Goal: Task Accomplishment & Management: Complete application form

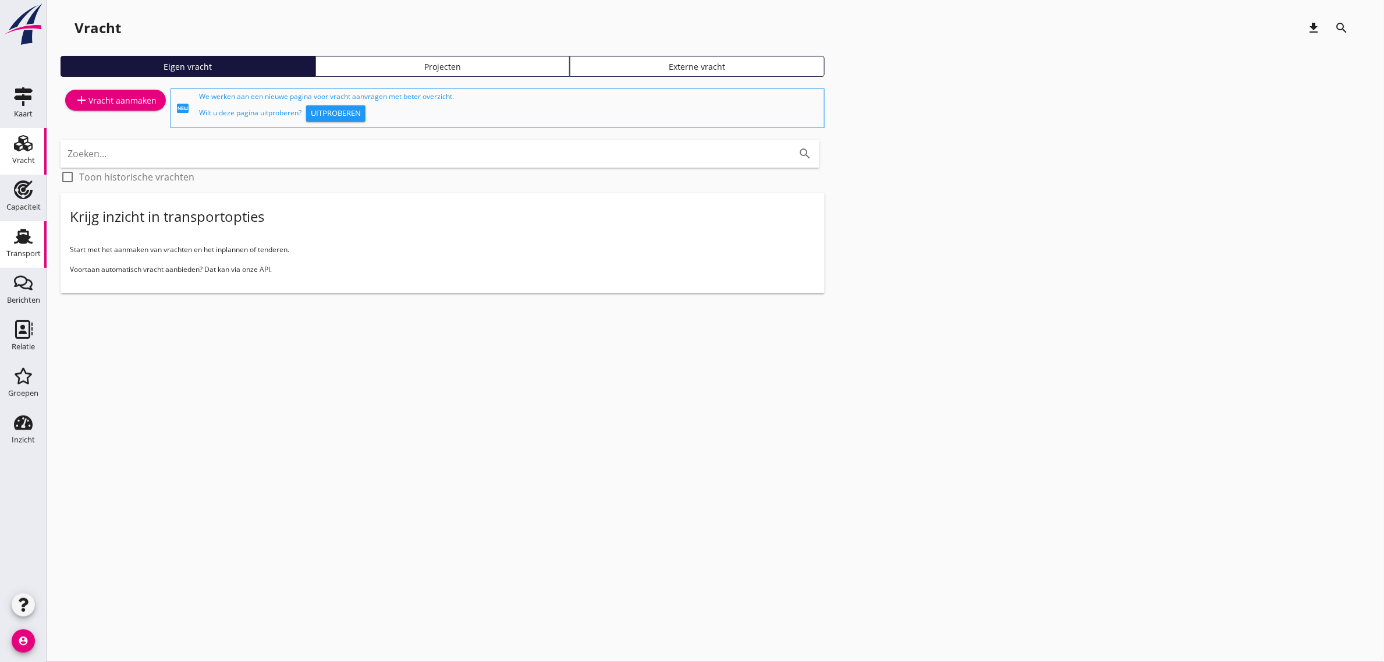
click at [24, 237] on use at bounding box center [23, 236] width 19 height 15
click at [103, 88] on div "add Vracht aanmaken" at bounding box center [116, 108] width 110 height 44
click at [127, 100] on div "add Vracht aanmaken" at bounding box center [115, 100] width 82 height 14
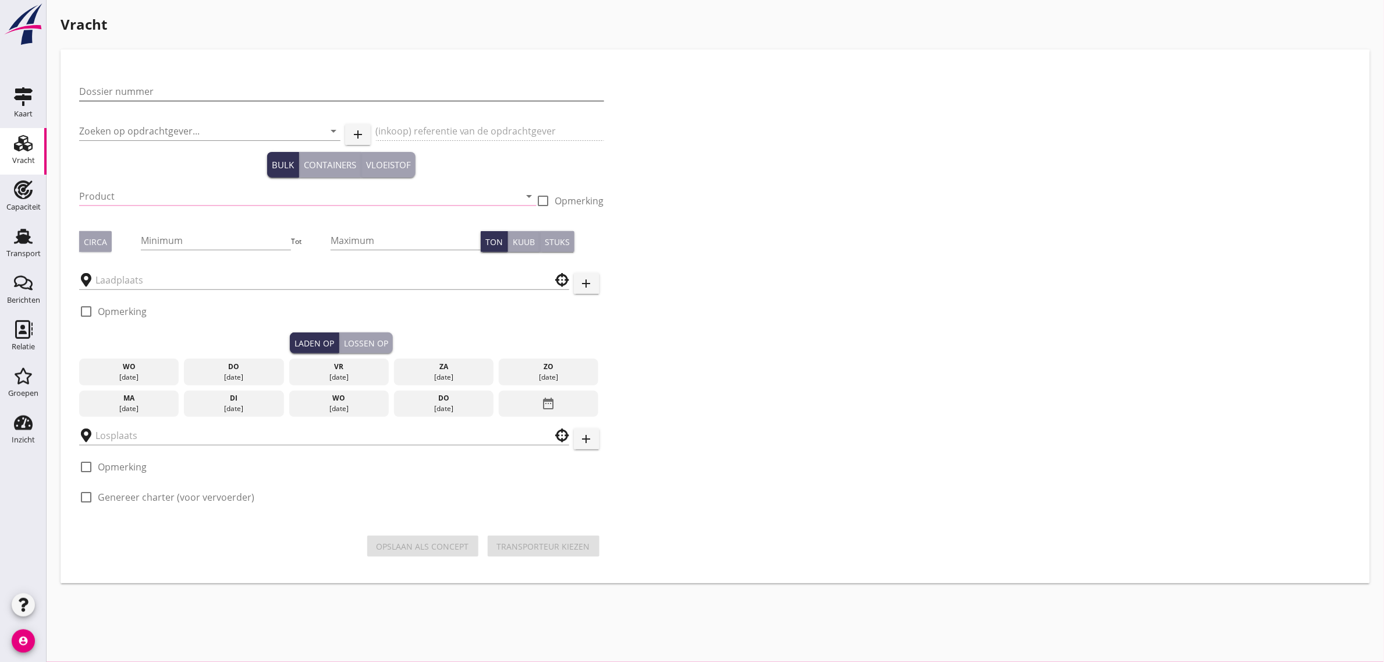
click at [169, 86] on input "Dossier nummer" at bounding box center [341, 91] width 525 height 19
type input "20250617"
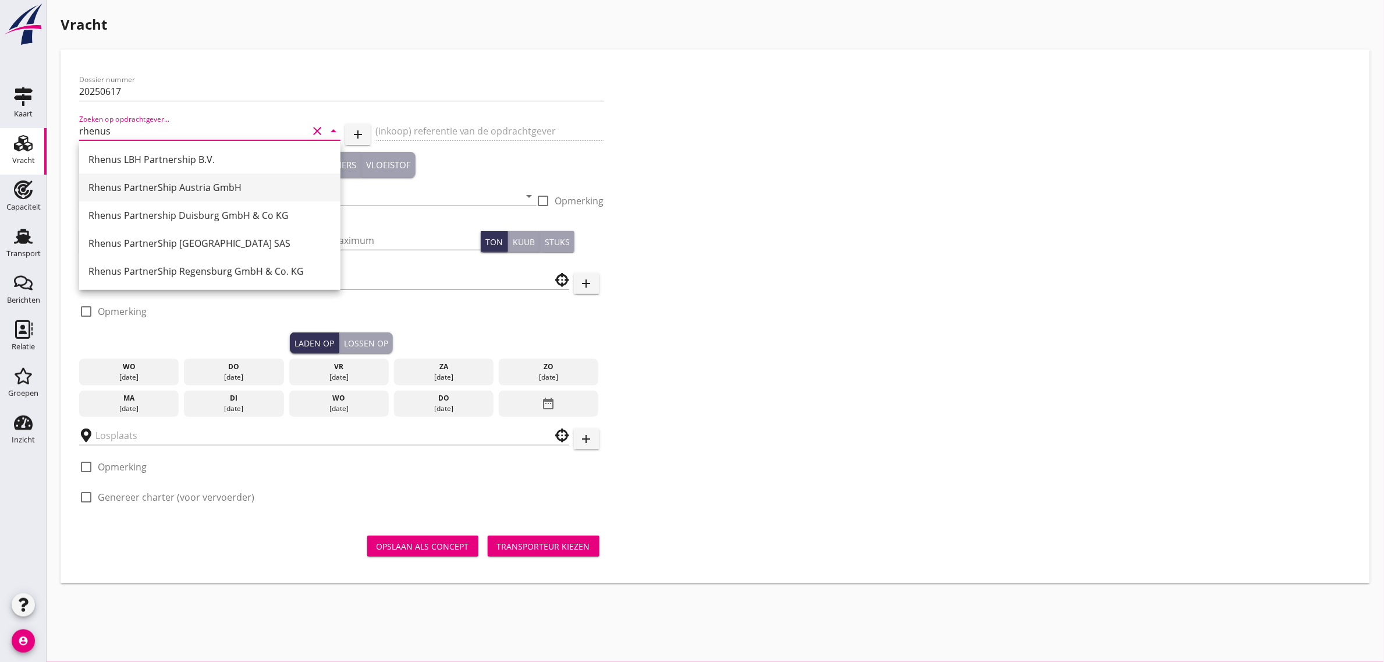
click at [202, 191] on div "Rhenus PartnerShip Austria GmbH" at bounding box center [209, 187] width 243 height 14
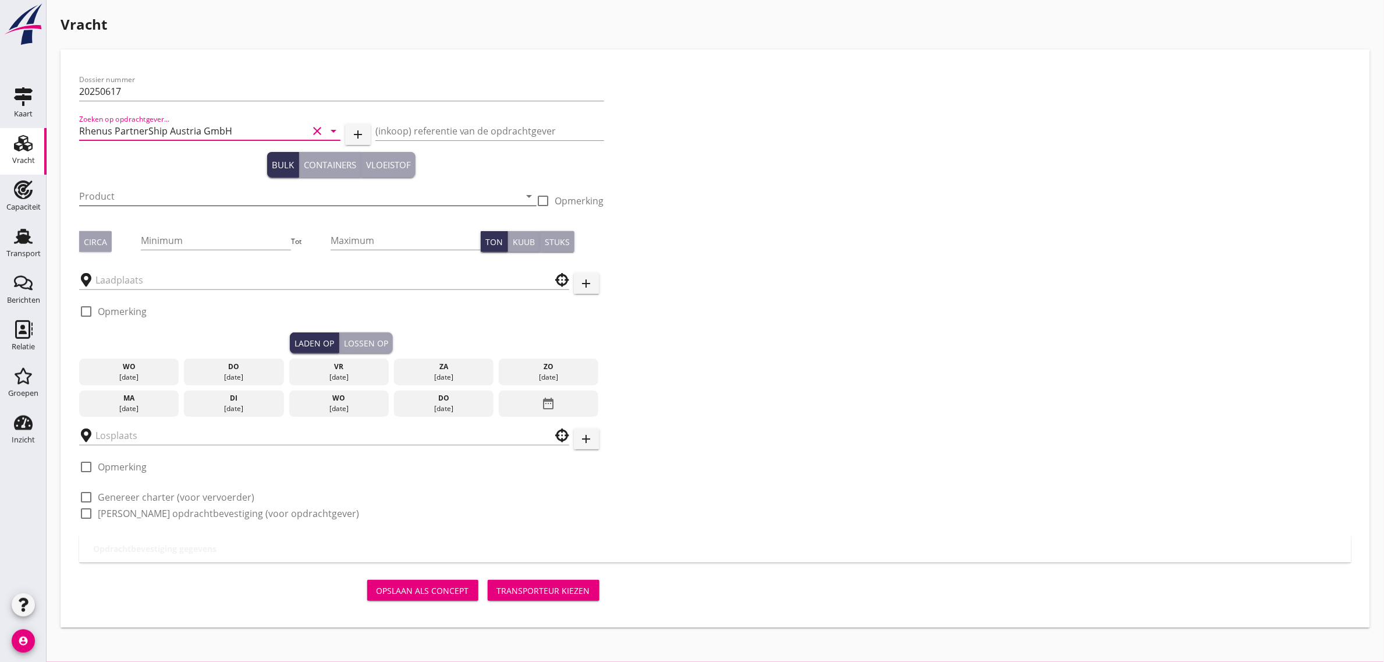
type input "Rhenus PartnerShip Austria GmbH"
click at [150, 195] on input "Product" at bounding box center [299, 196] width 441 height 19
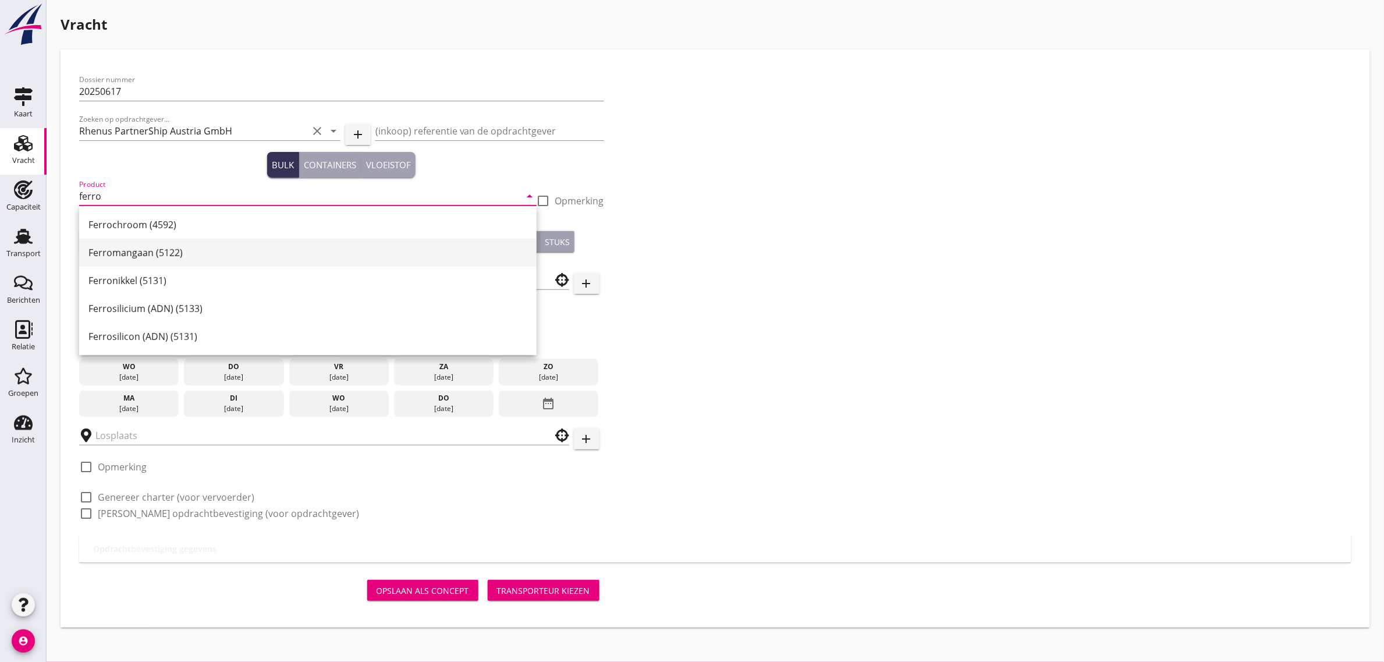
click at [166, 247] on div "Ferromangaan (5122)" at bounding box center [307, 253] width 439 height 14
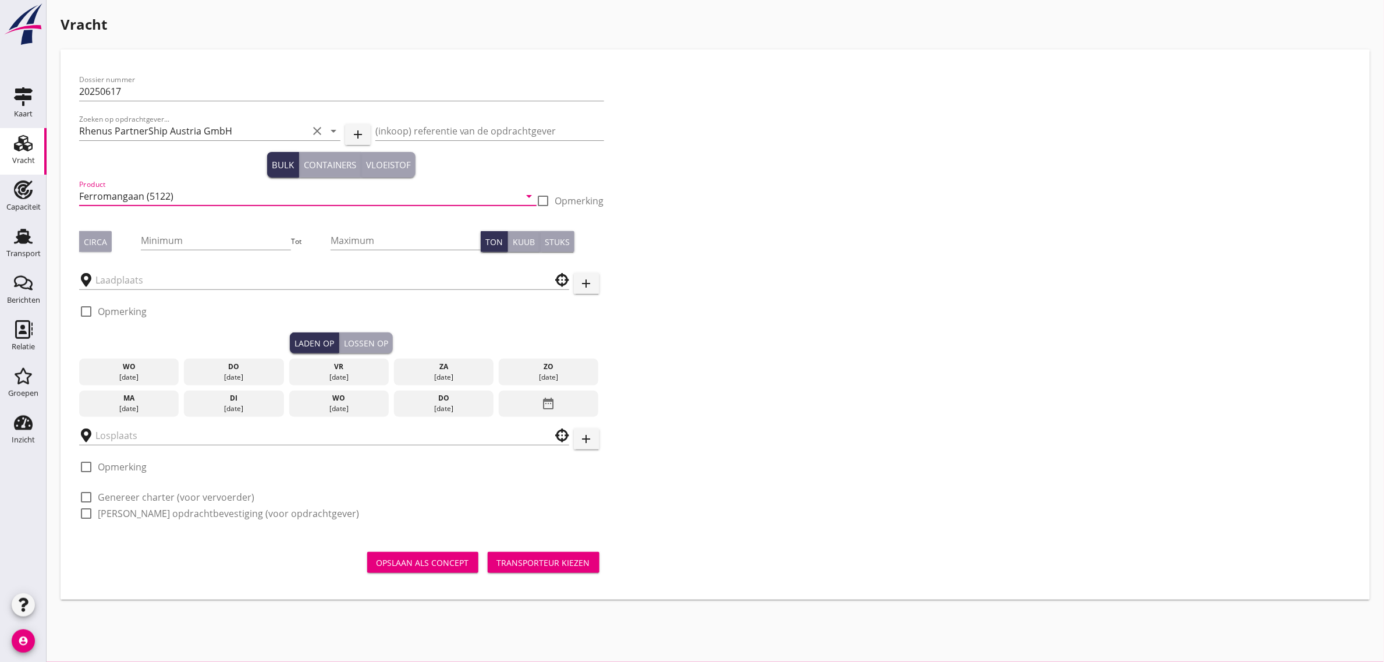
type input "Ferromangaan (5122)"
click at [99, 245] on div "Circa" at bounding box center [95, 242] width 23 height 12
click at [193, 246] on input "Minimum" at bounding box center [216, 240] width 150 height 19
type input "1250"
click at [138, 278] on input "text" at bounding box center [315, 280] width 441 height 19
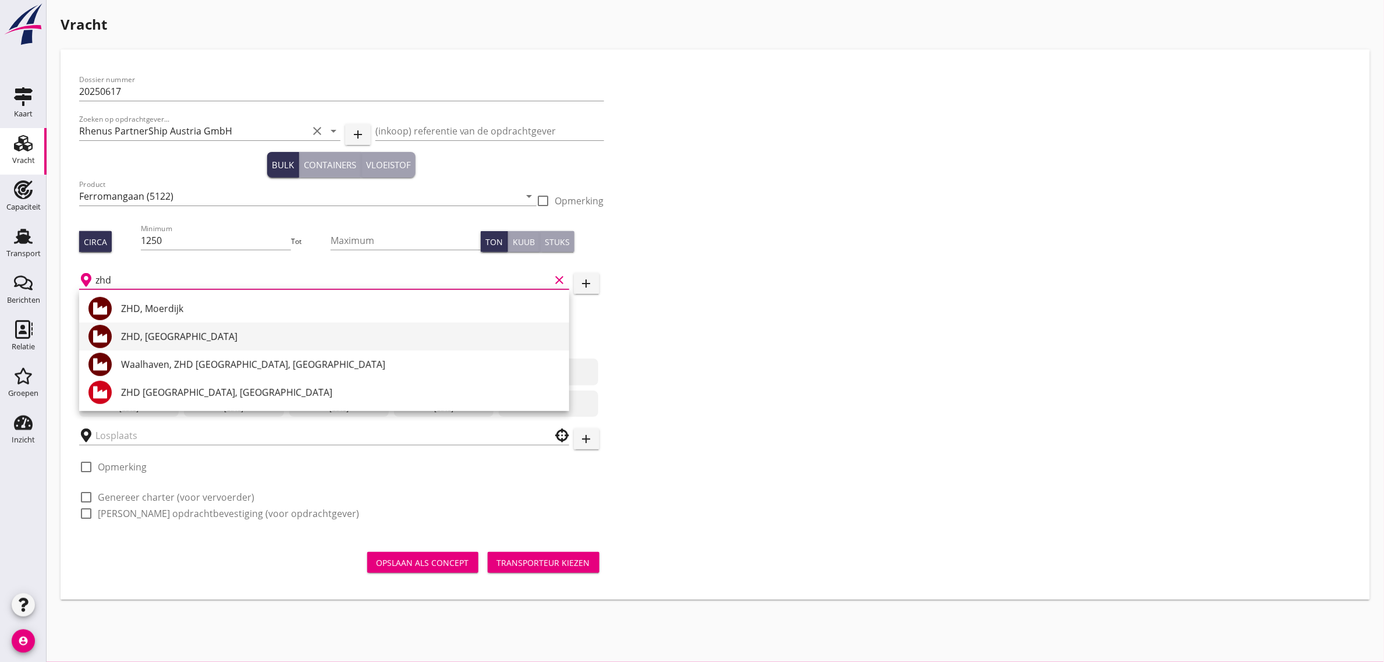
click at [182, 333] on div "ZHD, [GEOGRAPHIC_DATA]" at bounding box center [340, 336] width 439 height 14
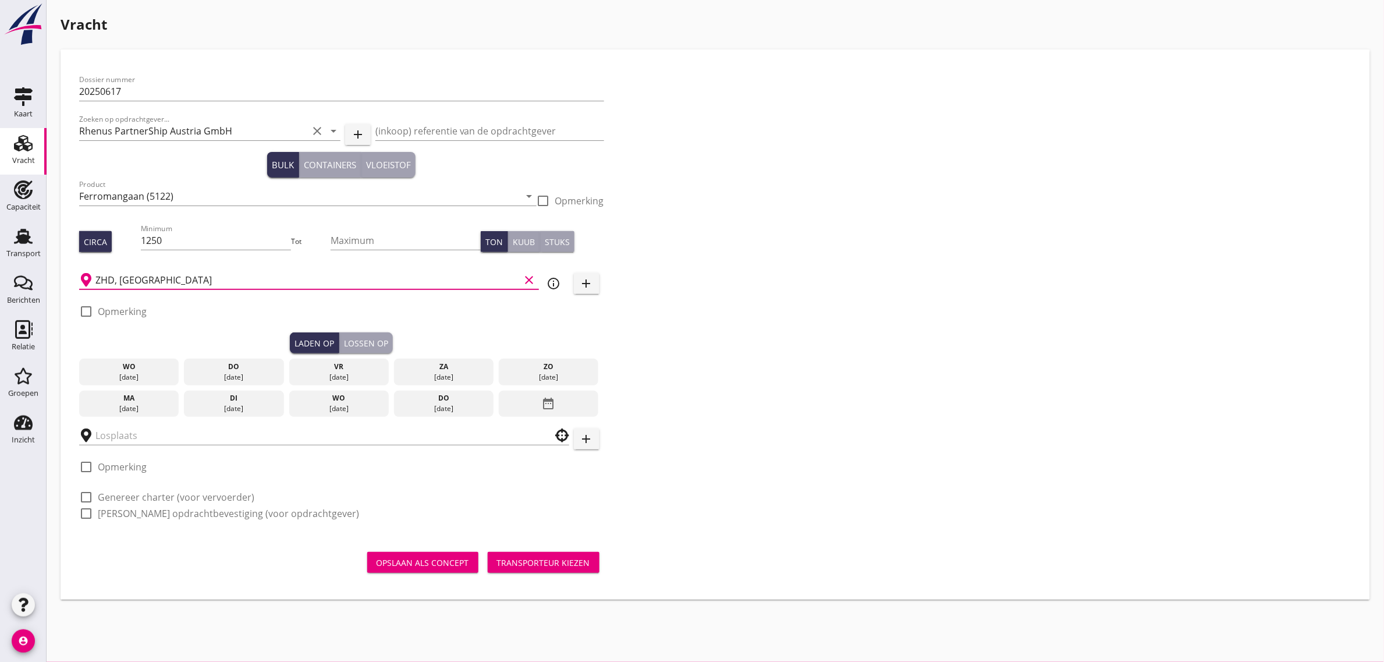
type input "ZHD, [GEOGRAPHIC_DATA]"
click at [254, 397] on div "di" at bounding box center [234, 398] width 94 height 10
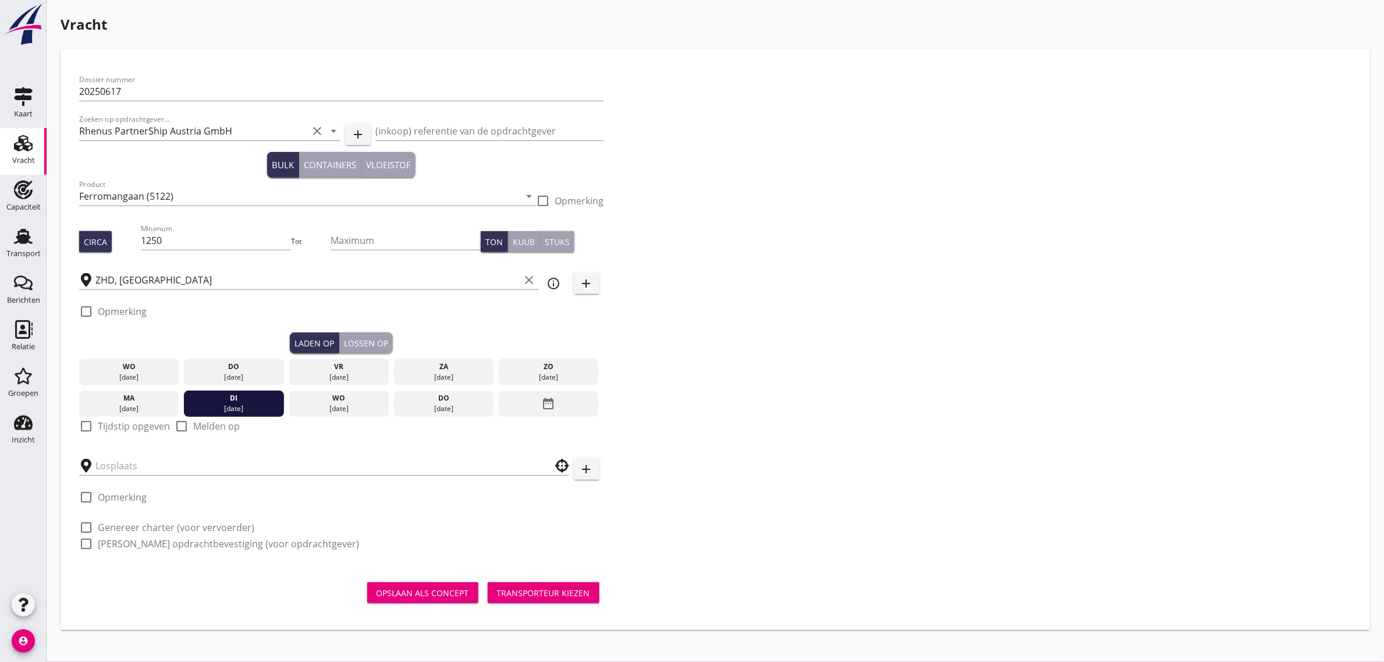
click at [130, 427] on label "Tijdstip opgeven" at bounding box center [134, 426] width 72 height 12
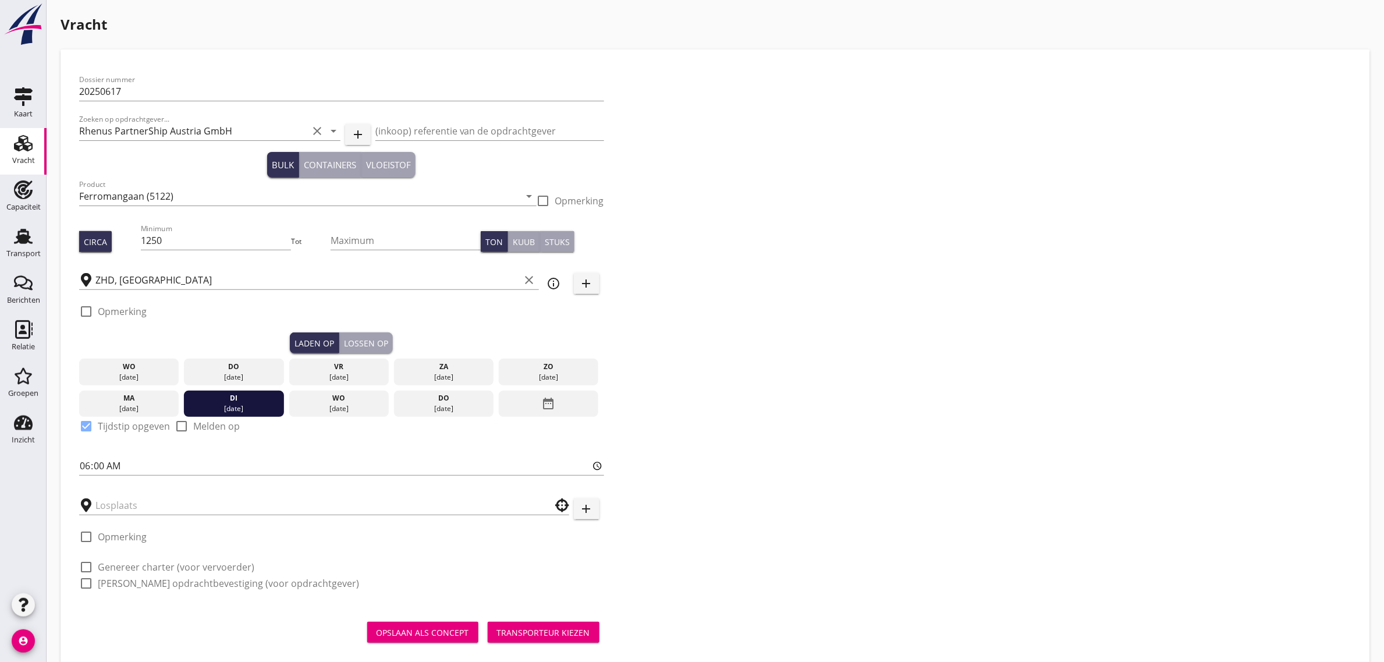
checkbox input "true"
click at [137, 505] on input "text" at bounding box center [315, 505] width 441 height 19
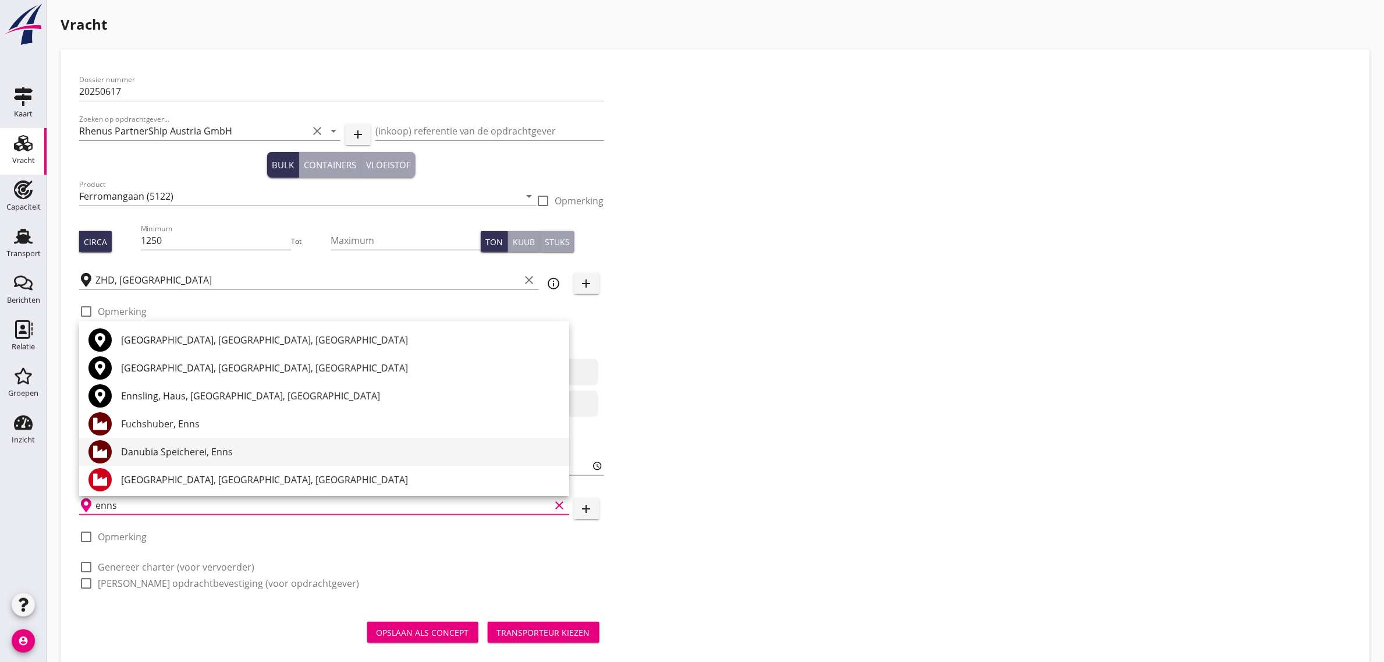
click at [169, 447] on div "Danubia Speicherei, Enns" at bounding box center [340, 452] width 439 height 14
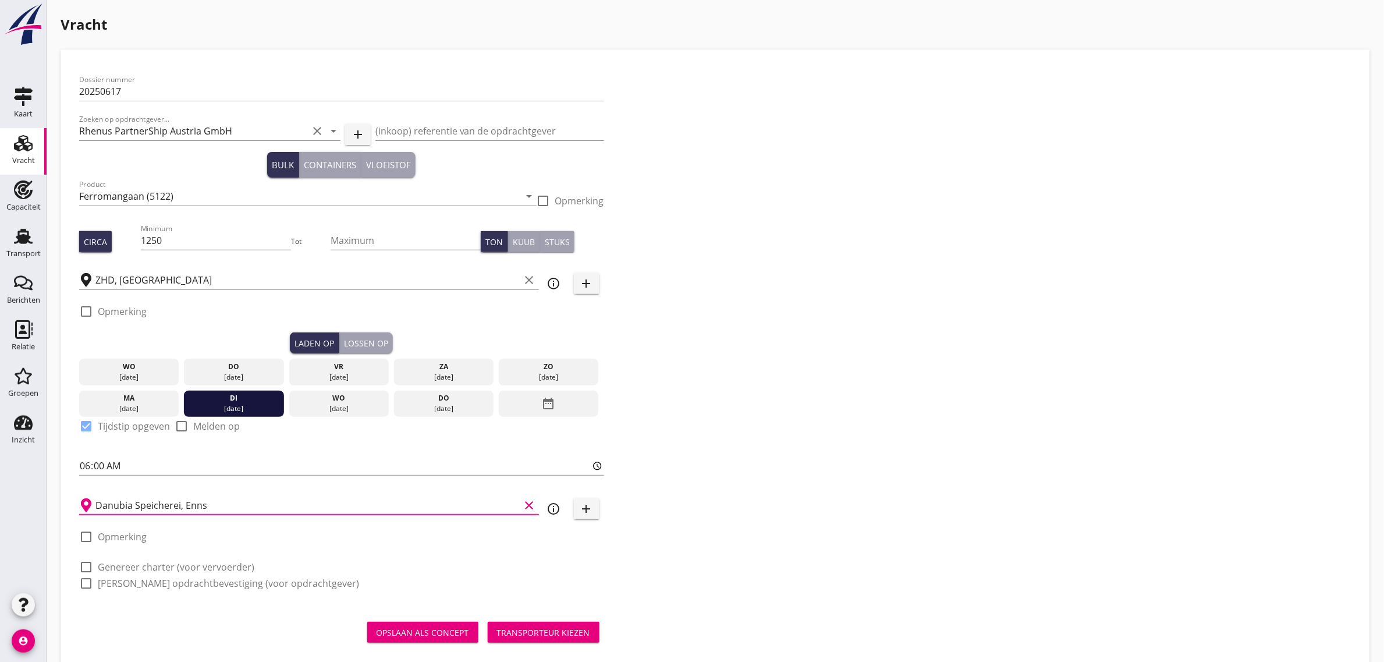
type input "Danubia Speicherei, Enns"
click at [157, 566] on label "Genereer charter (voor vervoerder)" at bounding box center [176, 567] width 157 height 12
checkbox input "true"
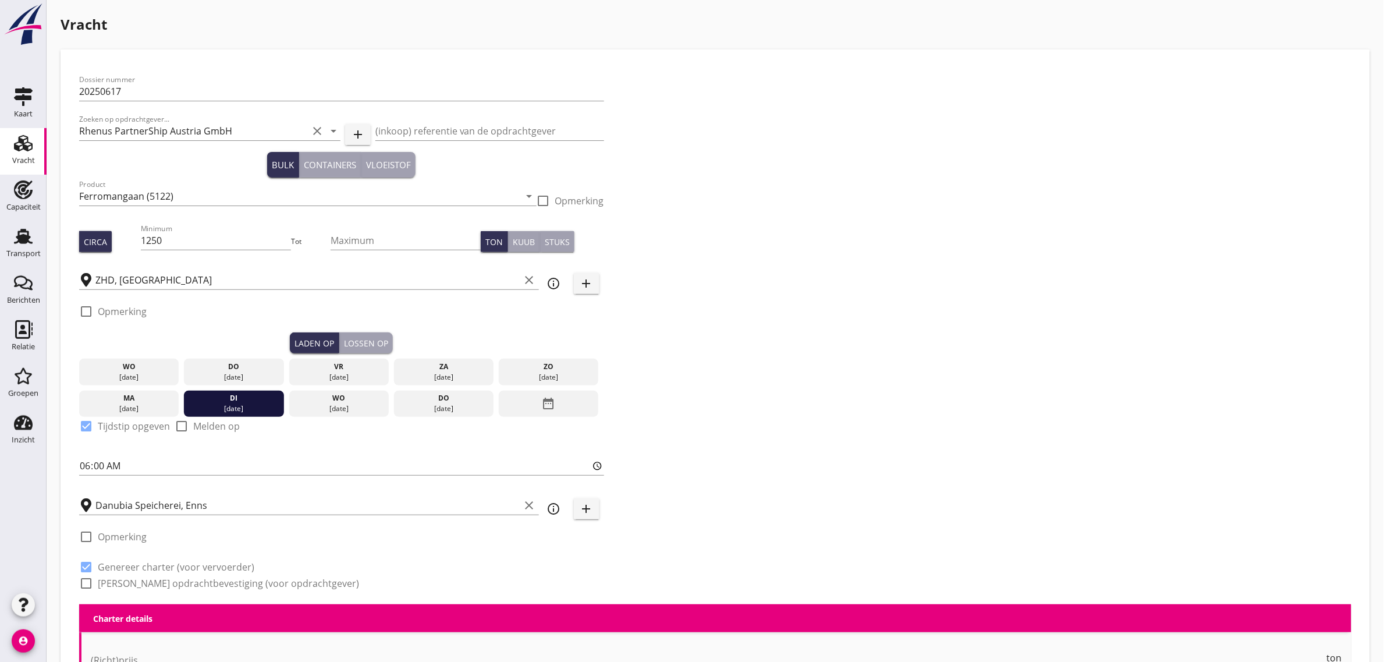
click at [160, 576] on div "check_box_outline_blank Genereer opdrachtbevestiging (voor opdrachtgever)" at bounding box center [219, 583] width 280 height 14
click at [162, 581] on label "Genereer opdrachtbevestiging (voor opdrachtgever)" at bounding box center [228, 583] width 261 height 12
checkbox input "true"
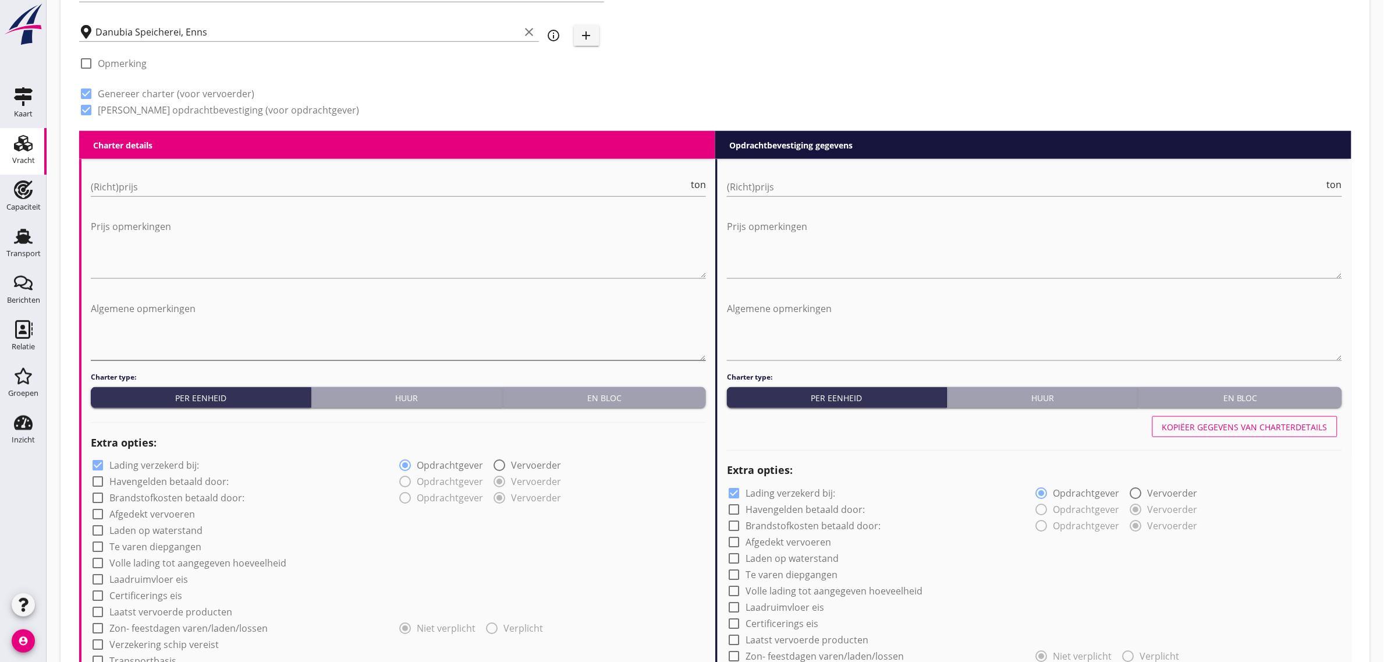
scroll to position [582, 0]
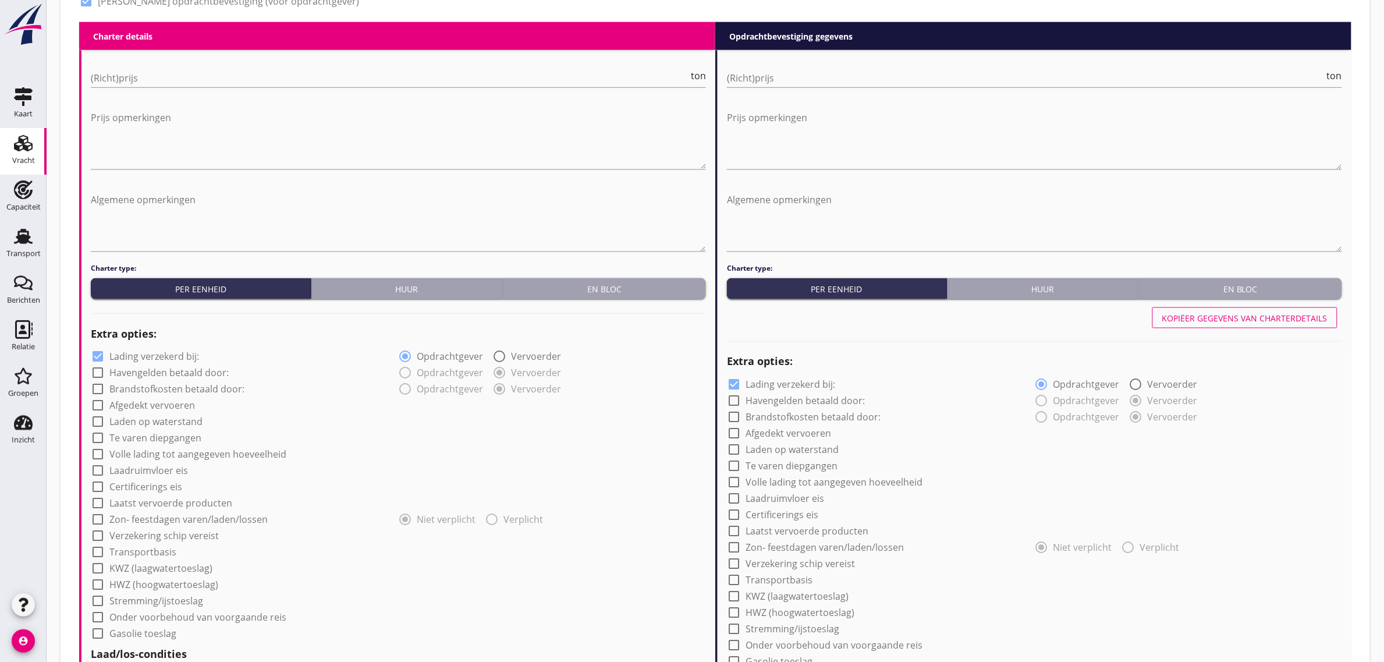
click at [592, 292] on div "En bloc" at bounding box center [604, 289] width 194 height 12
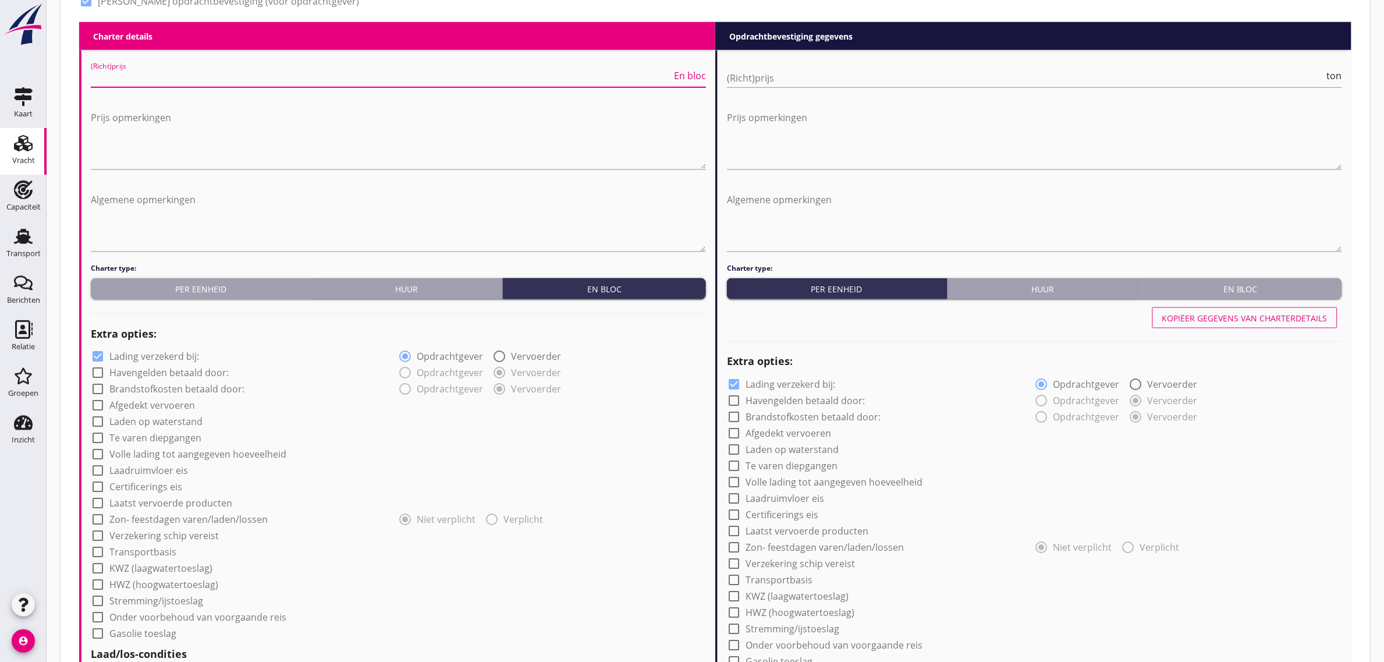
click at [184, 70] on input "(Richt)prijs" at bounding box center [381, 78] width 581 height 19
type input "35000"
click at [76, 172] on div "Dossier nummer 20250617 Zoeken op opdrachtgever... Rhenus PartnerShip Austria G…" at bounding box center [715, 331] width 1291 height 1709
click at [141, 409] on label "Afgedekt vervoeren" at bounding box center [152, 406] width 86 height 12
checkbox input "true"
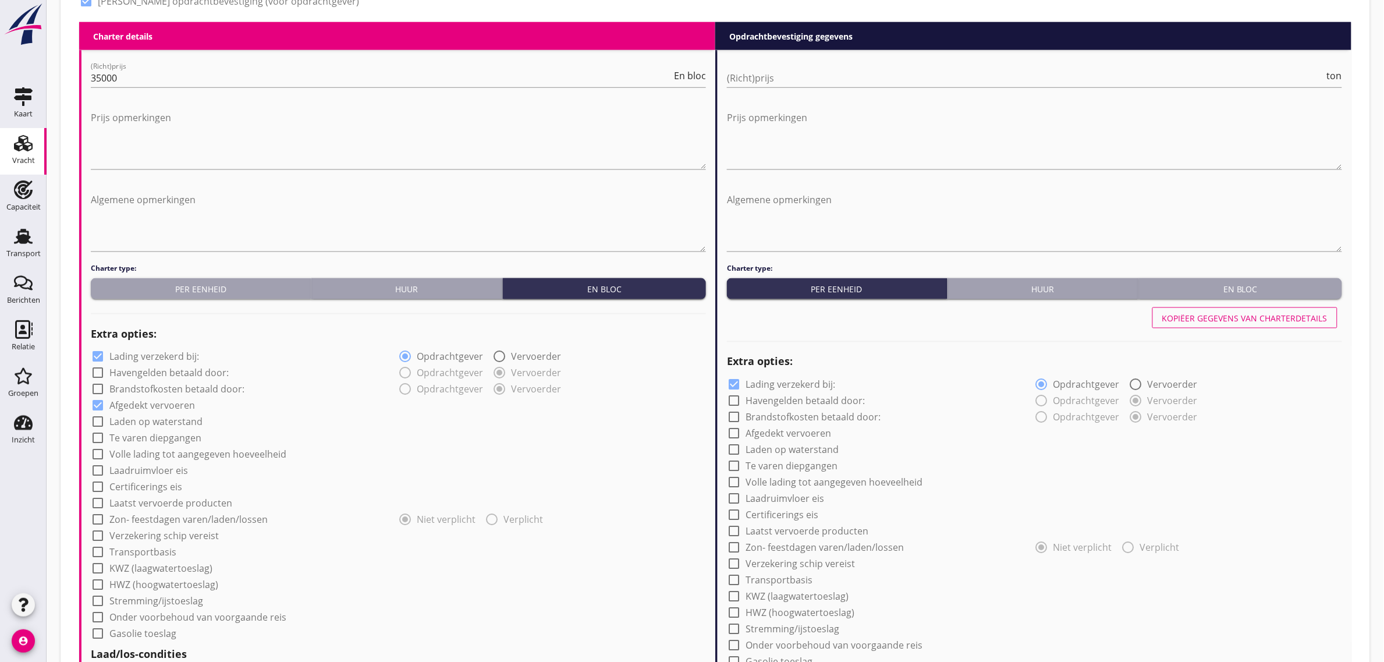
click at [141, 426] on label "Laden op waterstand" at bounding box center [155, 422] width 93 height 12
checkbox input "true"
click at [143, 440] on label "Te varen diepgangen" at bounding box center [155, 438] width 92 height 12
checkbox input "true"
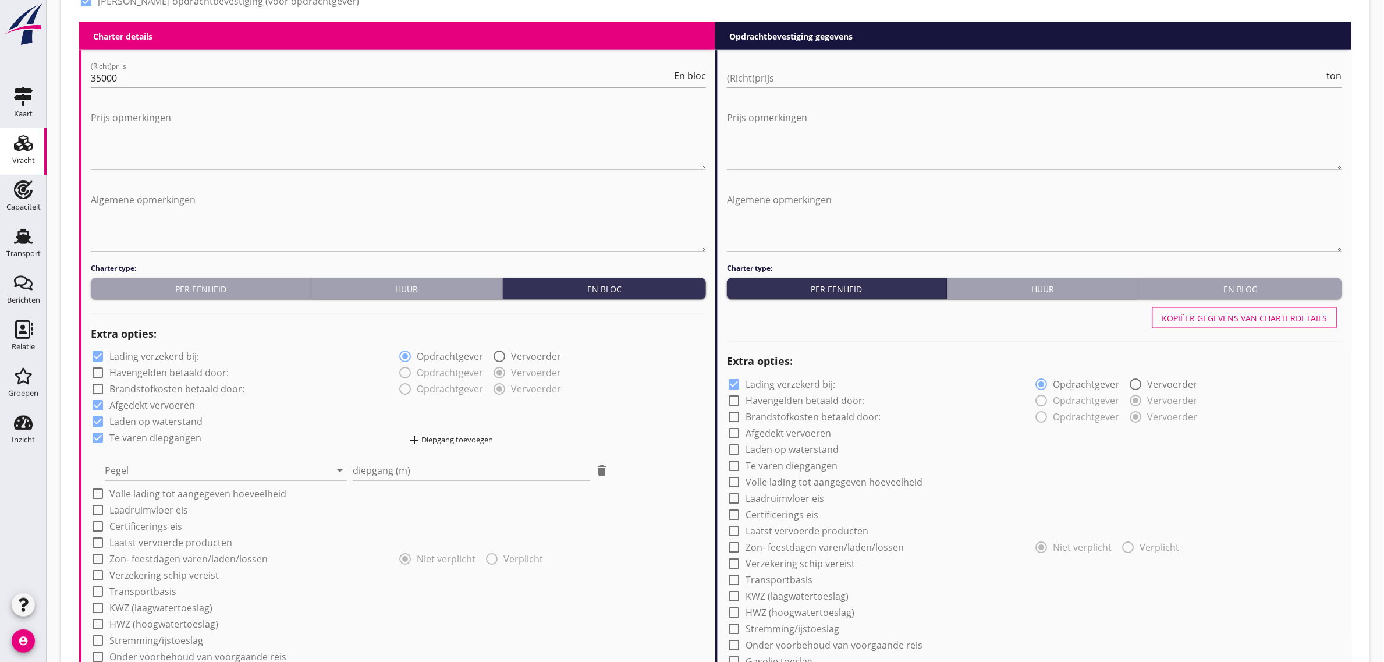
click at [144, 459] on div "Pegel arrow_drop_down" at bounding box center [226, 467] width 242 height 26
click at [141, 472] on div at bounding box center [218, 470] width 226 height 19
click at [164, 468] on div "Doesburg" at bounding box center [226, 480] width 224 height 28
click at [172, 468] on div "Doesburg" at bounding box center [218, 470] width 226 height 19
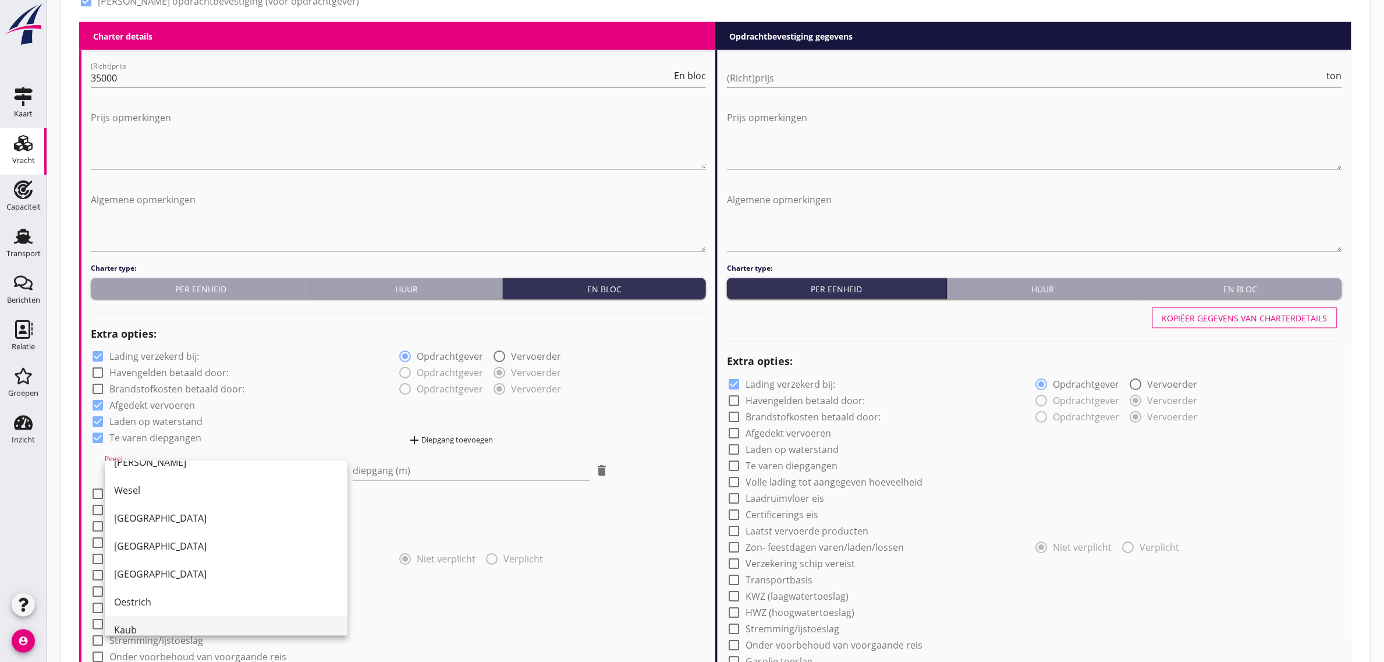
click at [161, 621] on div "Kaub" at bounding box center [226, 630] width 224 height 28
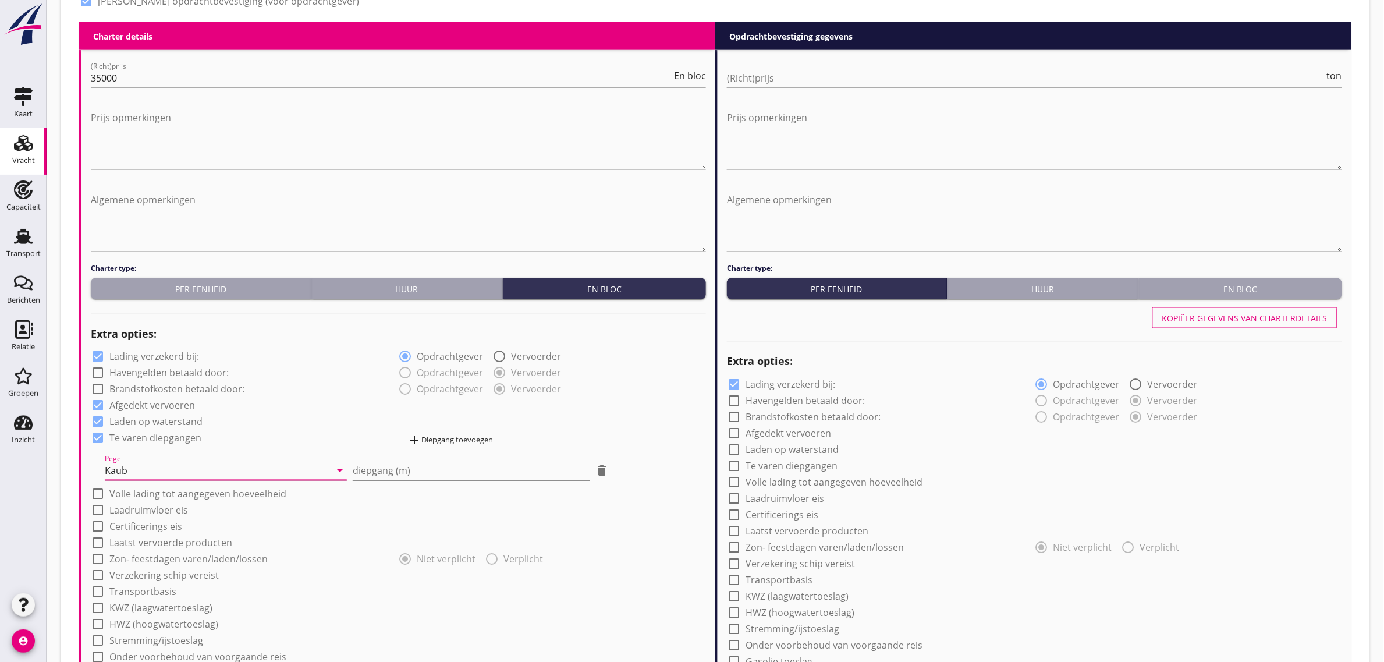
click at [381, 473] on input "diepgang (m)" at bounding box center [471, 470] width 237 height 19
type input "1"
click at [607, 406] on div "check_box Afgedekt vervoeren" at bounding box center [398, 404] width 615 height 16
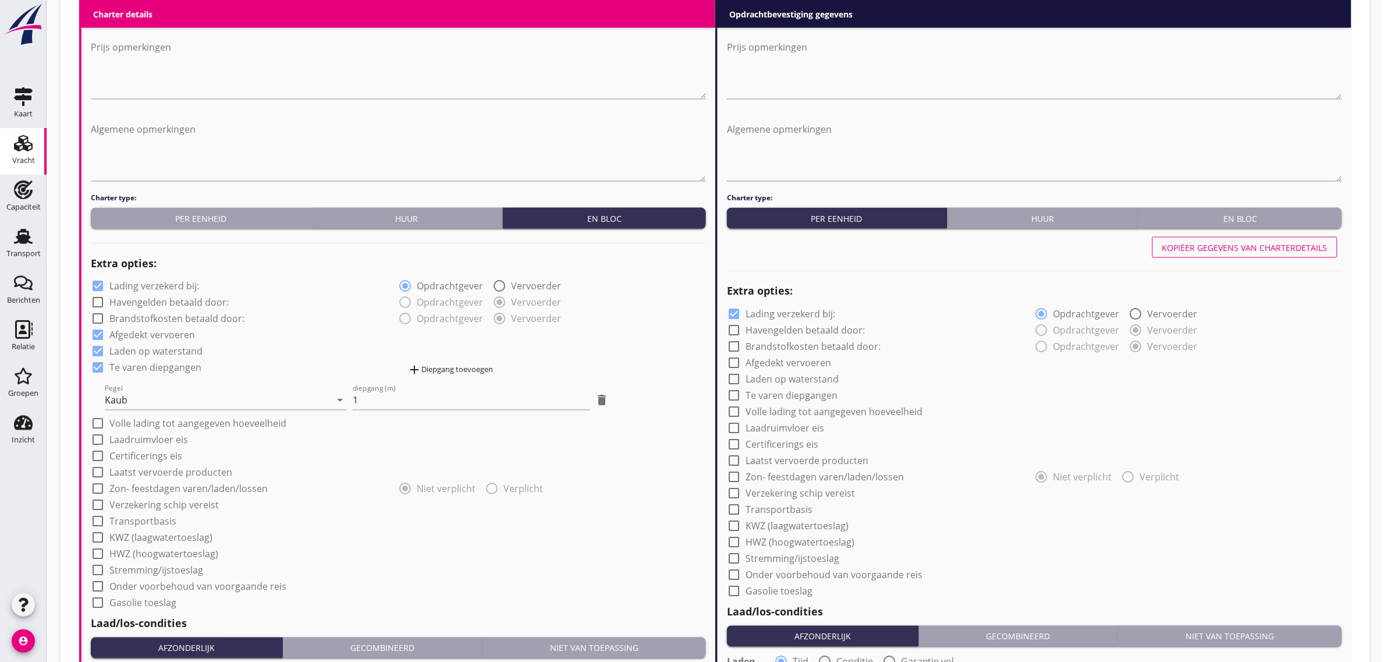
scroll to position [655, 0]
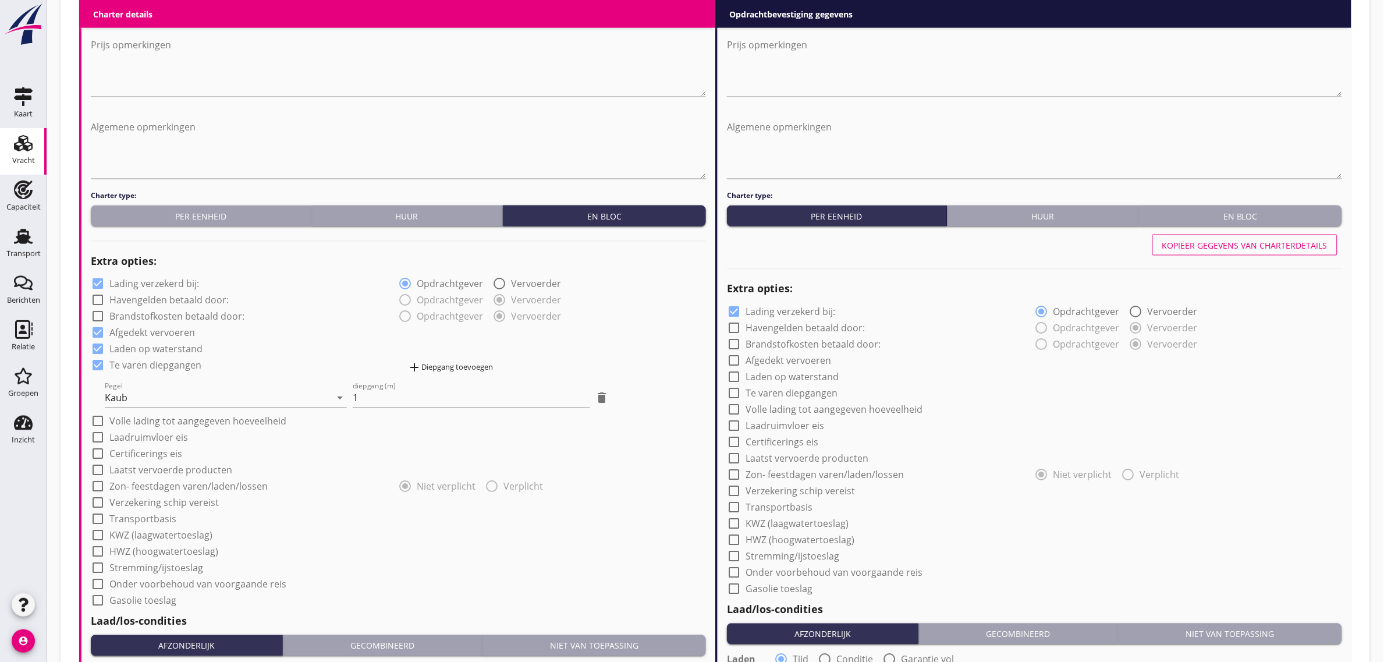
click at [444, 370] on div "add Diepgang toevoegen" at bounding box center [451, 368] width 86 height 14
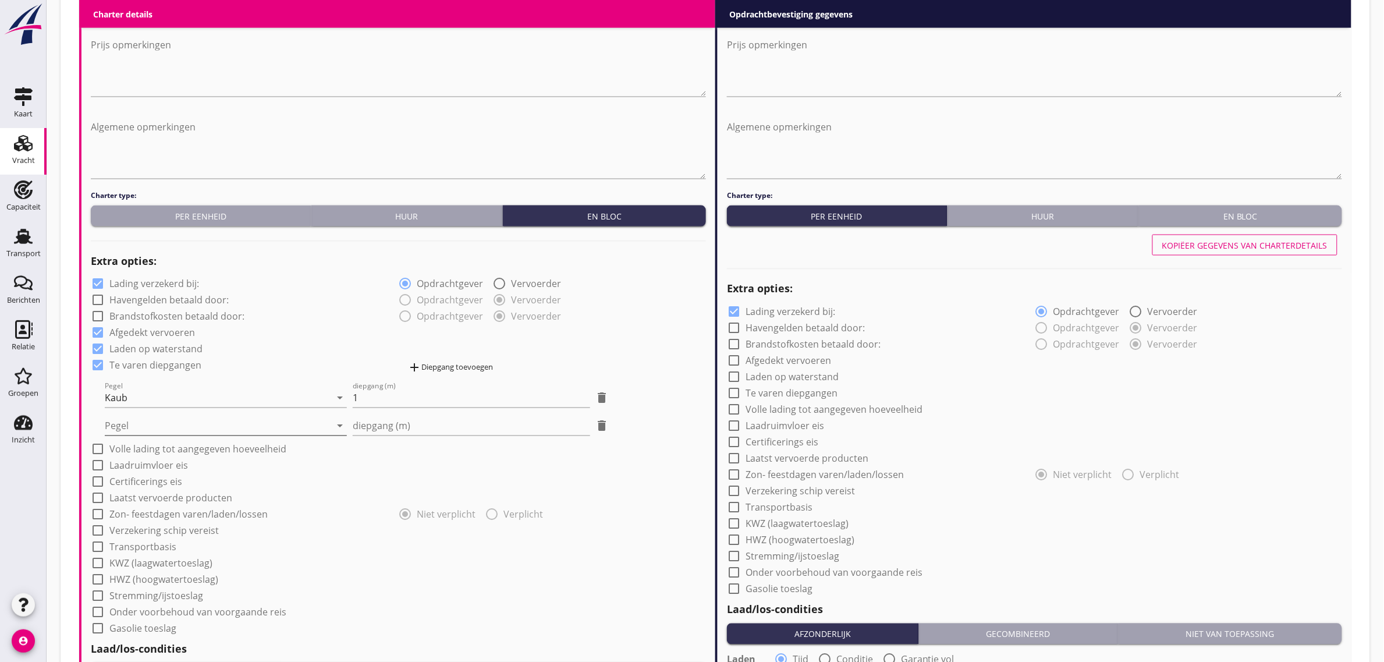
click at [201, 425] on div at bounding box center [218, 426] width 226 height 19
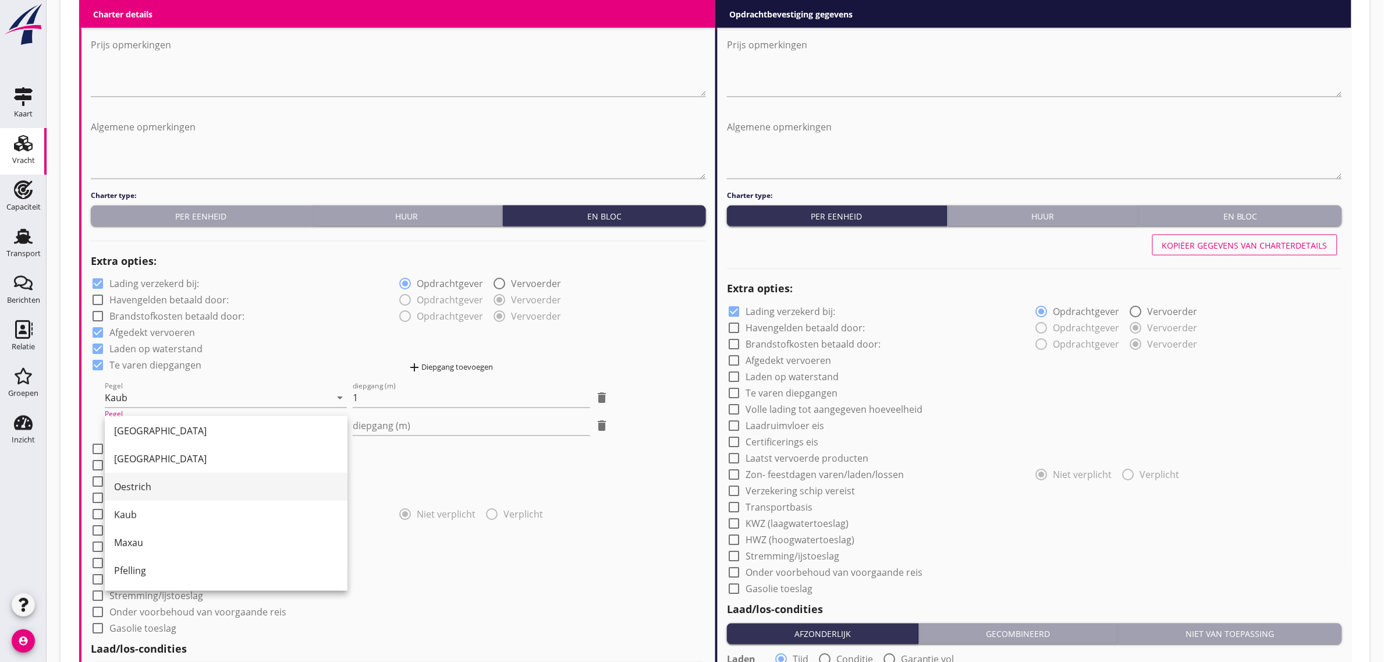
scroll to position [145, 0]
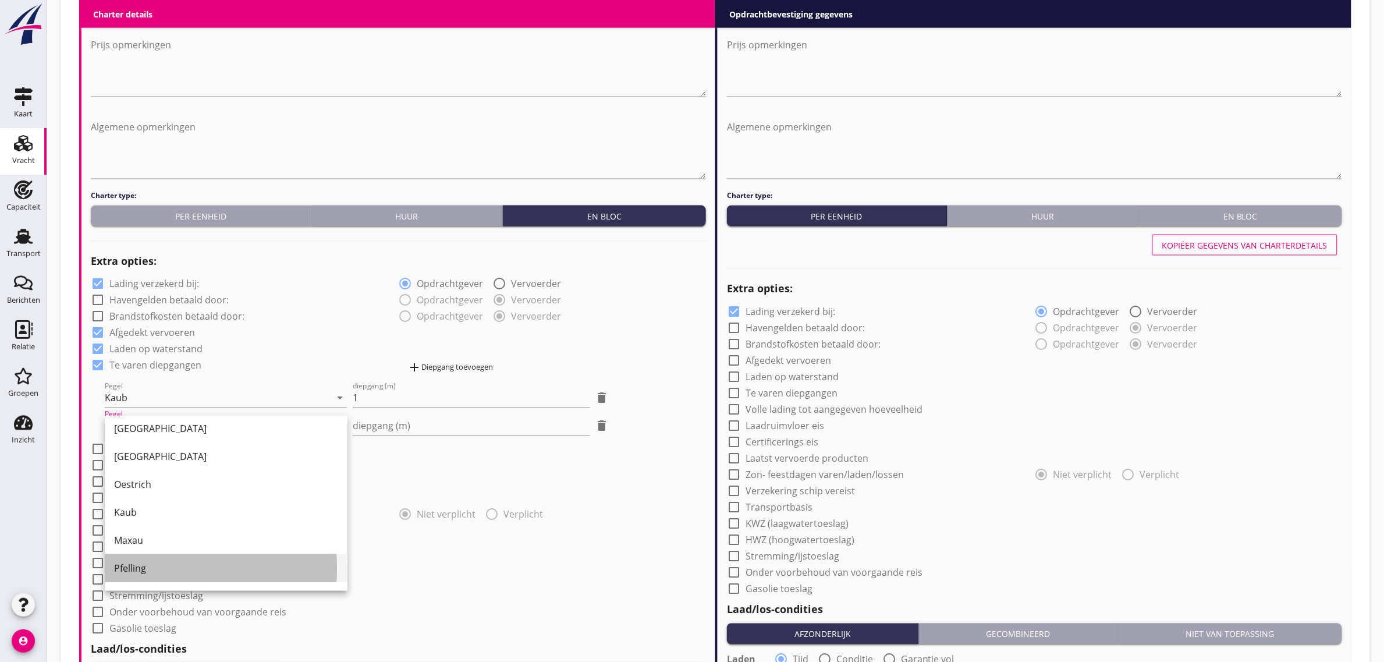
click at [193, 562] on div "Pfelling" at bounding box center [226, 569] width 224 height 14
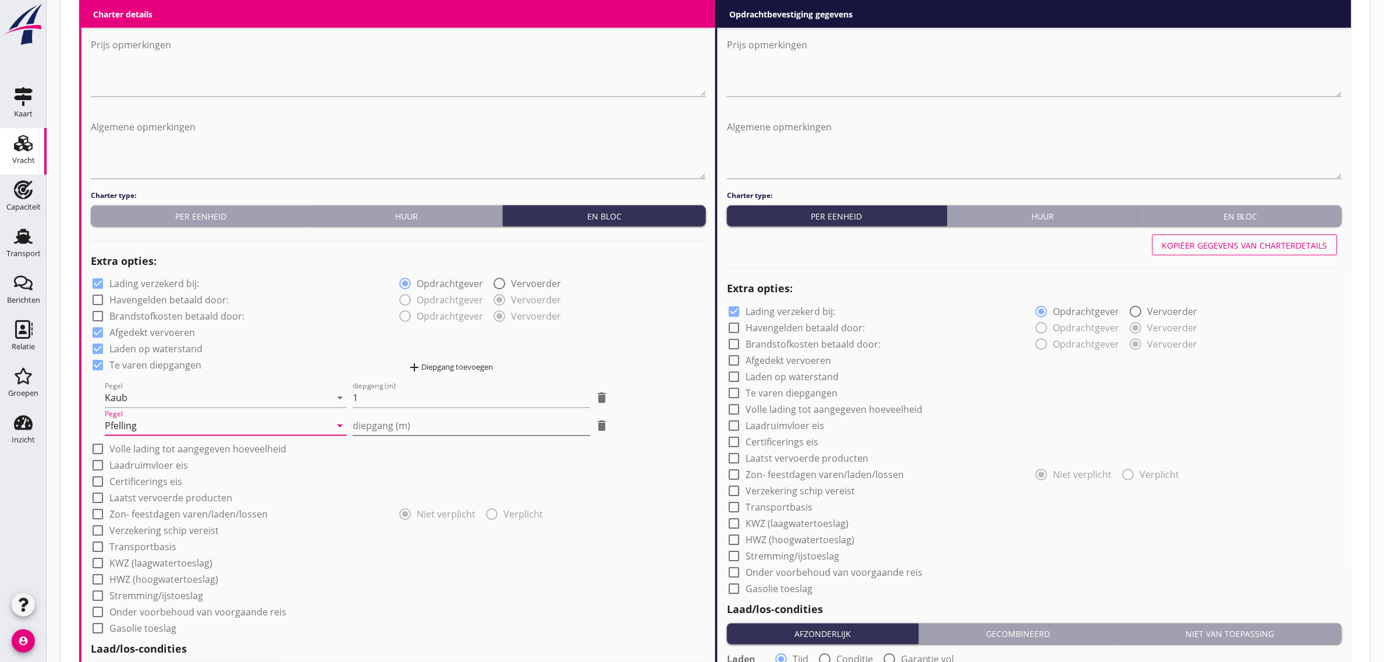
click at [397, 425] on input "diepgang (m)" at bounding box center [471, 426] width 237 height 19
type input "-1"
type input "-1.20"
click at [439, 367] on div "add Diepgang toevoegen" at bounding box center [451, 368] width 86 height 14
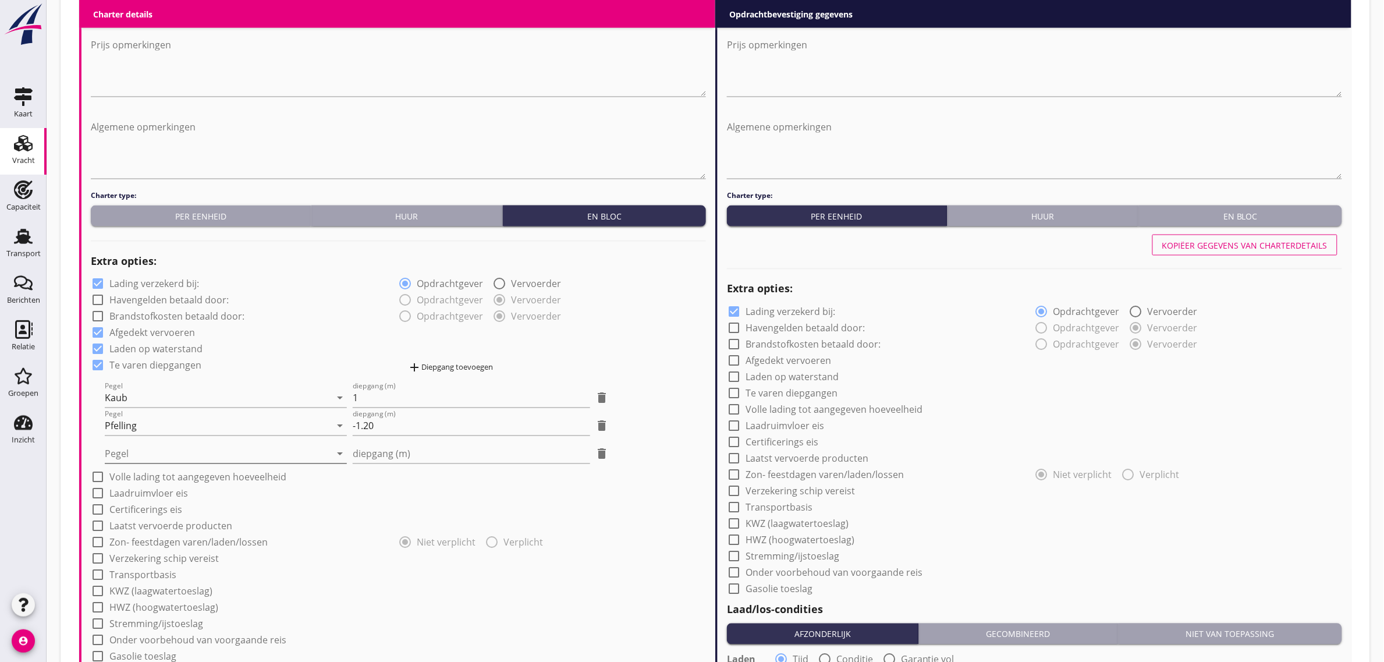
click at [173, 452] on div at bounding box center [218, 454] width 226 height 19
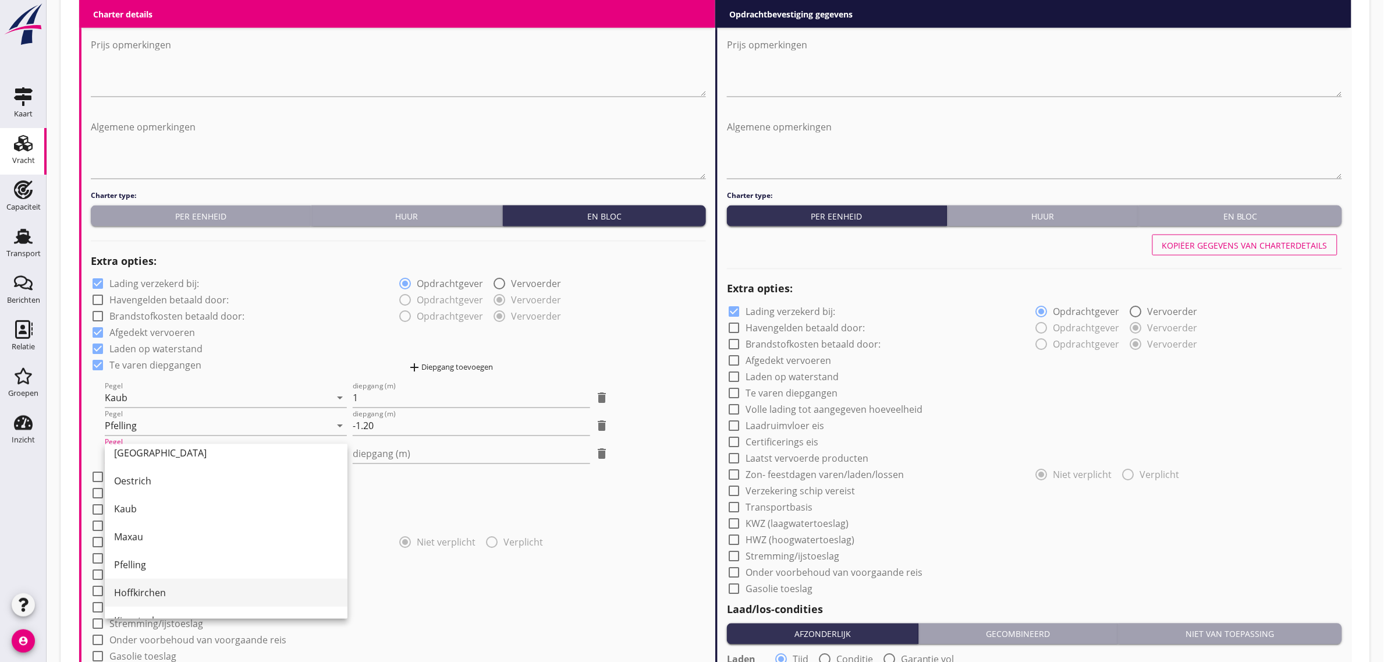
scroll to position [218, 0]
click at [180, 552] on div "Hoffkirchen" at bounding box center [226, 552] width 224 height 14
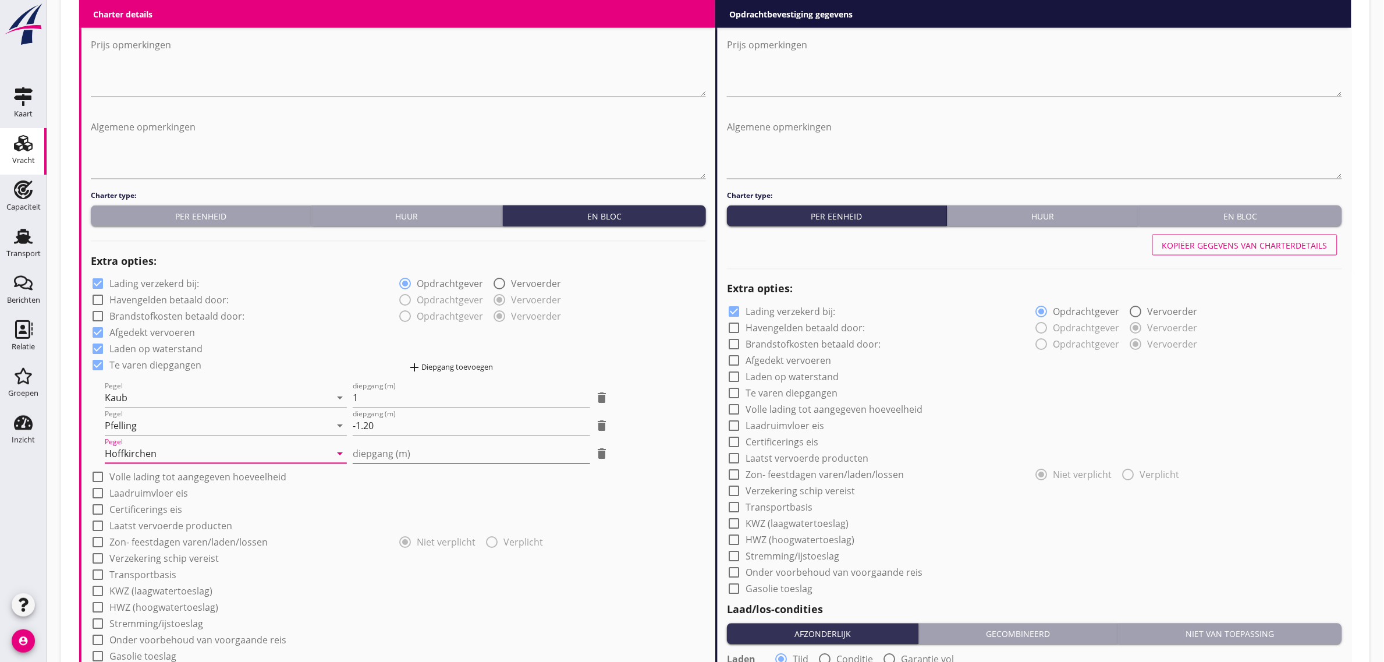
click at [389, 454] on input "diepgang (m)" at bounding box center [471, 454] width 237 height 19
type input "-0"
type input "-0.40"
click at [672, 303] on div "radio_button_unchecked Opdrachtgever radio_button_checked Vervoerder" at bounding box center [553, 299] width 308 height 16
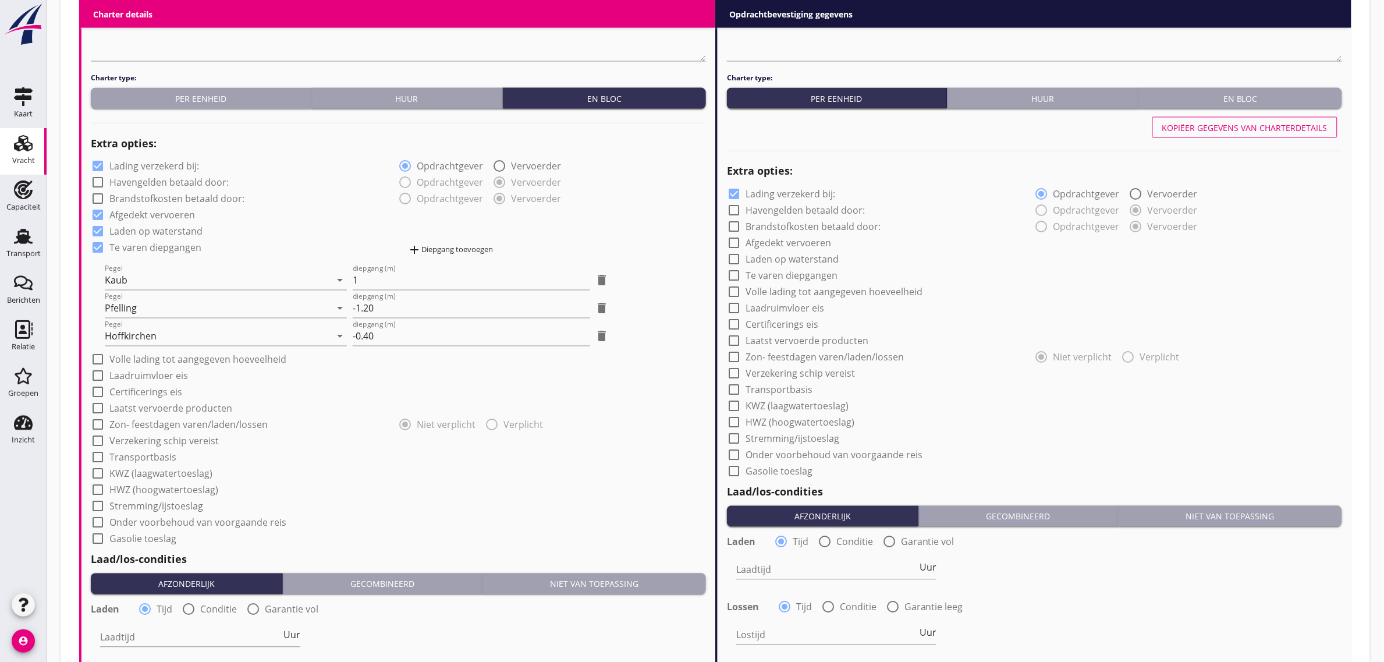
scroll to position [800, 0]
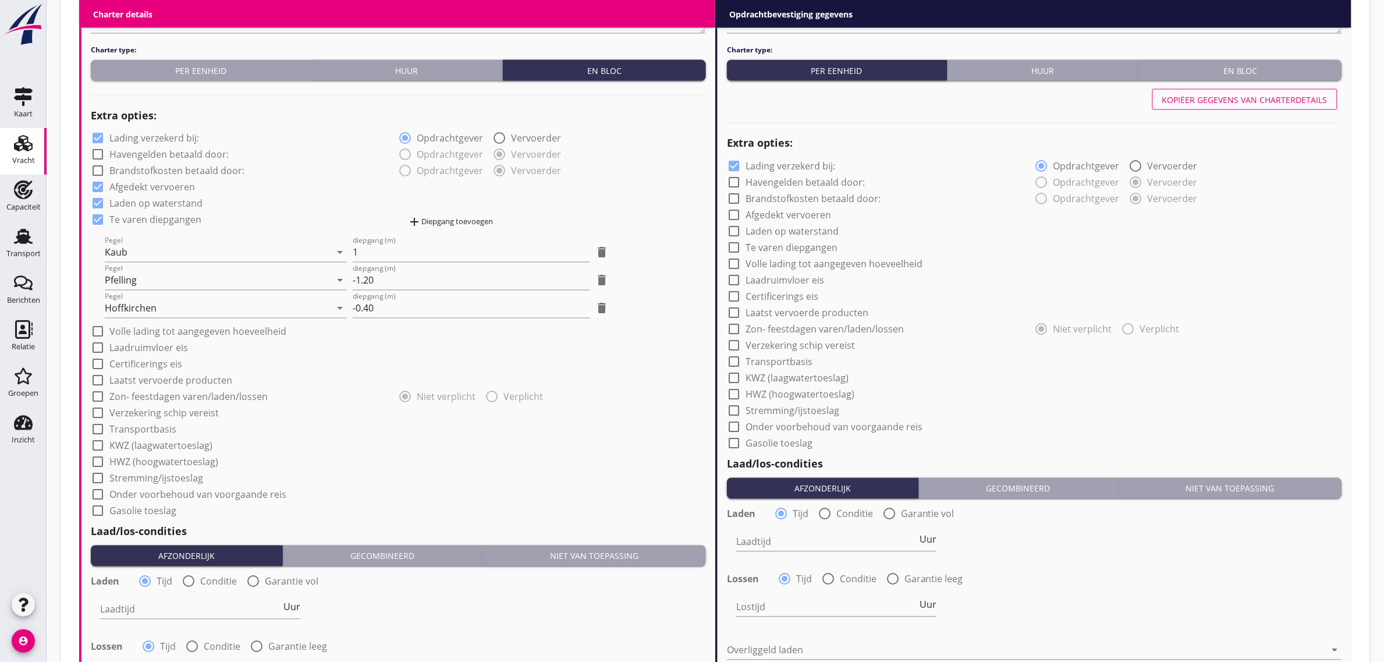
click at [132, 343] on label "Laadruimvloer eis" at bounding box center [148, 348] width 79 height 12
checkbox input "true"
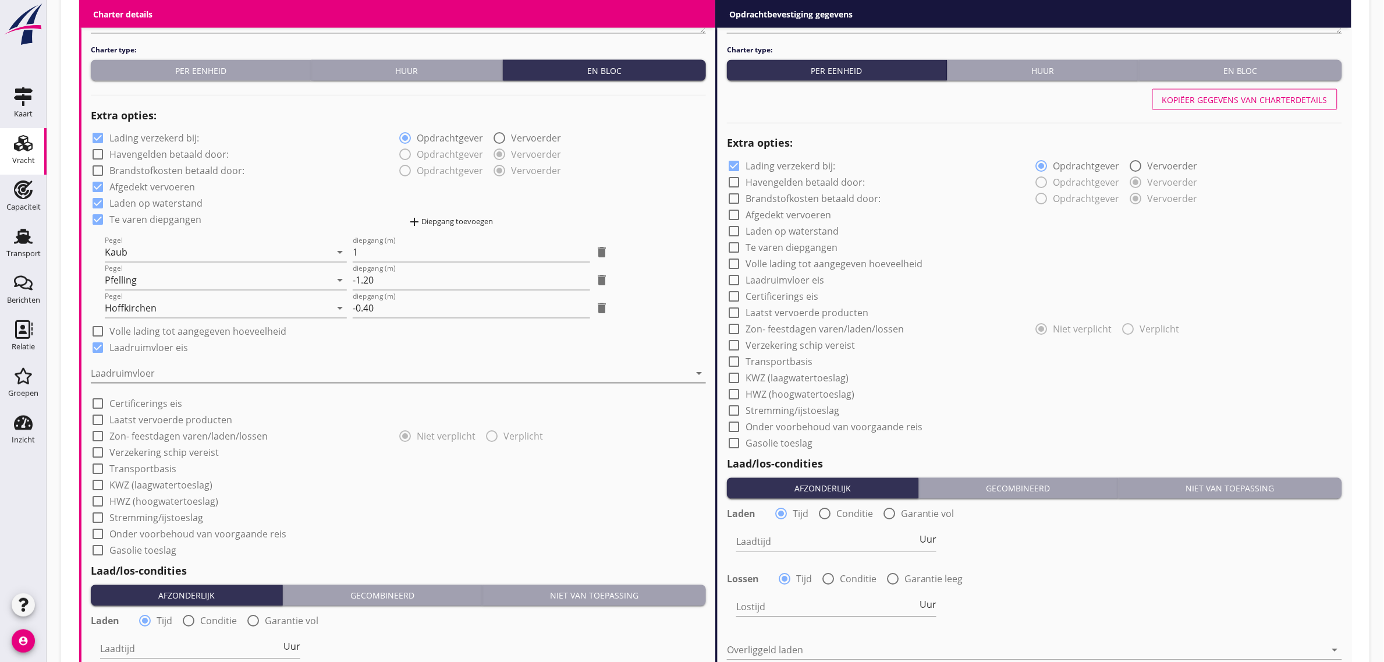
click at [137, 367] on div at bounding box center [390, 373] width 599 height 19
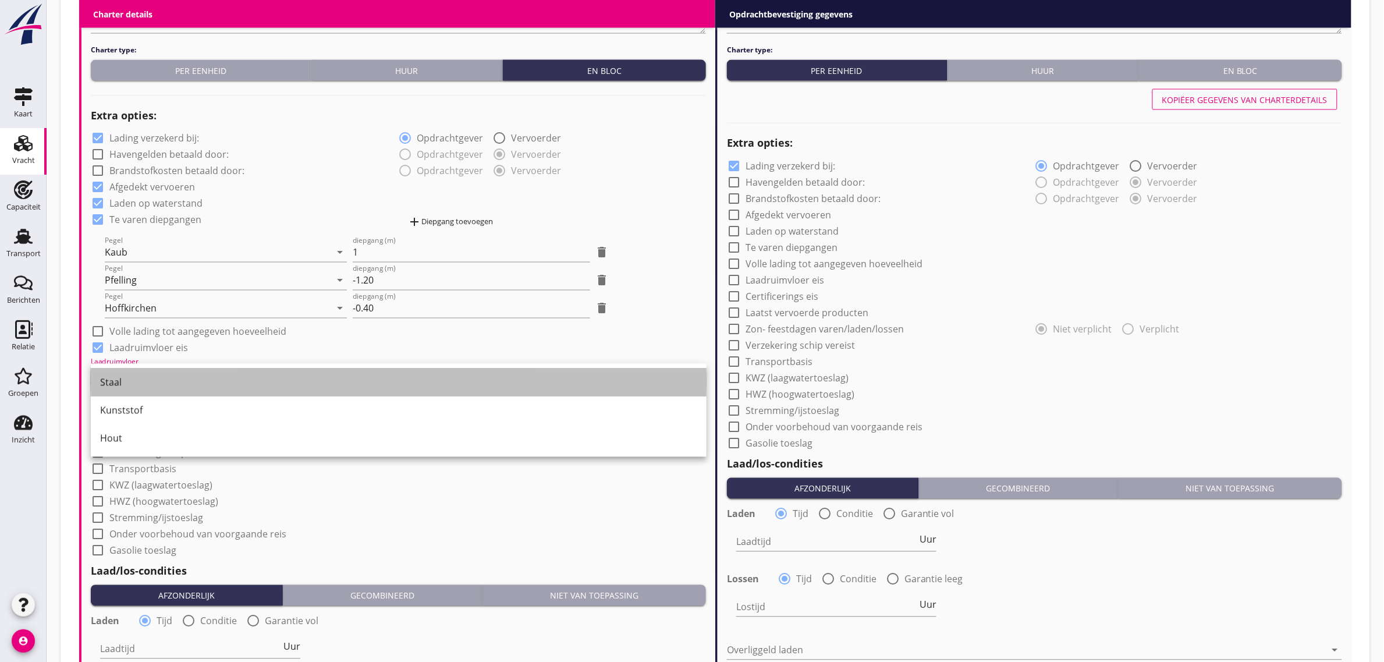
click at [137, 386] on div "Staal" at bounding box center [398, 382] width 597 height 14
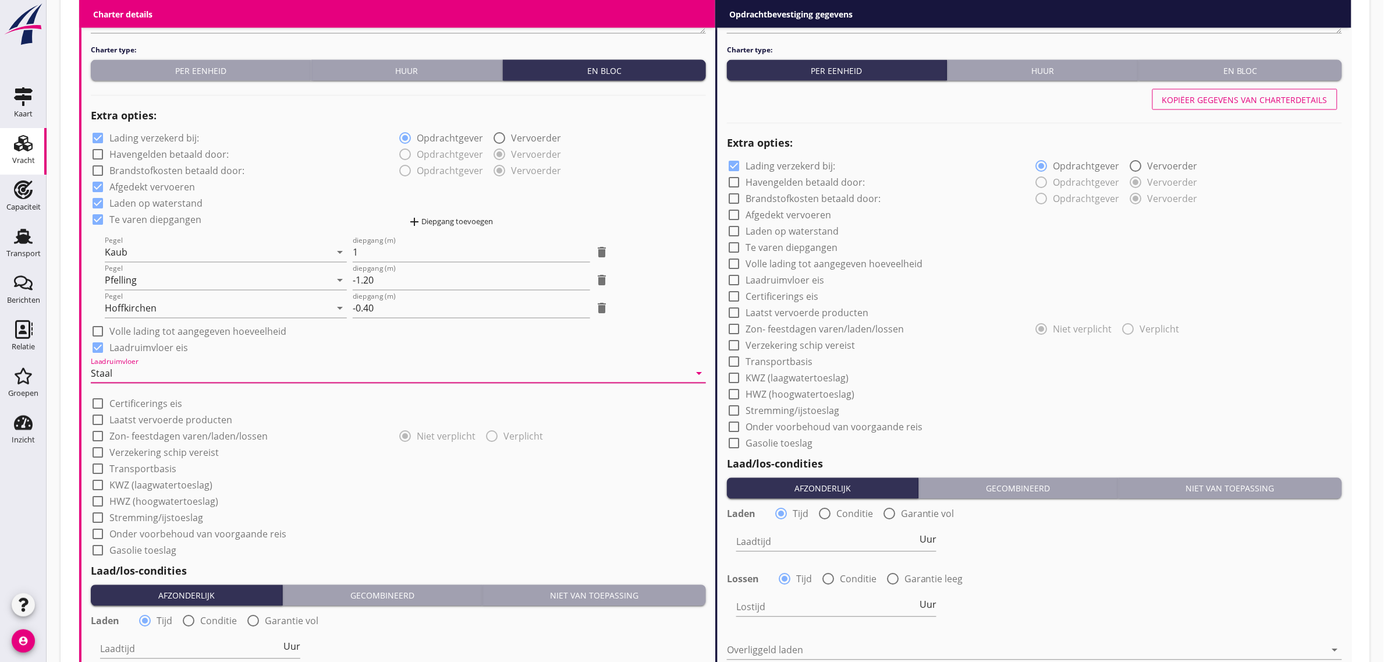
click at [153, 464] on label "Transportbasis" at bounding box center [142, 469] width 67 height 12
checkbox input "true"
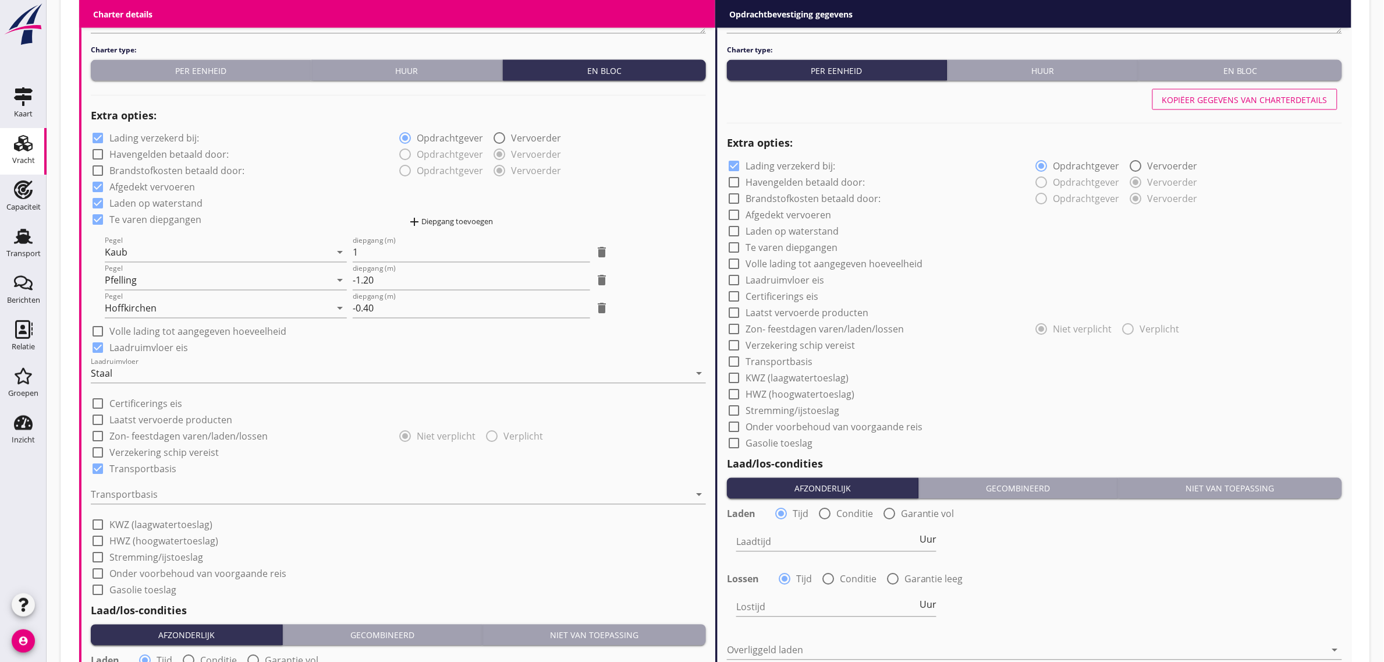
click at [149, 481] on div "Transportbasis arrow_drop_down" at bounding box center [398, 496] width 615 height 37
click at [154, 500] on div at bounding box center [390, 494] width 599 height 19
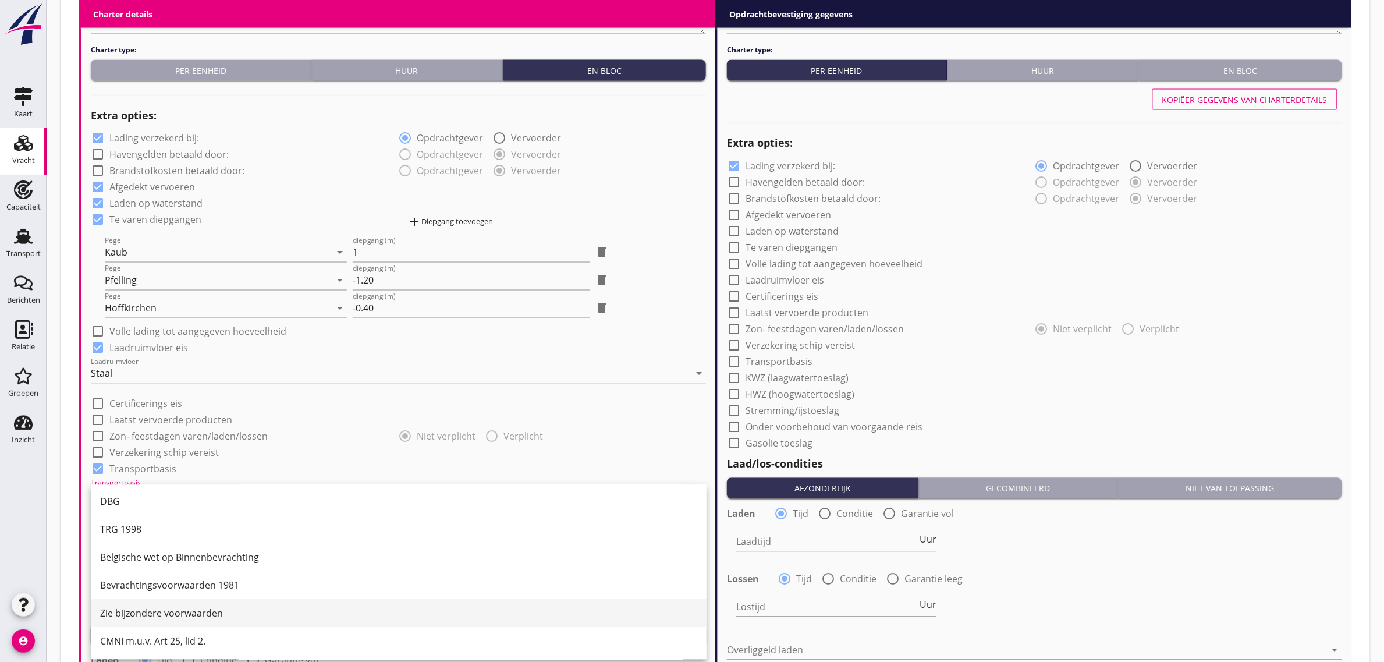
scroll to position [30, 0]
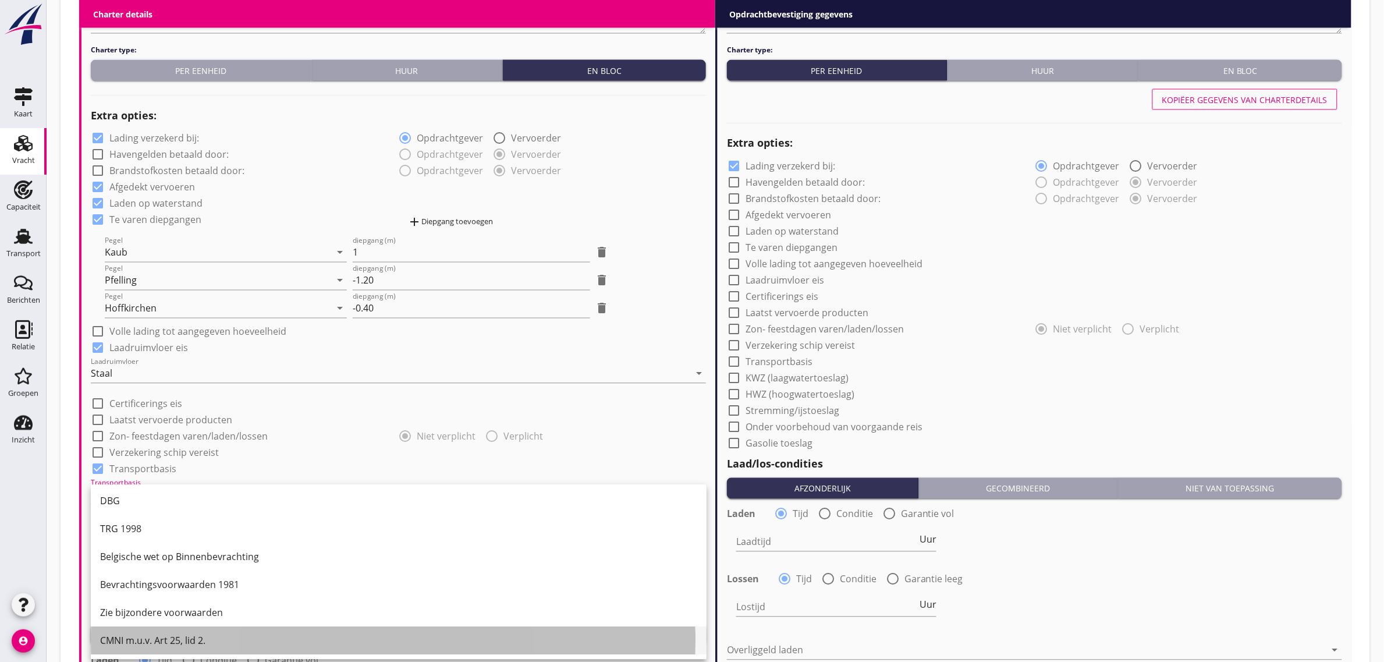
click at [168, 631] on div "CMNI m.u.v. Art 25, lid 2." at bounding box center [398, 641] width 597 height 28
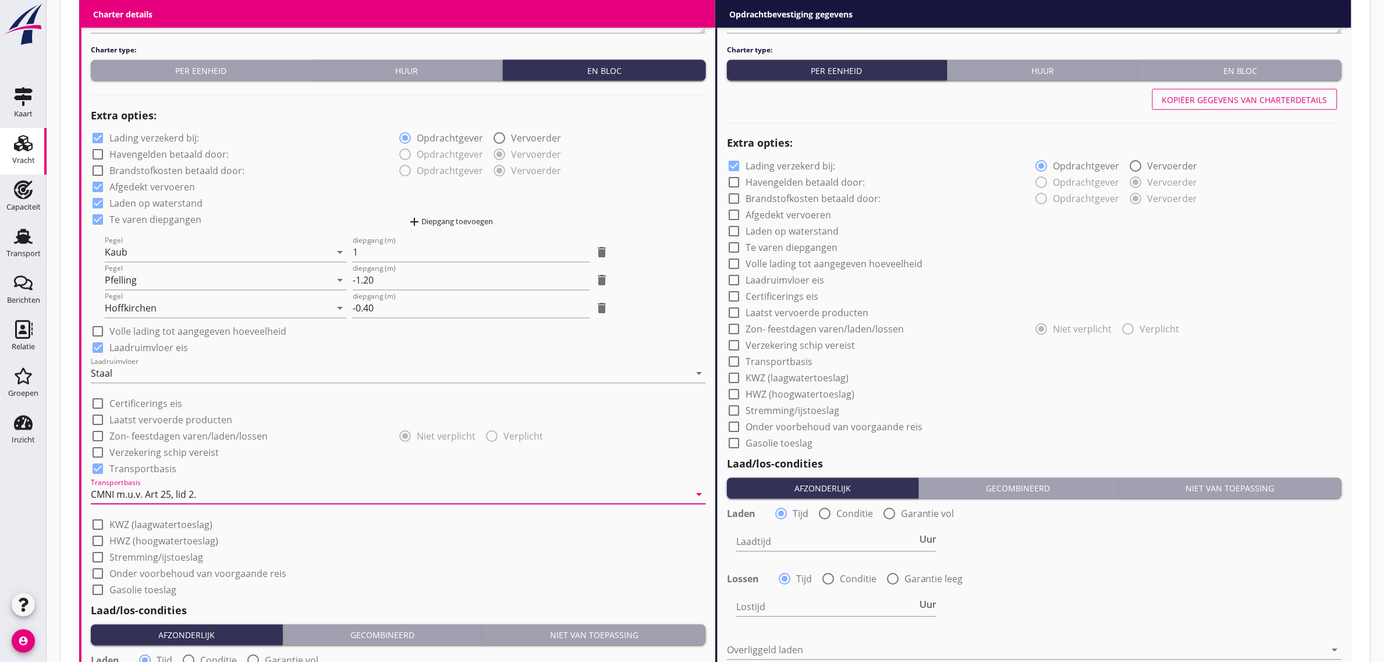
click at [347, 564] on div "check_box_outline_blank Onder voorbehoud van voorgaande reis" at bounding box center [398, 572] width 615 height 16
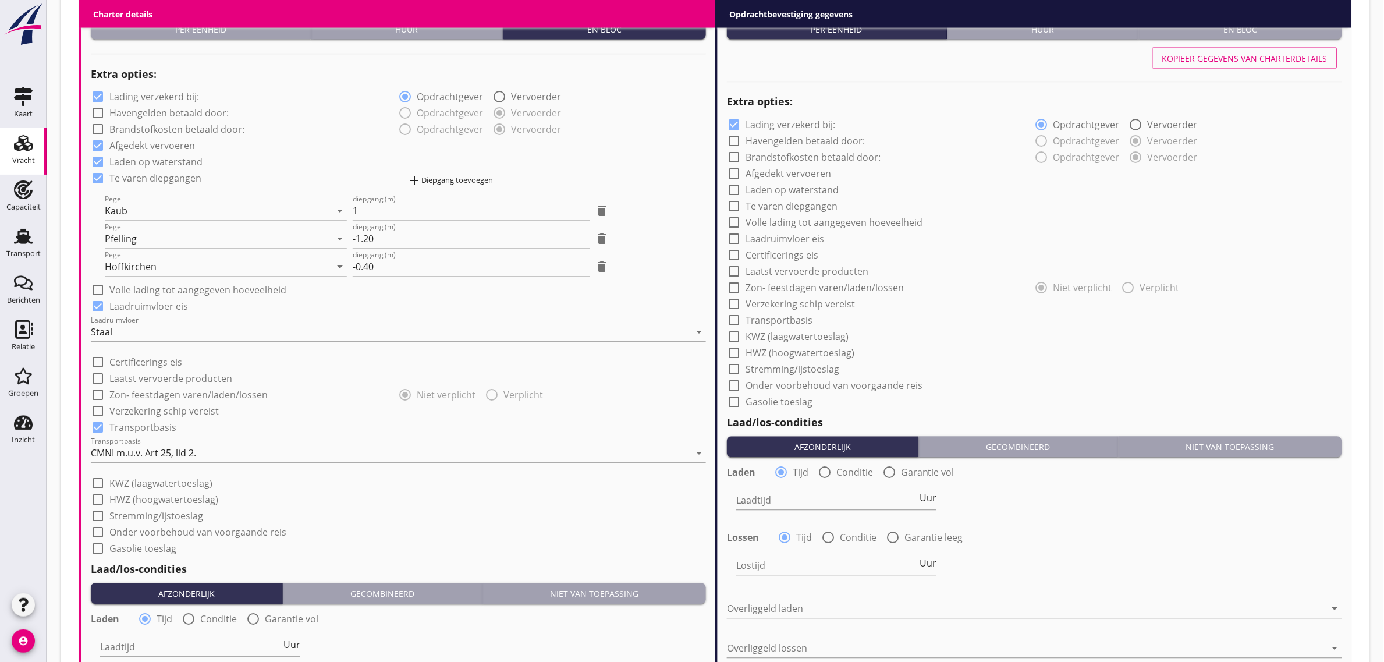
scroll to position [873, 0]
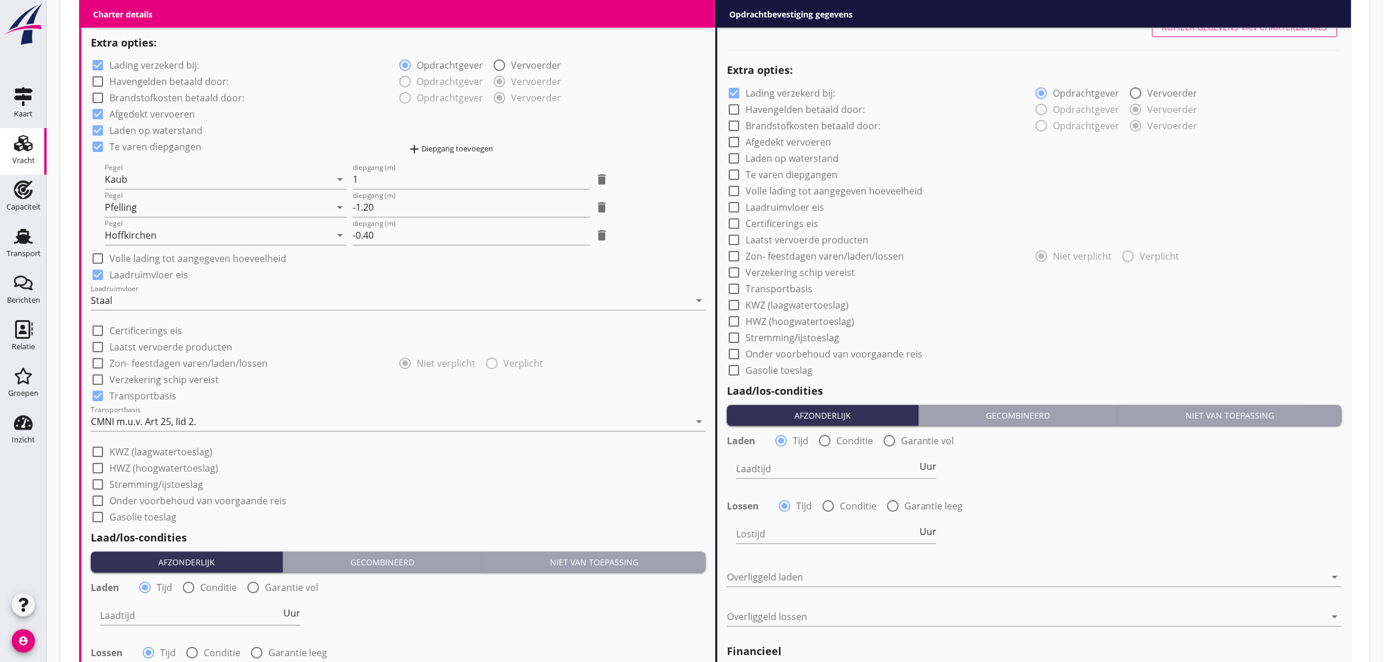
click at [172, 481] on label "Stremming/ijstoeslag" at bounding box center [156, 485] width 94 height 12
checkbox input "true"
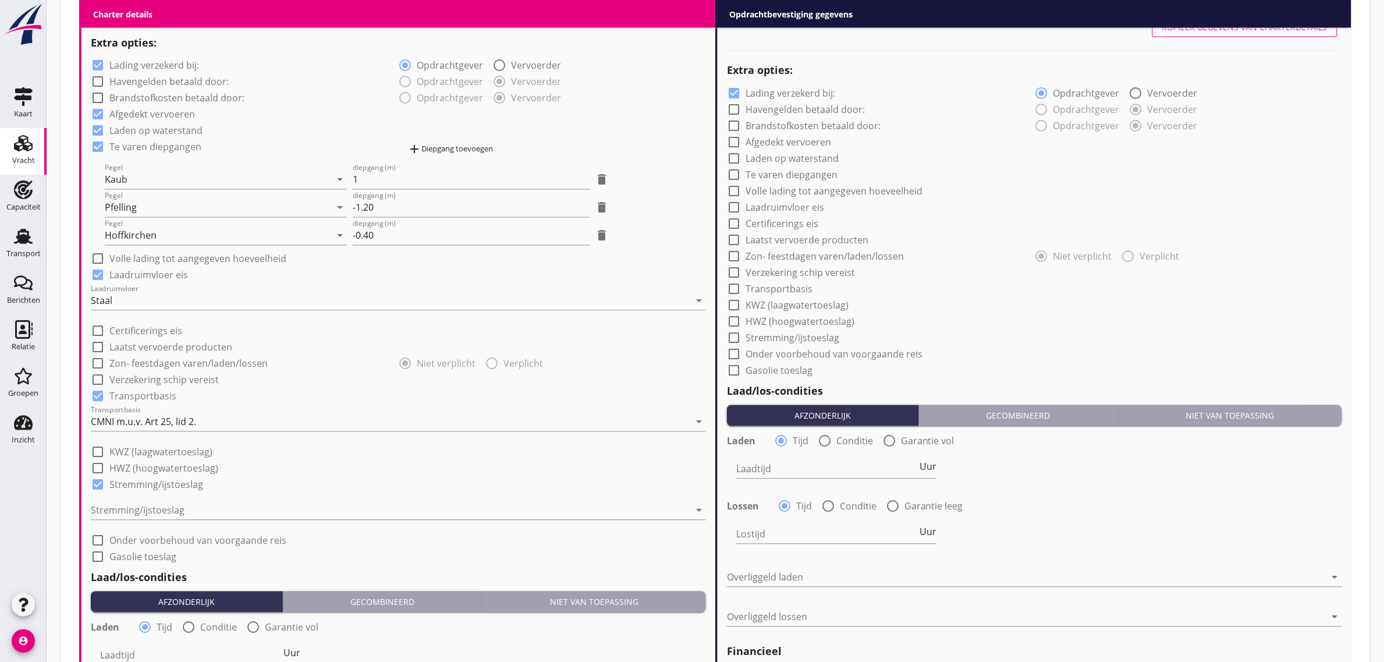
click at [173, 508] on div at bounding box center [390, 510] width 599 height 19
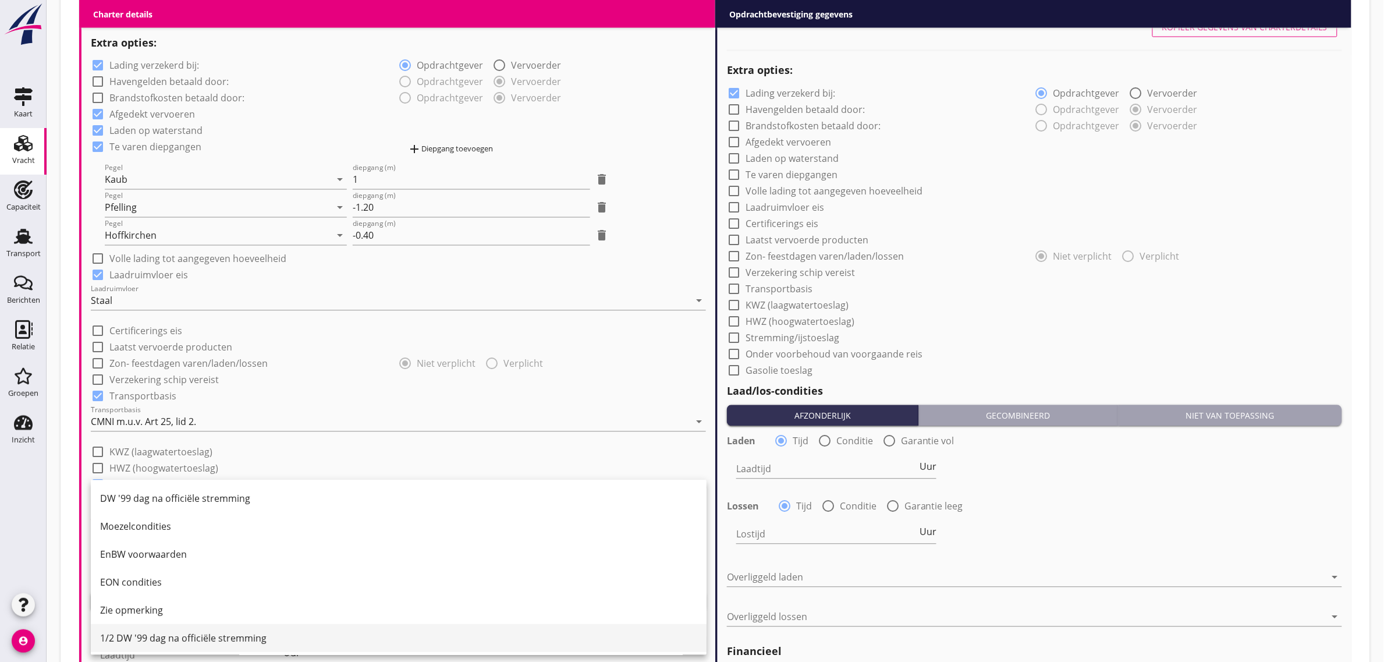
scroll to position [141, 0]
click at [175, 630] on div "1/2 DW '99 dag na officiële stremming" at bounding box center [398, 637] width 597 height 14
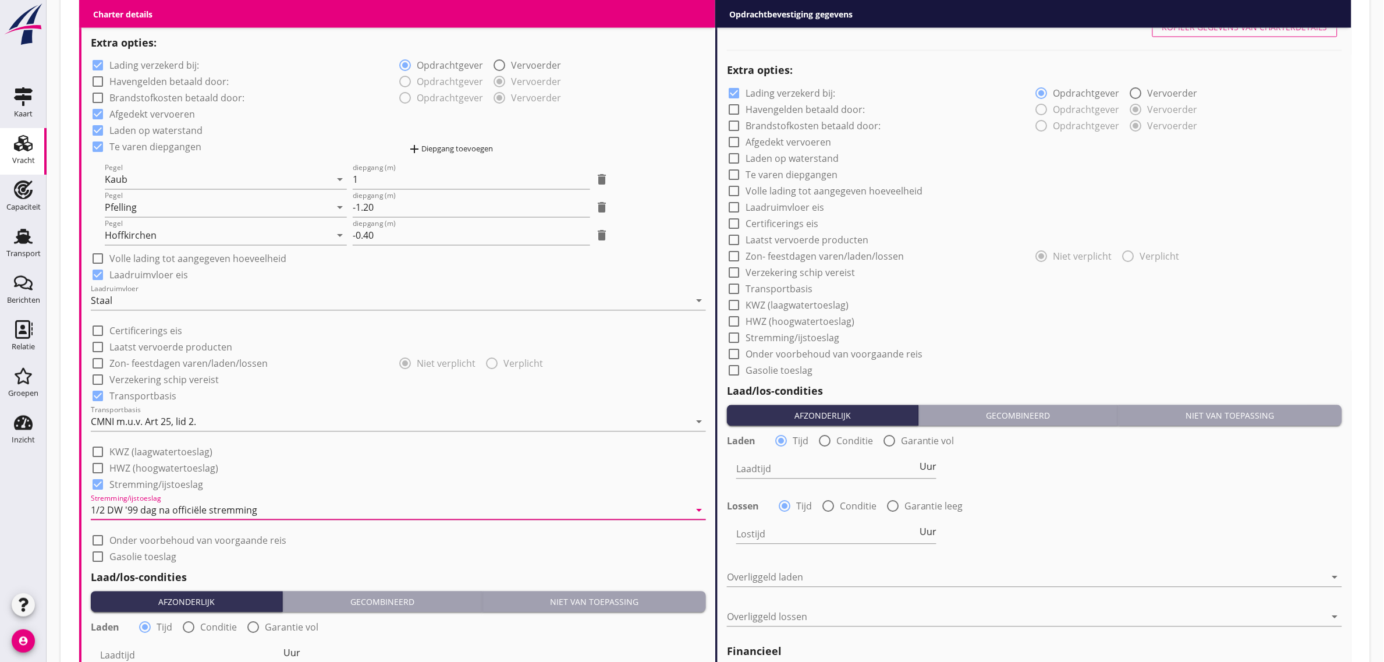
click at [344, 559] on div "check_box_outline_blank Gasolie toeslag" at bounding box center [398, 556] width 615 height 16
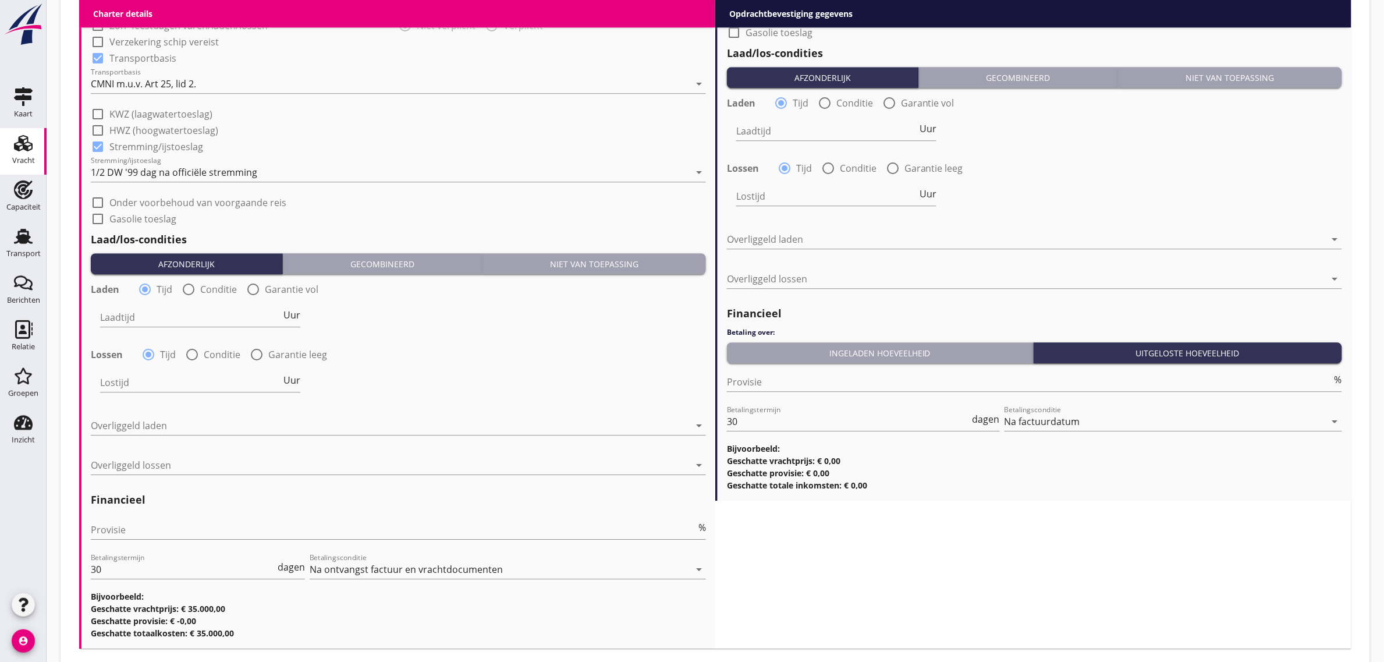
scroll to position [1237, 0]
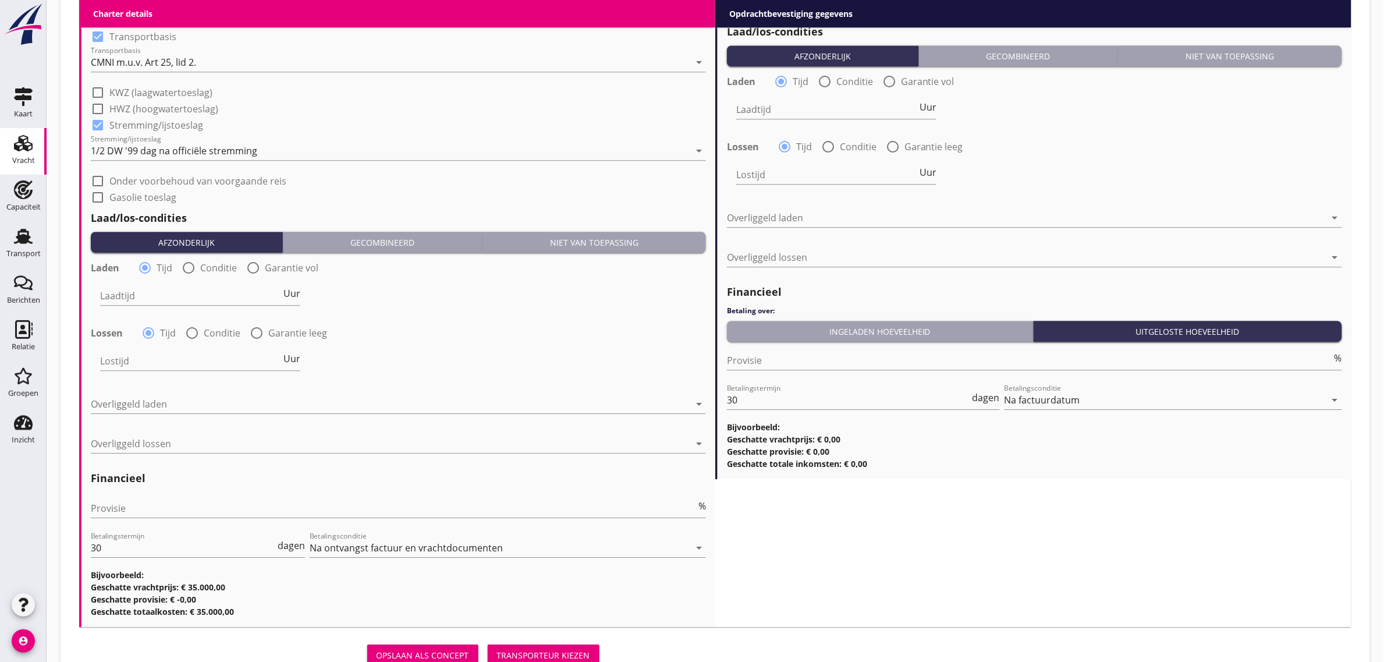
click at [161, 353] on div "Laden radio_button_checked Tijd radio_button_unchecked Conditie radio_button_un…" at bounding box center [398, 320] width 615 height 126
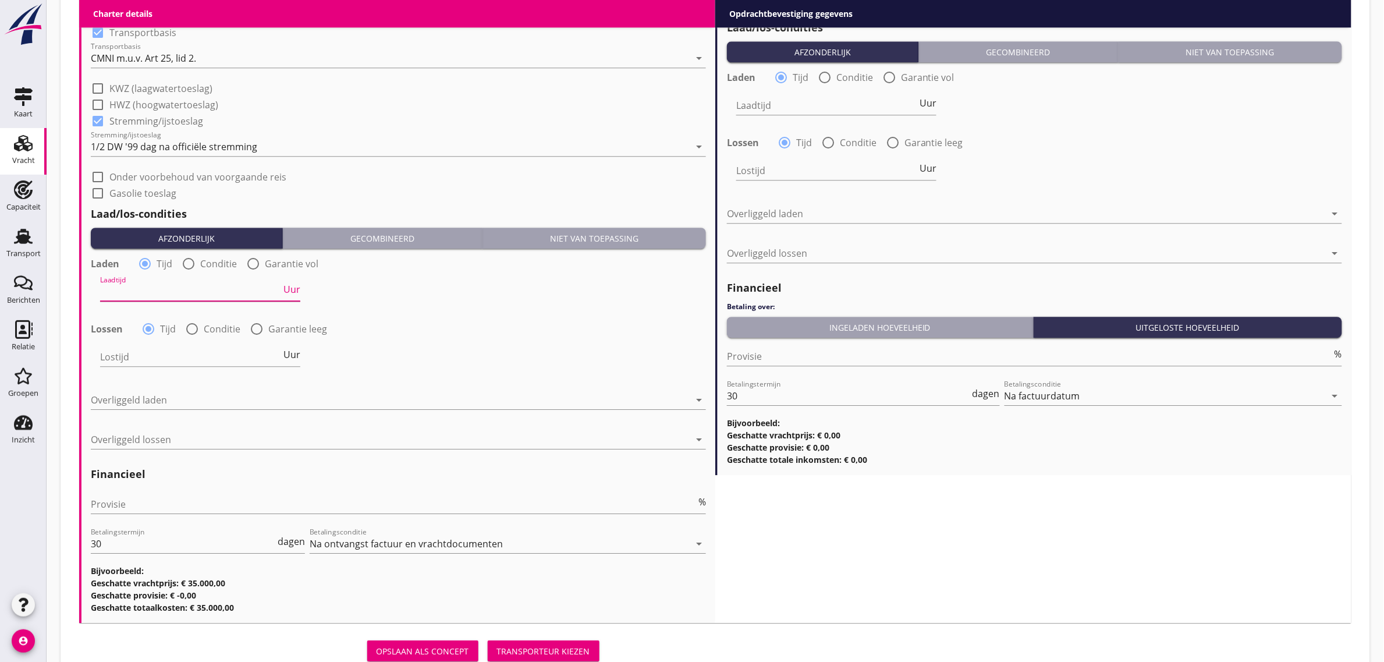
click at [166, 283] on input "Laadtijd" at bounding box center [190, 291] width 181 height 19
type input "48"
click at [138, 388] on div "Overliggeld laden arrow_drop_down" at bounding box center [398, 401] width 615 height 37
click at [152, 406] on div at bounding box center [390, 399] width 599 height 19
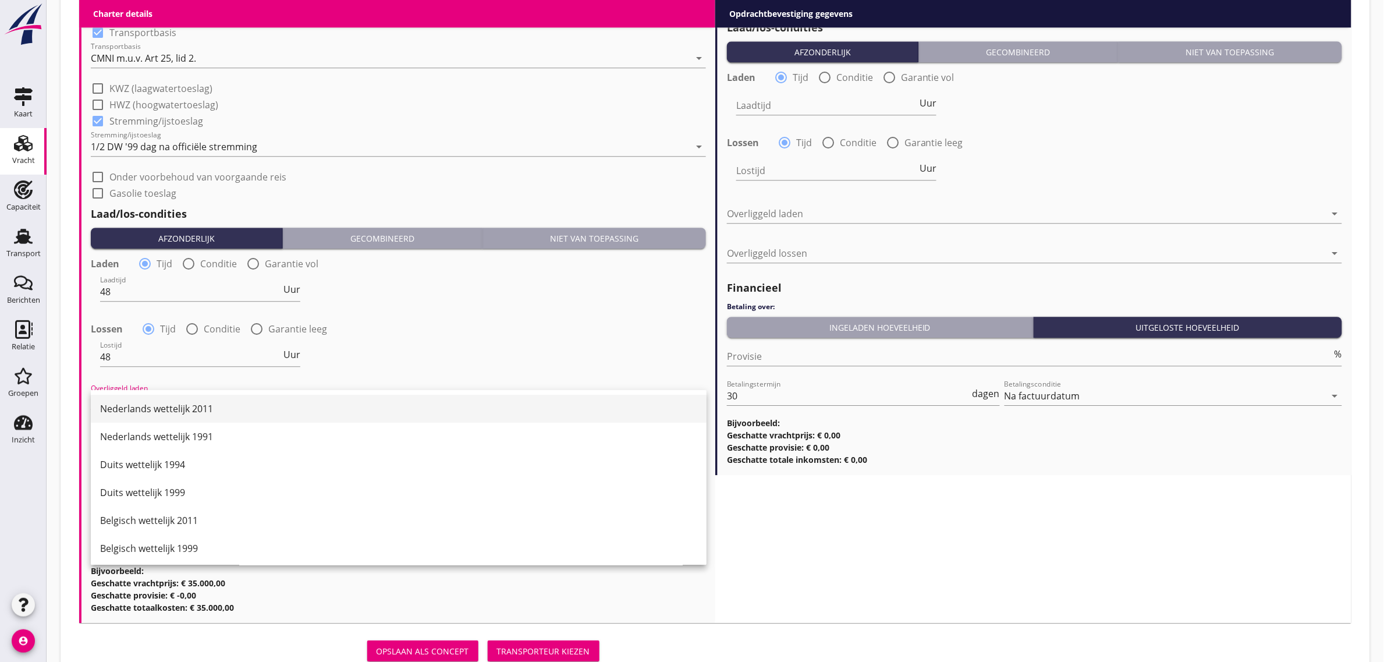
click at [184, 414] on div "Nederlands wettelijk 2011" at bounding box center [398, 409] width 597 height 14
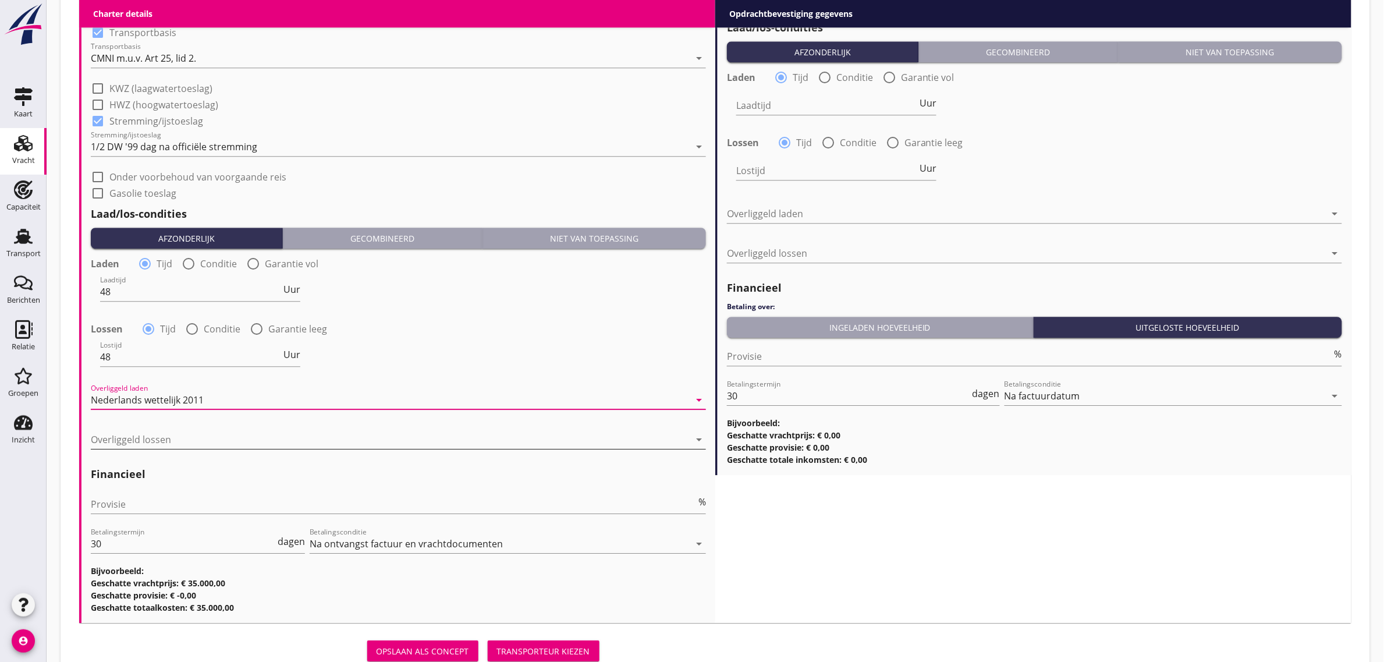
click at [169, 435] on div at bounding box center [390, 439] width 599 height 19
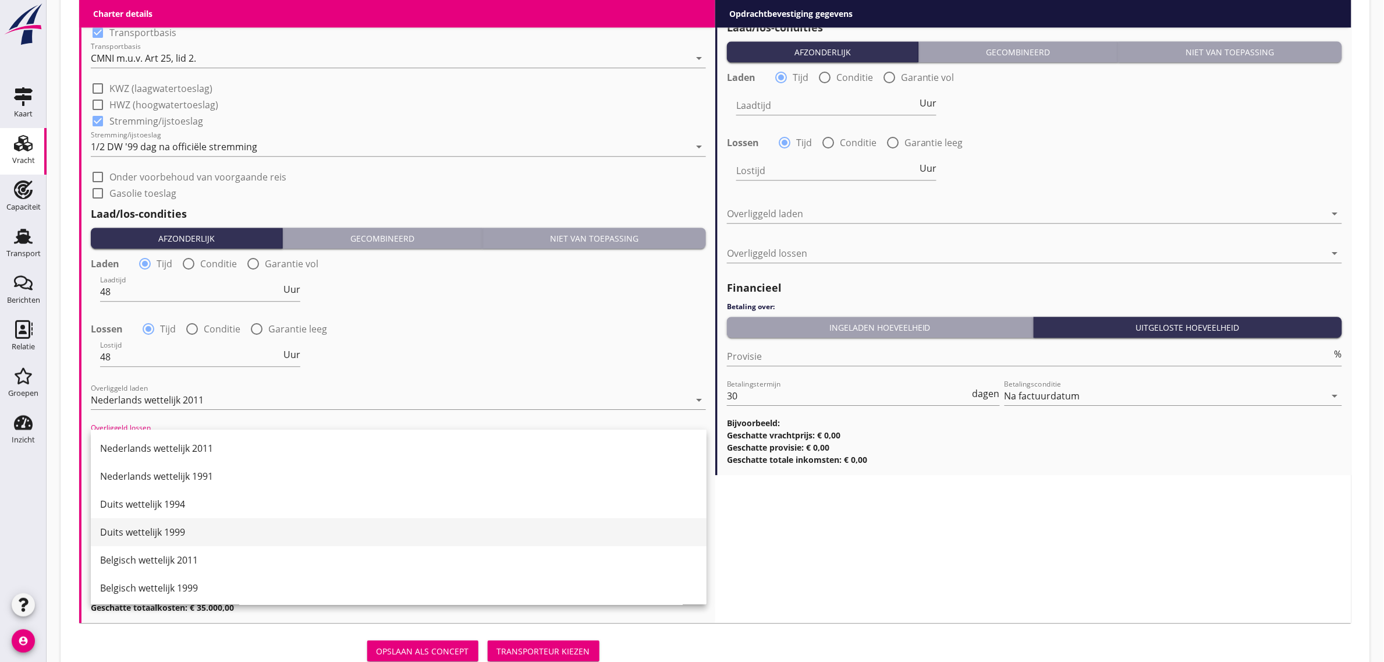
click at [199, 518] on div "Duits wettelijk 1999" at bounding box center [398, 532] width 597 height 28
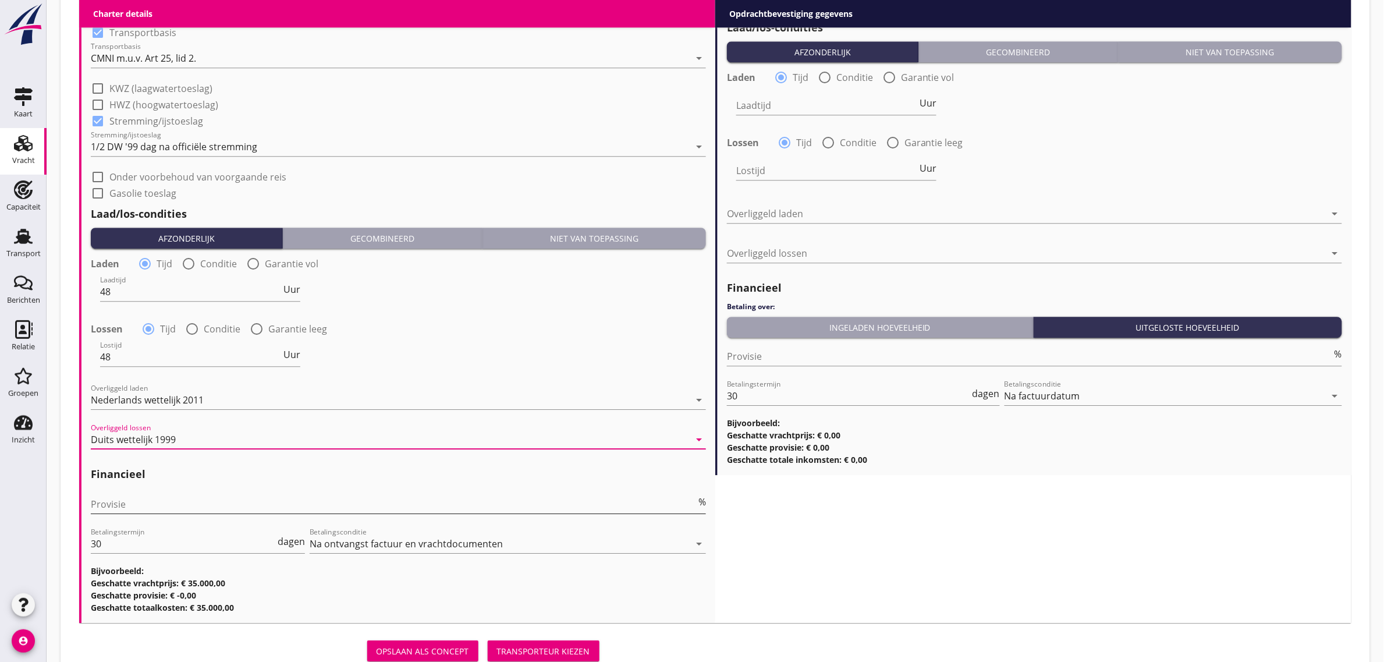
click at [149, 499] on input "Provisie" at bounding box center [393, 504] width 605 height 19
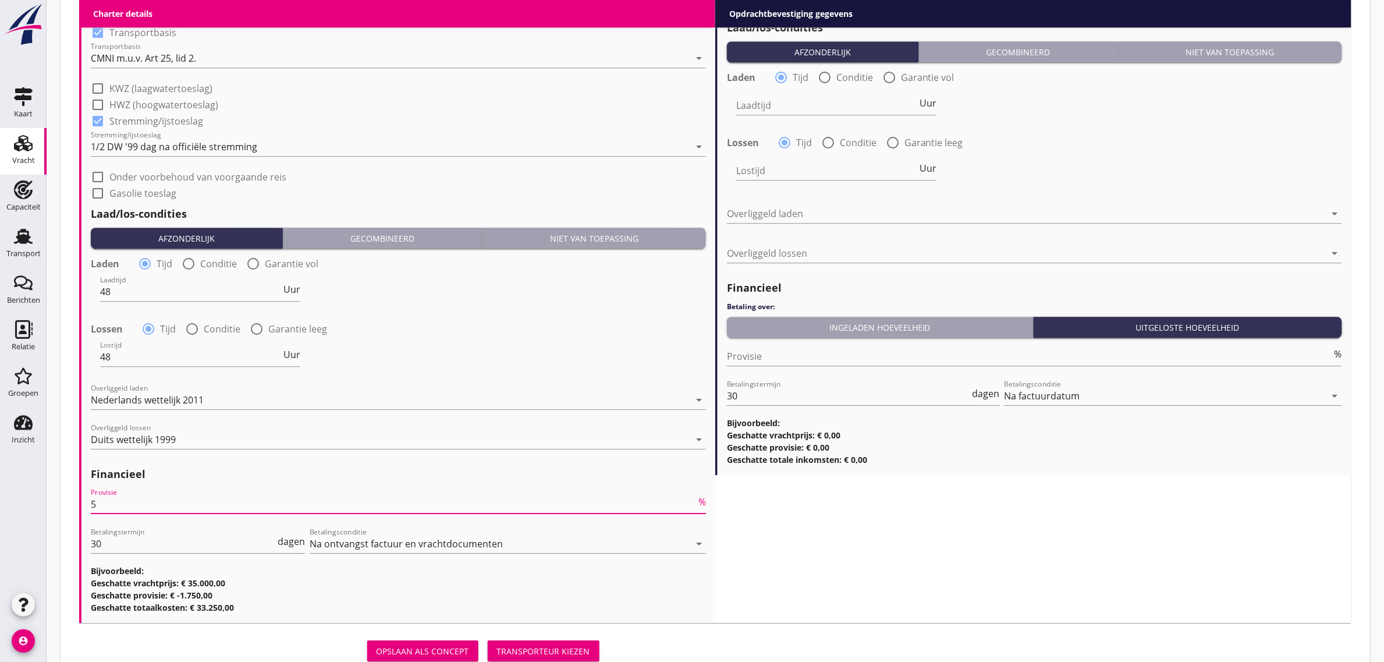
type input "5"
click at [469, 340] on div "Lostijd 48 Uur" at bounding box center [398, 358] width 617 height 42
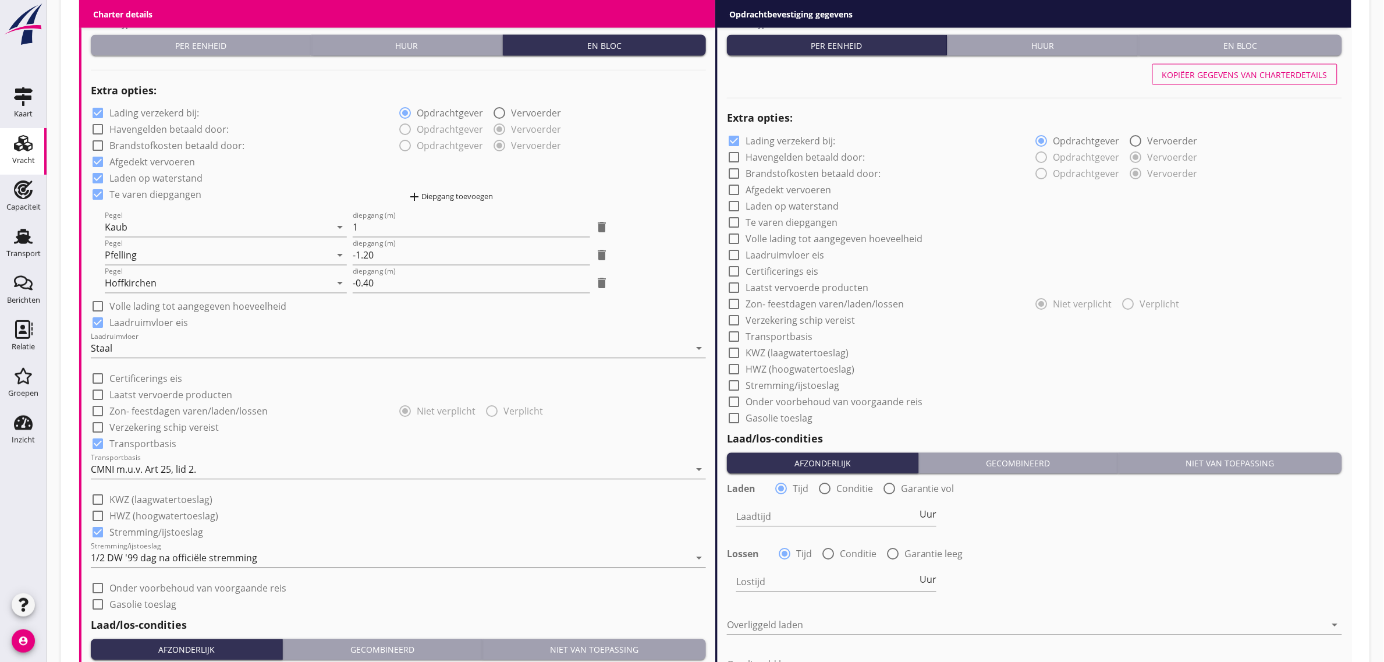
scroll to position [727, 0]
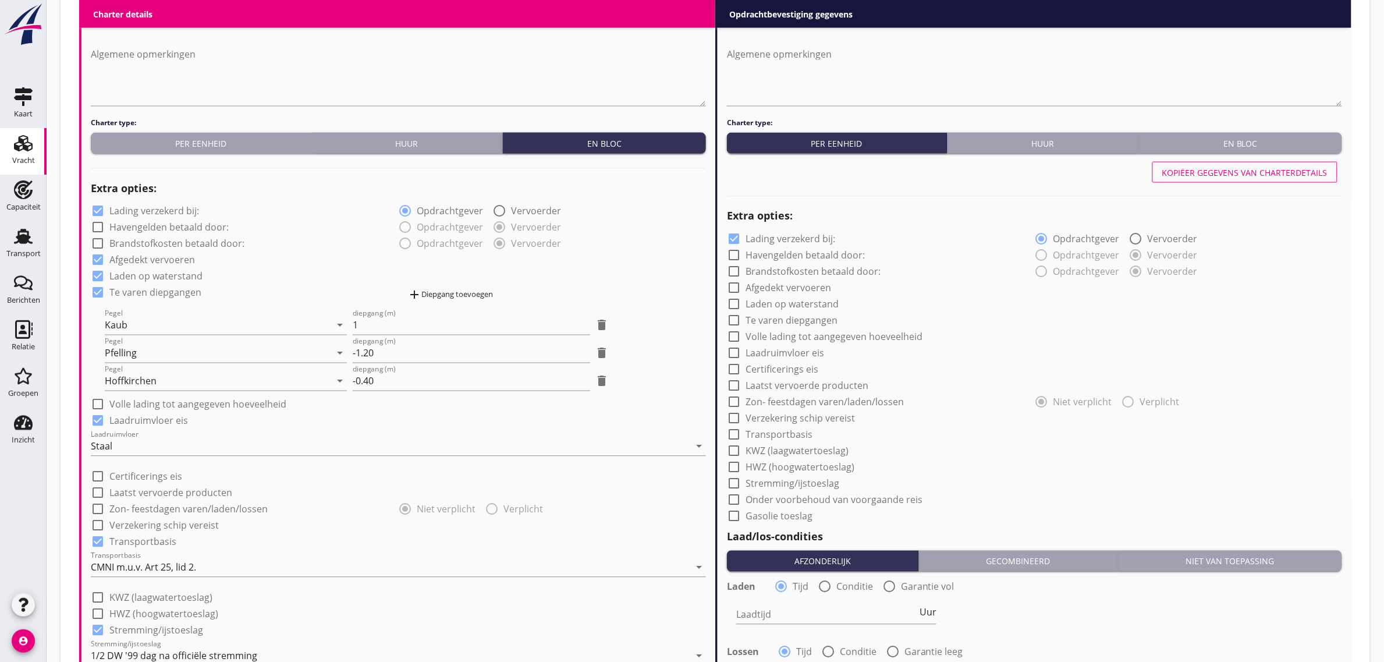
click at [264, 262] on div "check_box Afgedekt vervoeren" at bounding box center [398, 259] width 615 height 16
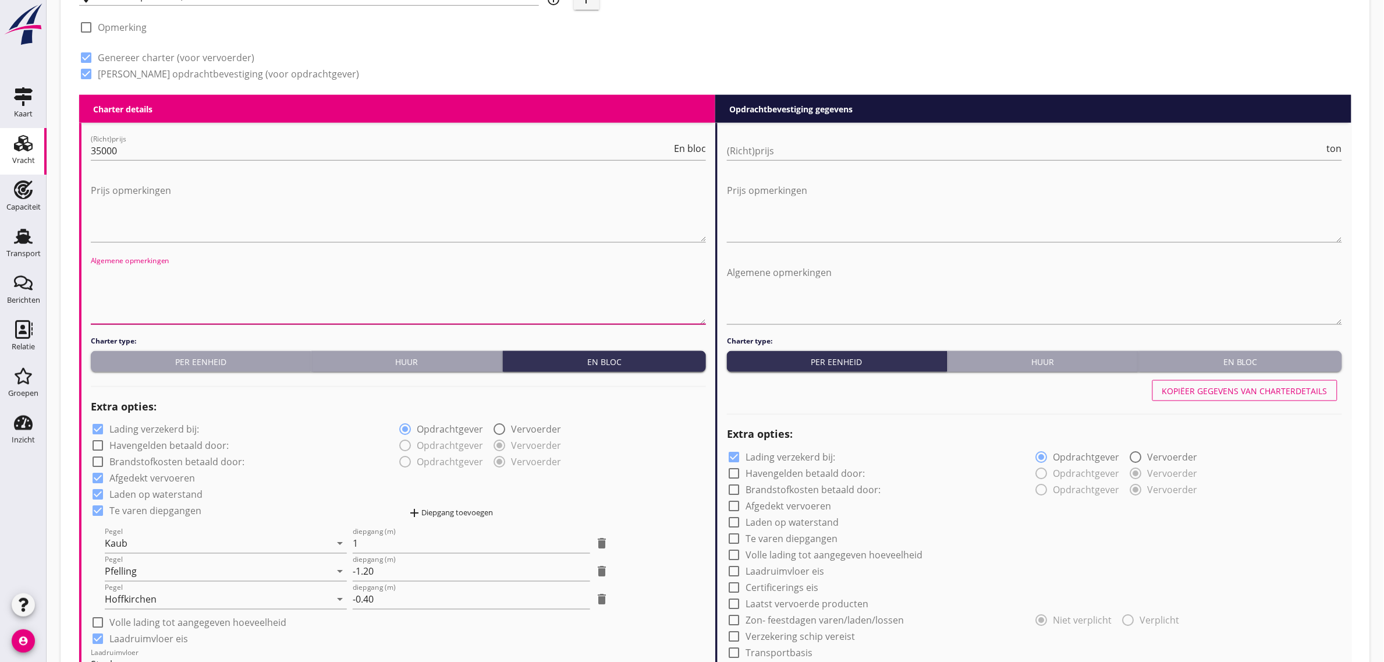
click at [120, 283] on textarea "Algemene opmerkingen" at bounding box center [398, 293] width 615 height 61
paste textarea "Vrij lichten Donau: lichten/ wachten op water gaat af van lostijd, (geldend van…"
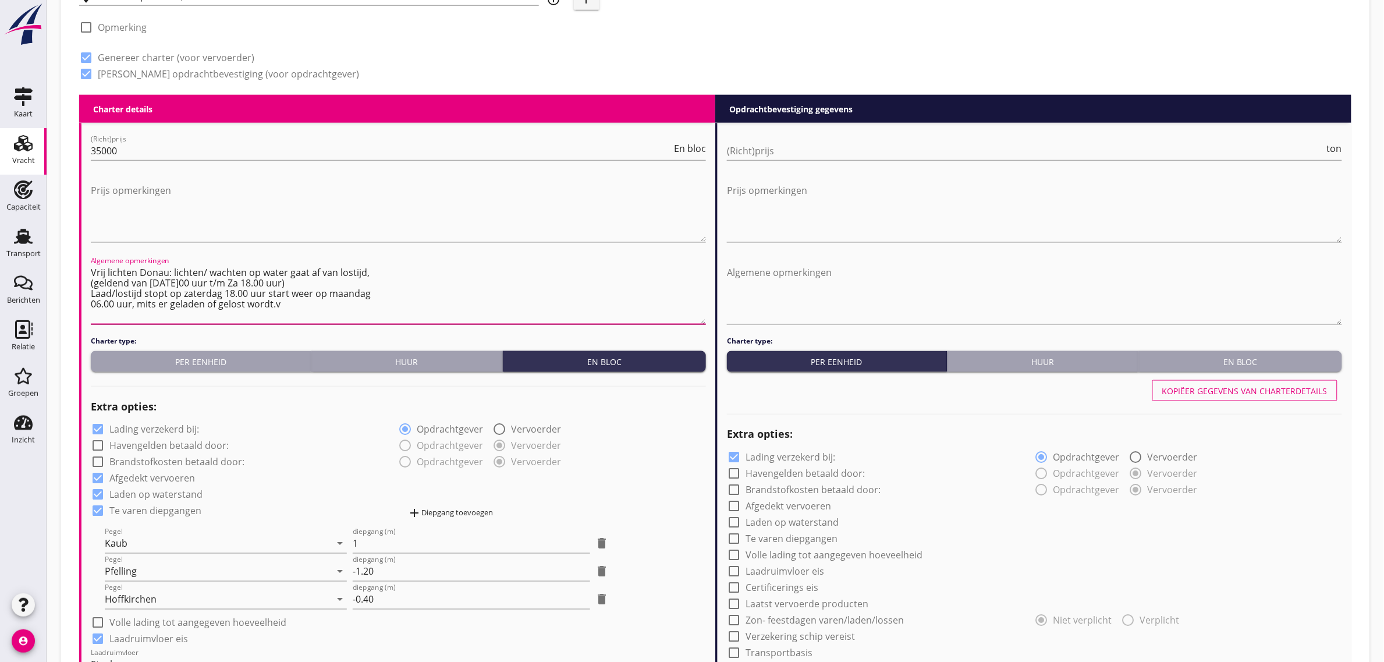
click at [91, 283] on textarea "Vrij lichten Donau: lichten/ wachten op water gaat af van lostijd, (geldend van…" at bounding box center [398, 293] width 615 height 61
click at [91, 292] on textarea "Vrij lichten Donau: lichten/ wachten op water gaat af van lostijd, (geldend van…" at bounding box center [398, 293] width 615 height 61
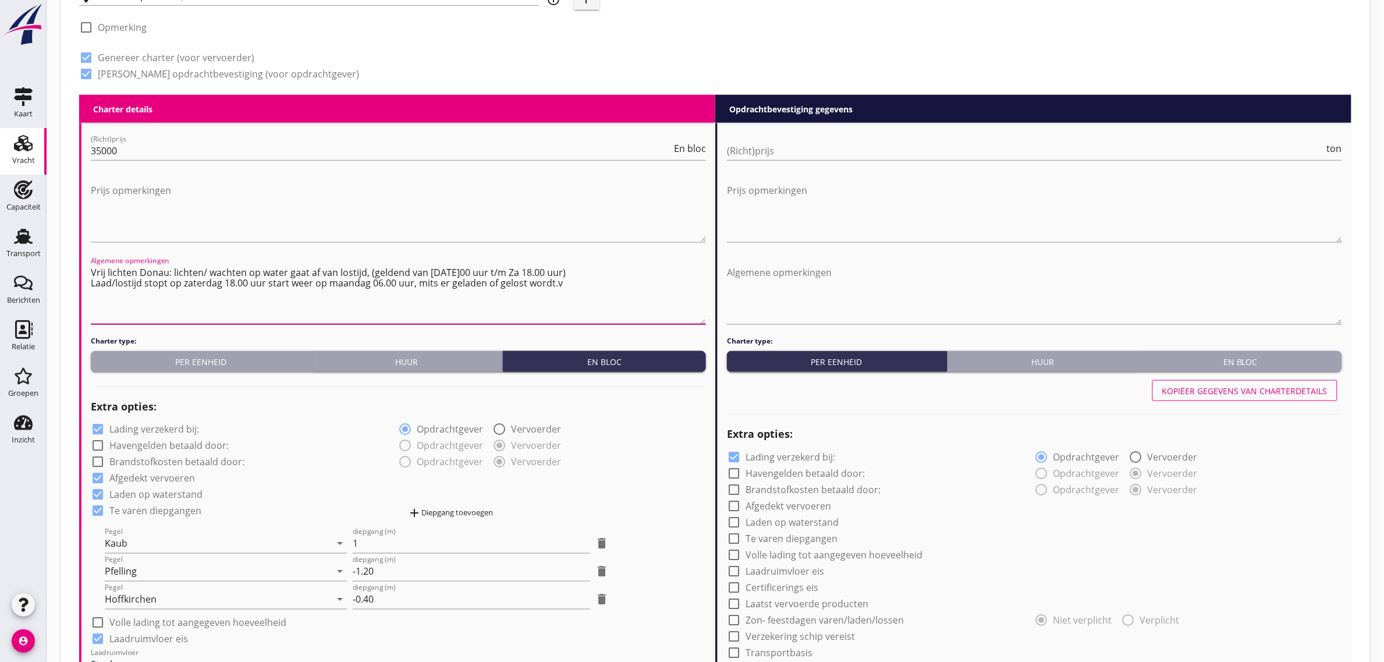
click at [557, 287] on textarea "Vrij lichten Donau: lichten/ wachten op water gaat af van lostijd, (geldend van…" at bounding box center [398, 293] width 615 height 61
type textarea "Vrij lichten Donau: lichten/ wachten op water gaat af van lostijd, (geldend van…"
click at [539, 41] on div "check_box_outline_blank Opmerking" at bounding box center [341, 30] width 525 height 35
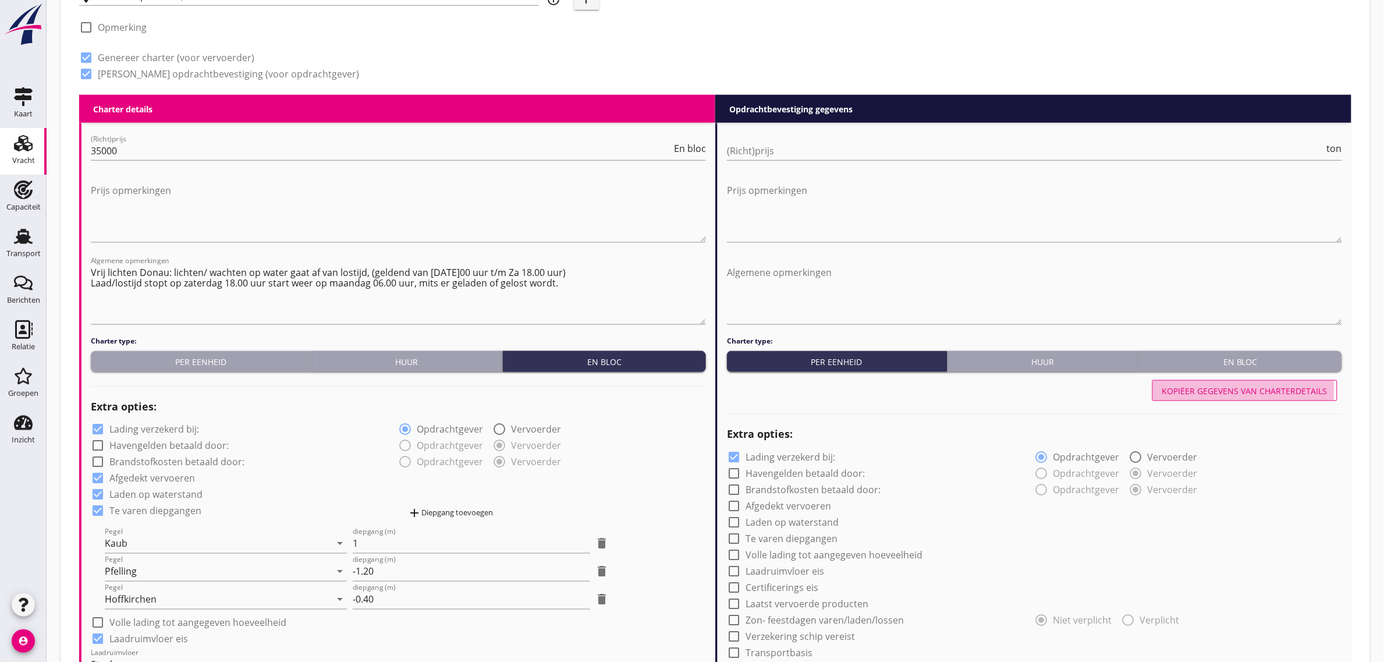
click at [1269, 387] on div "Kopiëer gegevens van charterdetails" at bounding box center [1244, 391] width 165 height 12
checkbox input "true"
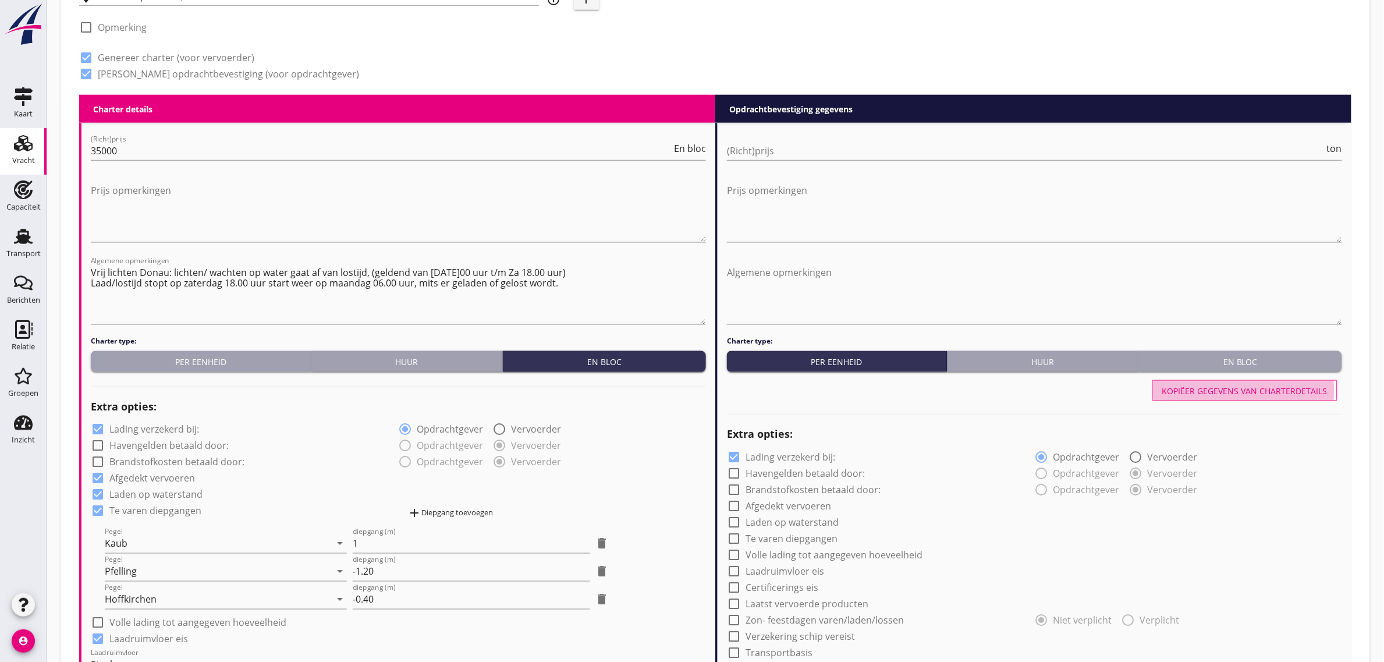
checkbox input "true"
type input "48"
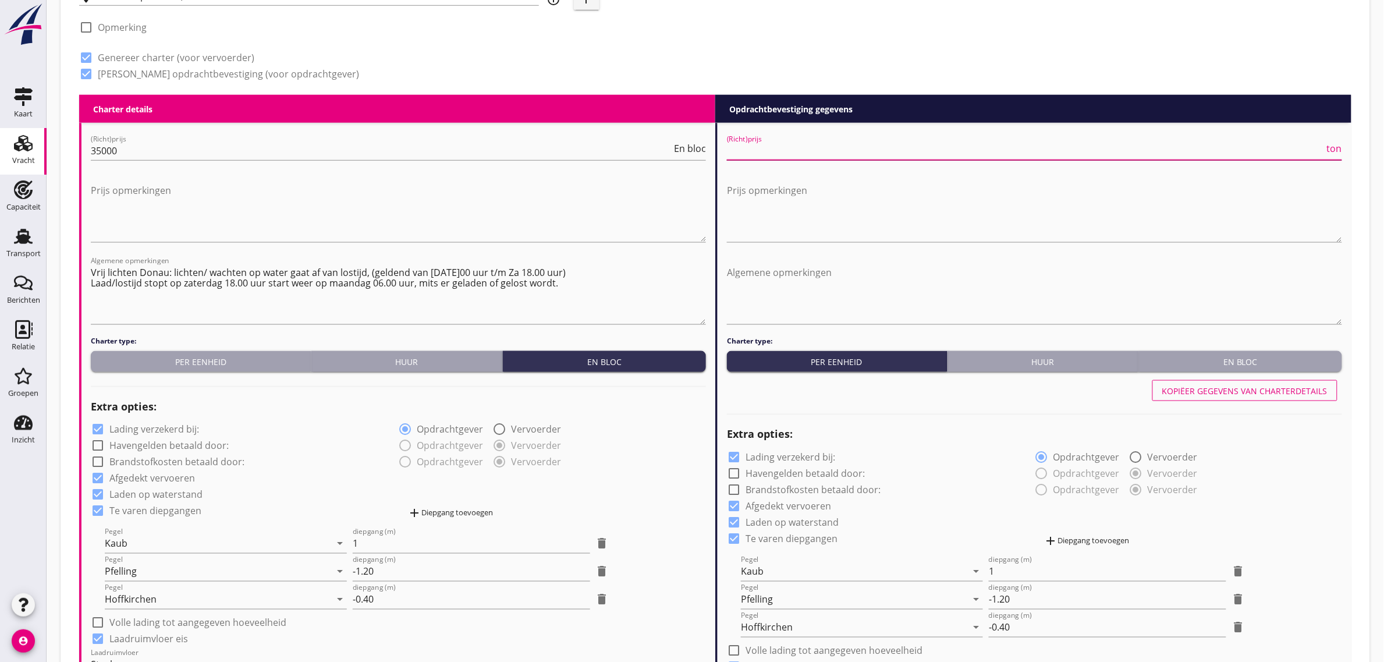
click at [808, 151] on input "(Richt)prijs" at bounding box center [1026, 150] width 598 height 19
type input "29"
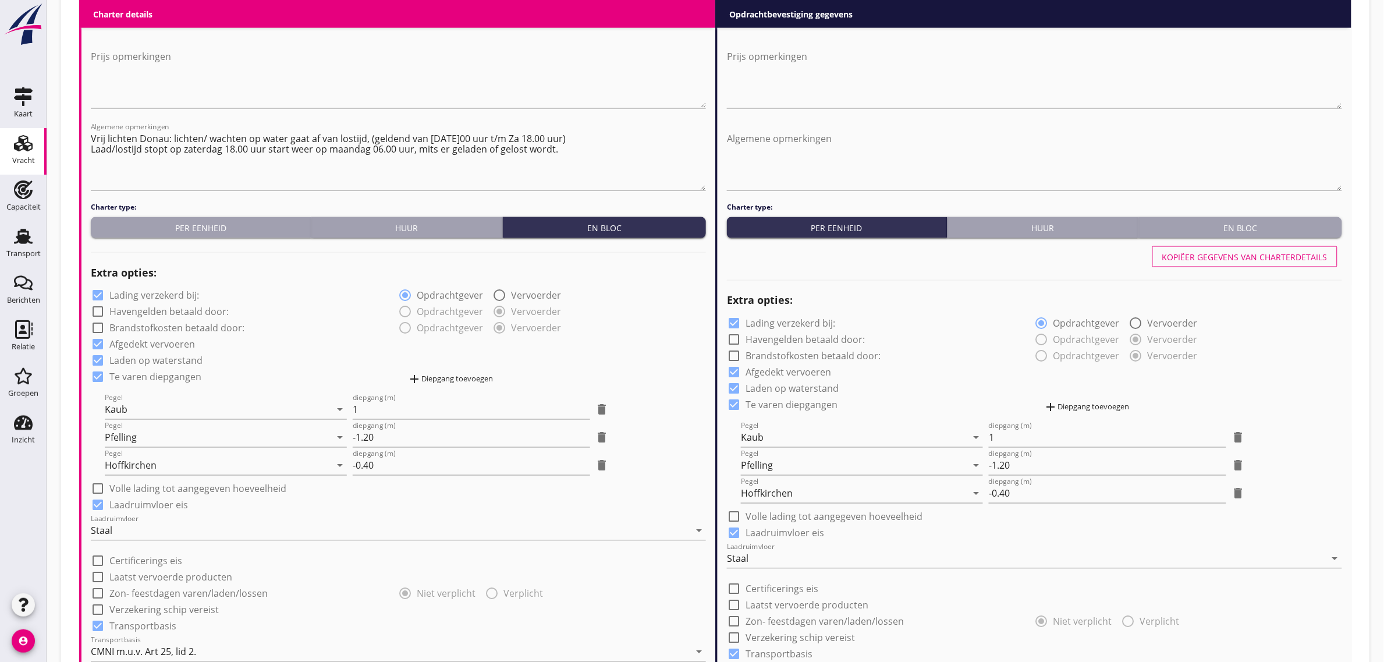
scroll to position [946, 0]
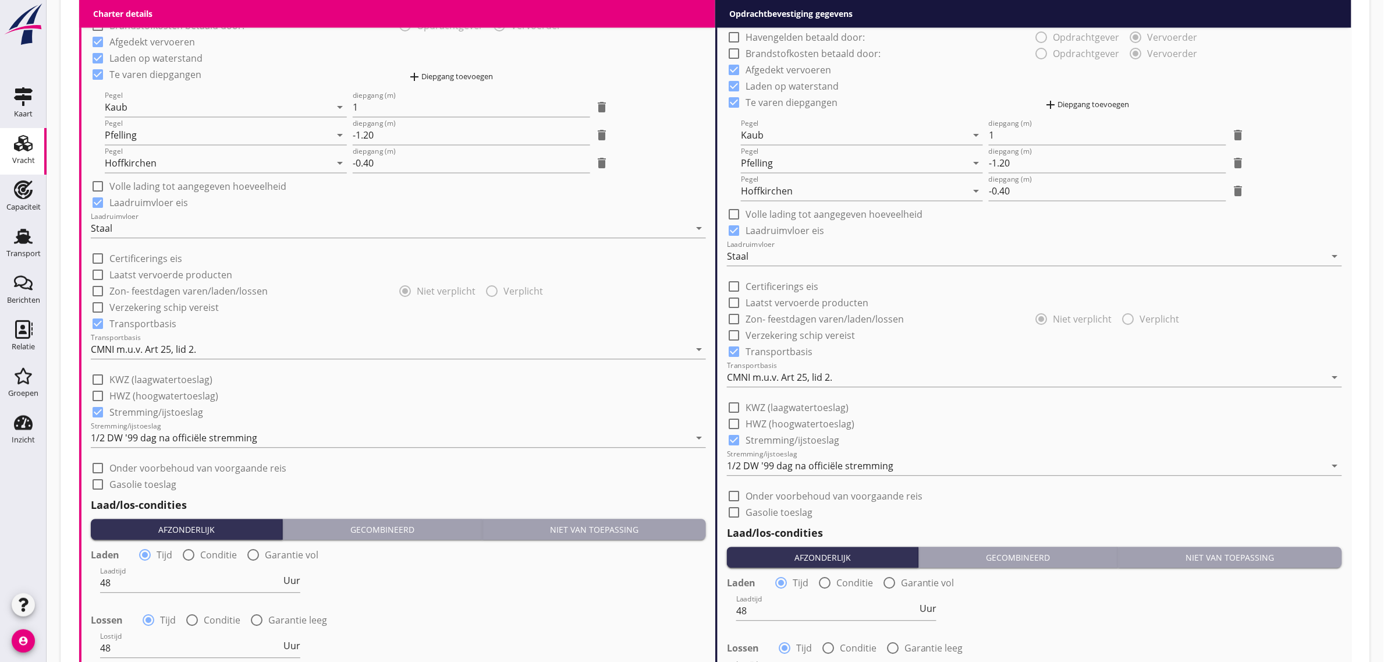
click at [784, 101] on label "Te varen diepgangen" at bounding box center [791, 103] width 92 height 12
checkbox input "false"
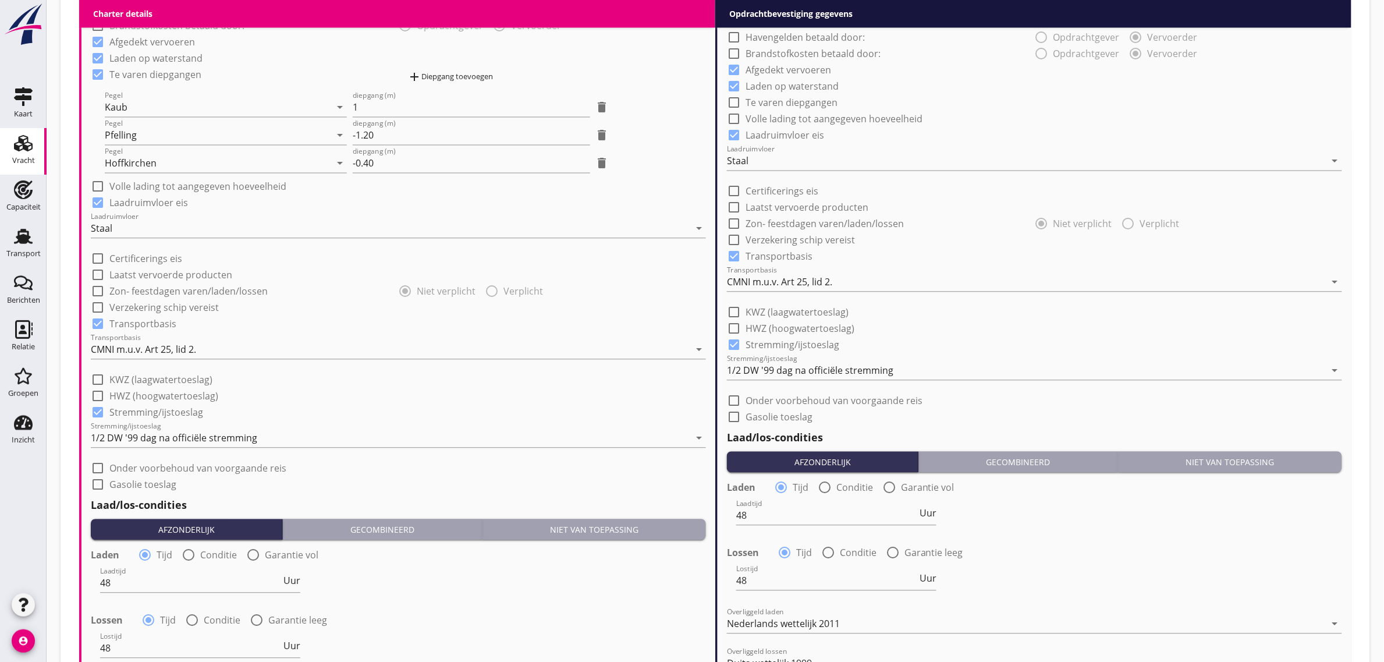
click at [772, 309] on label "KWZ (laagwatertoeslag)" at bounding box center [796, 312] width 103 height 12
checkbox input "true"
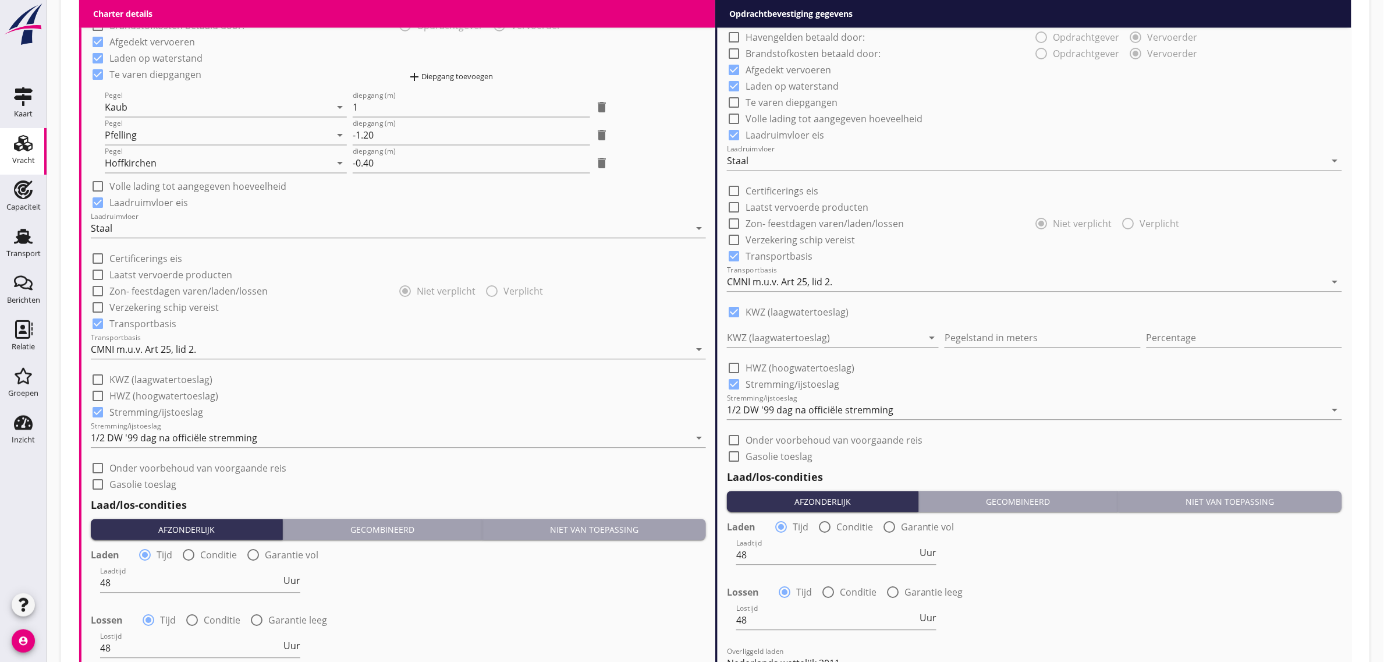
click at [767, 331] on div at bounding box center [825, 337] width 196 height 19
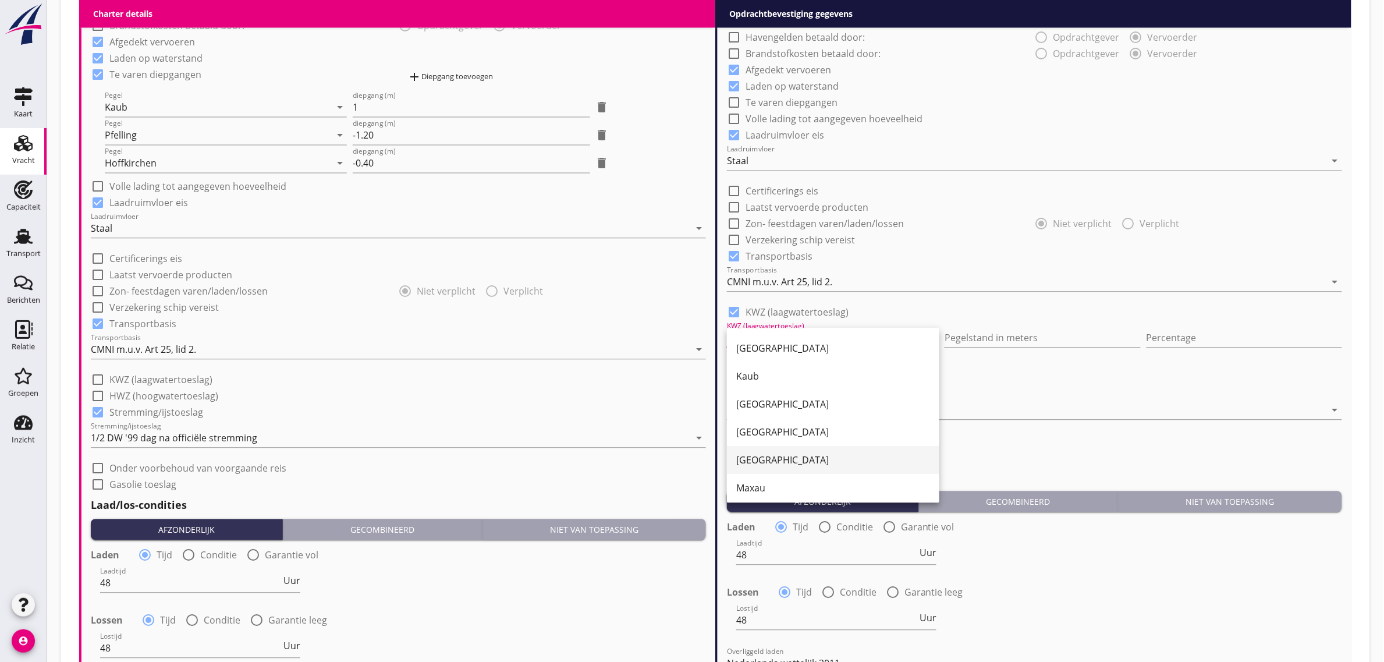
scroll to position [73, 0]
click at [789, 462] on div "Pfelling" at bounding box center [833, 469] width 194 height 14
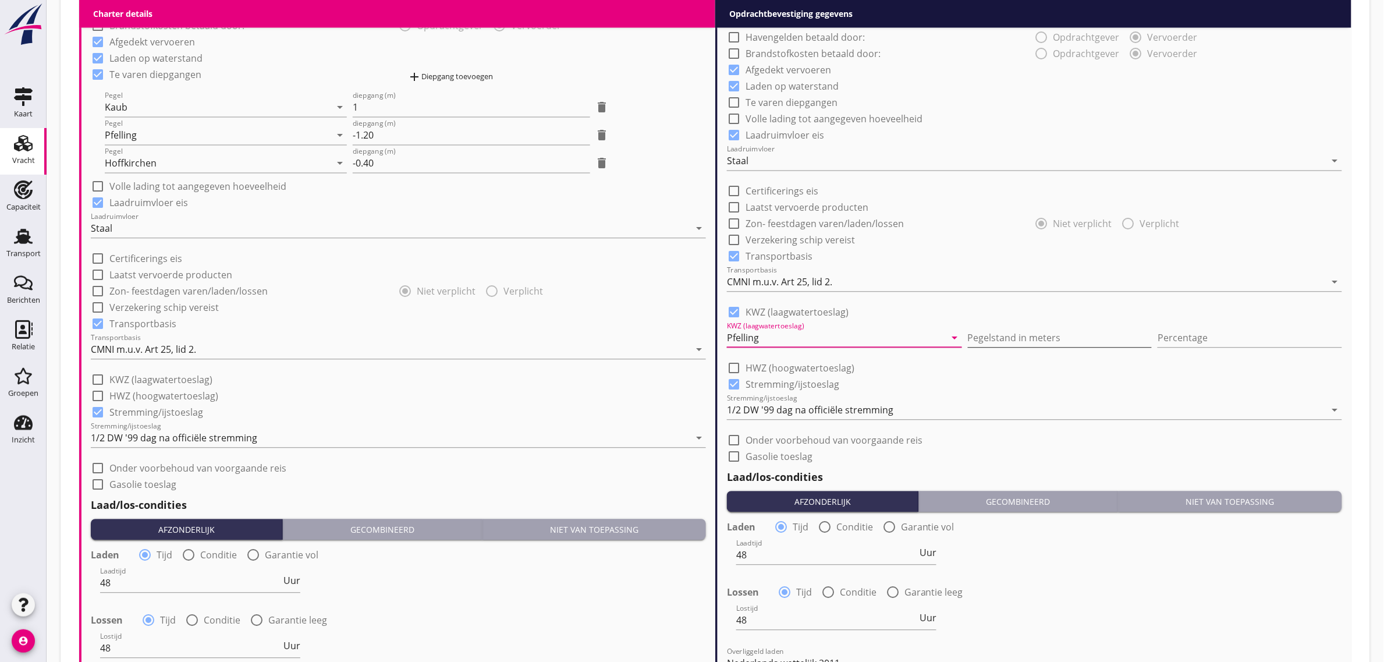
click at [986, 344] on input "Pegelstand in meters" at bounding box center [1060, 337] width 184 height 19
type input "3"
type input "3.61"
type input "10"
click at [1216, 130] on div "check_box Laadruimvloer eis" at bounding box center [1034, 134] width 615 height 16
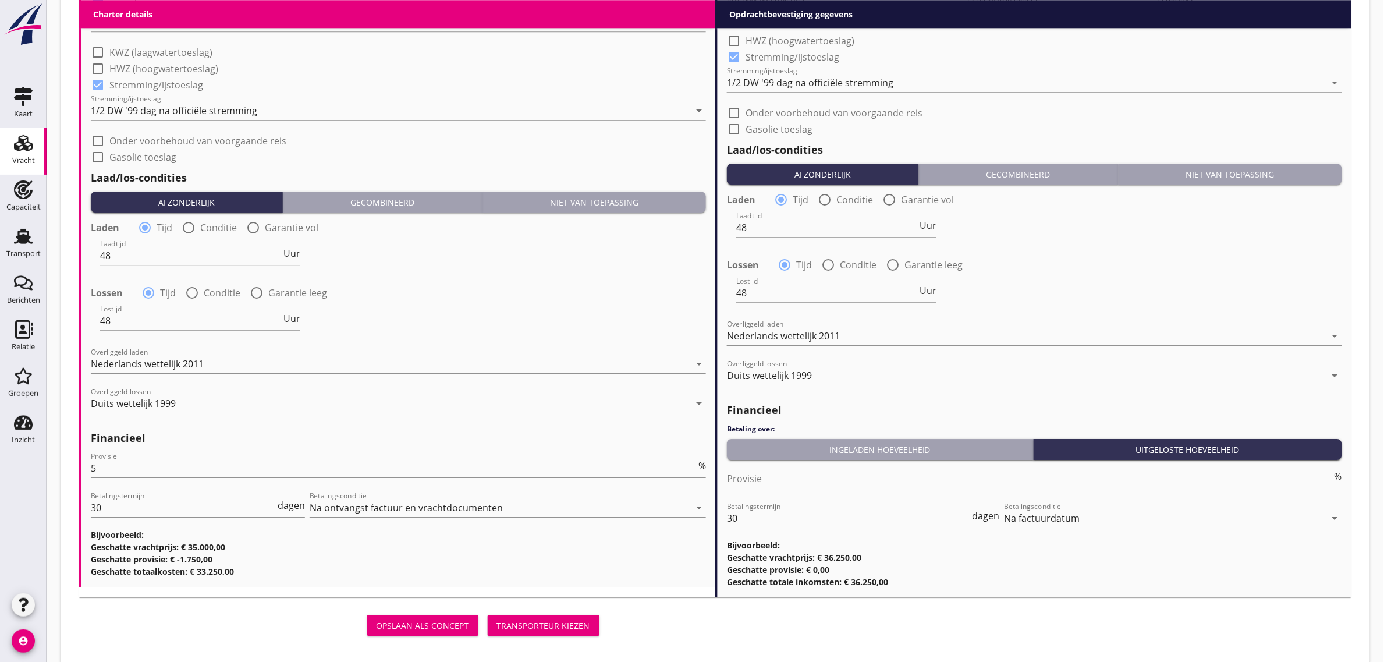
scroll to position [1286, 0]
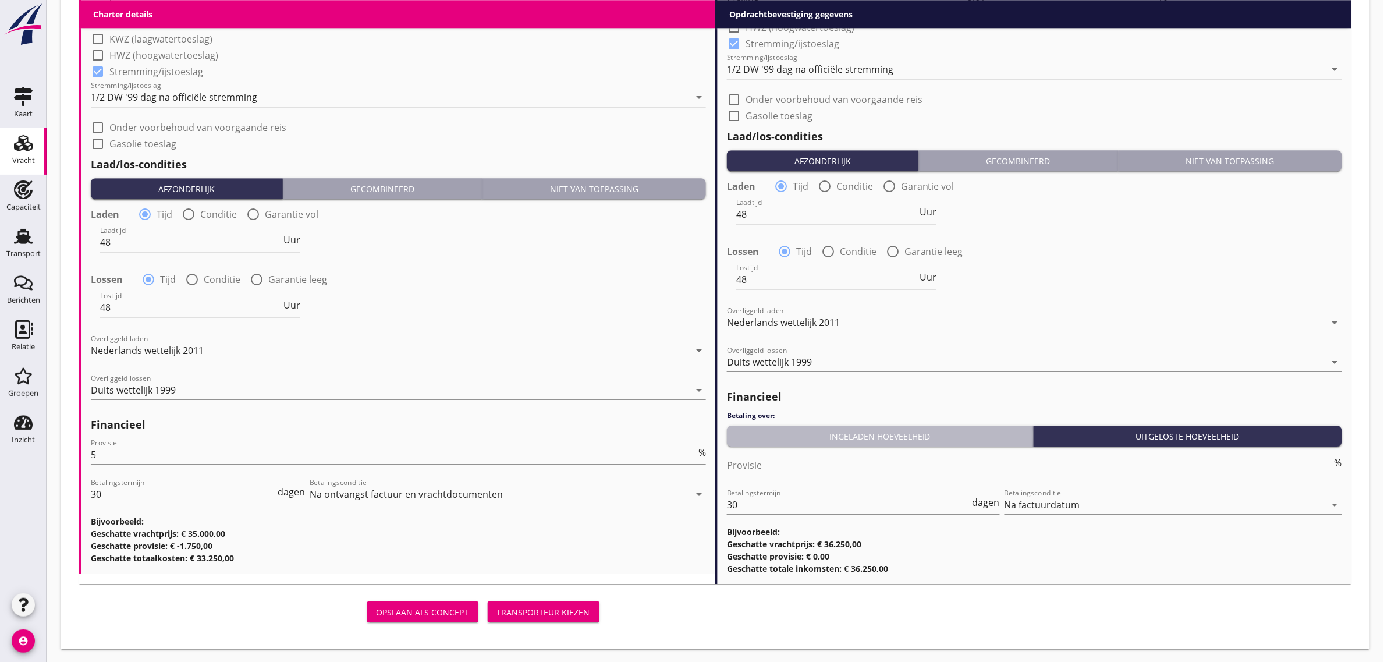
click at [816, 440] on div "Ingeladen hoeveelheid" at bounding box center [879, 436] width 297 height 12
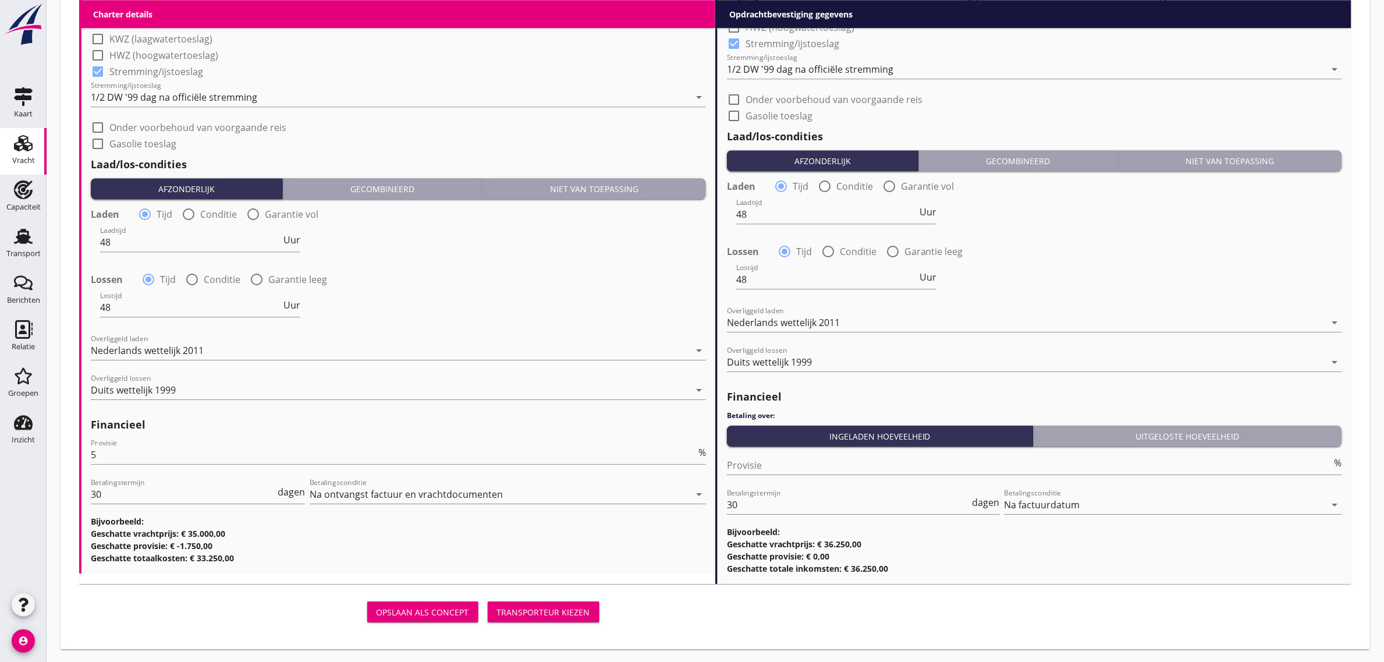
click at [800, 451] on div "Provisie %" at bounding box center [1034, 467] width 615 height 37
click at [798, 461] on input "Provisie" at bounding box center [1029, 465] width 605 height 19
type input "0"
click at [1164, 254] on div "Lossen radio_button_checked Tijd radio_button_unchecked Conditie radio_button_u…" at bounding box center [1034, 250] width 615 height 16
click at [826, 317] on div "Nederlands wettelijk 2011" at bounding box center [783, 322] width 113 height 10
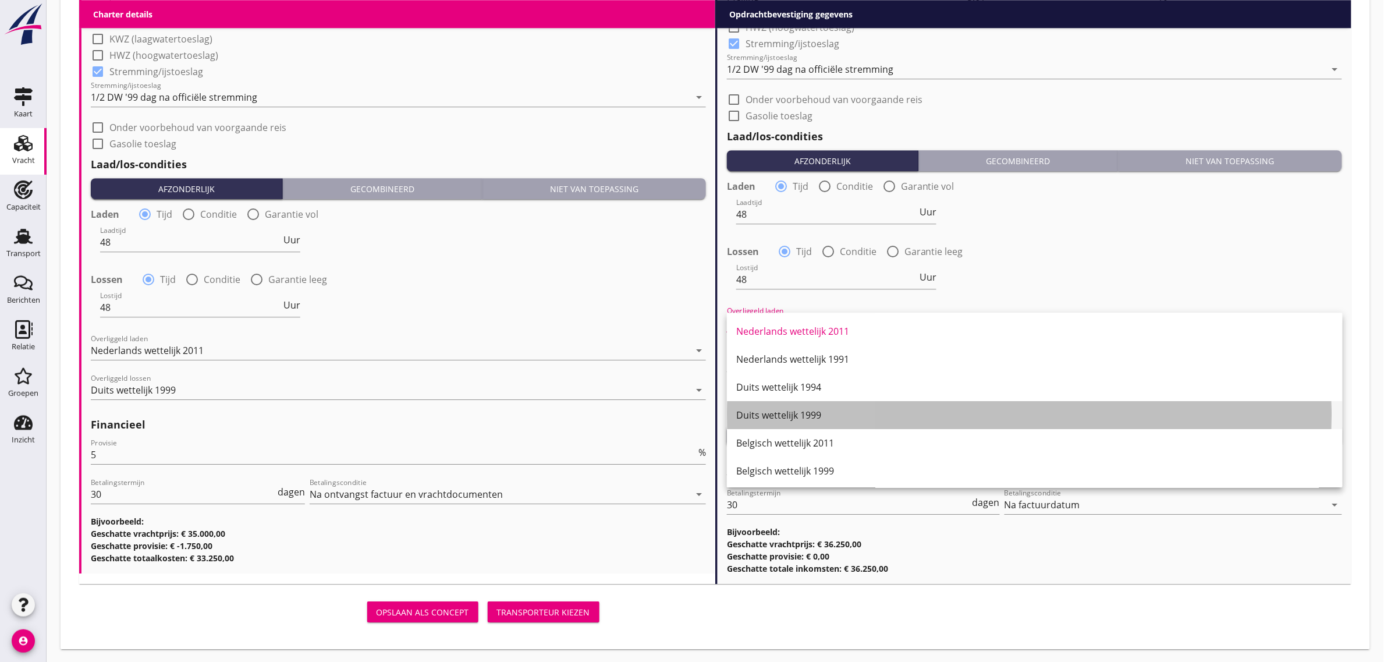
click at [821, 409] on div "Duits wettelijk 1999" at bounding box center [1034, 415] width 597 height 14
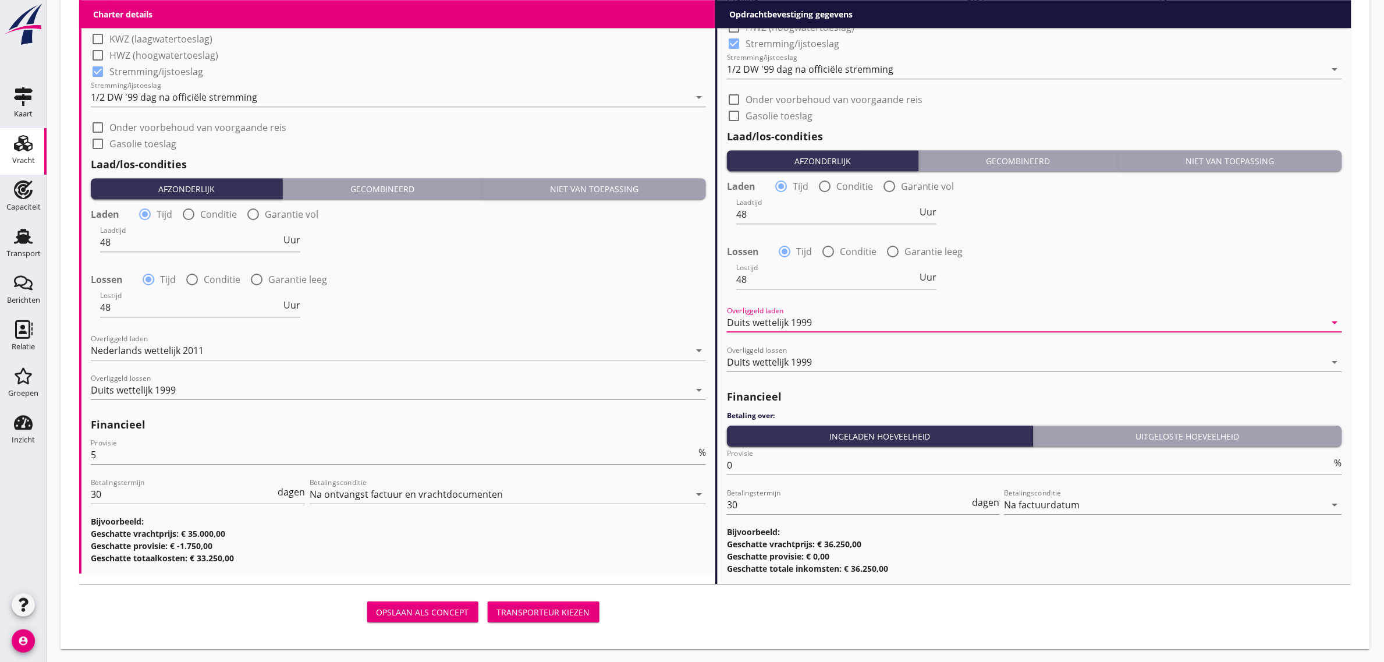
click at [1046, 256] on div "Lossen radio_button_checked Tijd radio_button_unchecked Conditie radio_button_u…" at bounding box center [1034, 250] width 615 height 16
click at [578, 614] on div "Transporteur kiezen" at bounding box center [543, 612] width 93 height 12
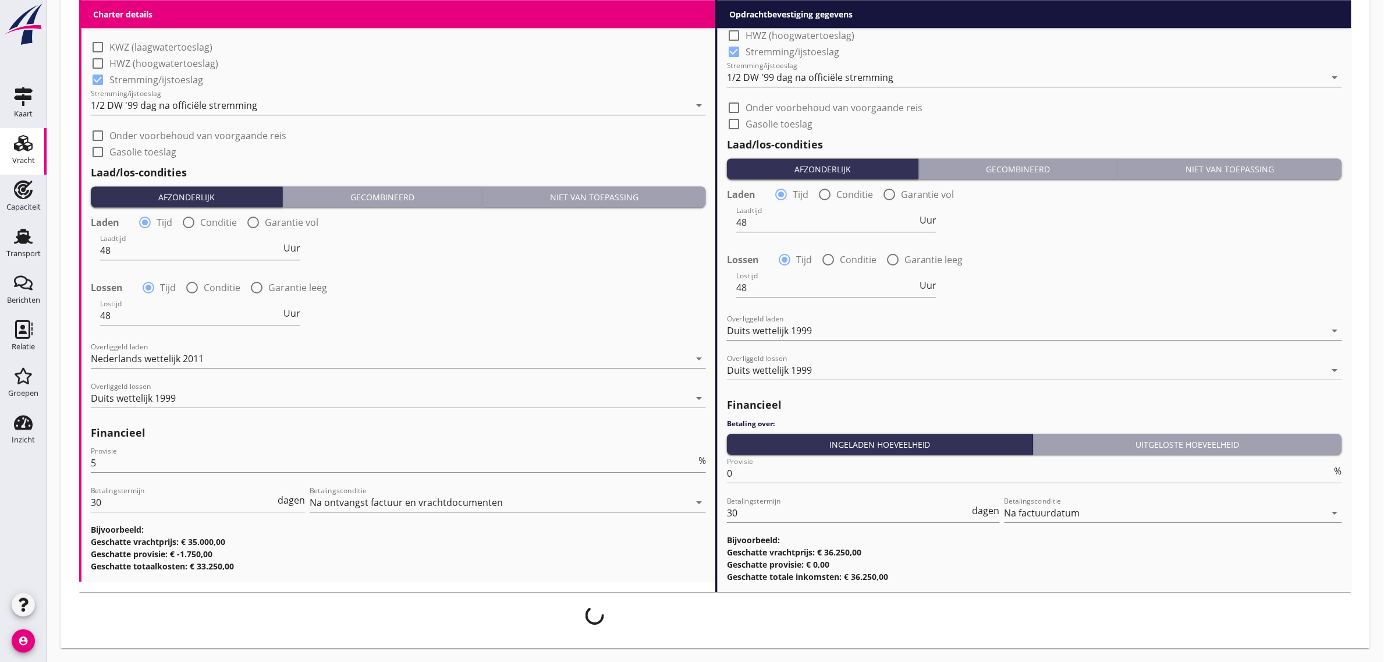
scroll to position [1276, 0]
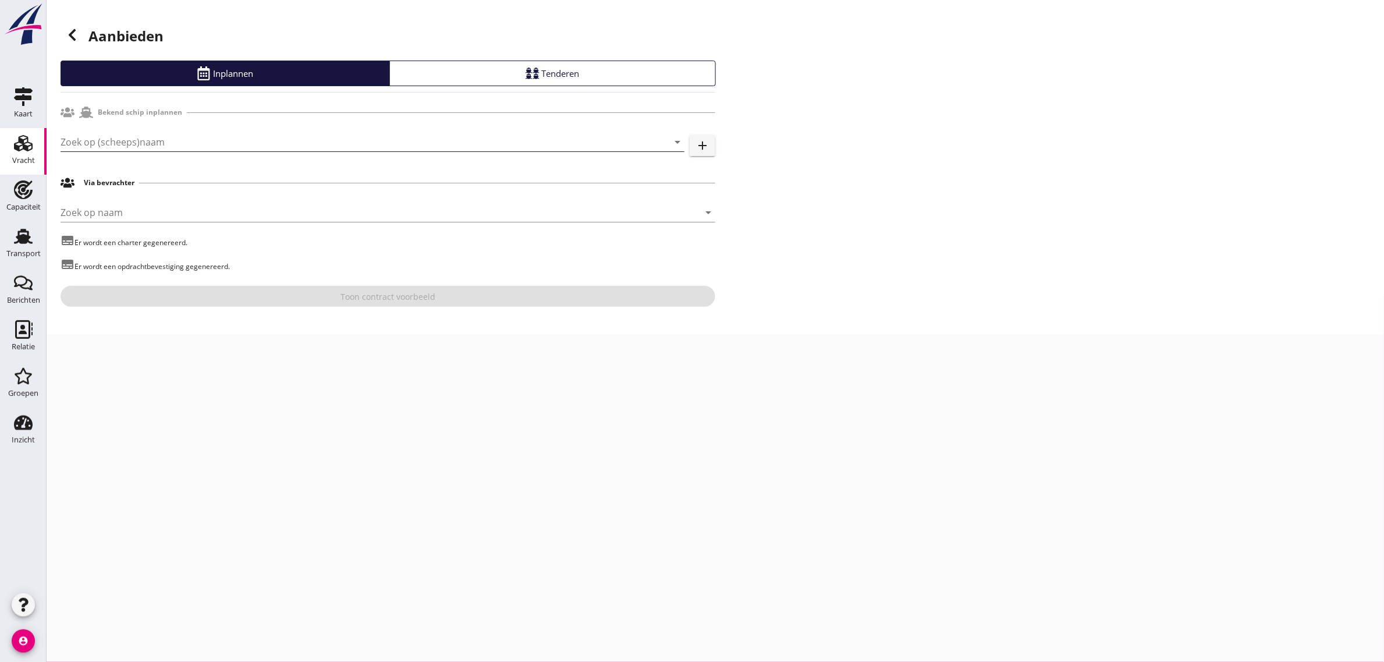
click at [114, 148] on input "Zoek op (scheeps)naam" at bounding box center [356, 142] width 591 height 19
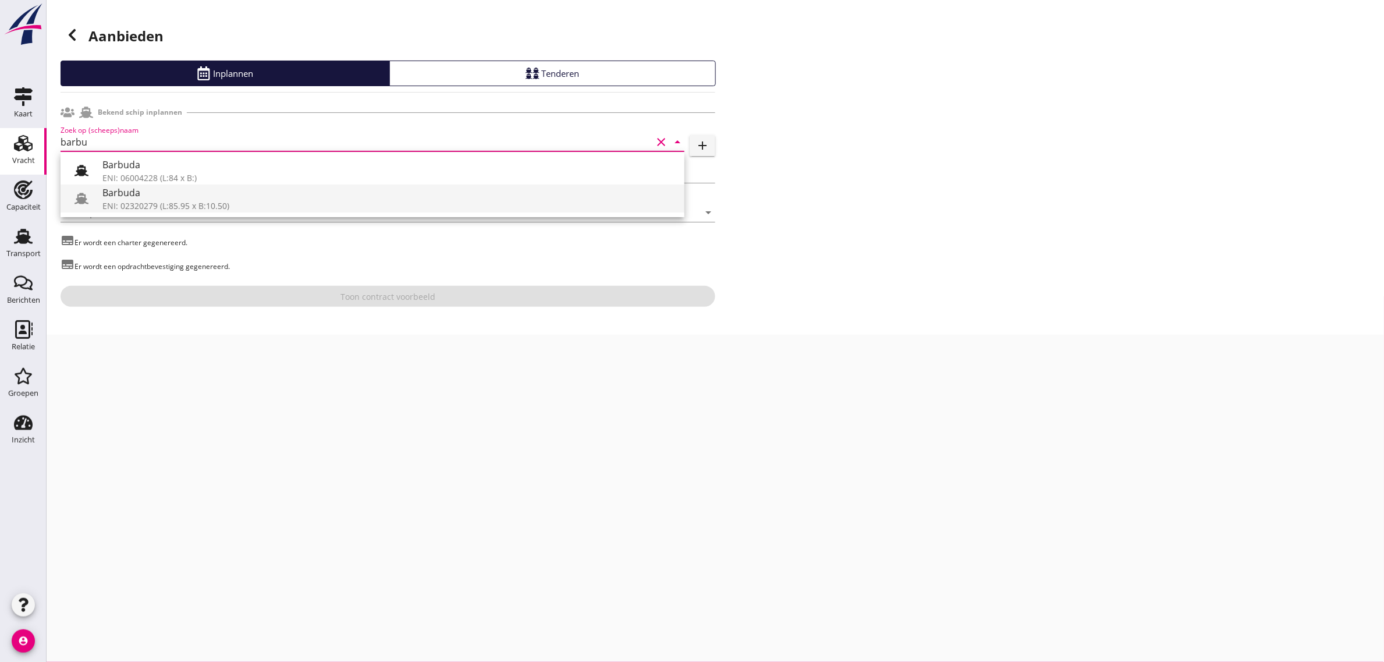
click at [135, 198] on div "Barbuda" at bounding box center [388, 193] width 573 height 14
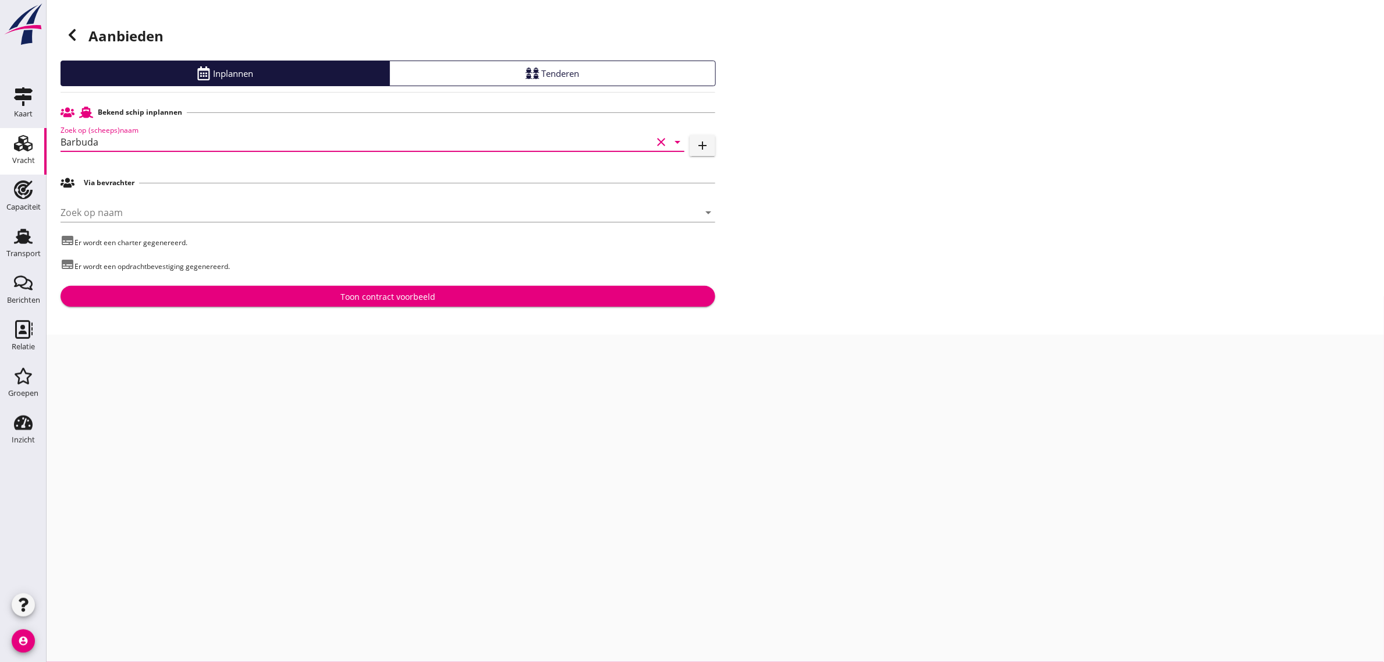
type input "Barbuda"
click at [383, 292] on div "Toon contract voorbeeld" at bounding box center [387, 296] width 95 height 12
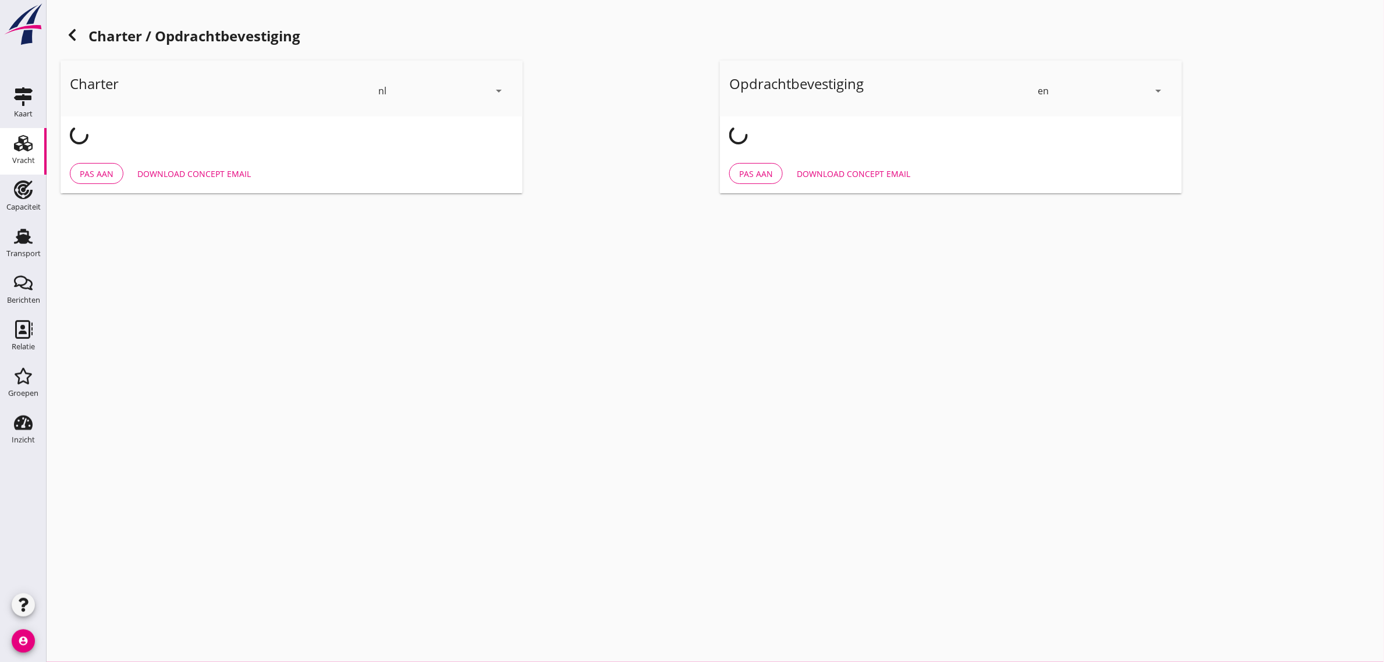
click at [1049, 88] on div "en" at bounding box center [1093, 90] width 111 height 19
click at [1068, 94] on div "nl" at bounding box center [1101, 88] width 123 height 14
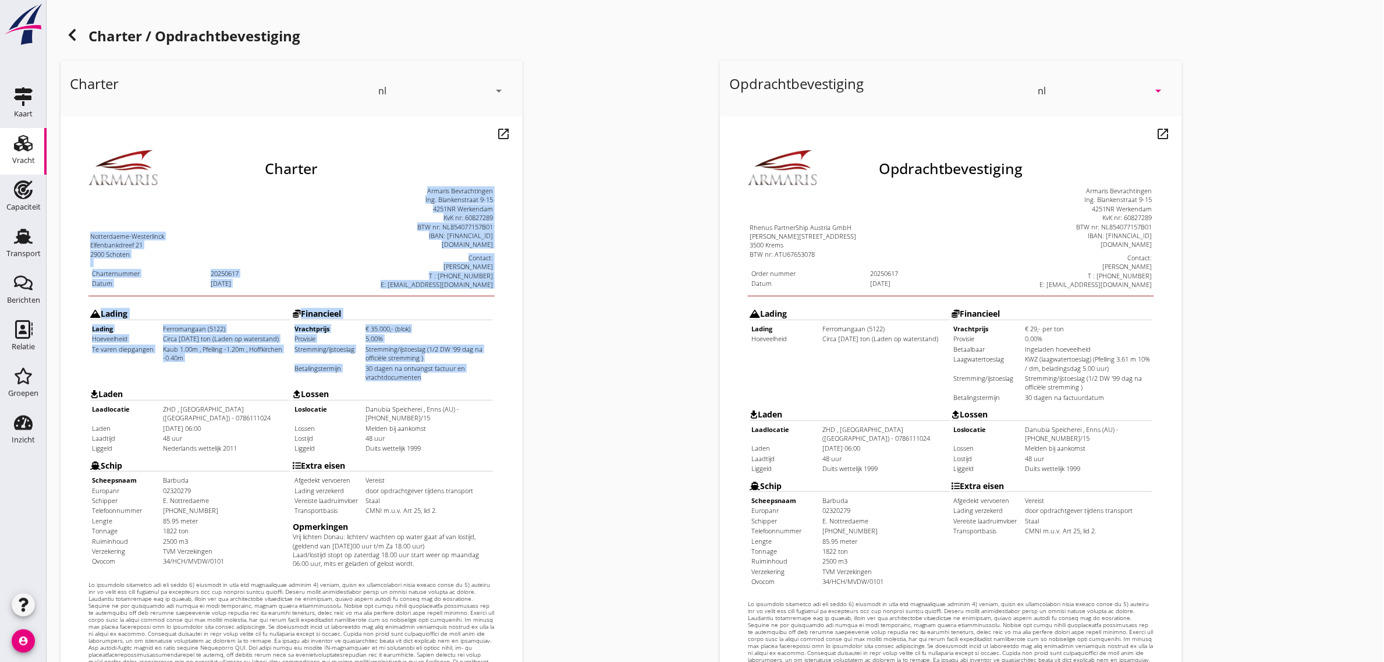
drag, startPoint x: 66, startPoint y: 204, endPoint x: 425, endPoint y: 349, distance: 387.4
click at [425, 349] on div "Charter Notterdaeme-Westerlinck Elfenbankdreef 21 2900 Schoten Charternummer 20…" at bounding box center [268, 401] width 406 height 563
click at [425, 349] on table "Vrachtprijs € 35.000,- (blok) Provisie 5.00% Stremming/ijstoeslag Stremming/ijs…" at bounding box center [369, 322] width 200 height 59
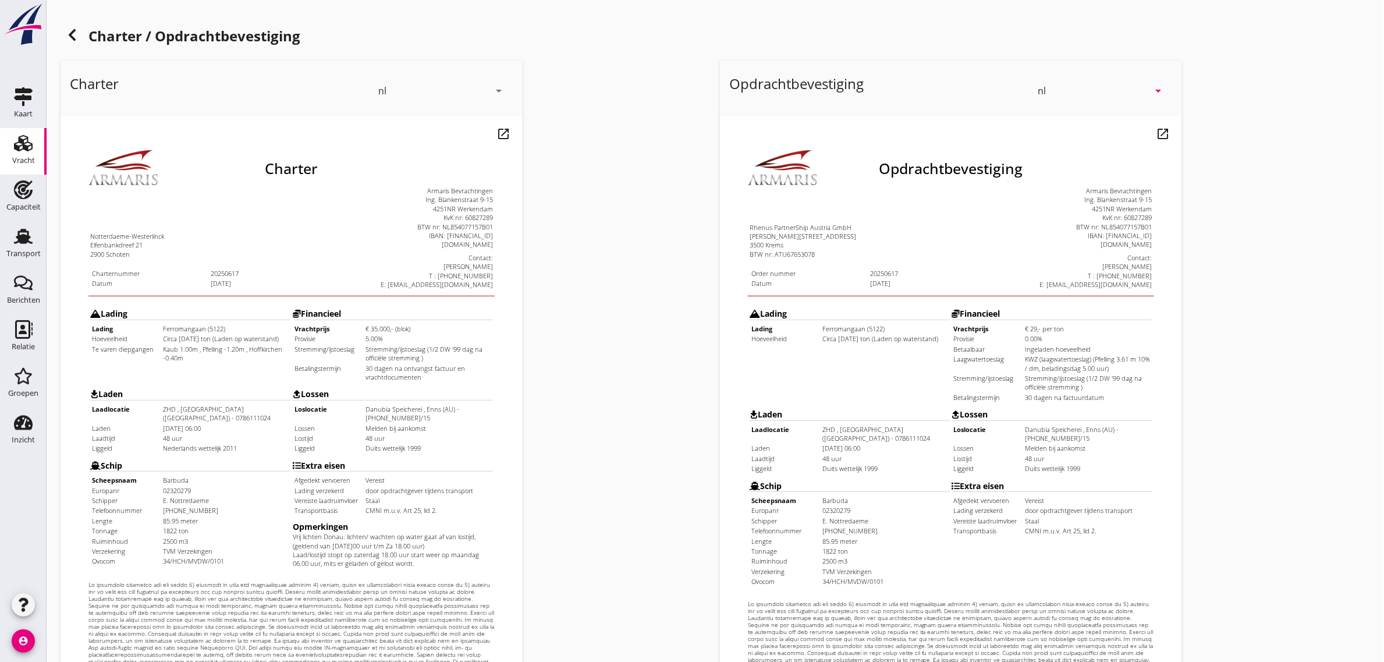
click at [63, 33] on div at bounding box center [72, 34] width 23 height 23
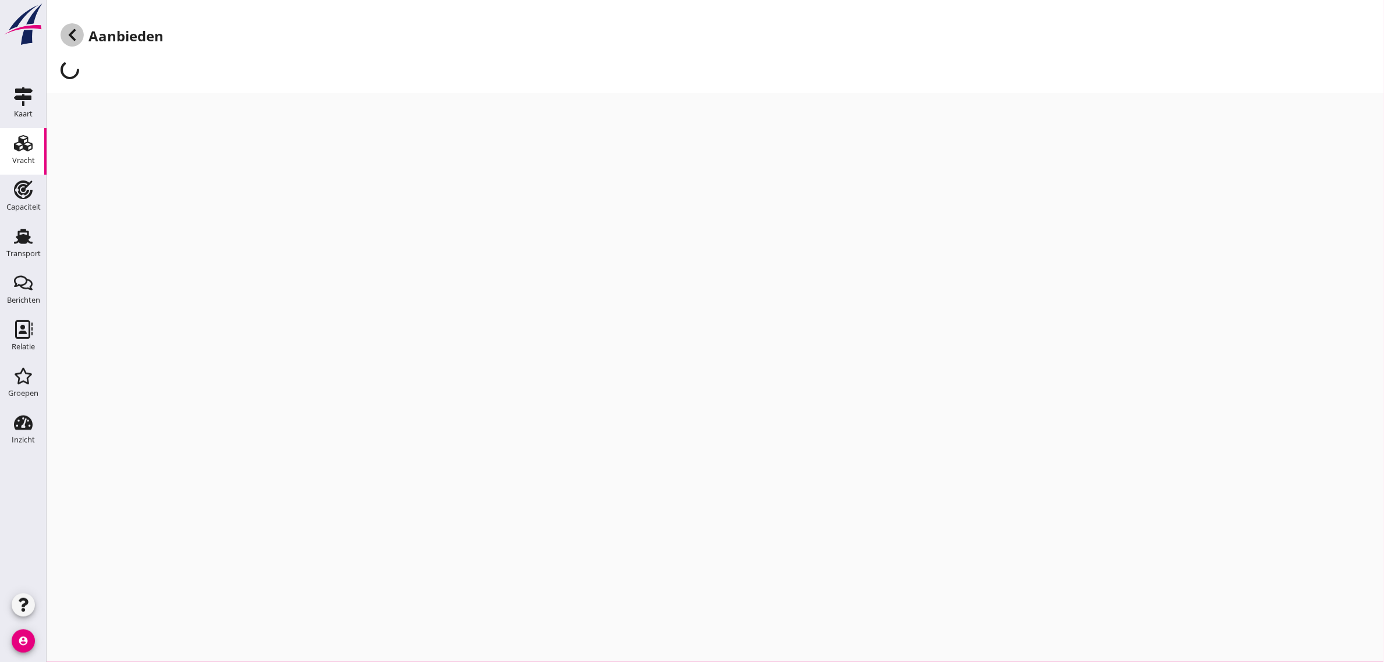
click at [72, 34] on use at bounding box center [72, 35] width 7 height 12
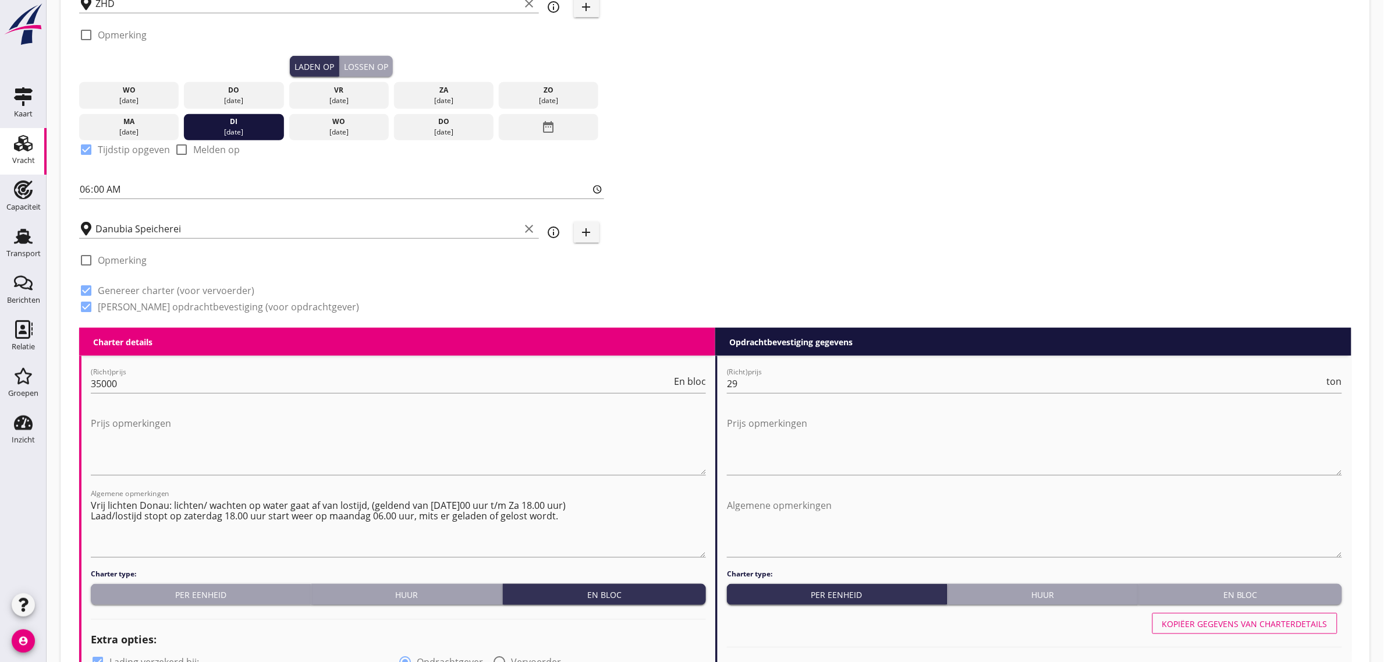
scroll to position [509, 0]
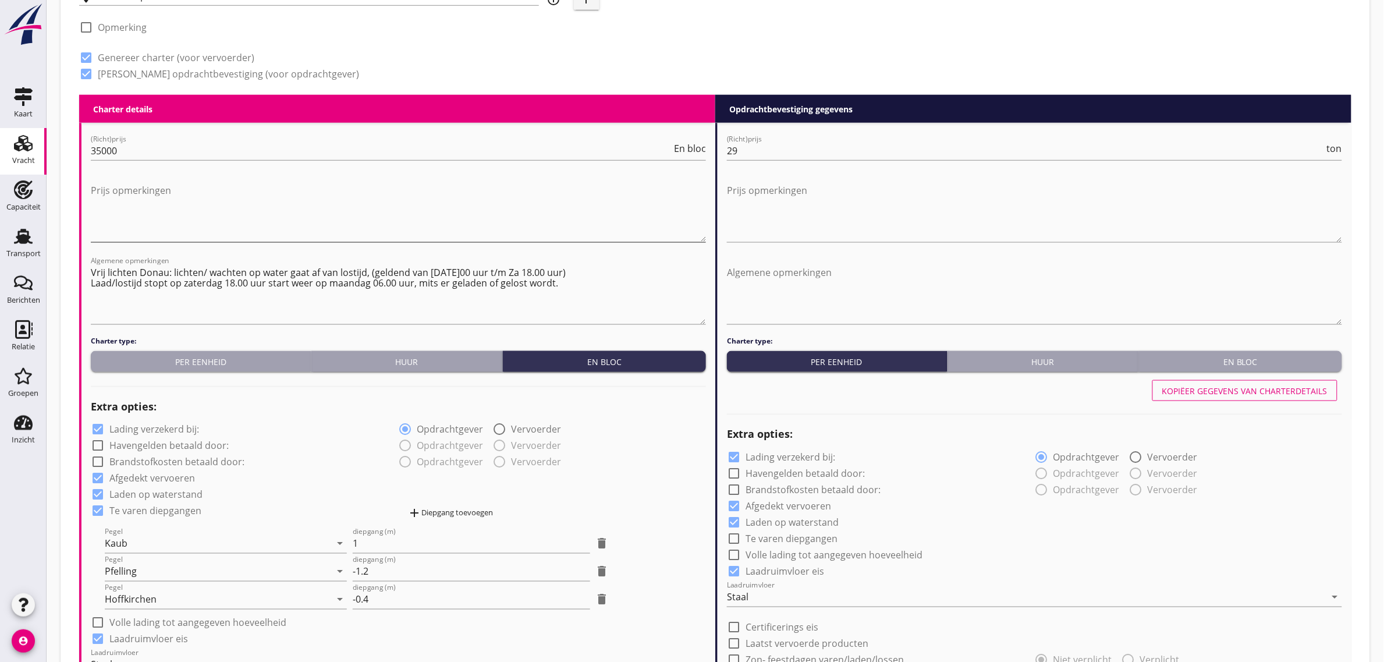
click at [135, 190] on textarea "Prijs opmerkingen" at bounding box center [398, 211] width 615 height 61
click at [173, 175] on div "Prijs opmerkingen" at bounding box center [398, 214] width 615 height 80
click at [168, 193] on textarea "Prijs opmerkingen" at bounding box center [398, 211] width 615 height 61
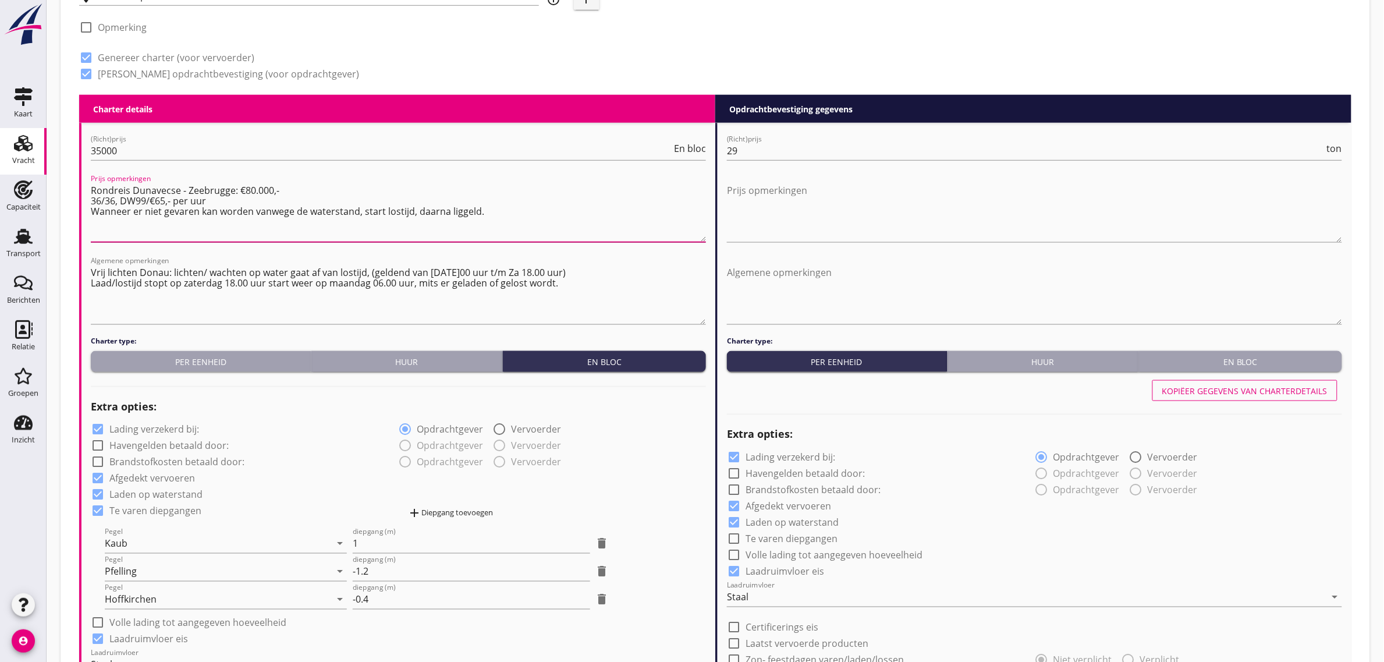
drag, startPoint x: 364, startPoint y: 211, endPoint x: 493, endPoint y: 205, distance: 129.9
click at [493, 205] on textarea "Rondreis Dunavecse - Zeebrugge: €80.000,- 36/36, DW99/€65,- per uur Wanneer er …" at bounding box center [398, 211] width 615 height 61
drag, startPoint x: 456, startPoint y: 214, endPoint x: 100, endPoint y: 188, distance: 356.5
click at [100, 188] on textarea "Rondreis Dunavecse - Zeebrugge: €80.000,- 36/36, DW99/€65,- per uur Wanneer er …" at bounding box center [398, 211] width 615 height 61
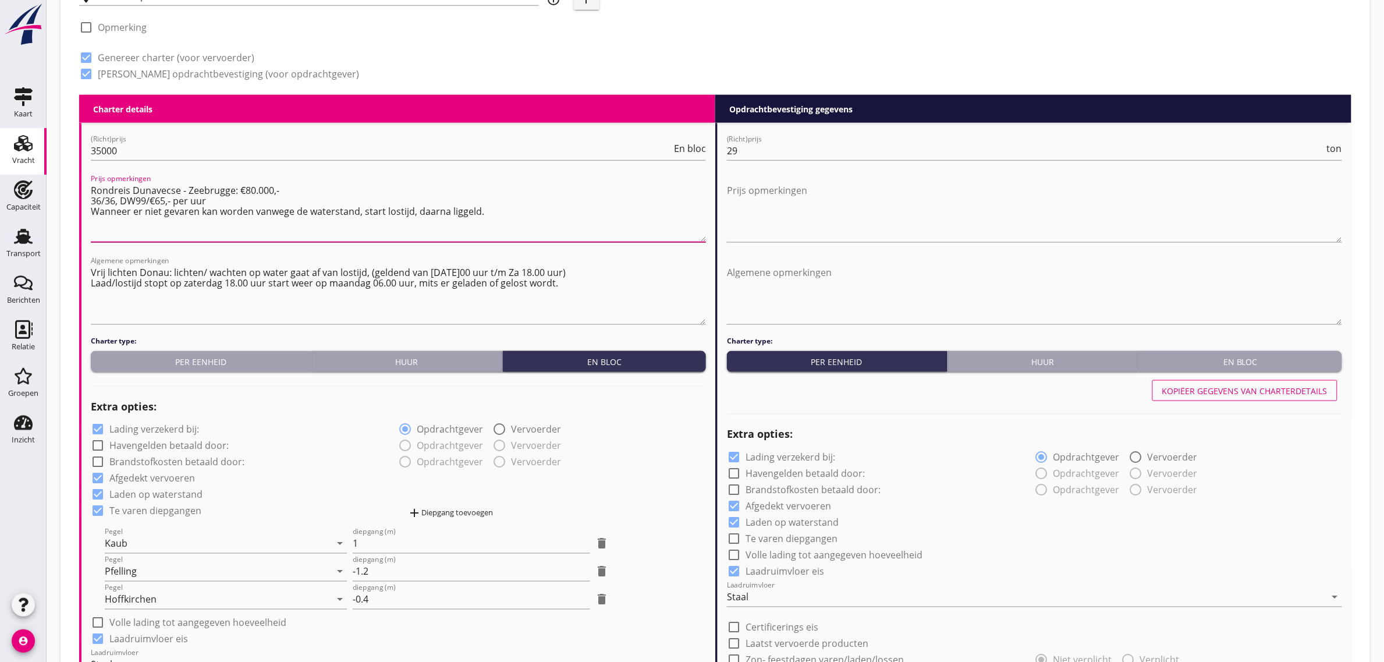
click at [100, 188] on textarea "Rondreis Dunavecse - Zeebrugge: €80.000,- 36/36, DW99/€65,- per uur Wanneer er …" at bounding box center [398, 211] width 615 height 61
drag, startPoint x: 91, startPoint y: 188, endPoint x: 557, endPoint y: 205, distance: 465.8
click at [557, 205] on textarea "Rondreis Dunavecse - Zeebrugge: €80.000,- 36/36, DW99/€65,- per uur Wanneer er …" at bounding box center [398, 211] width 615 height 61
type textarea "Rondreis Dunavecse - Zeebrugge: €80.000,- 36/36, DW99/€65,- per uur Wanneer er …"
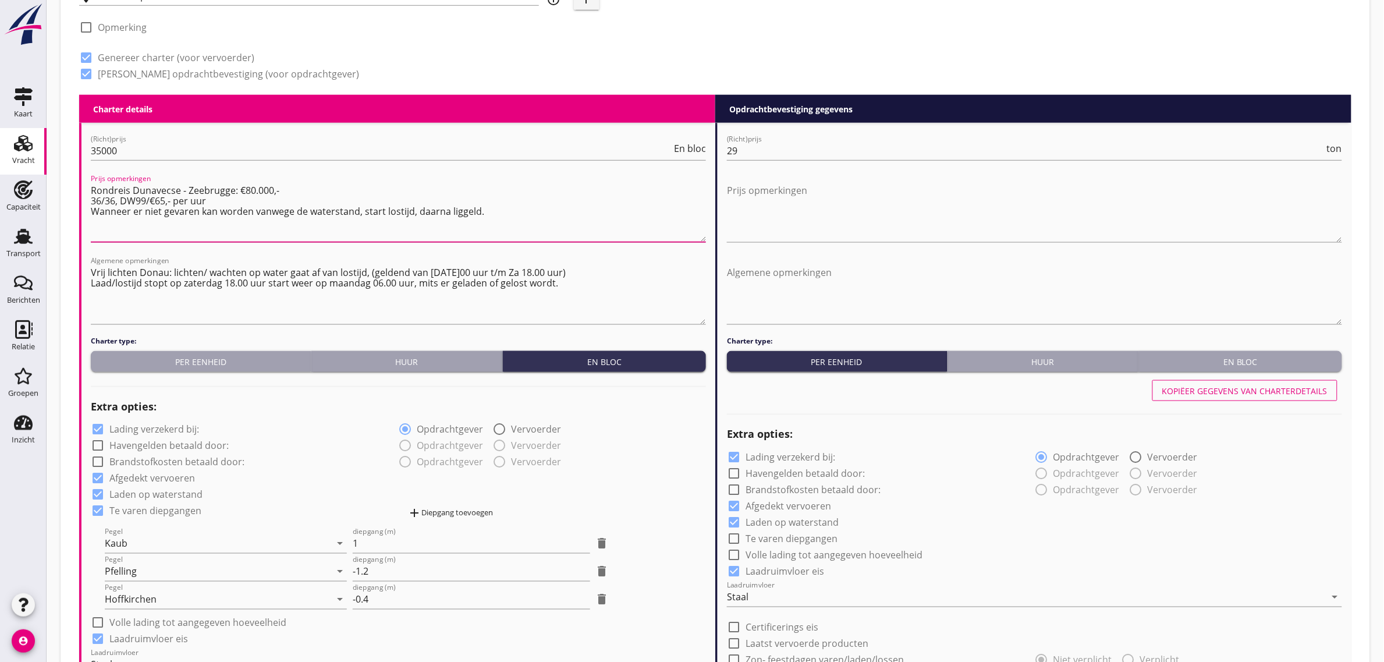
click at [409, 77] on div "check_box Genereer opdrachtbevestiging (voor opdrachtgever)" at bounding box center [341, 73] width 525 height 16
drag, startPoint x: 92, startPoint y: 187, endPoint x: 513, endPoint y: 216, distance: 421.7
click at [513, 216] on textarea "Rondreis Dunavecse - Zeebrugge: €80.000,- 36/36, DW99/€65,- per uur Wanneer er …" at bounding box center [398, 211] width 615 height 61
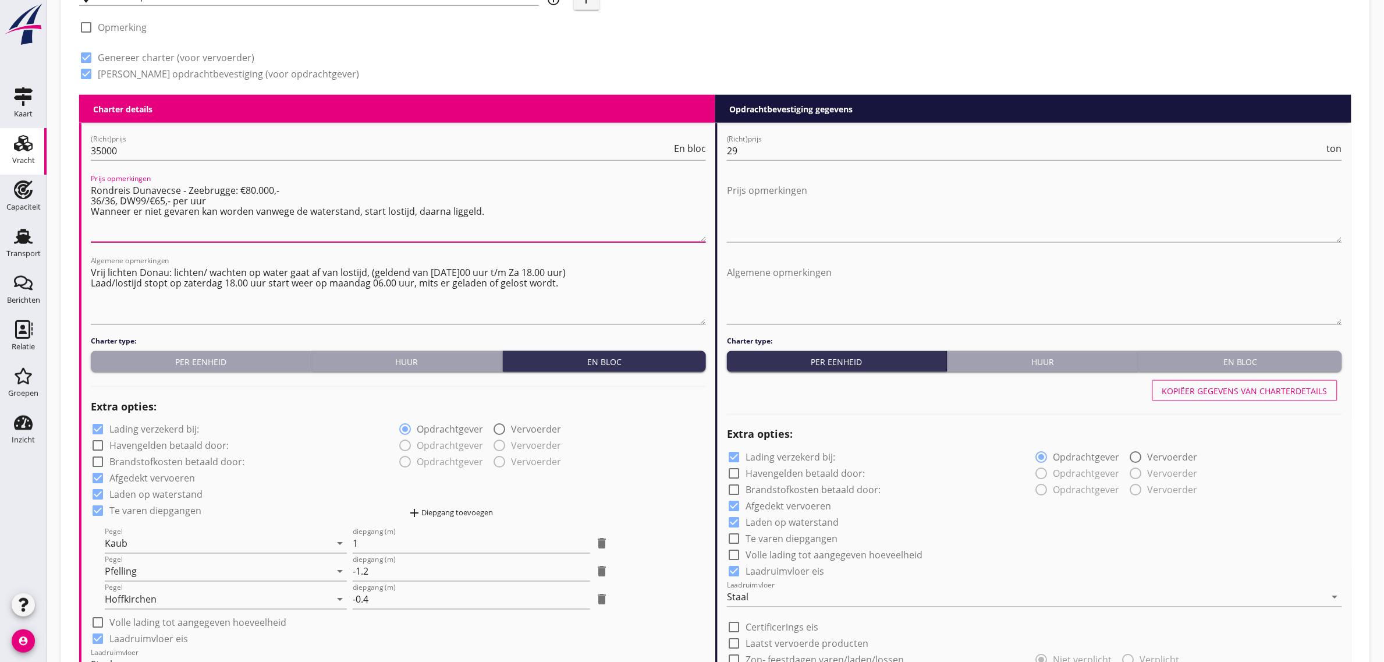
drag, startPoint x: 488, startPoint y: 213, endPoint x: 101, endPoint y: 191, distance: 387.6
click at [101, 191] on textarea "Rondreis Dunavecse - Zeebrugge: €80.000,- 36/36, DW99/€65,- per uur Wanneer er …" at bounding box center [398, 211] width 615 height 61
drag, startPoint x: 230, startPoint y: 212, endPoint x: 492, endPoint y: 214, distance: 261.3
click at [492, 214] on textarea "Rondreis Dunavecse - Zeebrugge: €80.000,- 36/36, DW99/€65,- per uur Wanneer er …" at bounding box center [398, 211] width 615 height 61
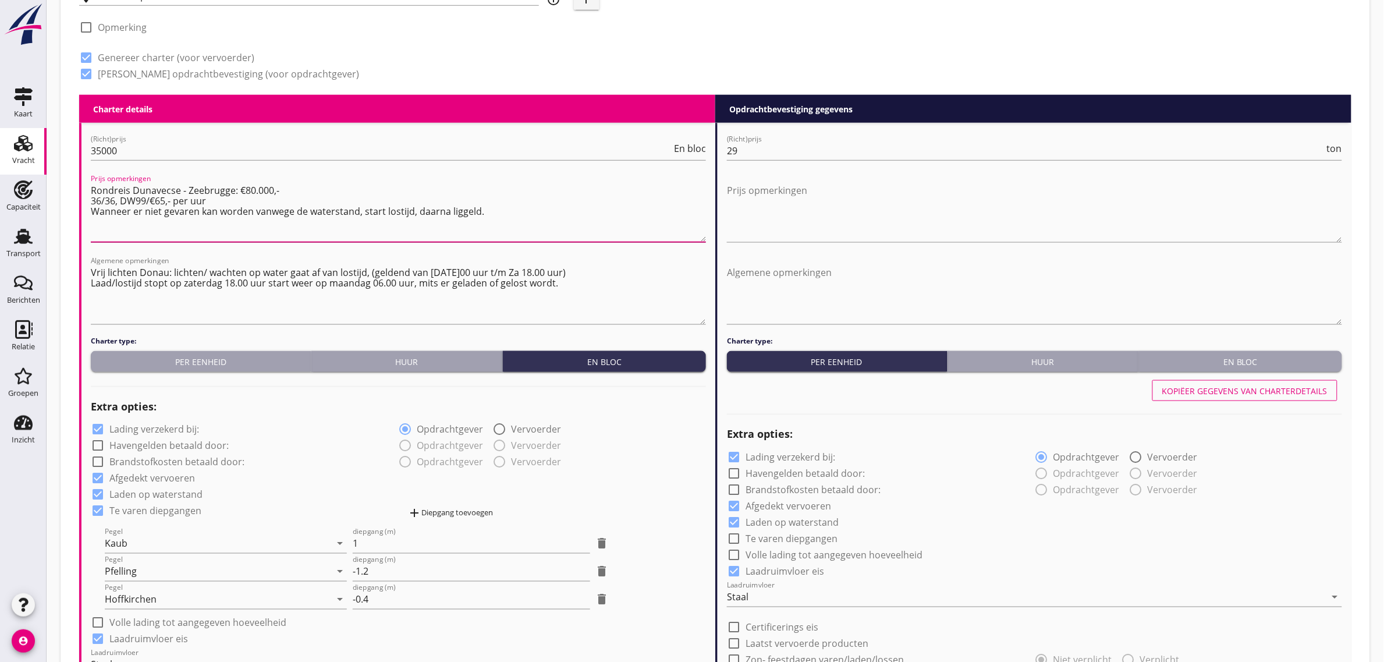
click at [492, 214] on textarea "Rondreis Dunavecse - Zeebrugge: €80.000,- 36/36, DW99/€65,- per uur Wanneer er …" at bounding box center [398, 211] width 615 height 61
drag, startPoint x: 466, startPoint y: 211, endPoint x: 91, endPoint y: 185, distance: 376.2
click at [91, 185] on textarea "Rondreis Dunavecse - Zeebrugge: €80.000,- 36/36, DW99/€65,- per uur Wanneer er …" at bounding box center [398, 211] width 615 height 61
drag, startPoint x: 91, startPoint y: 187, endPoint x: 493, endPoint y: 210, distance: 402.2
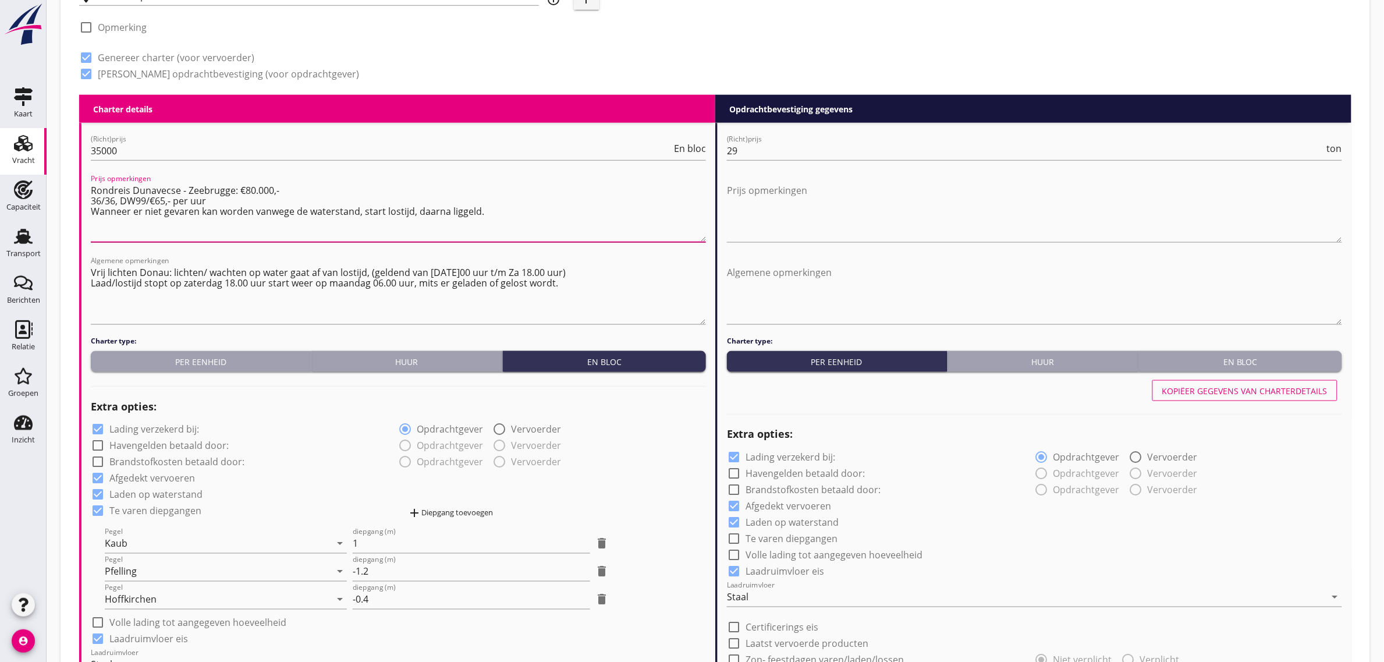
click at [493, 210] on textarea "Rondreis Dunavecse - Zeebrugge: €80.000,- 36/36, DW99/€65,- per uur Wanneer er …" at bounding box center [398, 211] width 615 height 61
drag, startPoint x: 435, startPoint y: 211, endPoint x: 90, endPoint y: 180, distance: 345.9
click at [91, 181] on textarea "Rondreis Dunavecse - Zeebrugge: €80.000,- 36/36, DW99/€65,- per uur Wanneer er …" at bounding box center [398, 211] width 615 height 61
click at [355, 210] on textarea "Rondreis Dunavecse - Zeebrugge: €80.000,- 36/36, DW99/€65,- per uur Wanneer er …" at bounding box center [398, 211] width 615 height 61
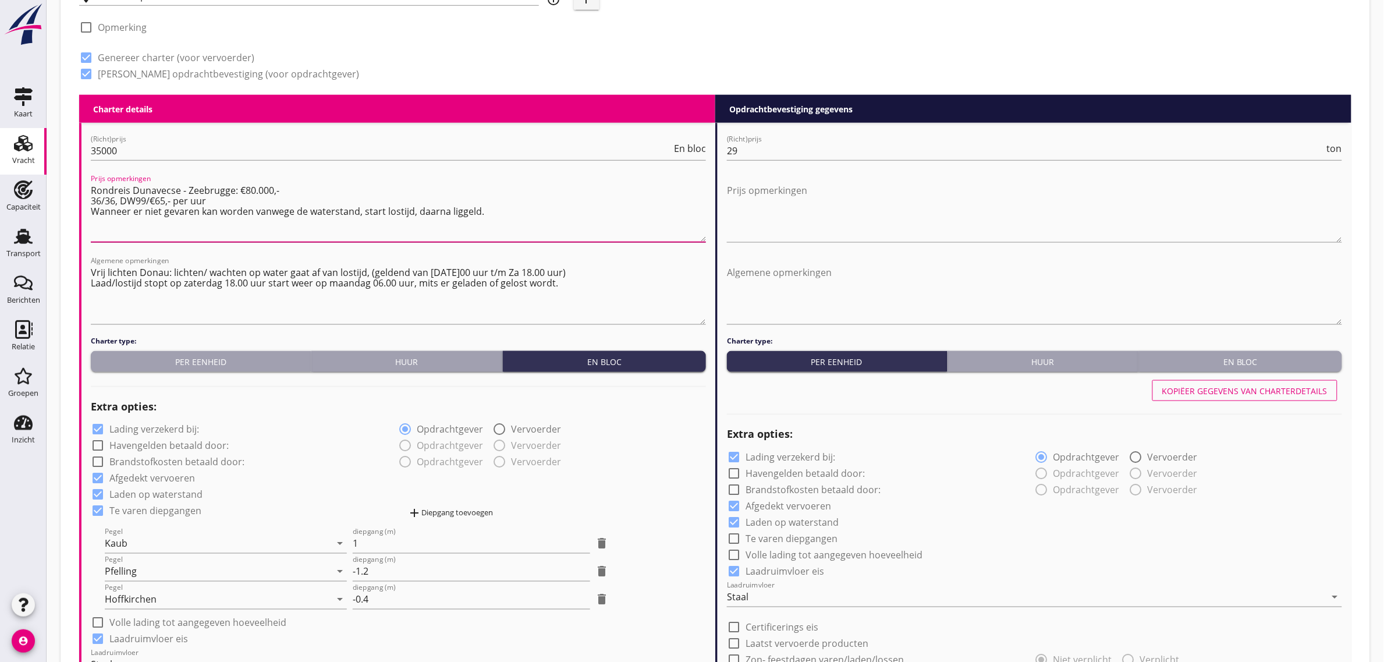
click at [419, 218] on textarea "Rondreis Dunavecse - Zeebrugge: €80.000,- 36/36, DW99/€65,- per uur Wanneer er …" at bounding box center [398, 211] width 615 height 61
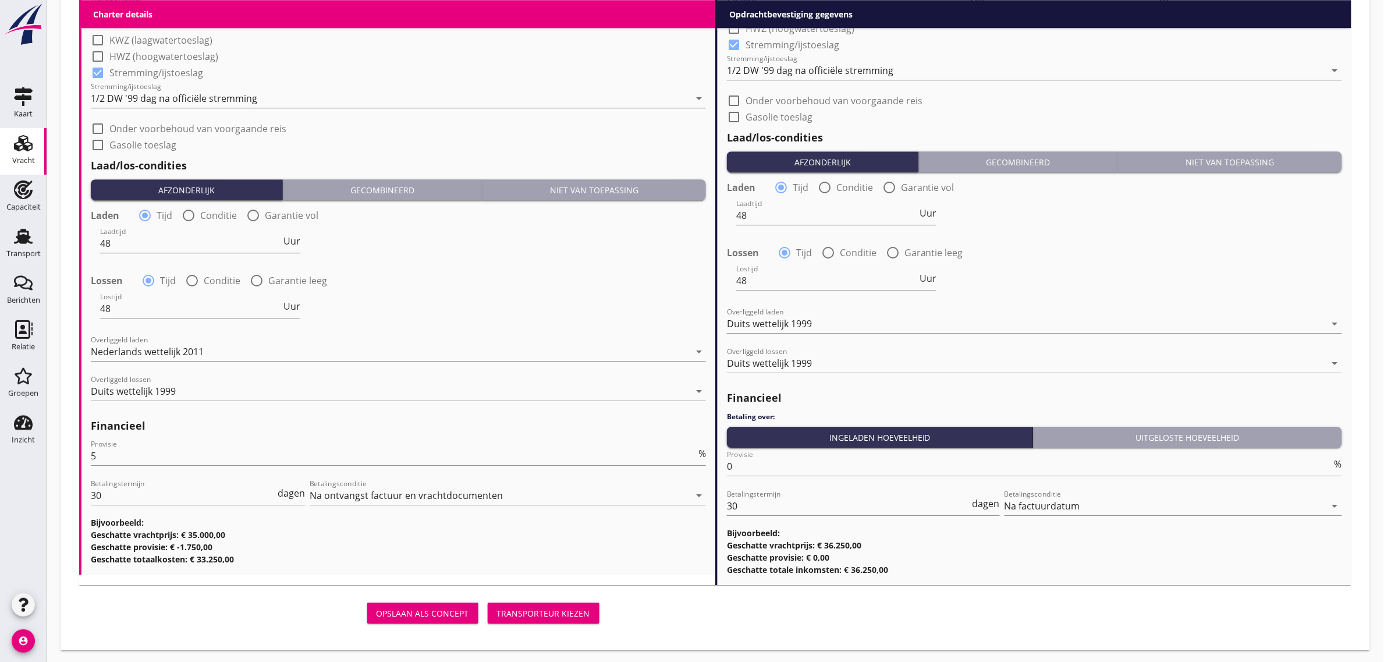
scroll to position [1286, 0]
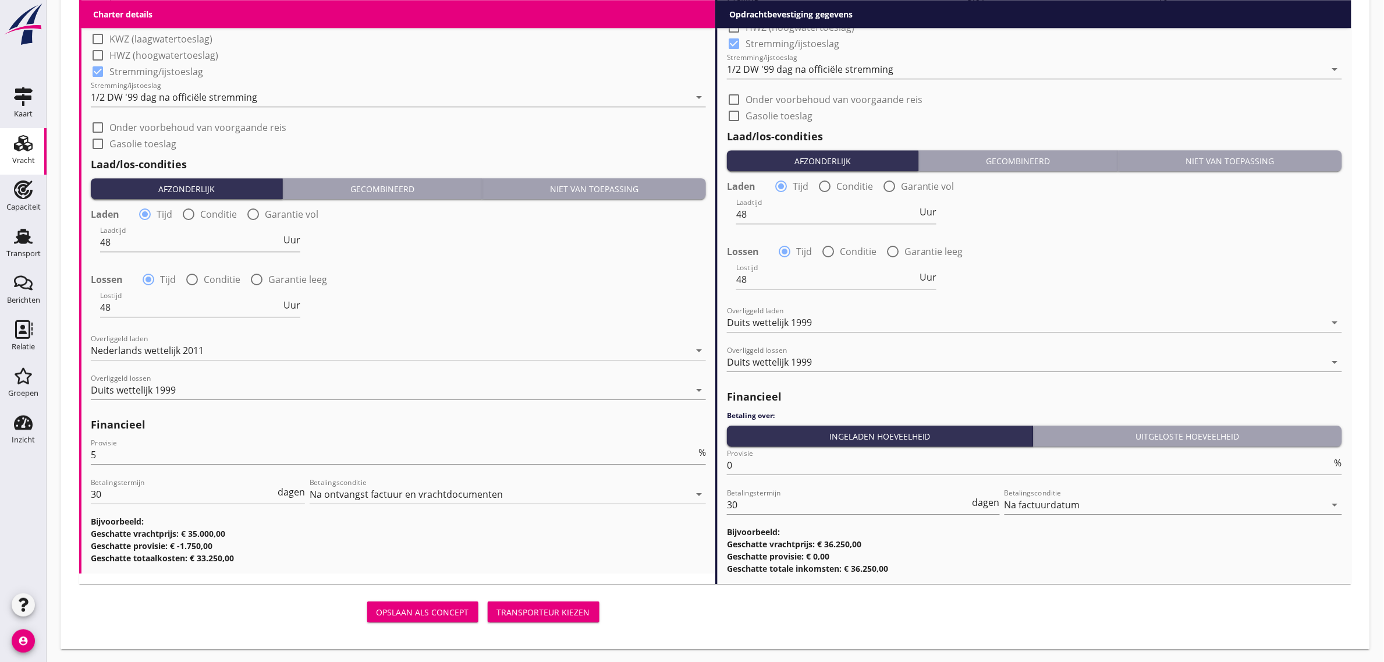
click at [546, 610] on div "Transporteur kiezen" at bounding box center [543, 612] width 93 height 12
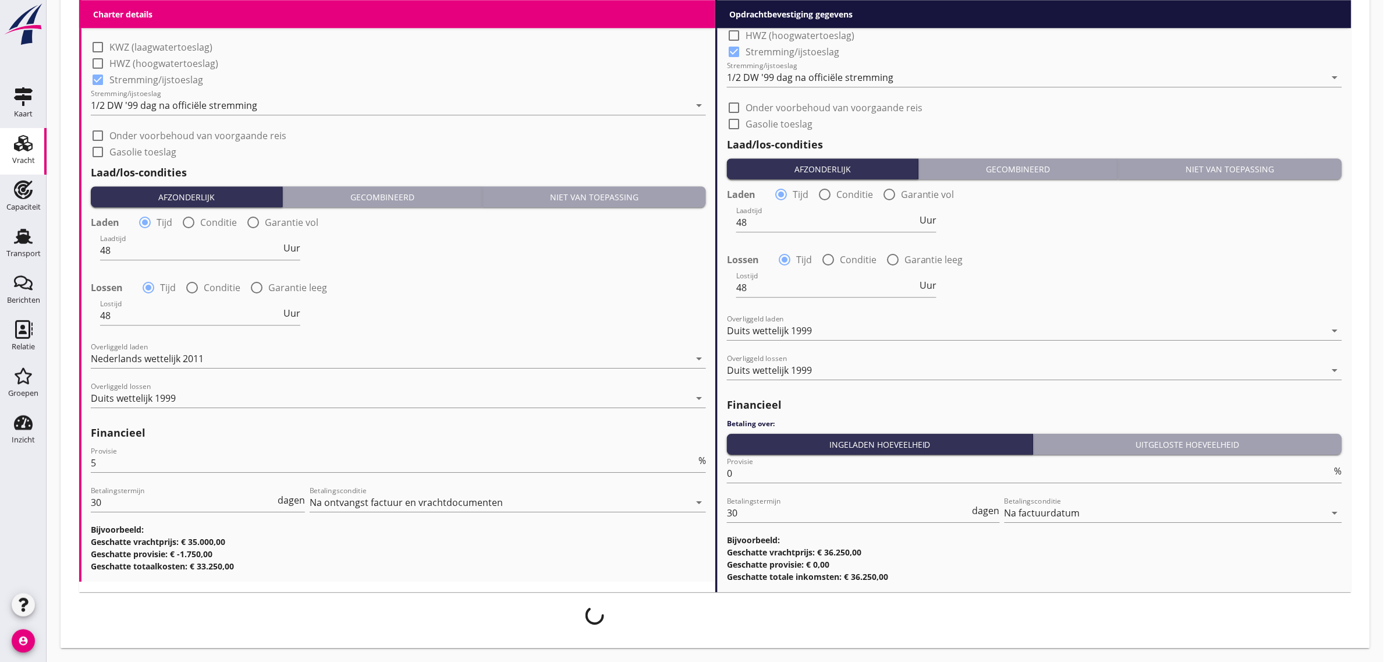
scroll to position [1276, 0]
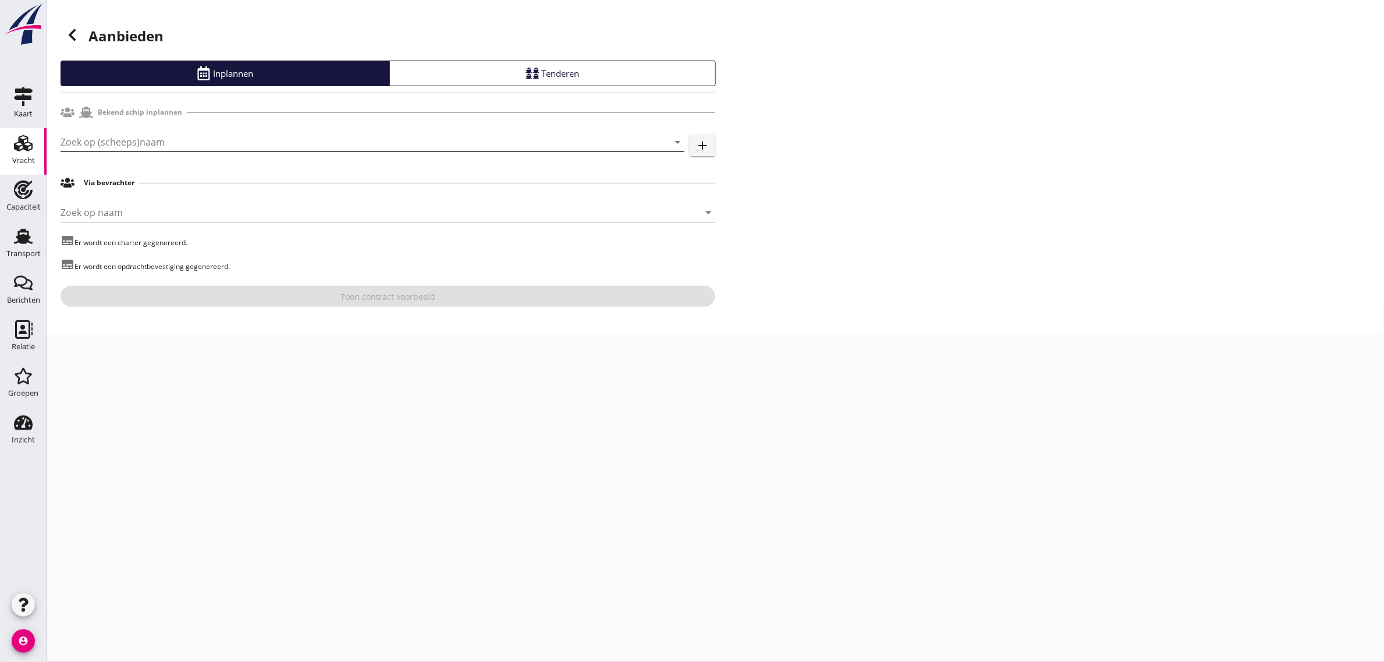
click at [123, 140] on input "Zoek op (scheeps)naam" at bounding box center [356, 142] width 591 height 19
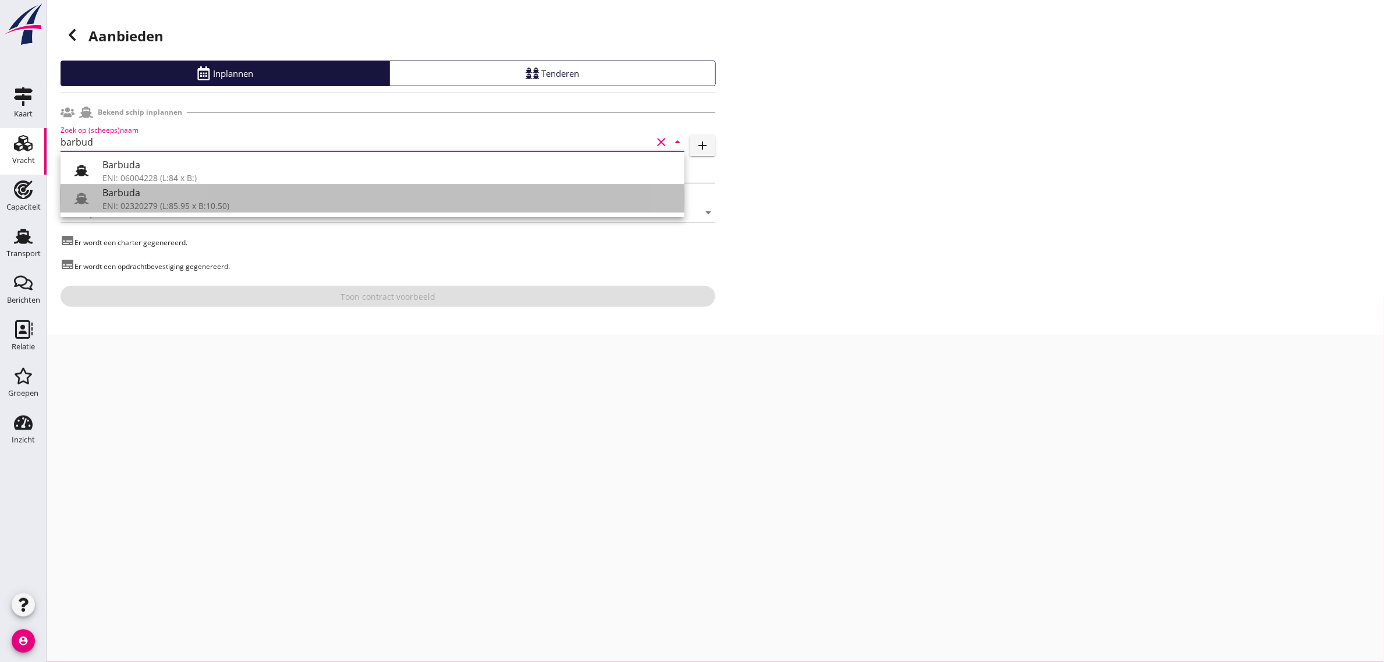
click at [232, 209] on div "ENI: 02320279 (L:85.95 x B:10.50)" at bounding box center [388, 206] width 573 height 12
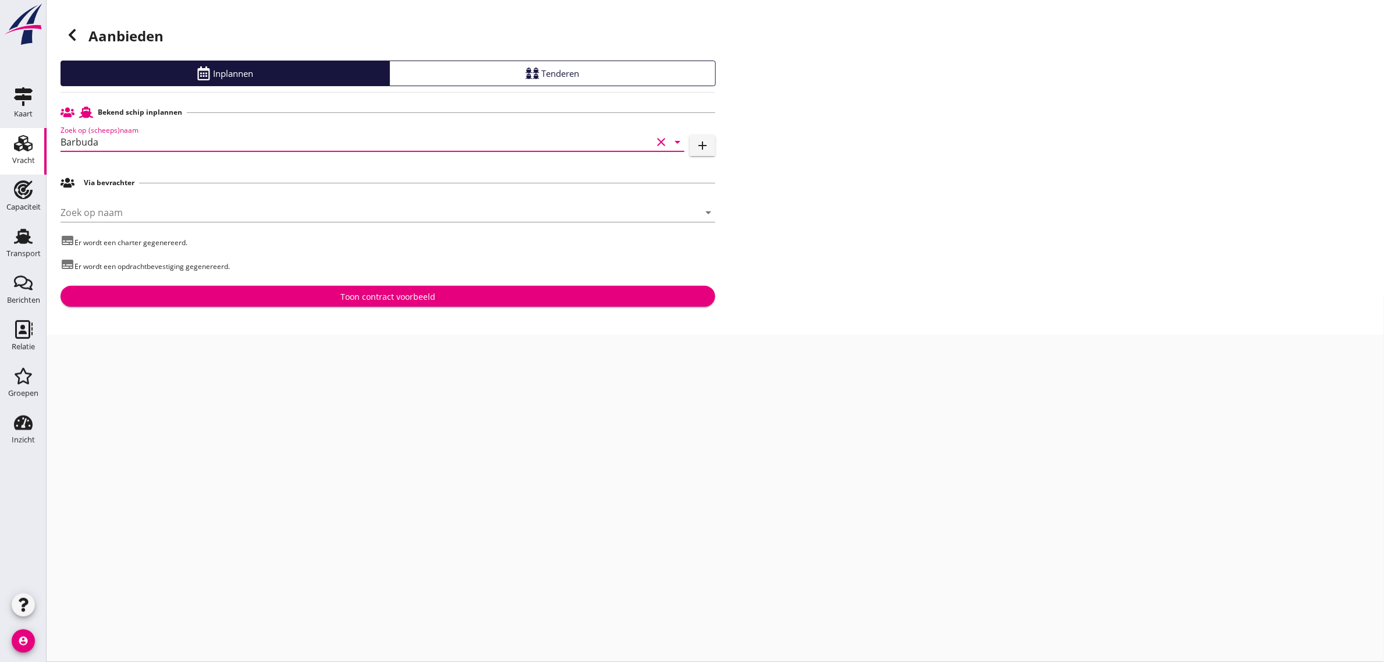
type input "Barbuda"
click at [393, 292] on div "Toon contract voorbeeld" at bounding box center [387, 296] width 95 height 12
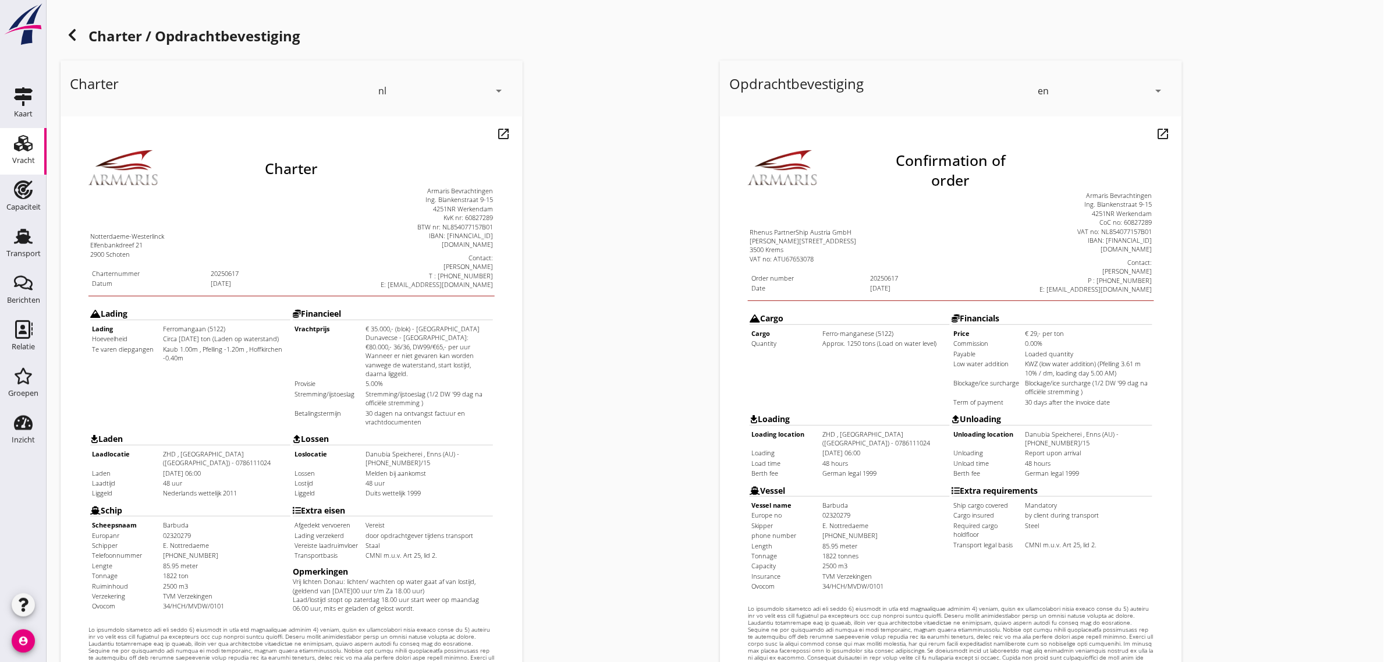
click at [1068, 92] on div "en" at bounding box center [1093, 90] width 111 height 19
click at [1046, 90] on div "nl" at bounding box center [1101, 88] width 123 height 14
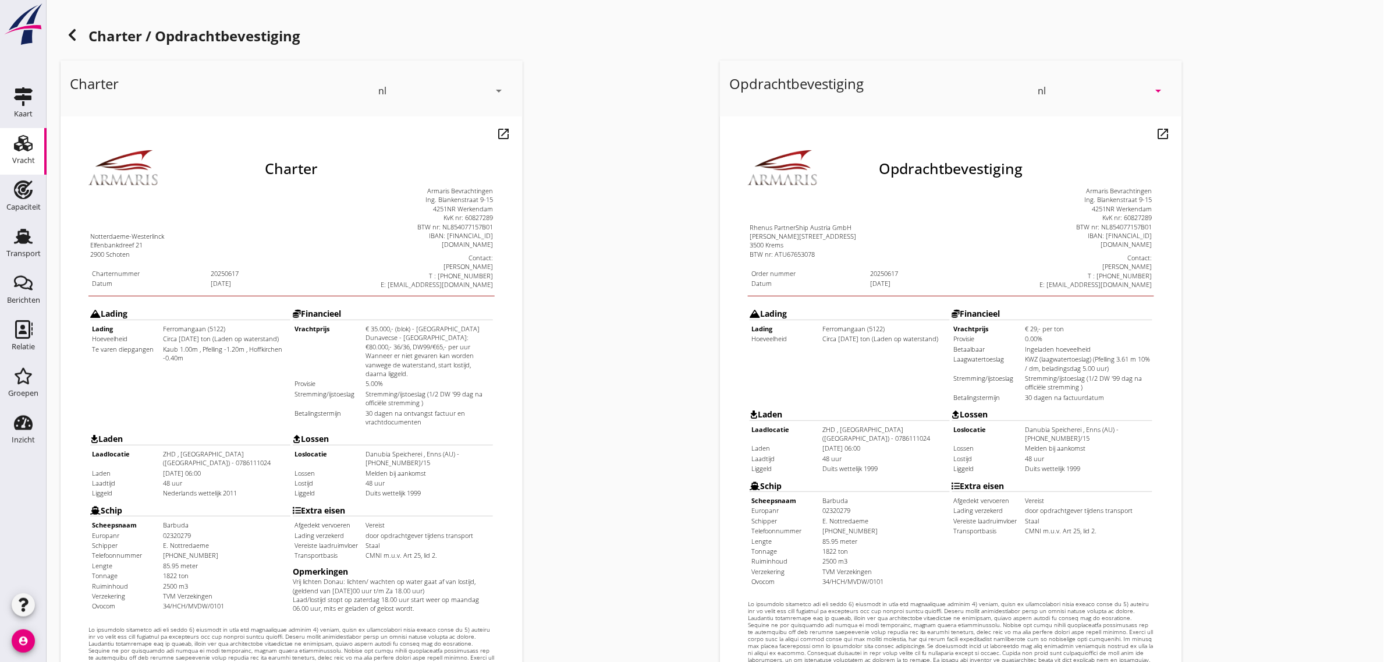
drag, startPoint x: 343, startPoint y: 296, endPoint x: 442, endPoint y: 388, distance: 134.7
click at [442, 388] on tbody "Lading Lading Ferromangaan (5122) Hoeveelheid Circa 1250 ton (Laden op watersta…" at bounding box center [268, 428] width 404 height 309
click at [418, 476] on div "Extra eisen" at bounding box center [369, 480] width 200 height 9
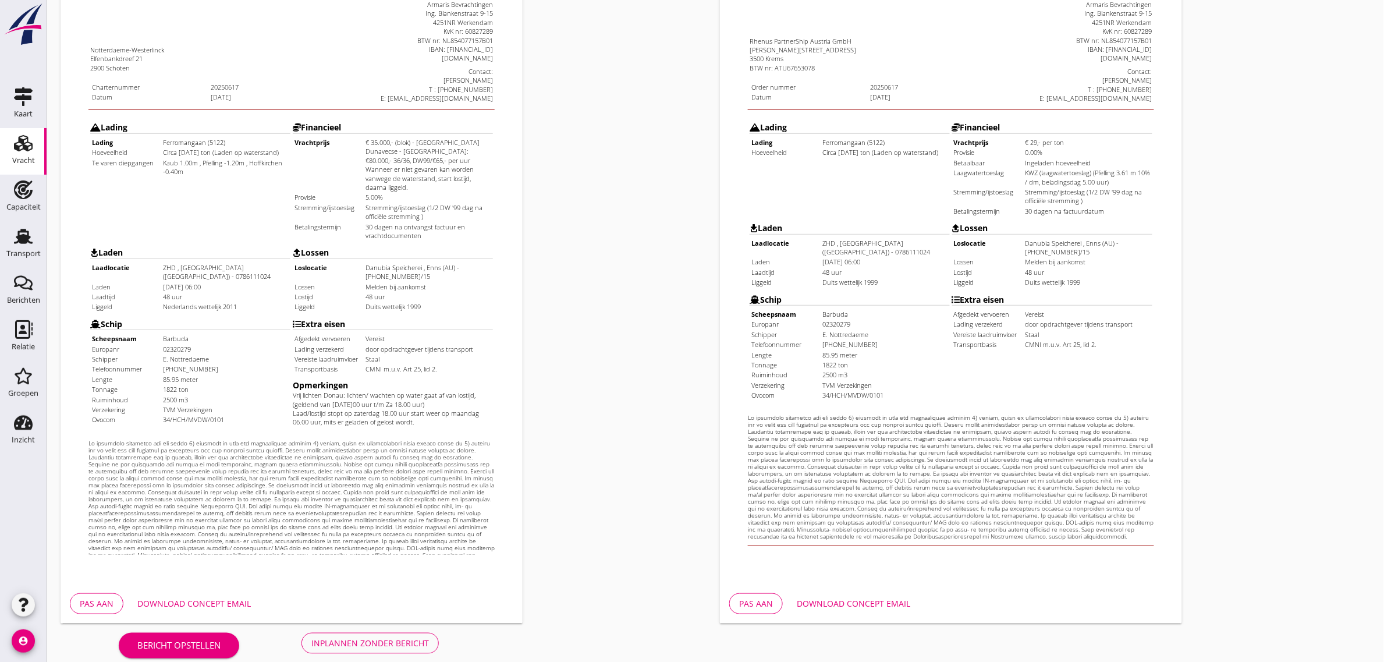
scroll to position [199, 0]
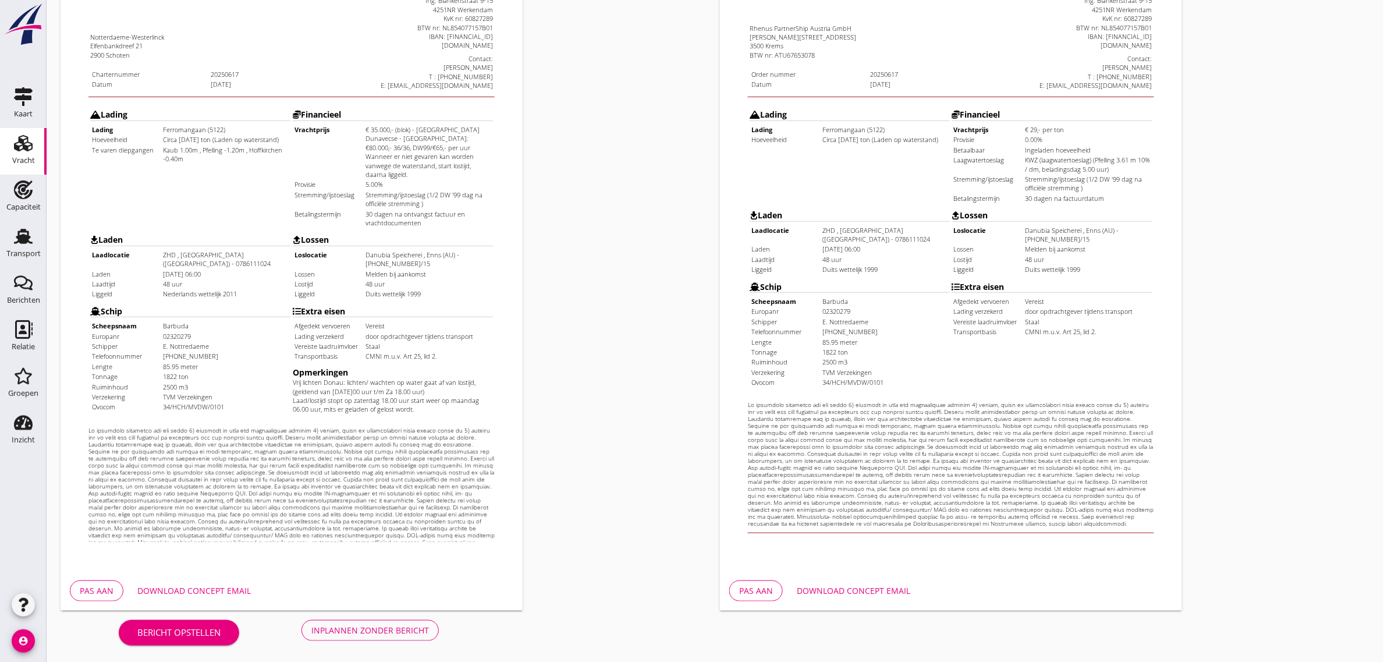
click at [344, 629] on div "Inplannen zonder bericht" at bounding box center [370, 630] width 118 height 12
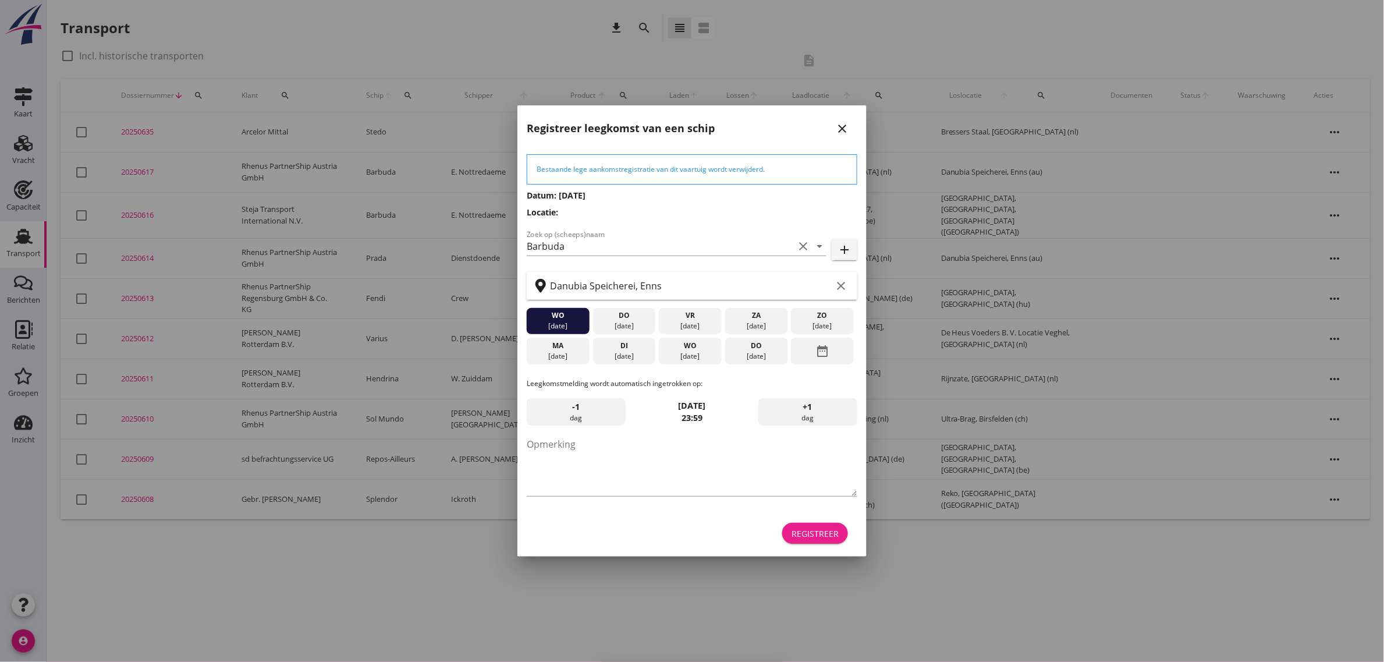
click at [807, 532] on div "Registreer" at bounding box center [814, 533] width 47 height 12
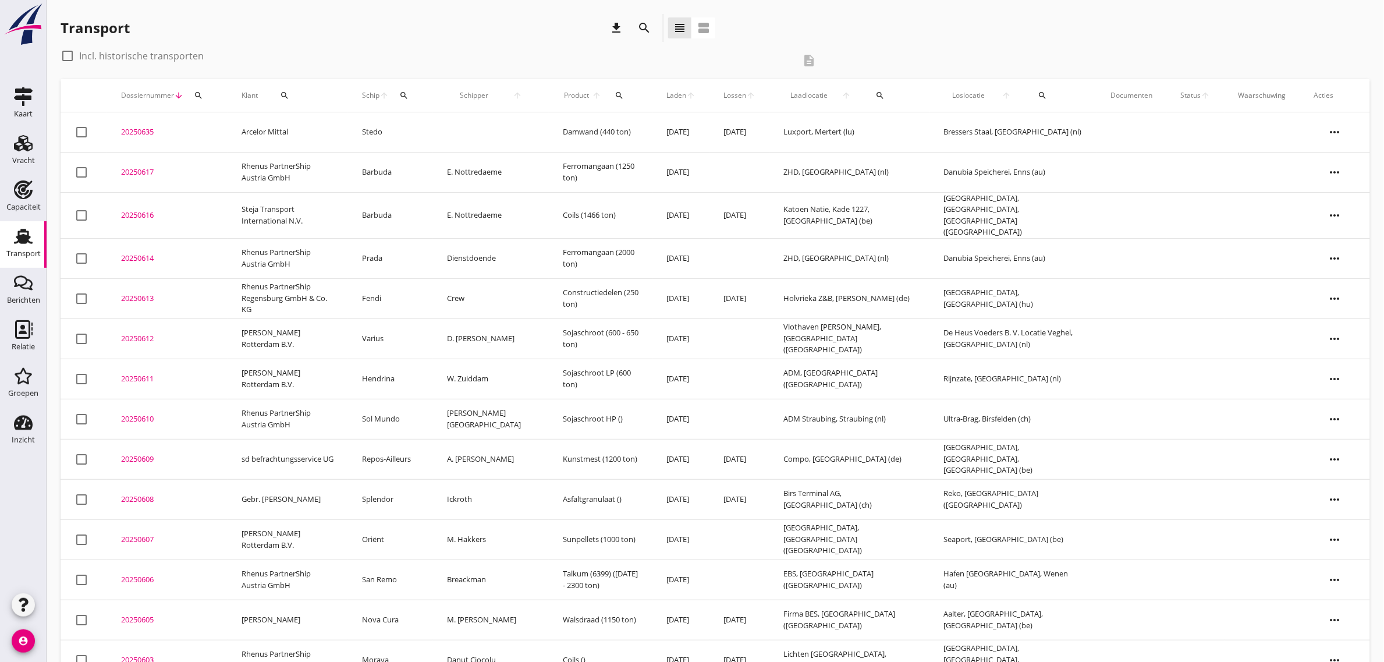
click at [348, 173] on td "Rhenus PartnerShip Austria GmbH" at bounding box center [288, 172] width 120 height 40
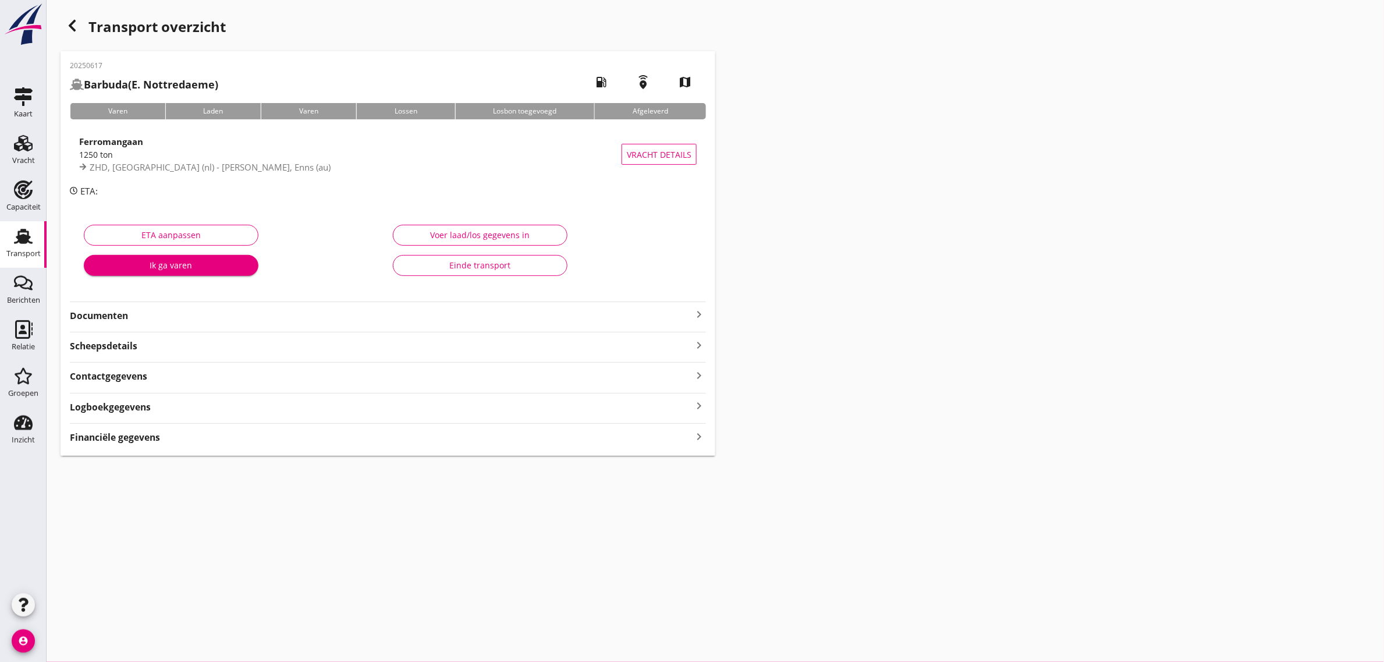
click at [109, 316] on strong "Documenten" at bounding box center [381, 315] width 622 height 13
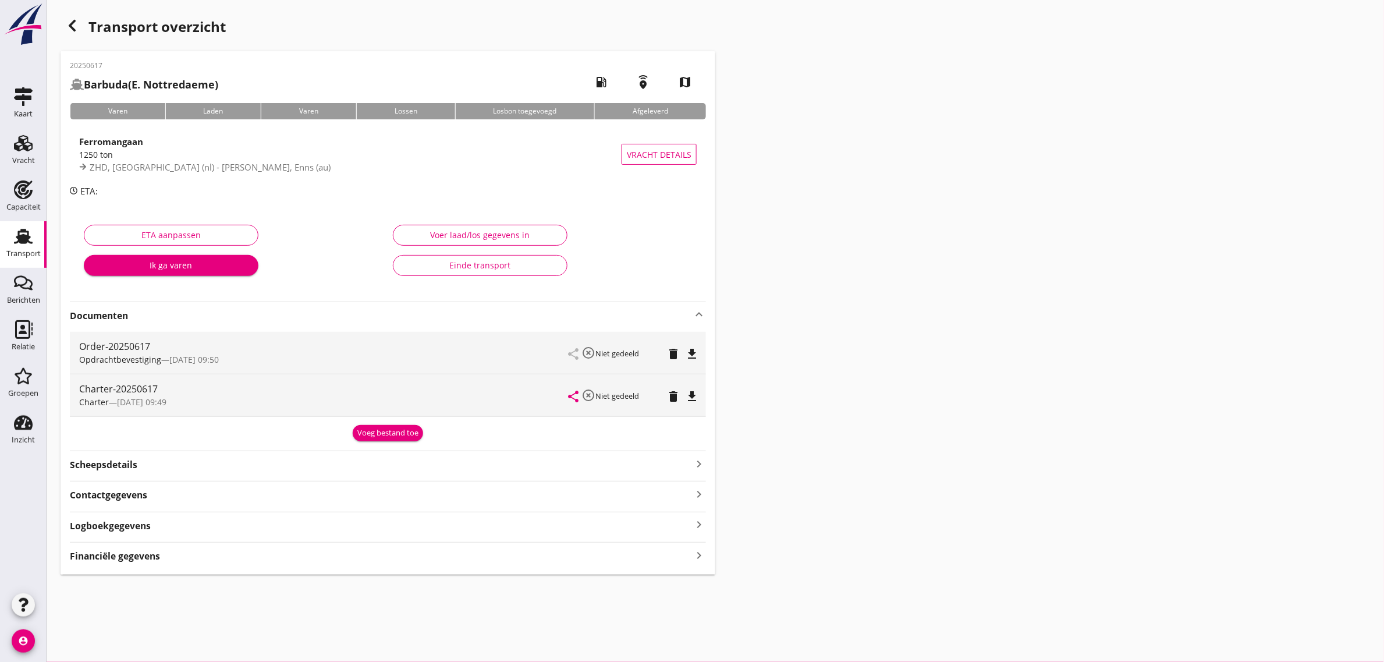
click at [692, 397] on icon "file_download" at bounding box center [692, 396] width 14 height 14
click at [978, 281] on div "Transport overzicht 20250617 Barbuda (E. Nottredaeme) local_gas_station emergen…" at bounding box center [715, 294] width 1337 height 588
click at [27, 244] on icon "Transport" at bounding box center [23, 236] width 19 height 19
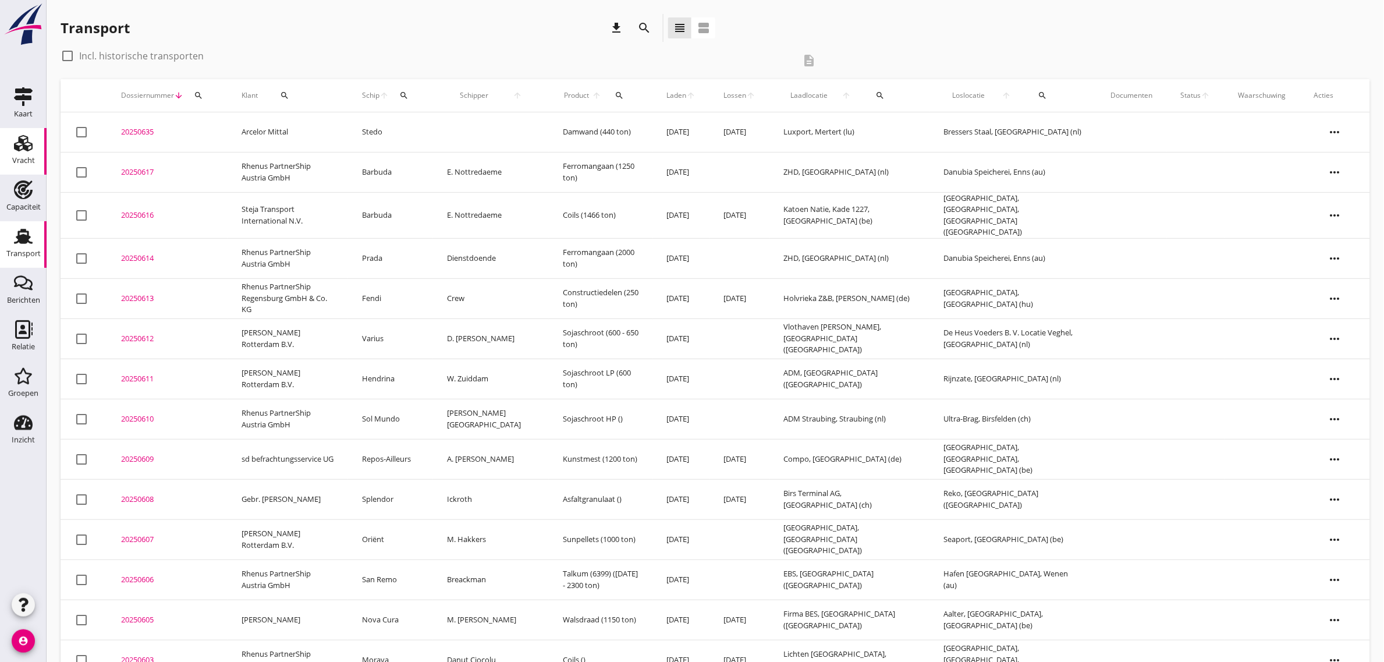
click at [35, 148] on div "Vracht" at bounding box center [23, 143] width 28 height 19
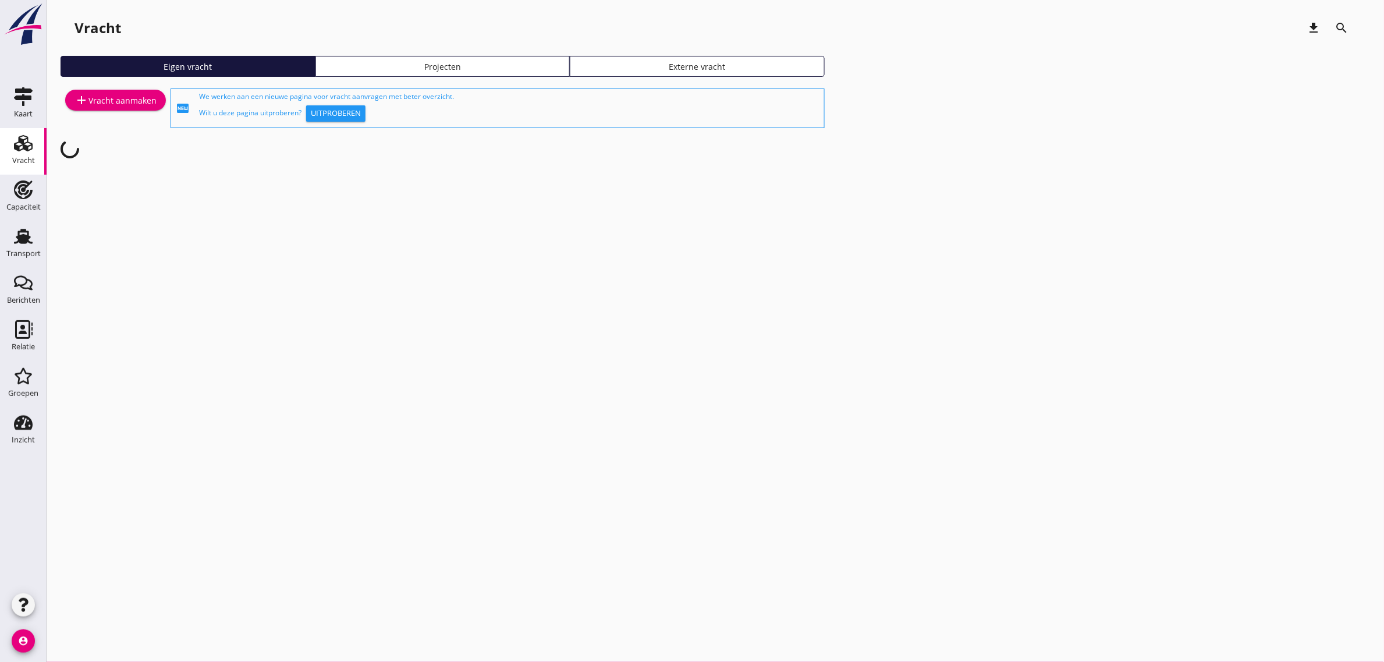
click at [88, 90] on link "add Vracht aanmaken" at bounding box center [115, 100] width 101 height 21
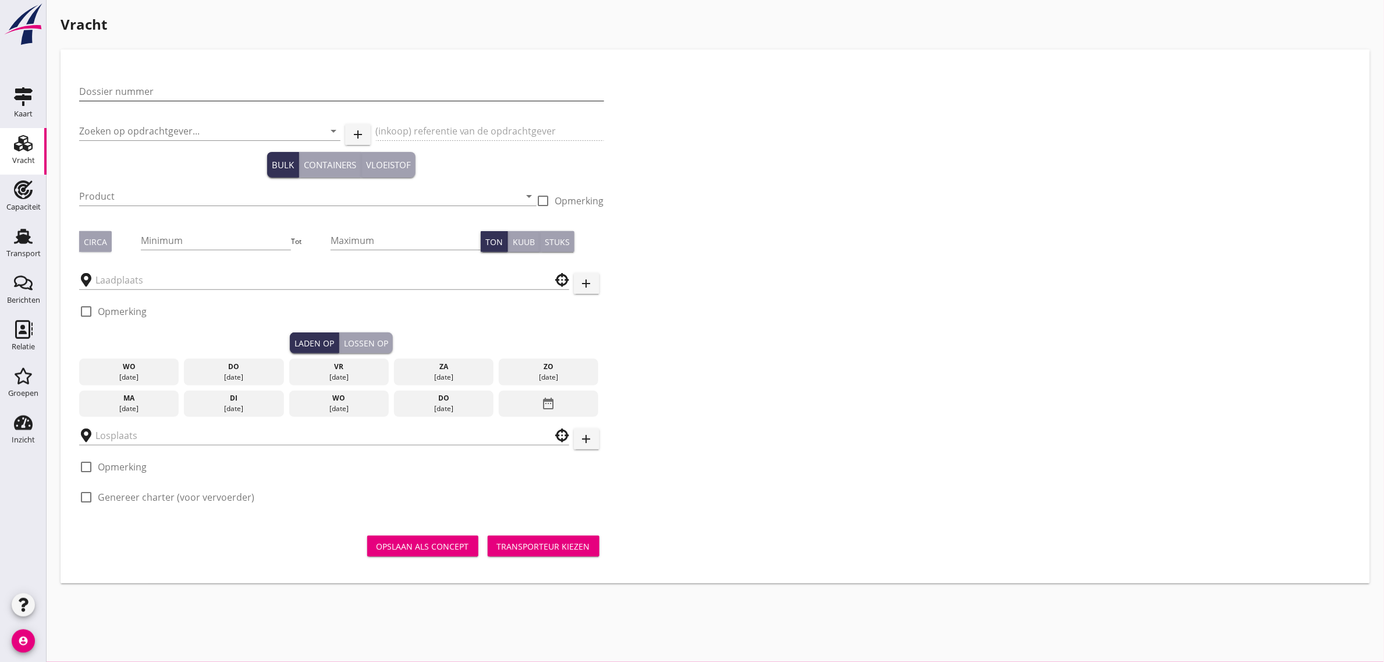
click at [134, 88] on input "Dossier nummer" at bounding box center [341, 91] width 525 height 19
type input "20250619"
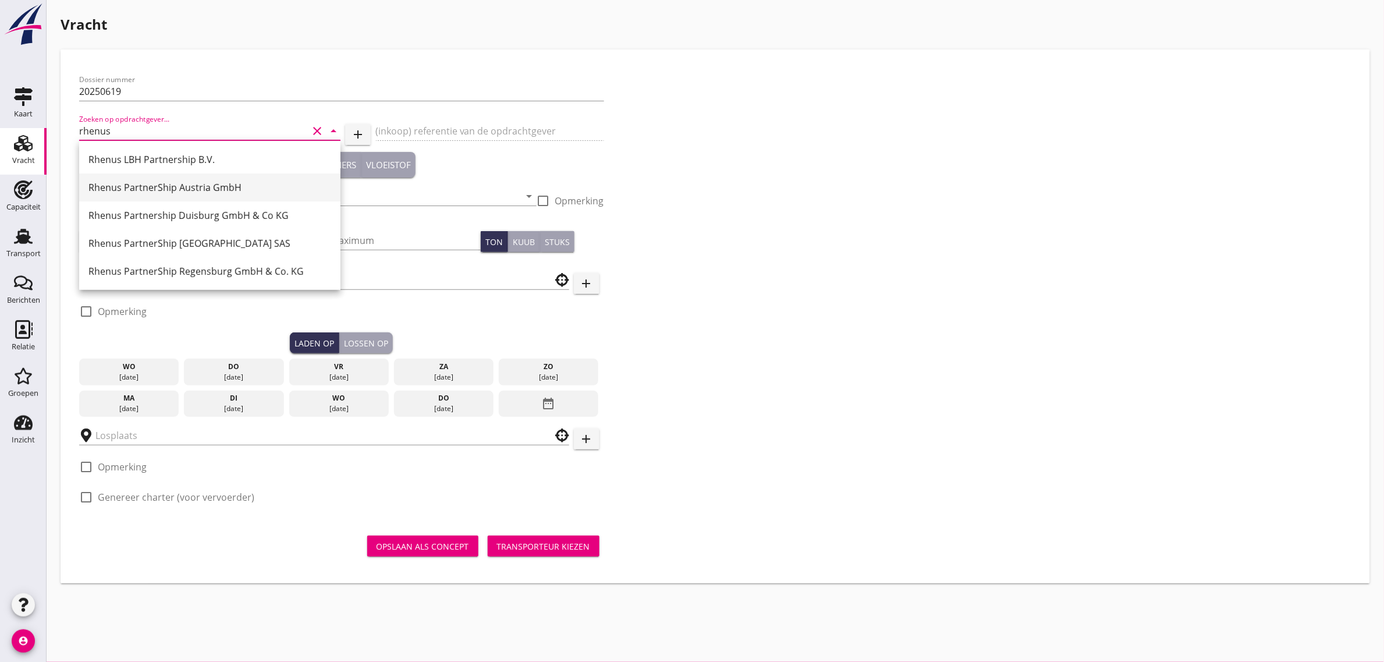
click at [201, 179] on div "Rhenus PartnerShip Austria GmbH" at bounding box center [209, 187] width 243 height 28
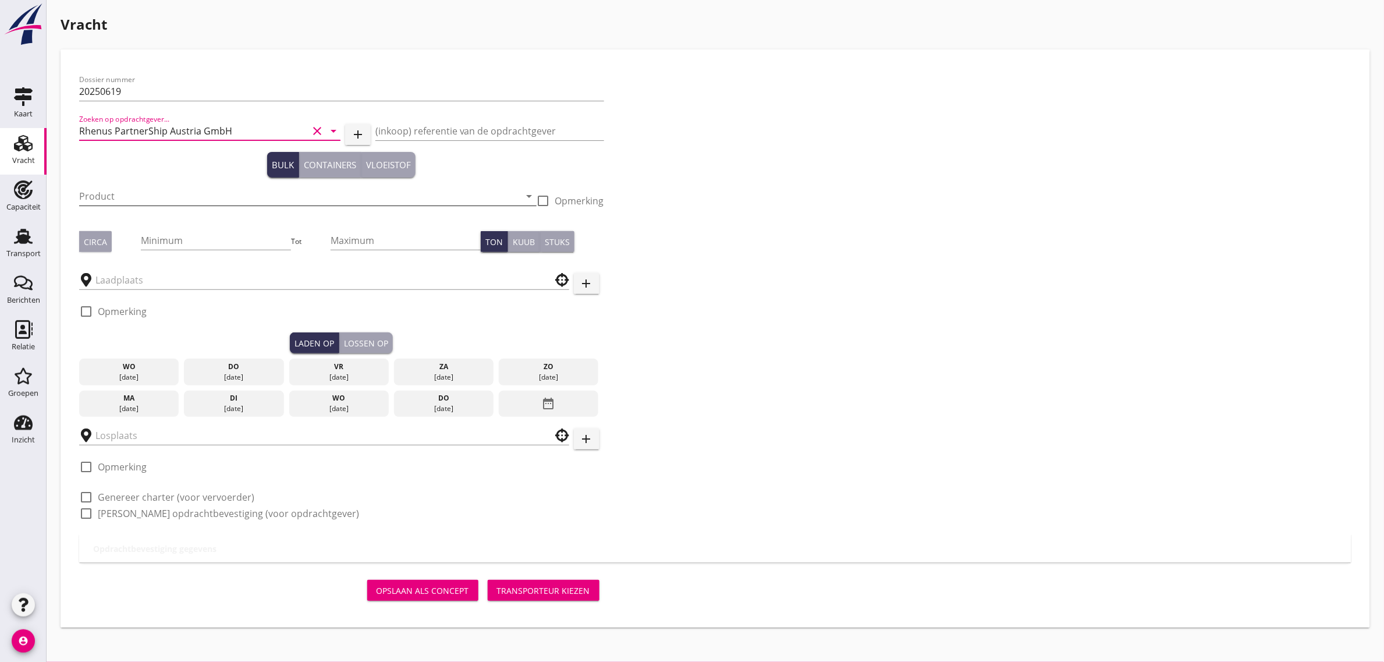
type input "Rhenus PartnerShip Austria GmbH"
click at [141, 195] on input "Product" at bounding box center [299, 196] width 441 height 19
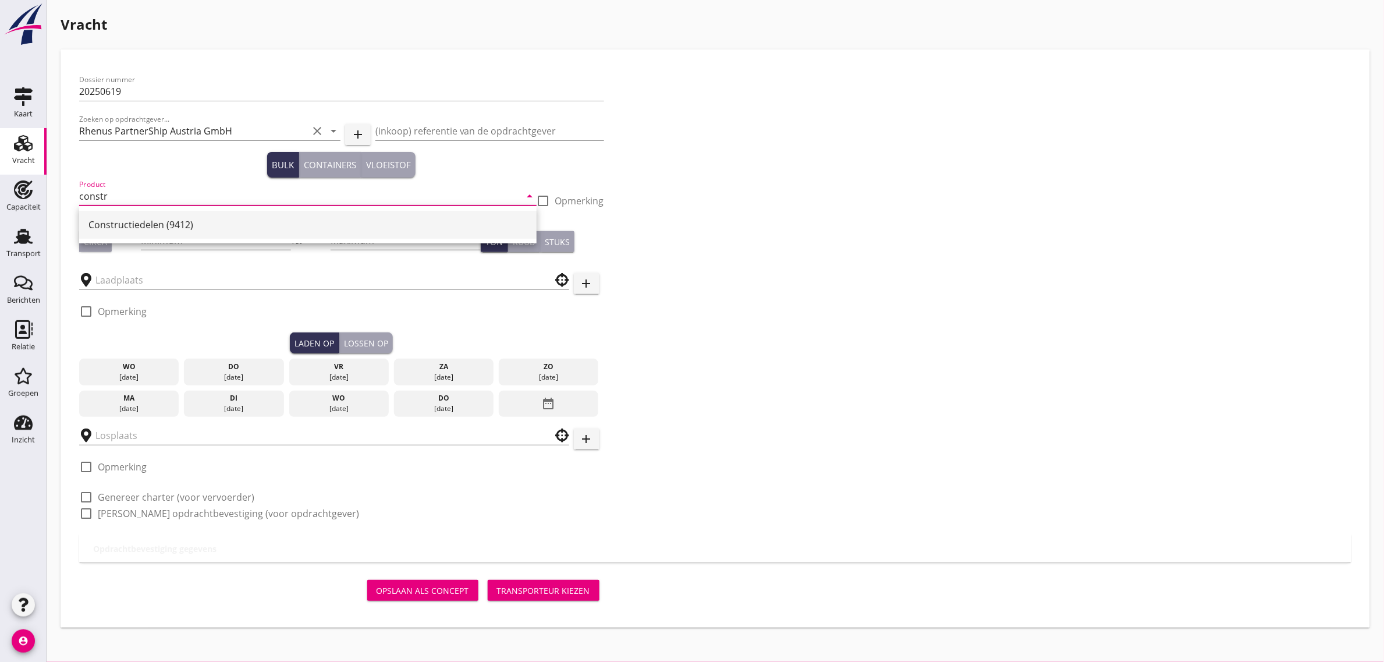
click at [135, 226] on div "Constructiedelen (9412)" at bounding box center [307, 225] width 439 height 14
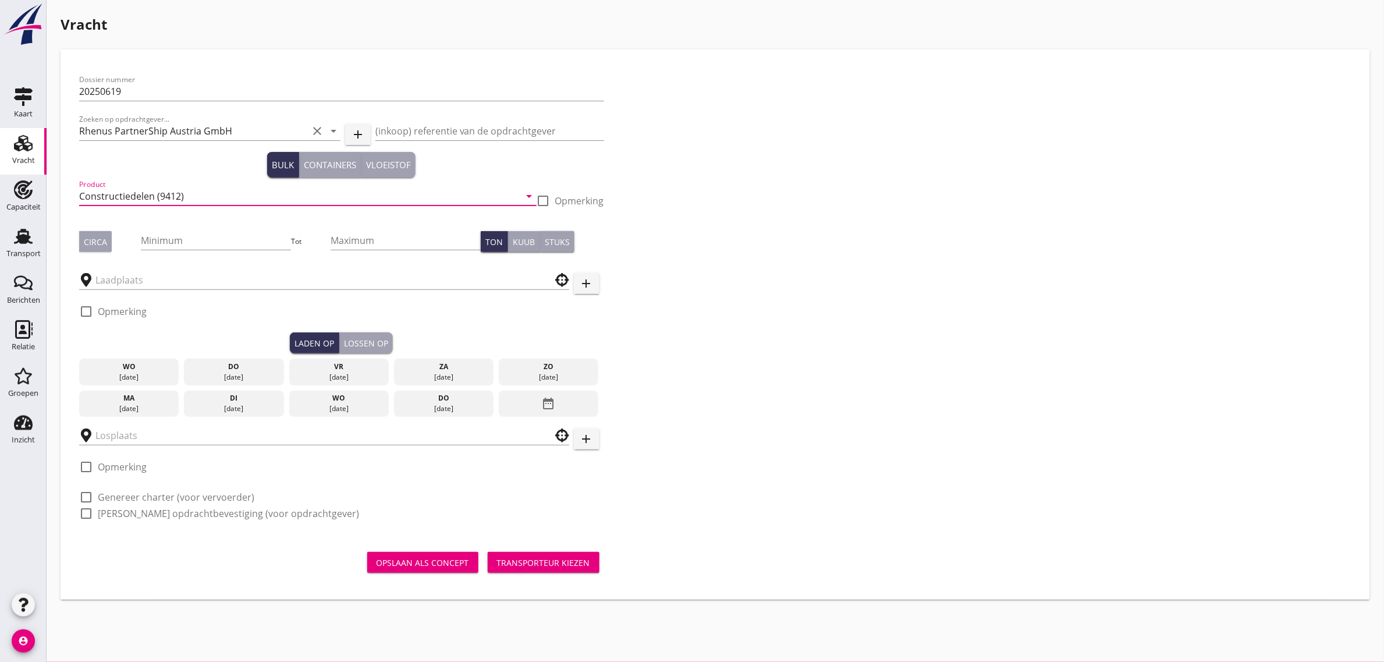
type input "Constructiedelen (9412)"
click at [81, 243] on button "Circa" at bounding box center [95, 241] width 33 height 21
click at [216, 251] on div "Minimum" at bounding box center [216, 246] width 150 height 30
click at [212, 243] on input "Minimum" at bounding box center [216, 240] width 150 height 19
type input "650"
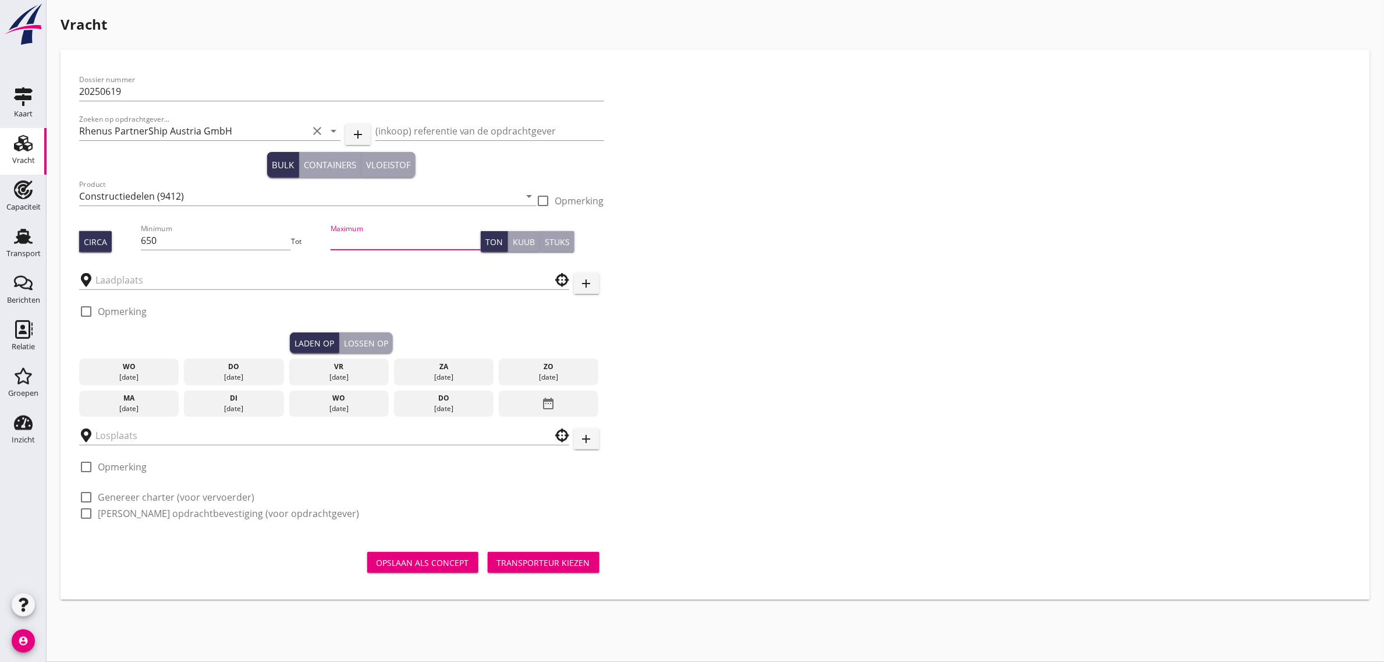
click at [132, 265] on div at bounding box center [324, 277] width 490 height 26
click at [129, 281] on input "text" at bounding box center [315, 280] width 441 height 19
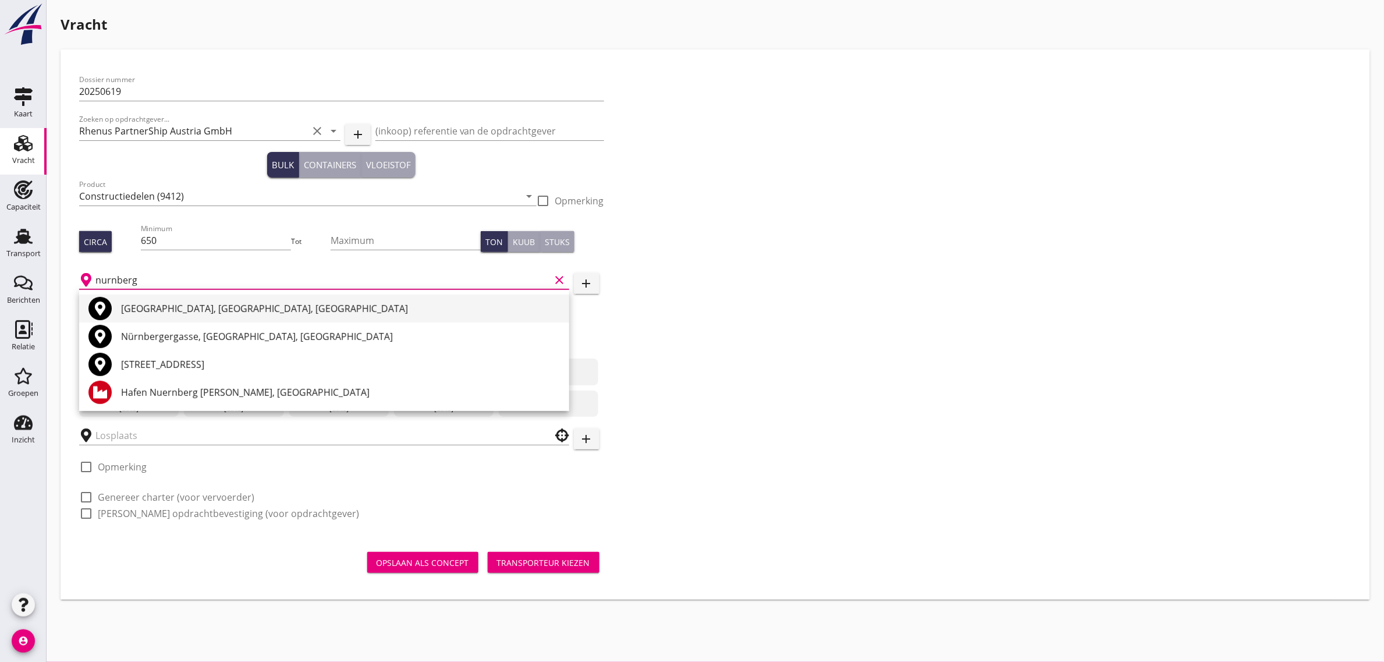
click at [198, 307] on div "Nürnberg, Bavaria, Germany" at bounding box center [340, 308] width 439 height 14
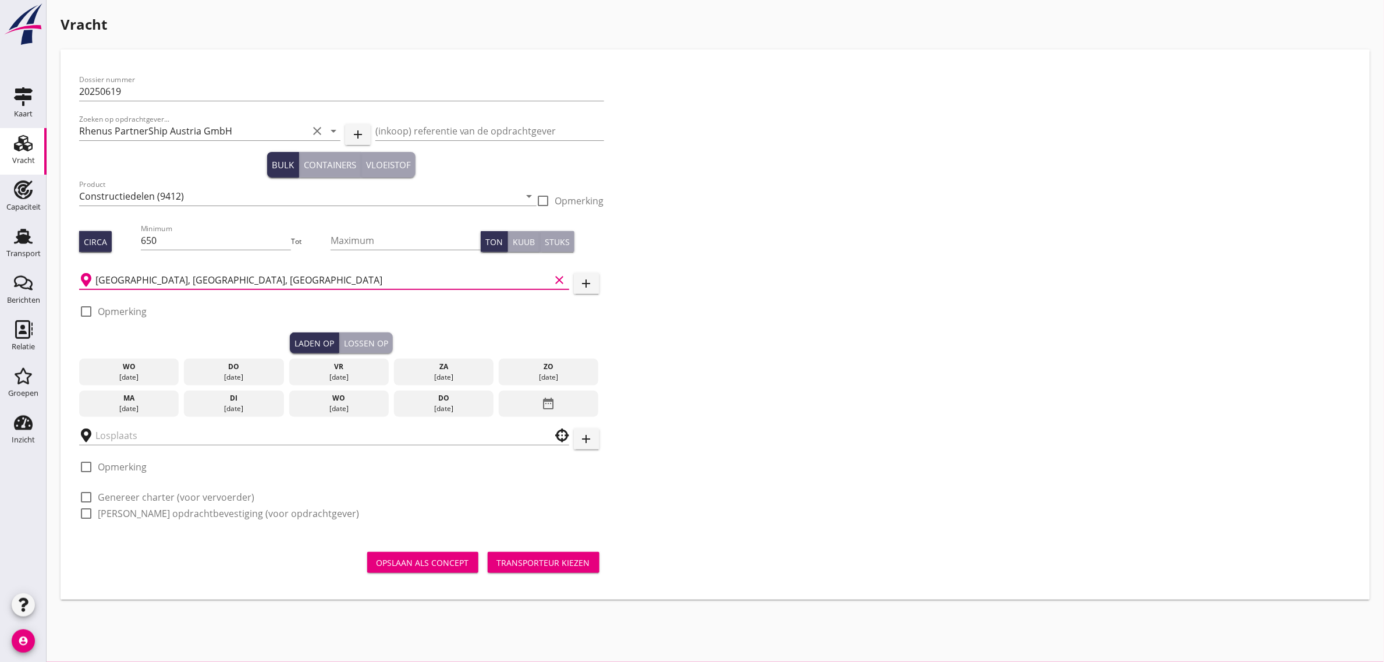
type input "Nürnberg, Bavaria, Germany"
click at [877, 342] on div "Dossier nummer 20250619 Zoeken op opdrachtgever... Rhenus PartnerShip Austria G…" at bounding box center [714, 301] width 1281 height 466
click at [349, 403] on div "[DATE]" at bounding box center [339, 408] width 94 height 10
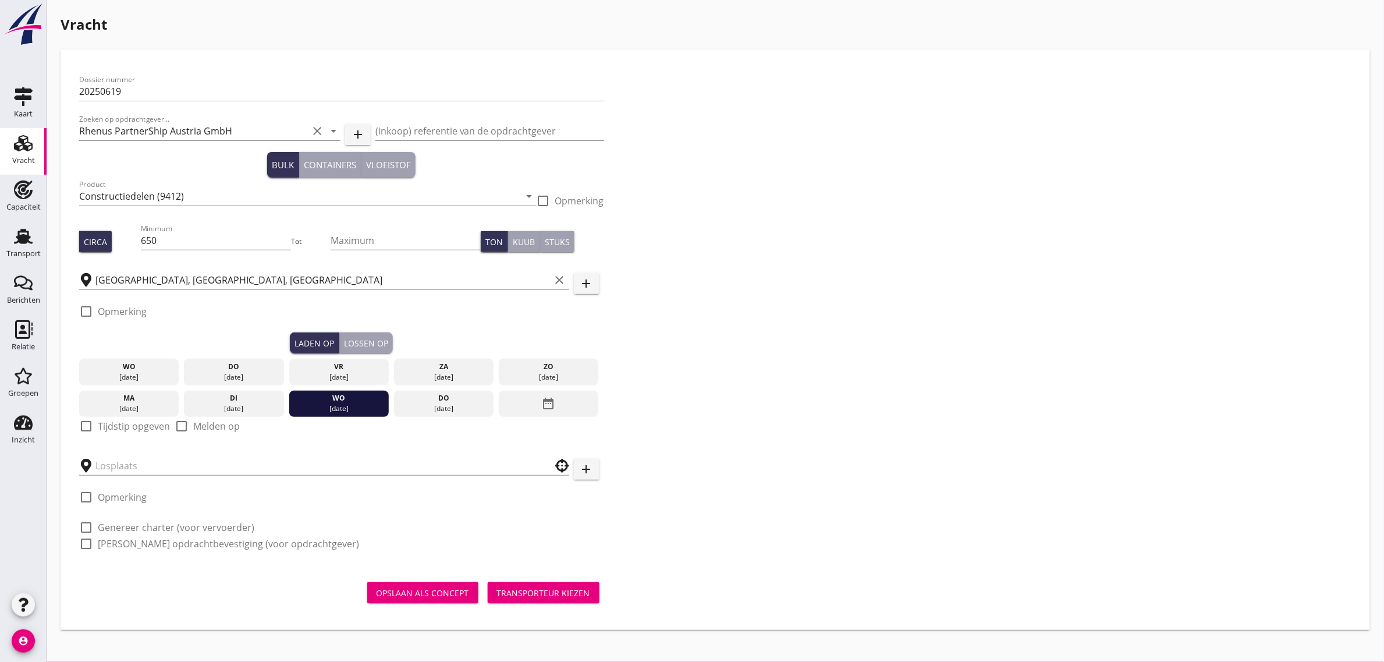
click at [145, 425] on label "Tijdstip opgeven" at bounding box center [134, 426] width 72 height 12
checkbox input "true"
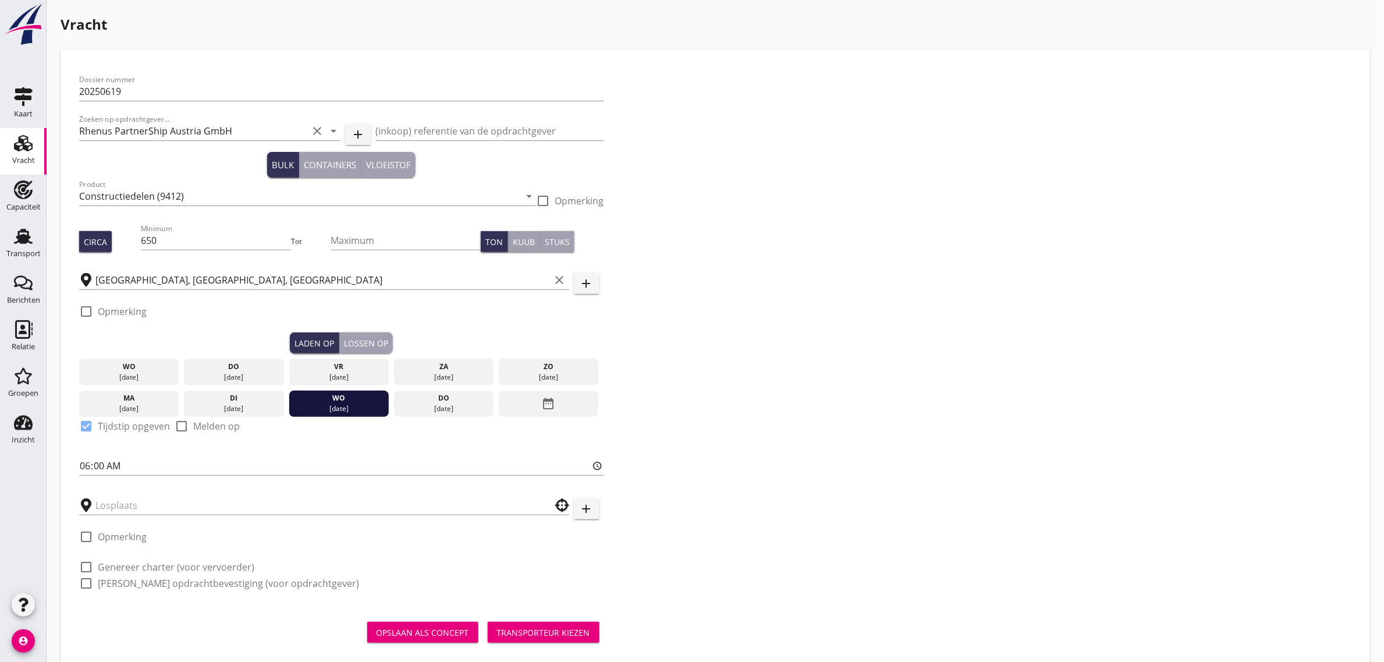
click at [370, 335] on button "Lossen op" at bounding box center [366, 342] width 54 height 21
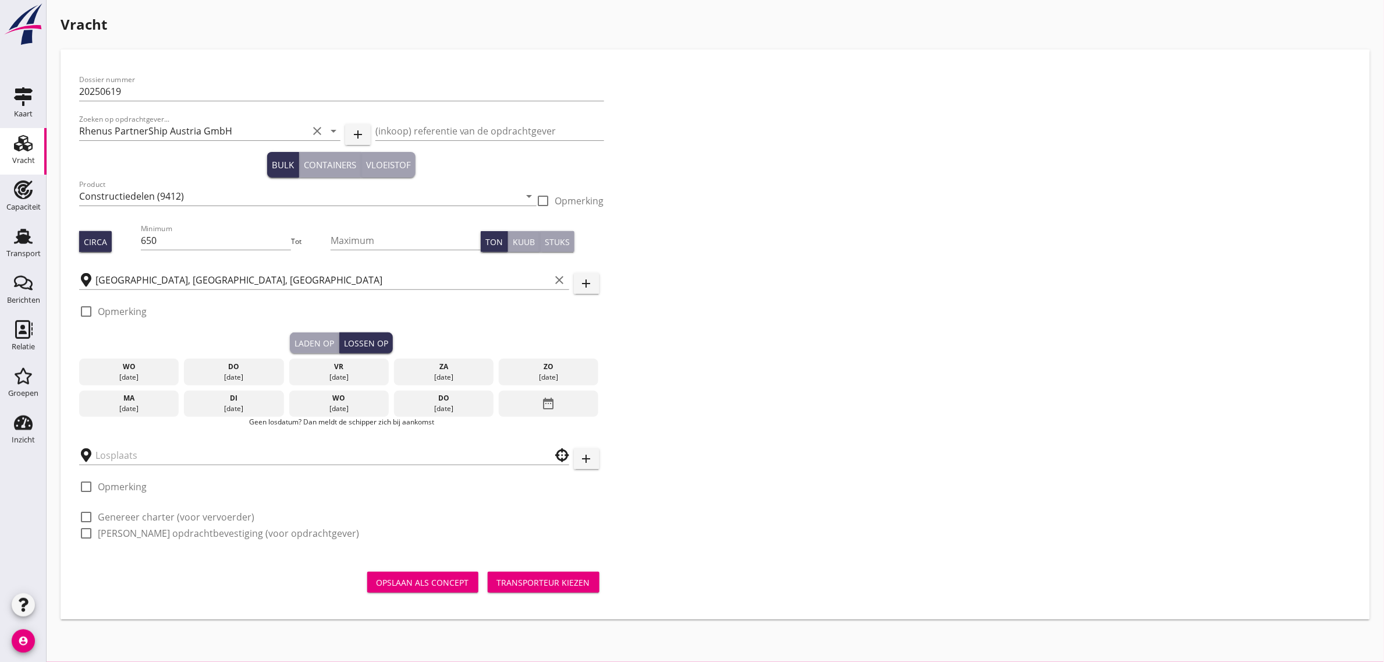
click at [578, 408] on div "date_range" at bounding box center [549, 403] width 100 height 27
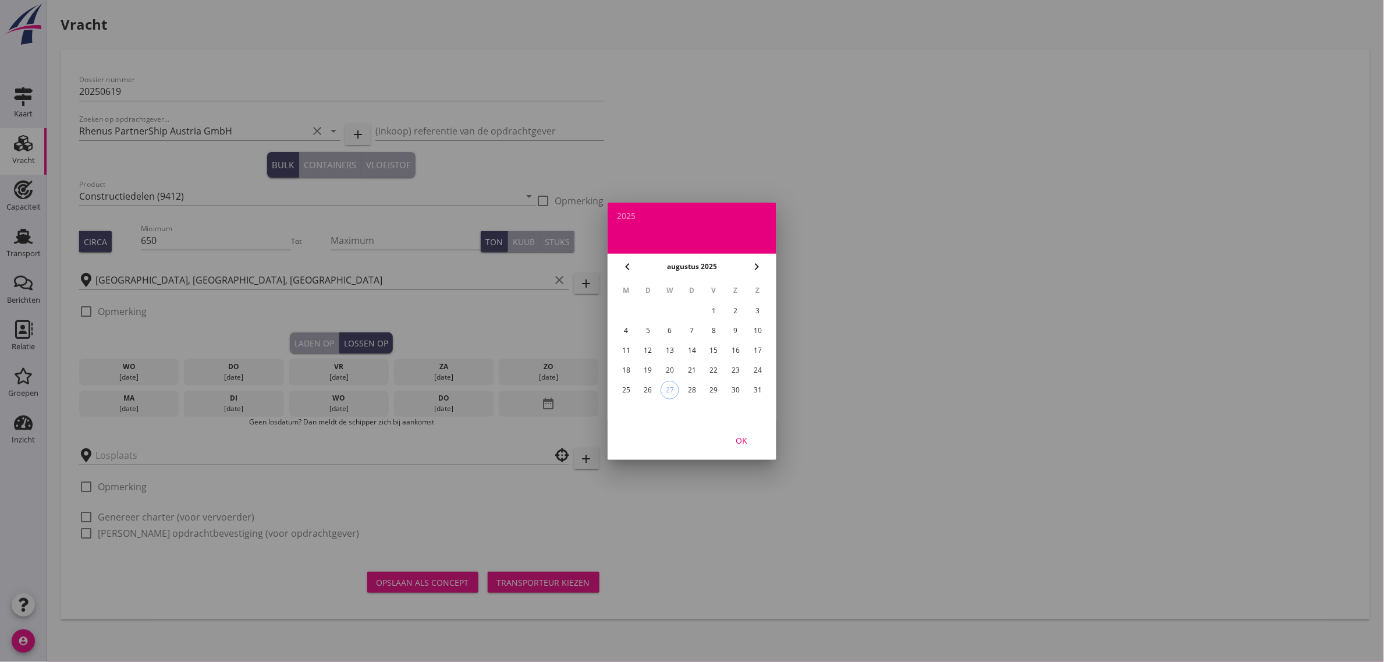
click at [758, 265] on icon "chevron_right" at bounding box center [757, 267] width 14 height 14
click at [685, 325] on div "11" at bounding box center [692, 330] width 19 height 19
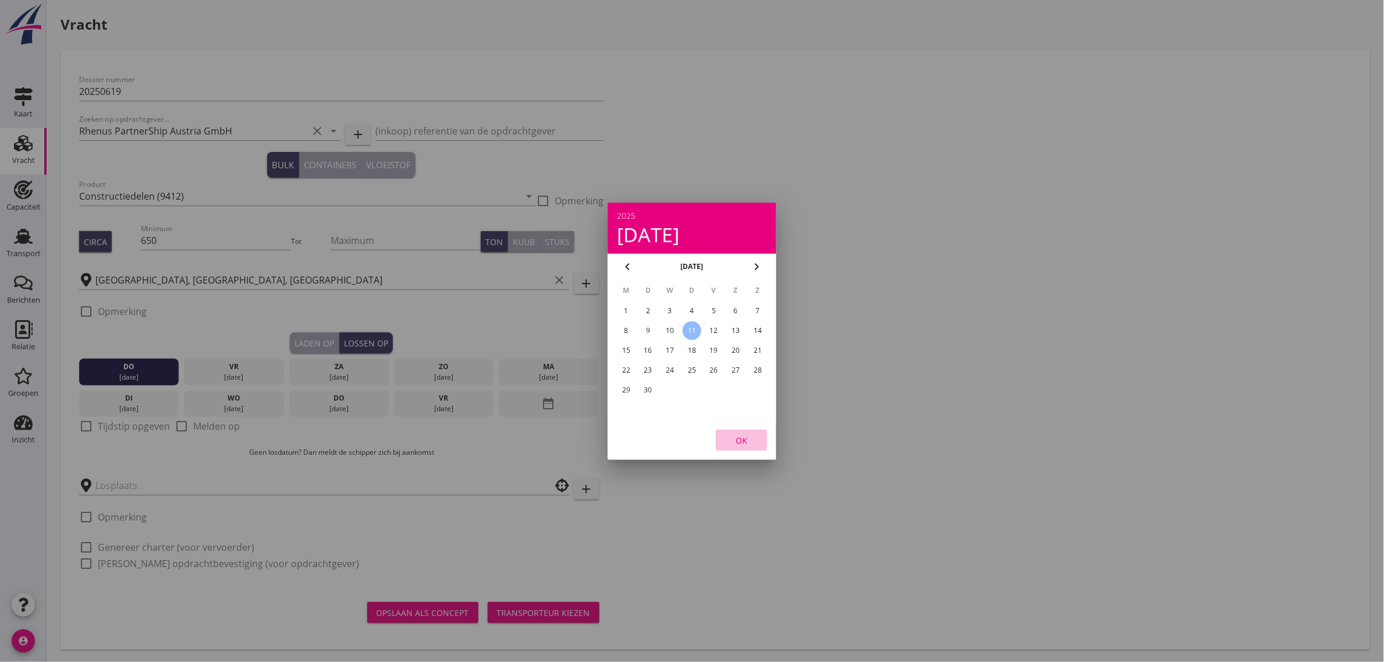
click at [751, 442] on div "OK" at bounding box center [741, 440] width 33 height 12
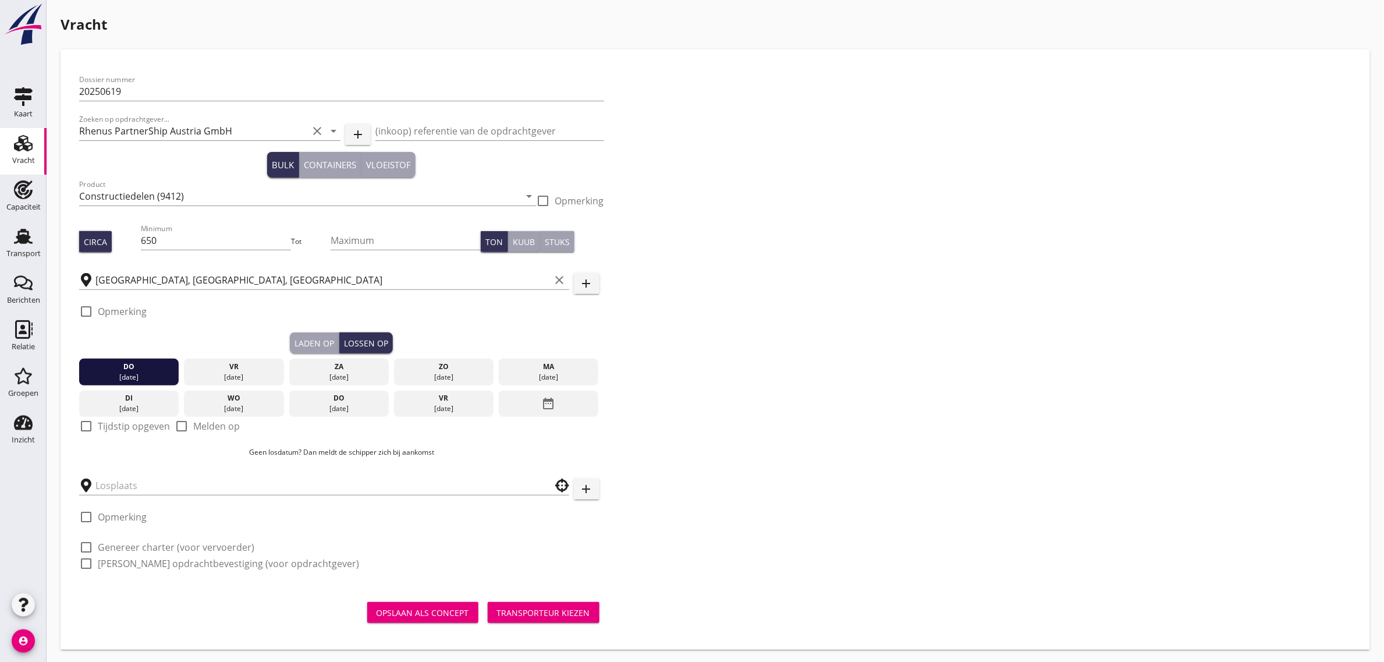
click at [125, 428] on label "Tijdstip opgeven" at bounding box center [134, 426] width 72 height 12
checkbox input "true"
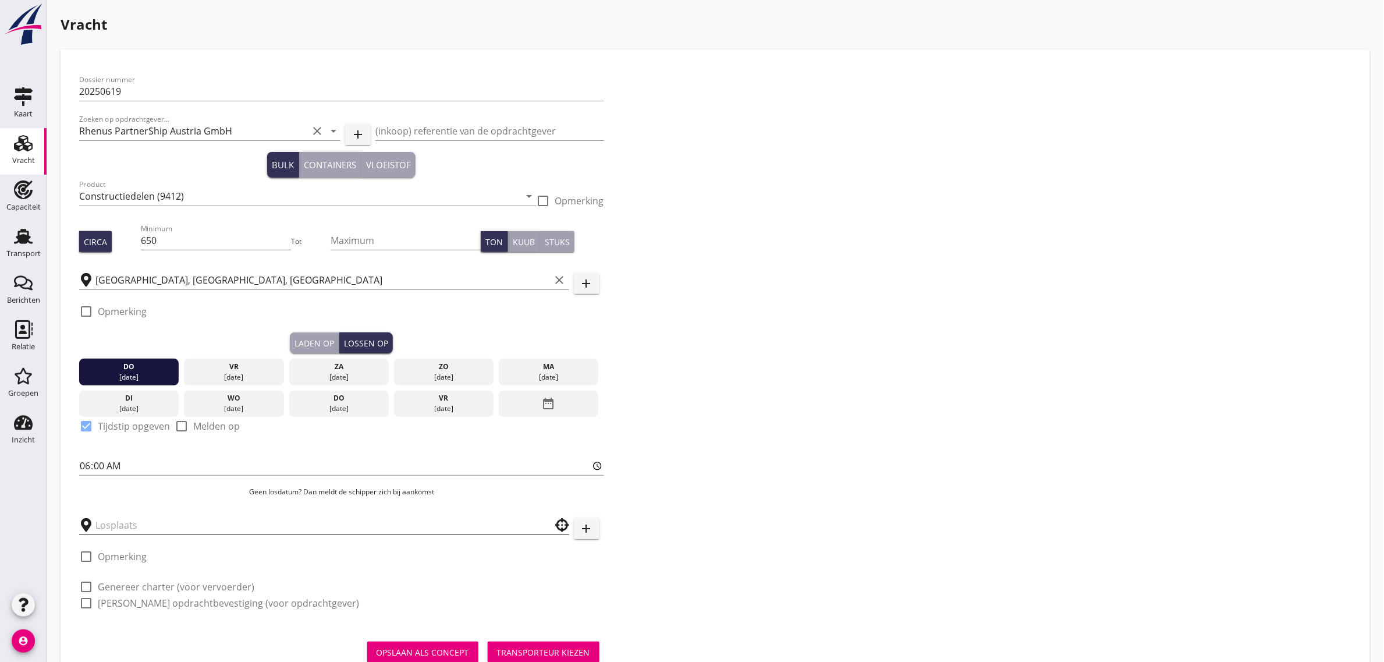
click at [145, 524] on input "text" at bounding box center [315, 525] width 441 height 19
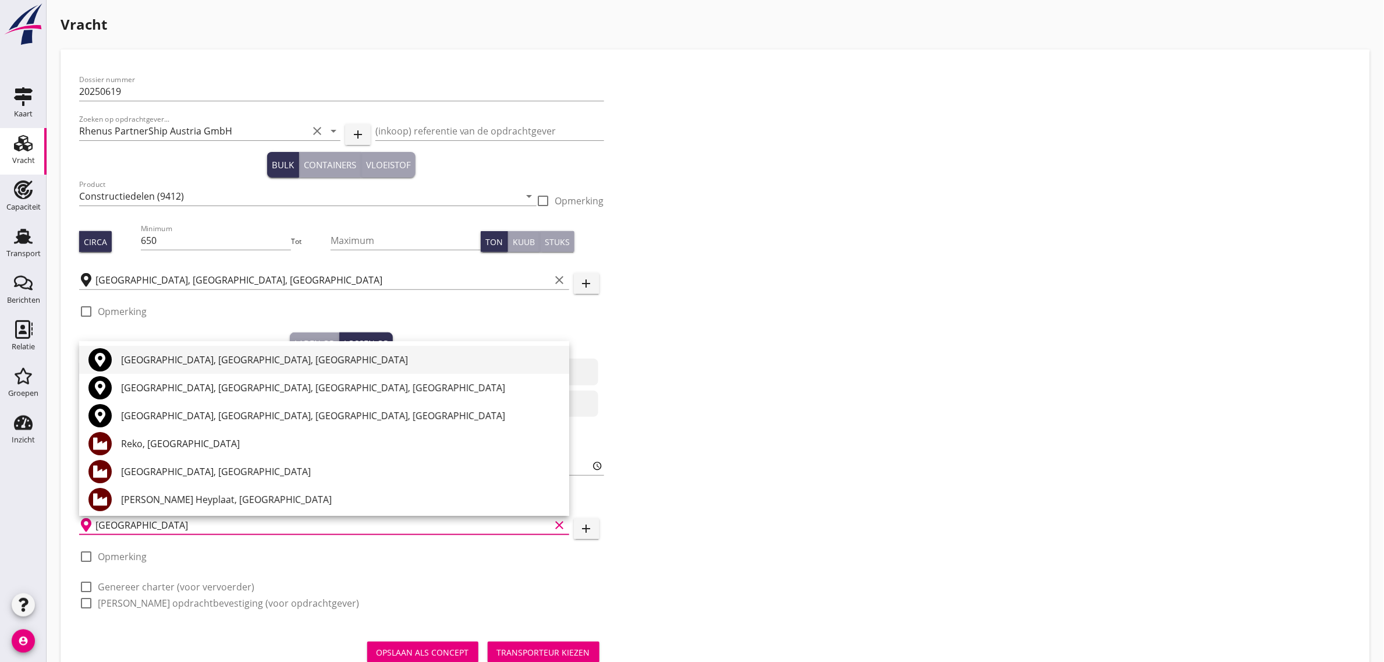
click at [165, 362] on div "Rotterdam, South Holland, Netherlands" at bounding box center [340, 360] width 439 height 14
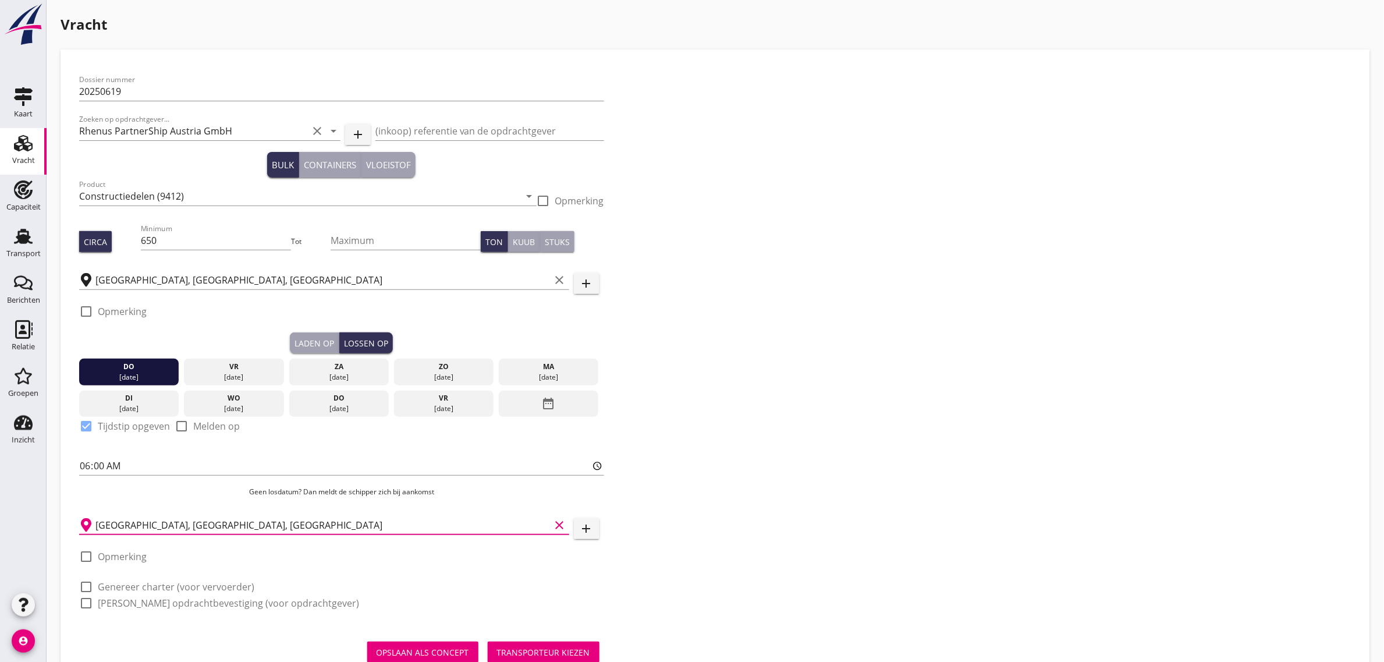
type input "Rotterdam, South Holland, Netherlands"
click at [161, 582] on label "Genereer charter (voor vervoerder)" at bounding box center [176, 587] width 157 height 12
checkbox input "true"
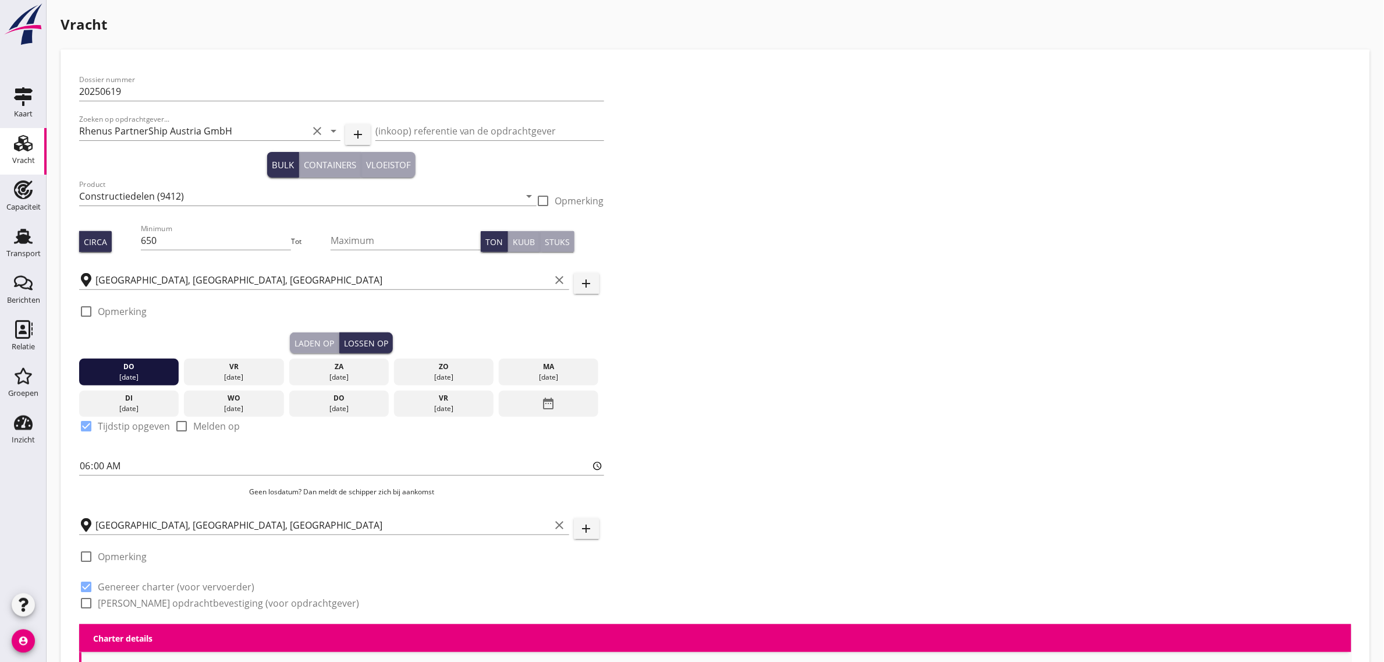
click at [144, 606] on label "Genereer opdrachtbevestiging (voor opdrachtgever)" at bounding box center [228, 603] width 261 height 12
checkbox input "true"
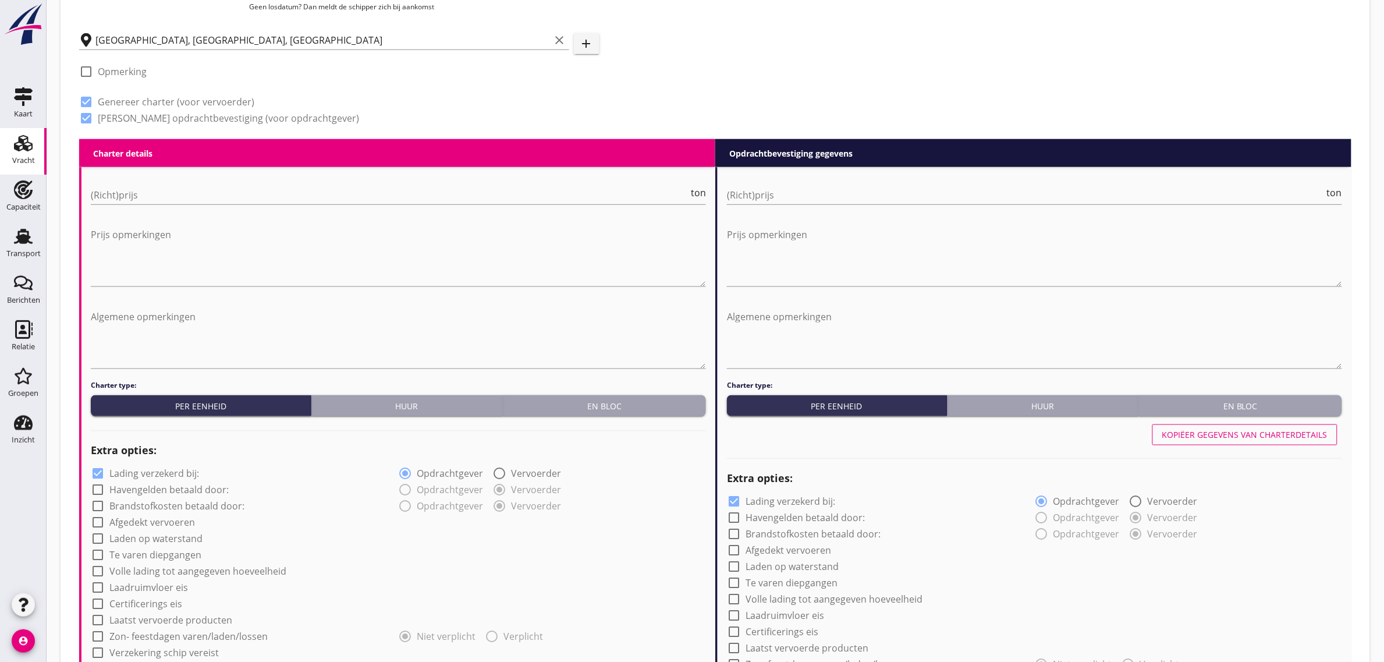
scroll to position [509, 0]
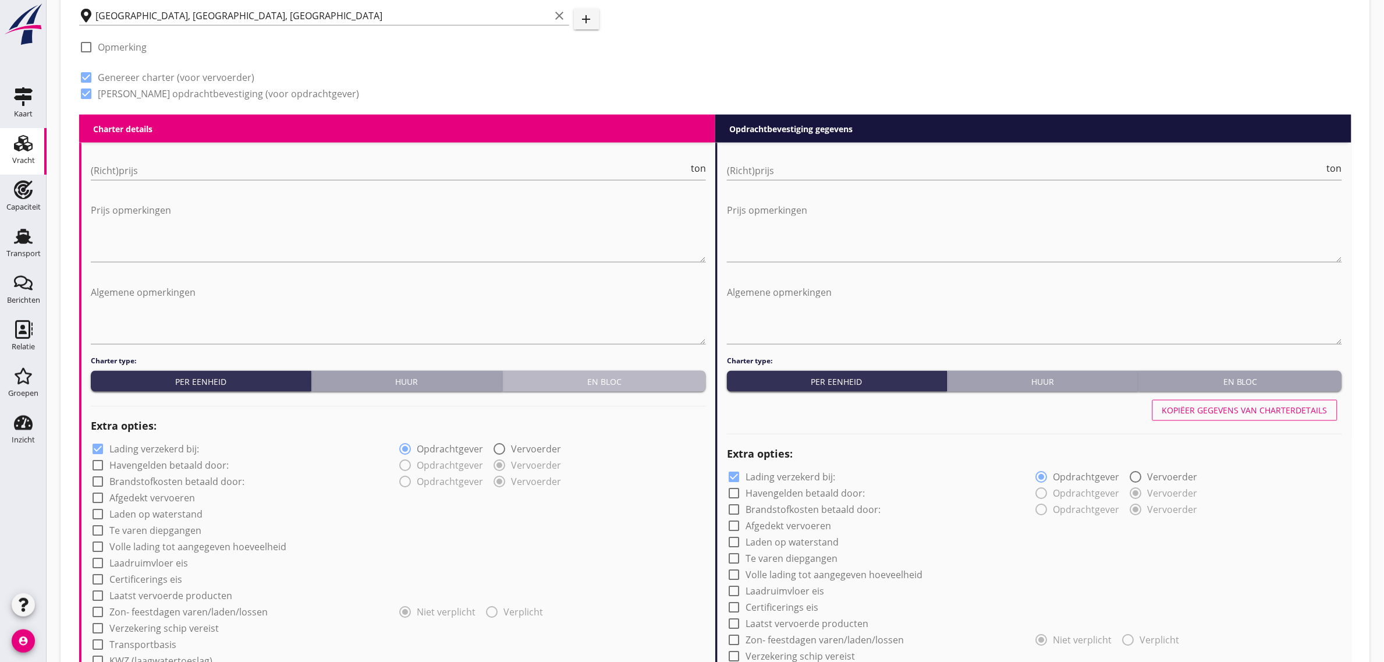
click at [564, 384] on div "En bloc" at bounding box center [604, 381] width 194 height 12
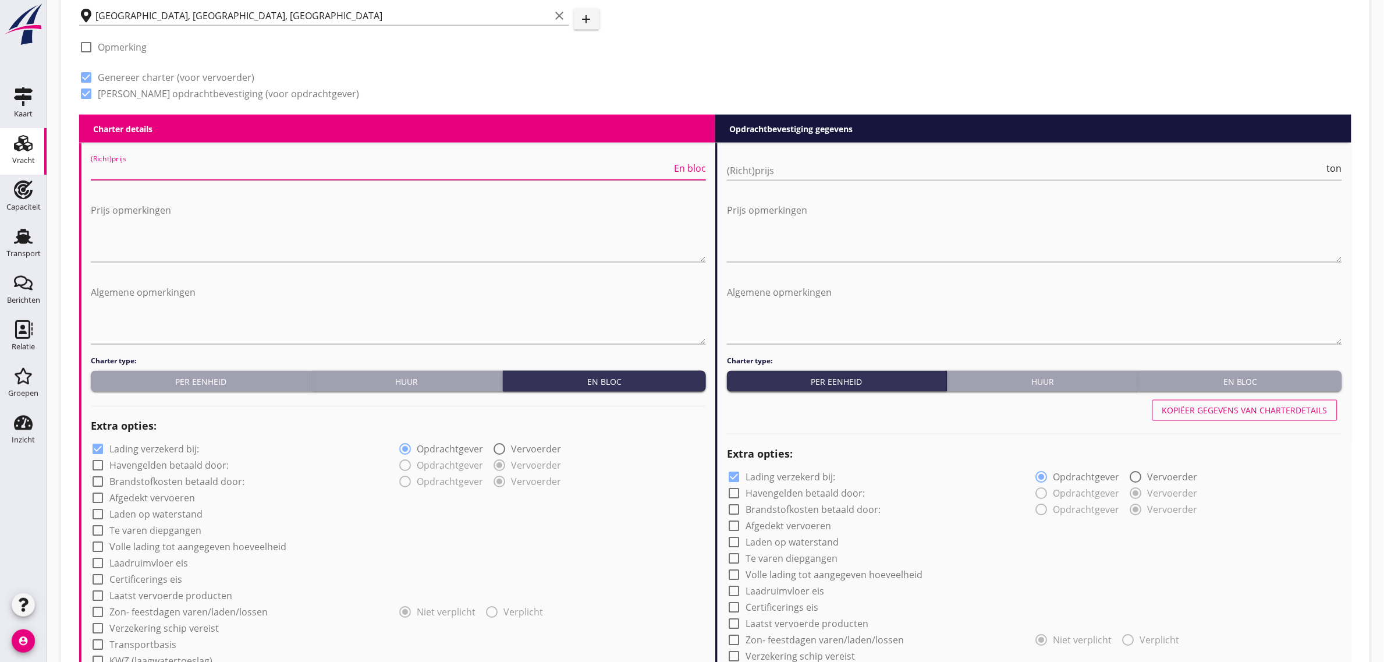
click at [117, 167] on input "(Richt)prijs" at bounding box center [381, 170] width 581 height 19
type input "0"
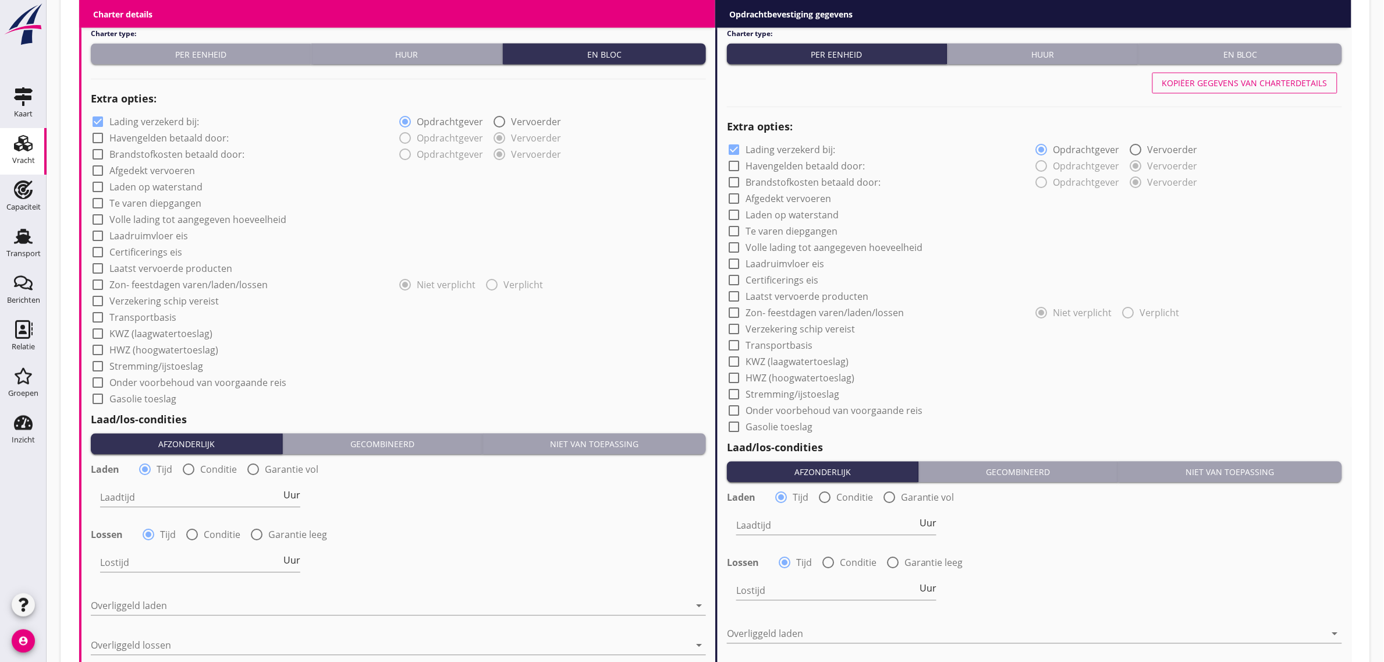
scroll to position [873, 0]
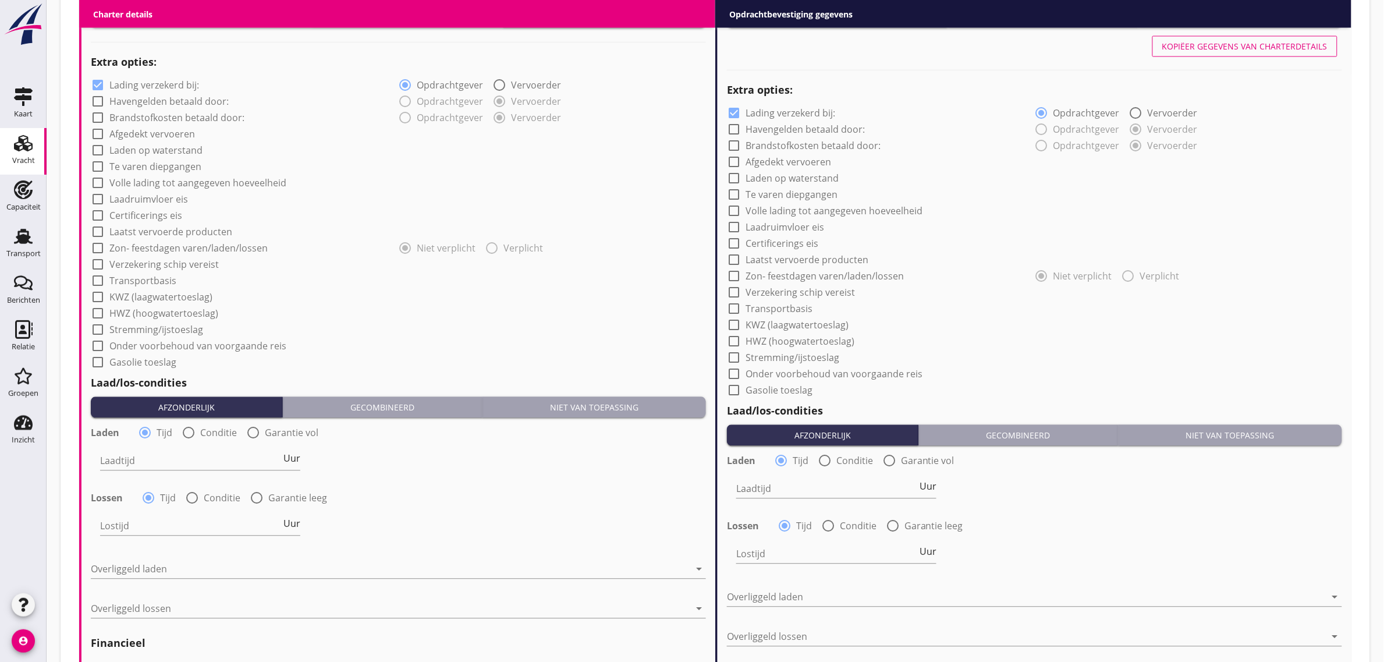
click at [154, 150] on label "Laden op waterstand" at bounding box center [155, 151] width 93 height 12
checkbox input "true"
click at [143, 280] on label "Transportbasis" at bounding box center [142, 281] width 67 height 12
checkbox input "true"
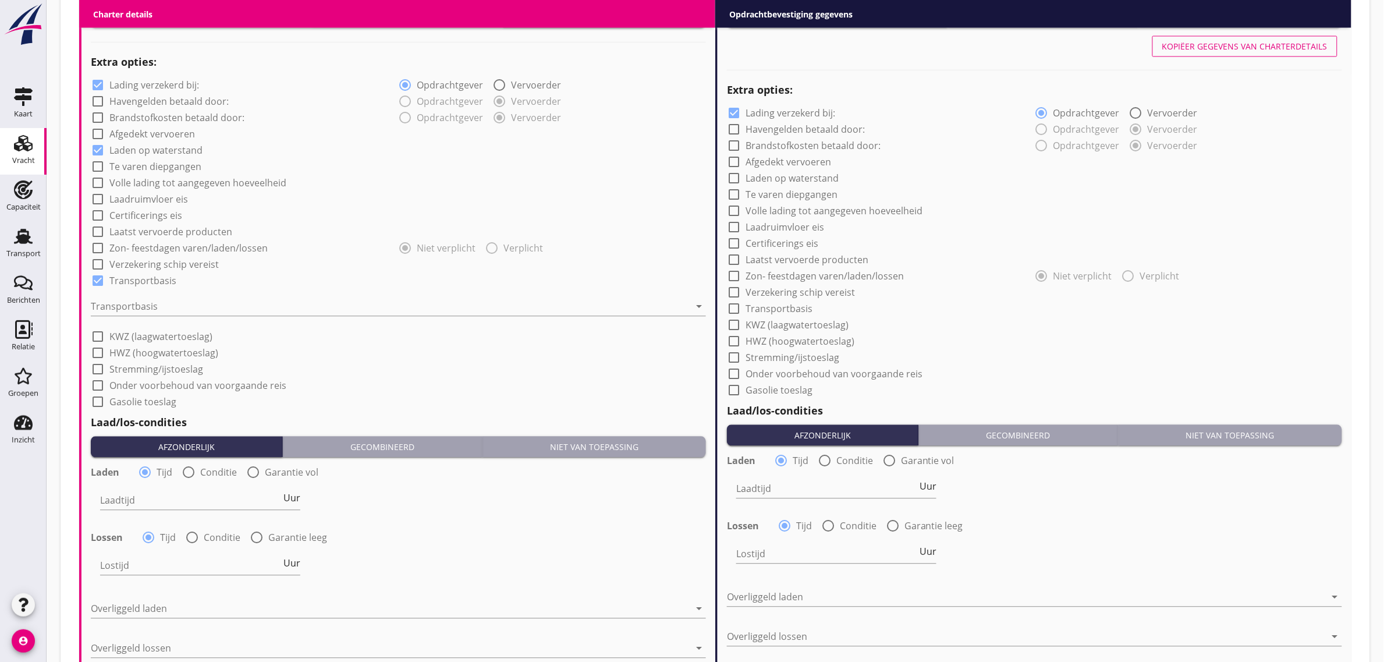
click at [141, 295] on div "Transportbasis arrow_drop_down" at bounding box center [398, 308] width 615 height 37
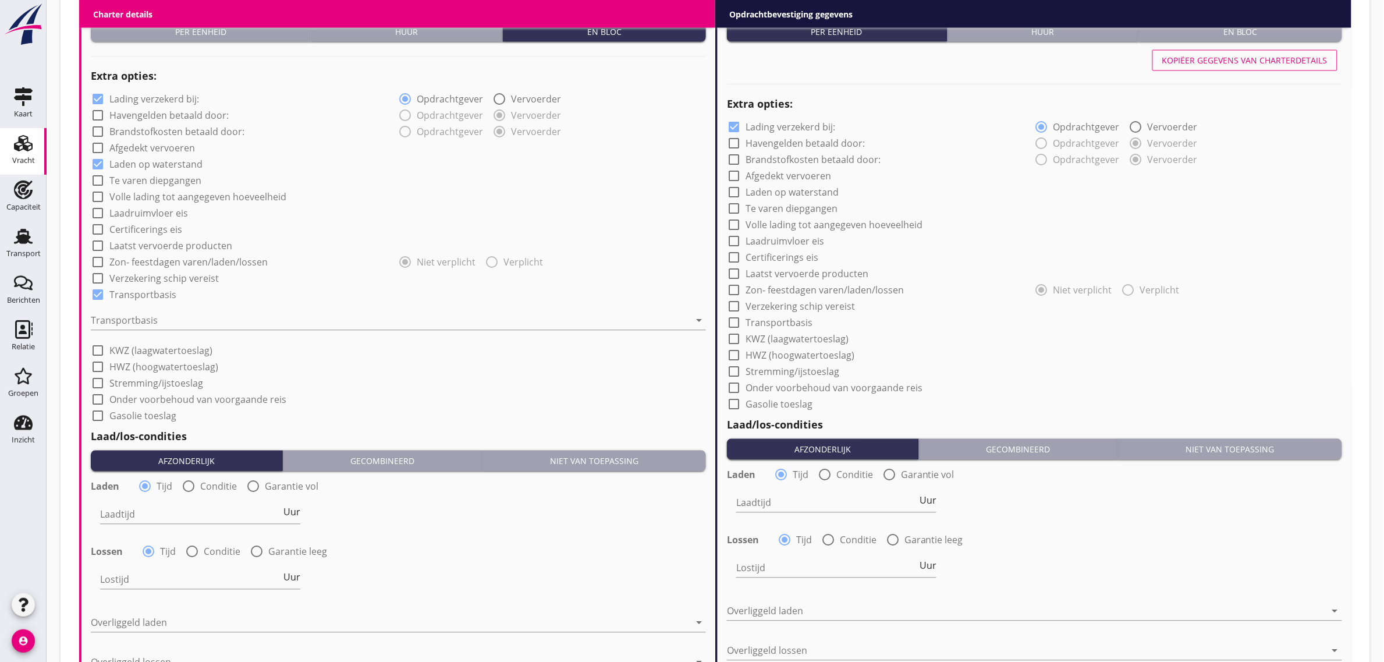
scroll to position [857, 0]
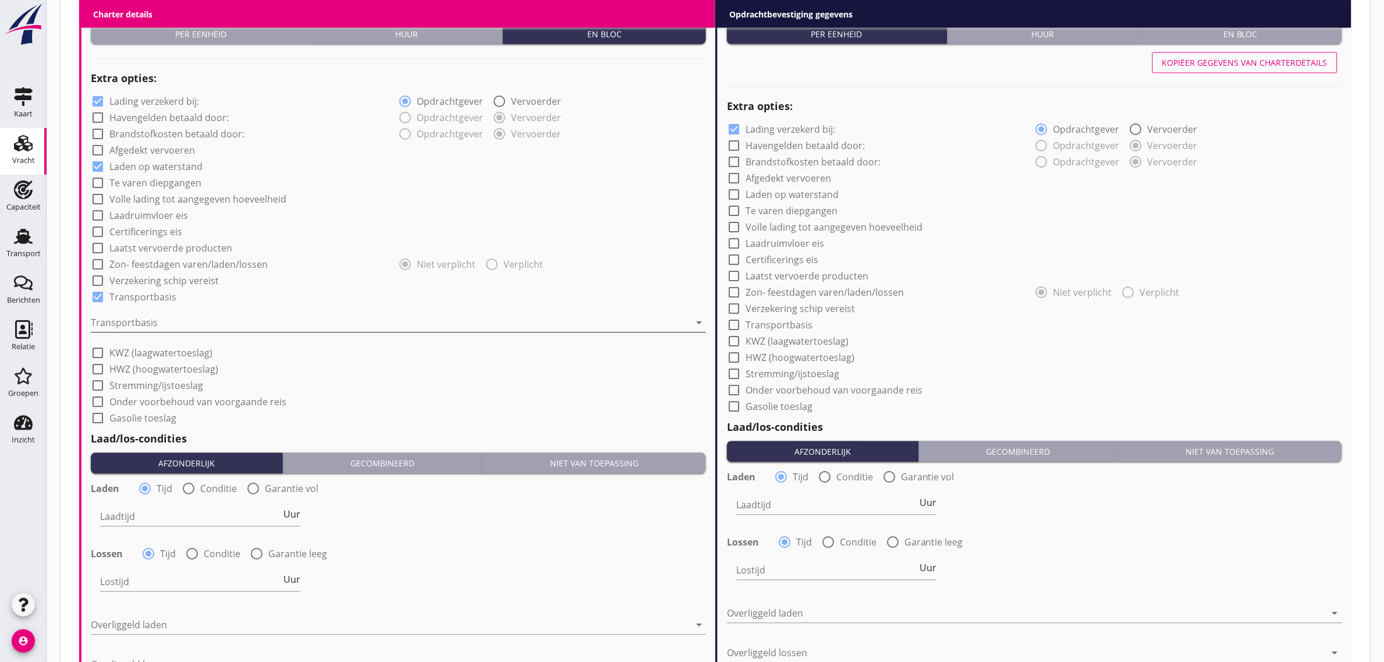
click at [161, 327] on div at bounding box center [390, 323] width 599 height 19
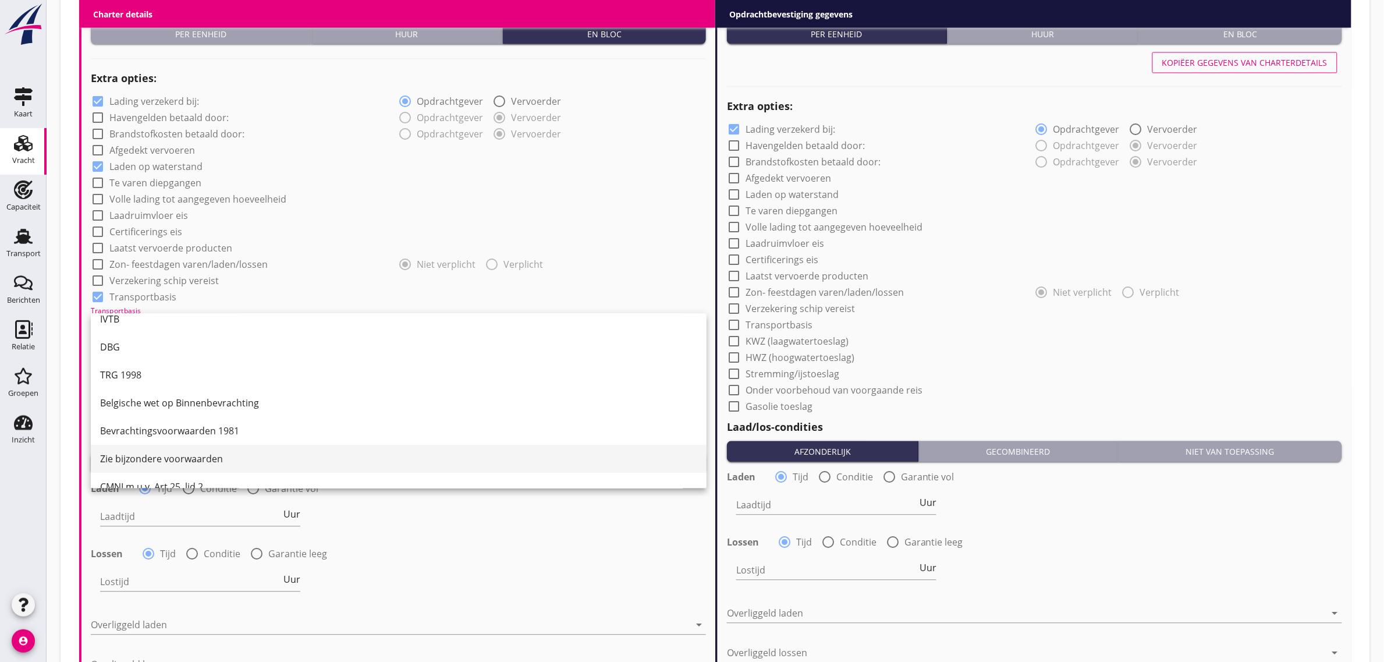
scroll to position [30, 0]
click at [216, 463] on div "CMNI m.u.v. Art 25, lid 2." at bounding box center [398, 470] width 597 height 14
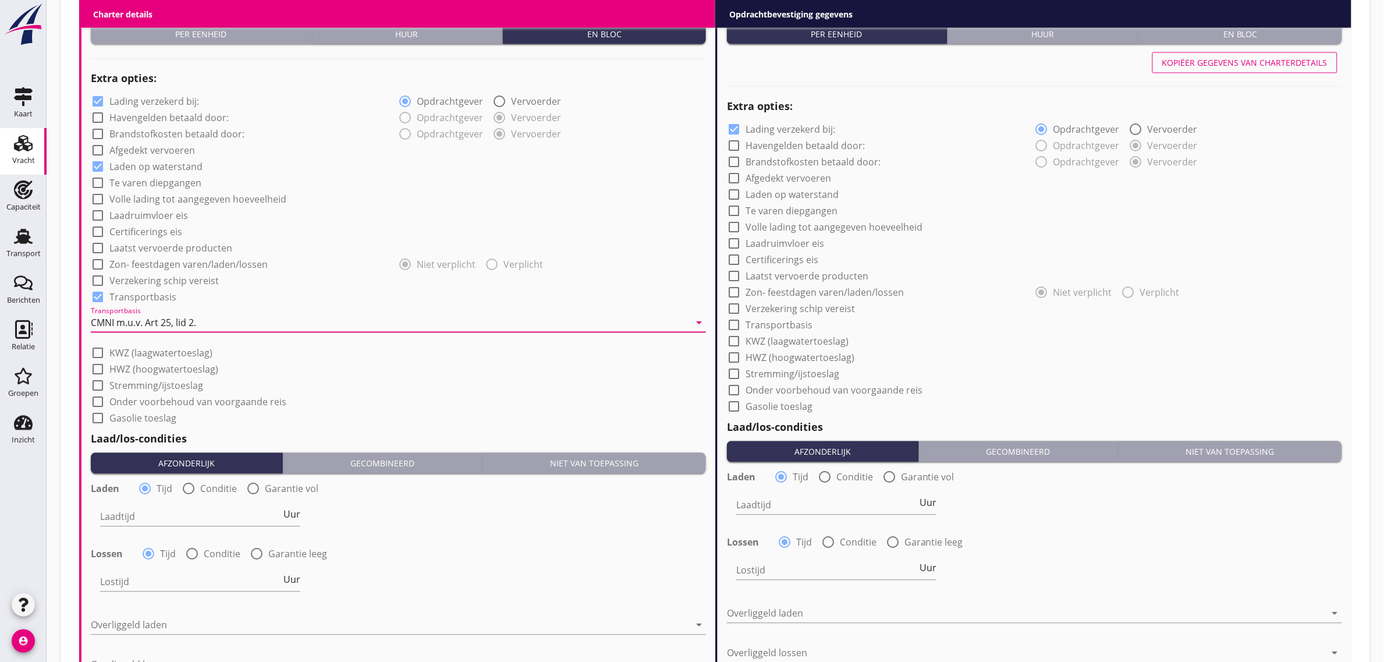
click at [388, 388] on div "check_box_outline_blank Stremming/ijstoeslag" at bounding box center [398, 384] width 615 height 16
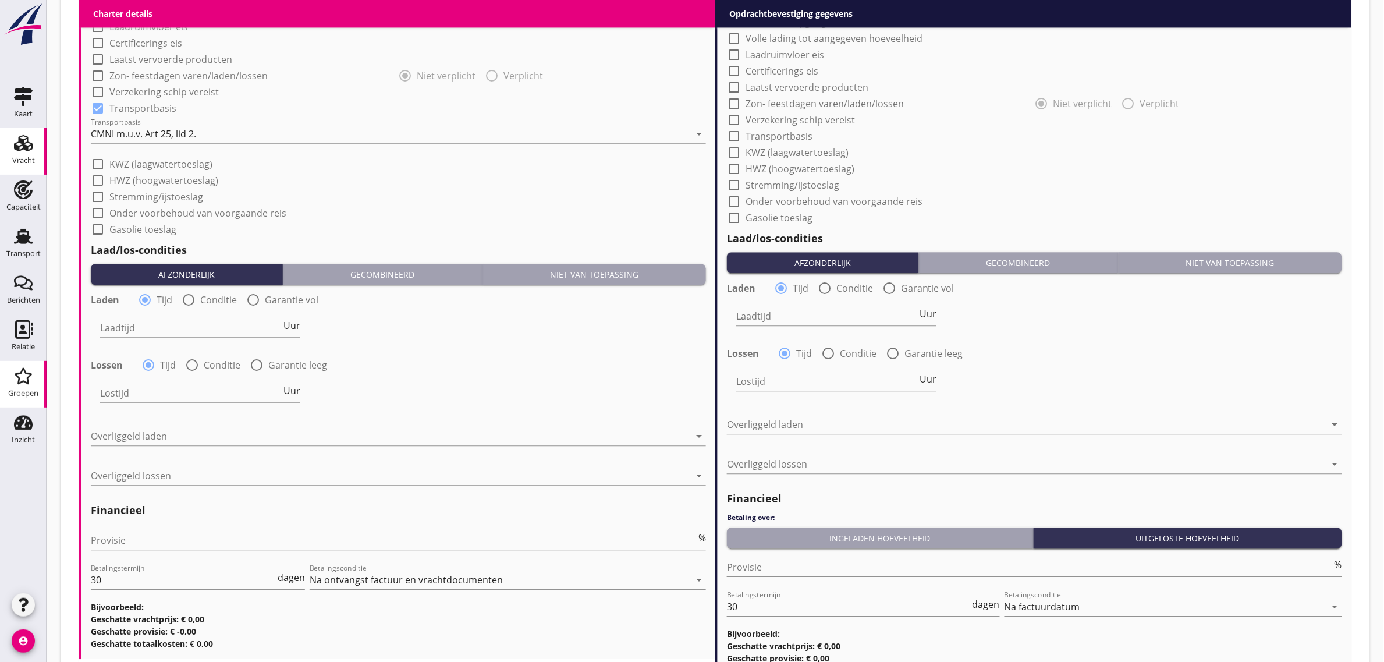
scroll to position [1075, 0]
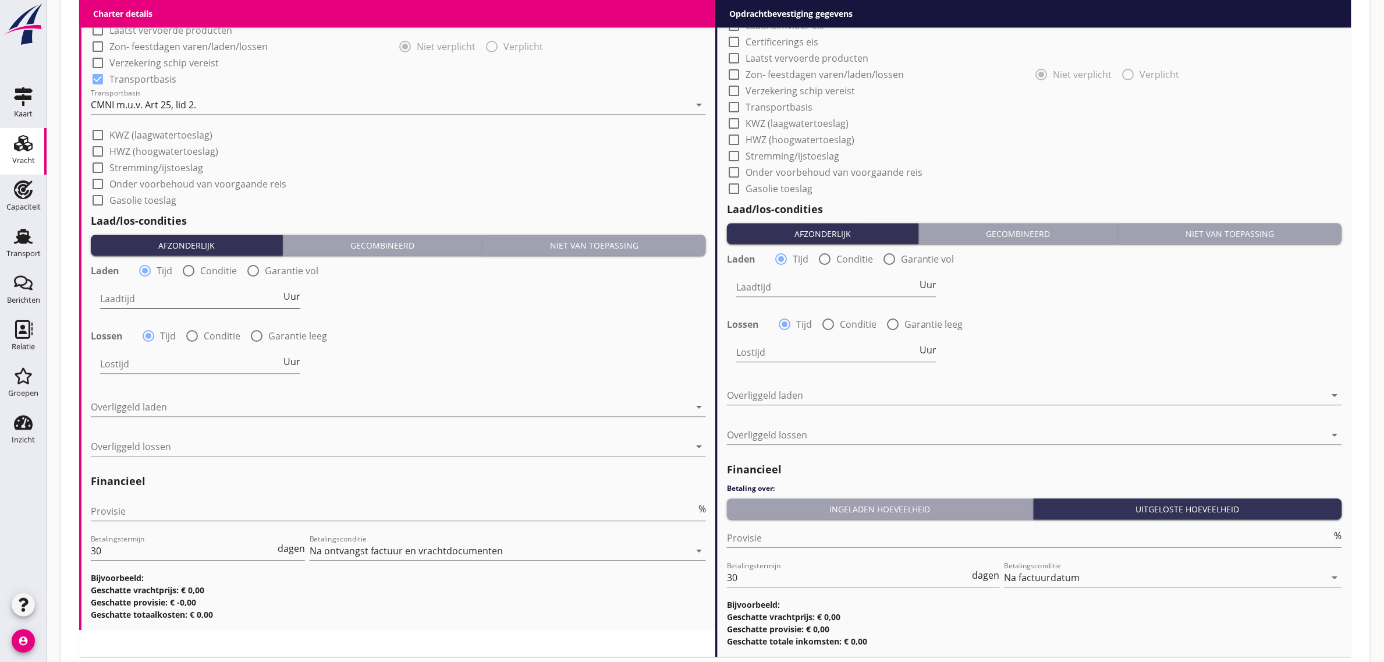
click at [121, 303] on input "Laadtijd" at bounding box center [190, 298] width 181 height 19
type input "24"
click at [137, 409] on div at bounding box center [390, 406] width 599 height 19
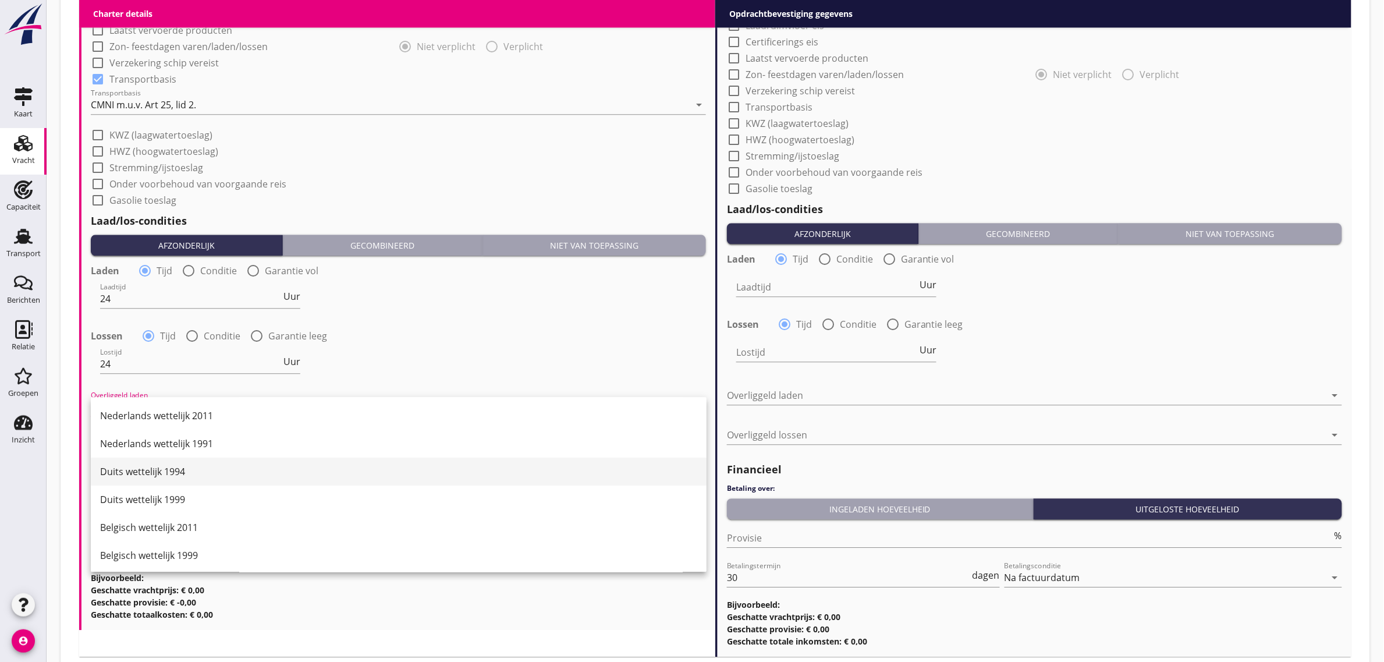
click at [230, 484] on div "Duits wettelijk 1994" at bounding box center [398, 471] width 597 height 28
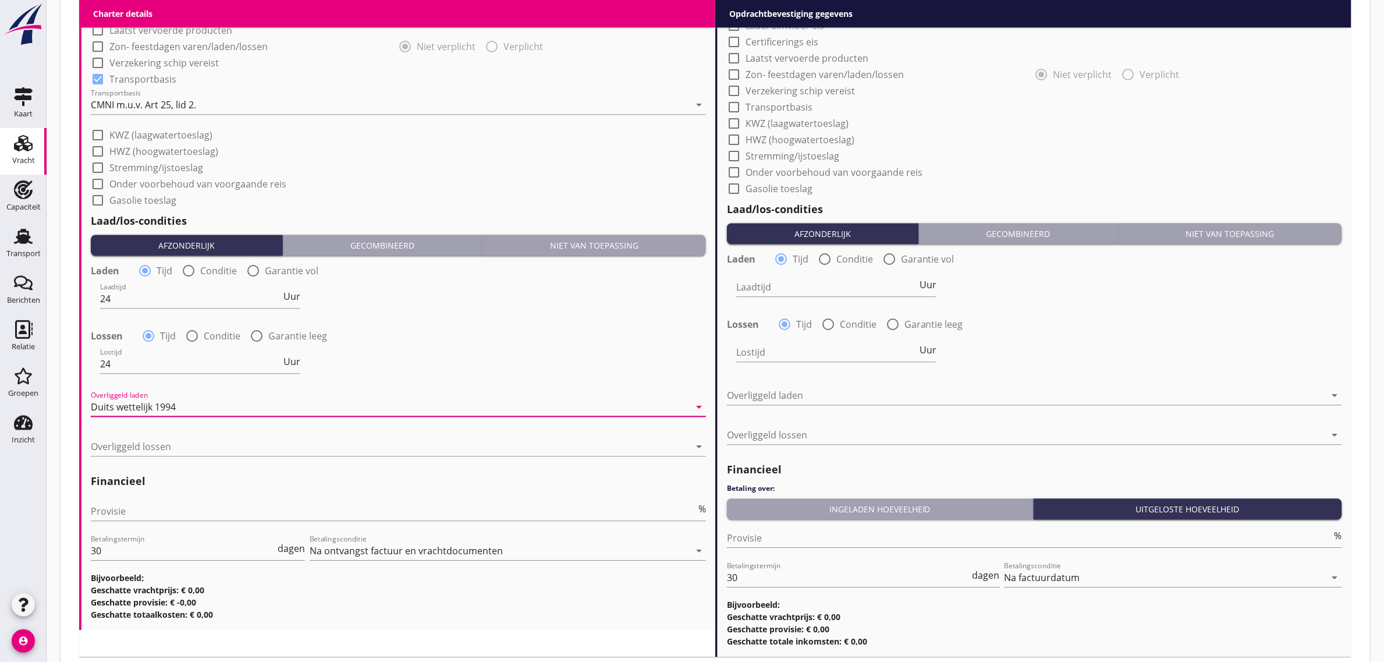
click at [191, 406] on div "Duits wettelijk 1994" at bounding box center [390, 406] width 599 height 19
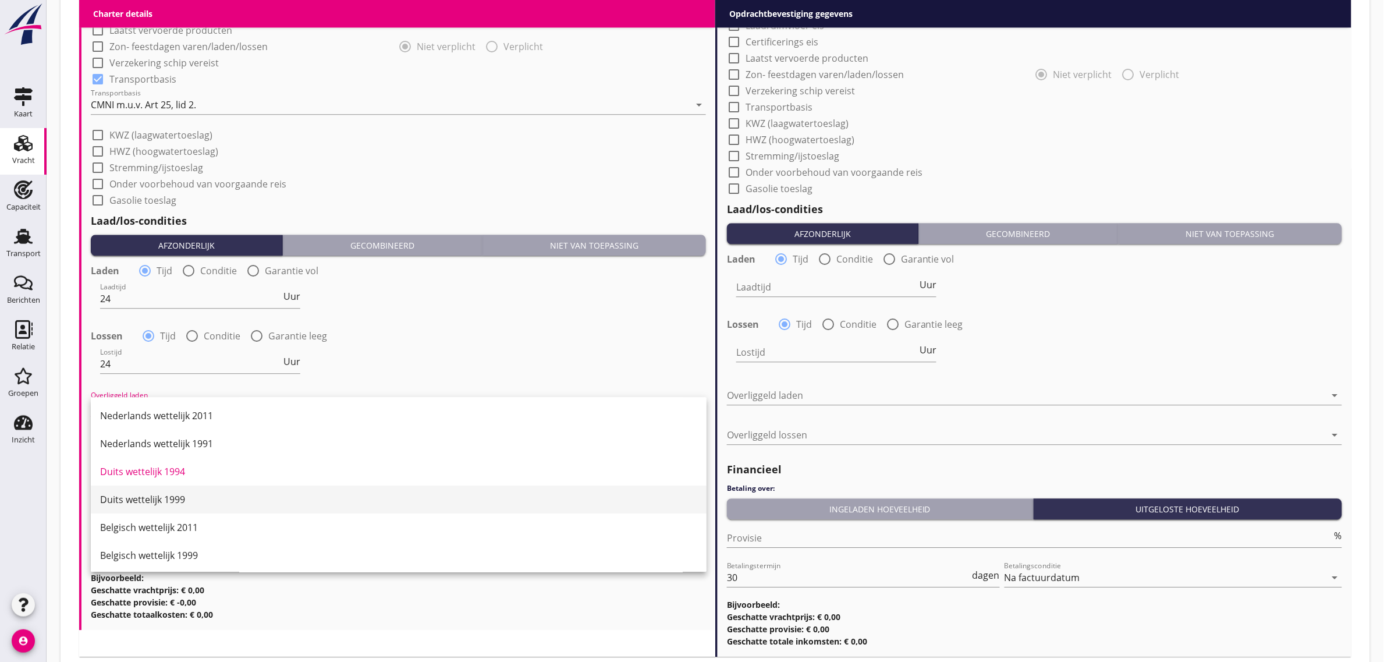
click at [205, 492] on div "Duits wettelijk 1999" at bounding box center [398, 499] width 597 height 14
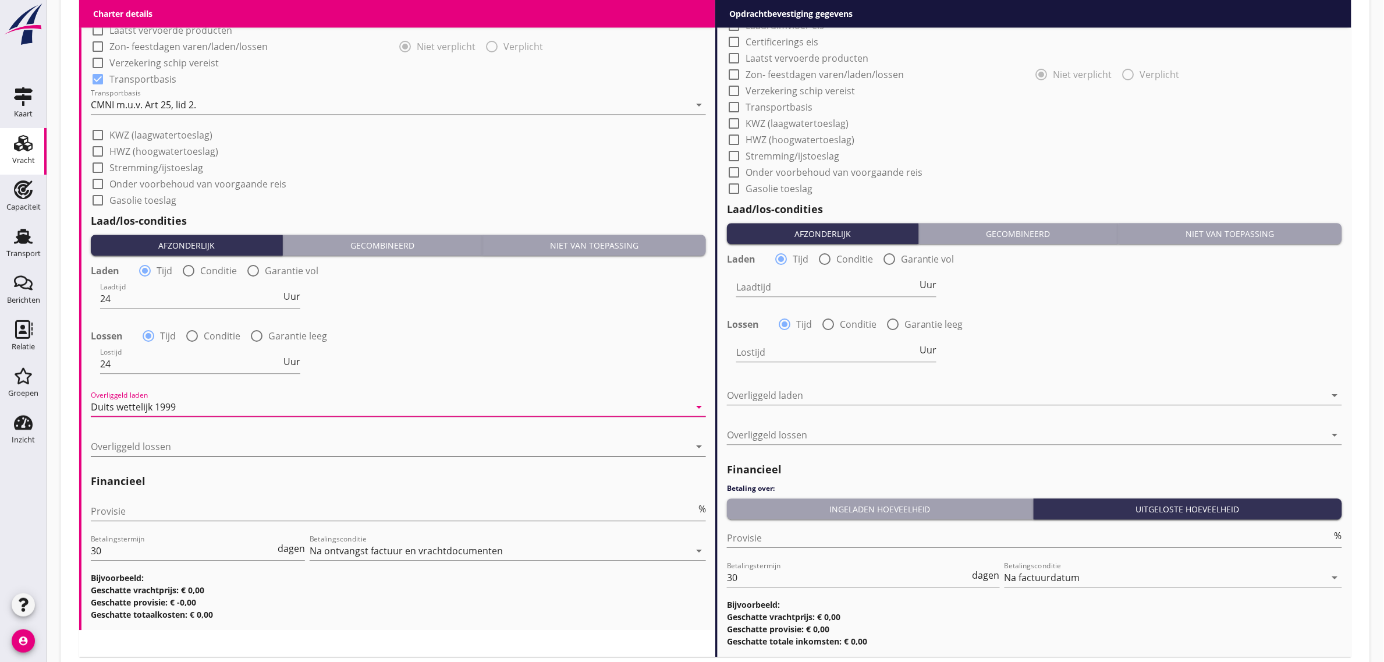
click at [154, 447] on div at bounding box center [390, 446] width 599 height 19
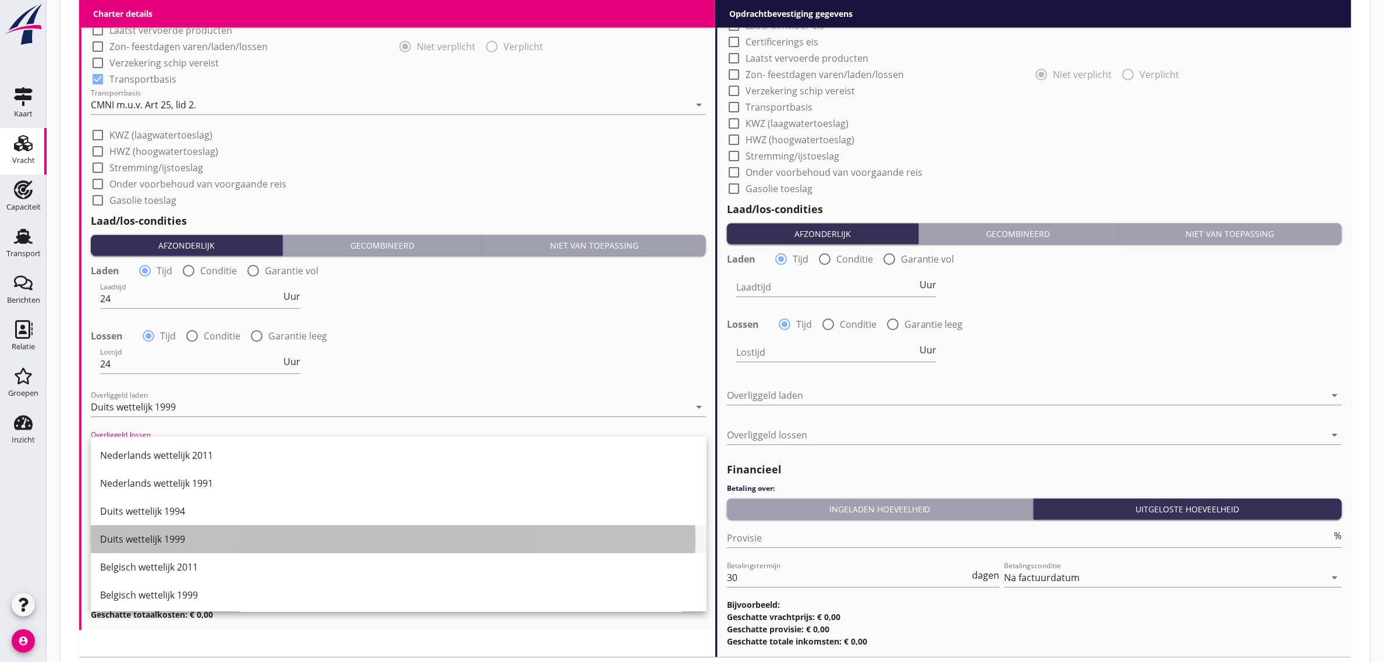
click at [194, 538] on div "Duits wettelijk 1999" at bounding box center [398, 539] width 597 height 14
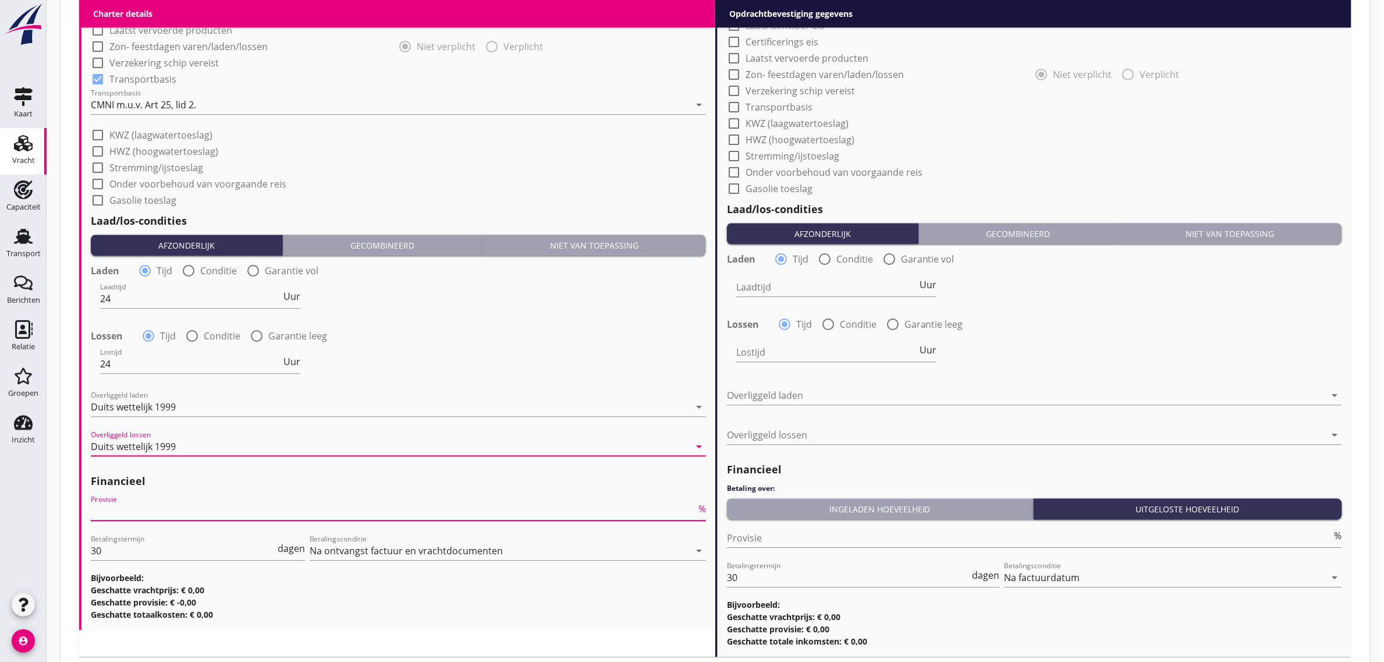
click at [157, 505] on input "Provisie" at bounding box center [393, 511] width 605 height 19
type input "0"
click at [397, 301] on div "Laadtijd 24 Uur" at bounding box center [398, 300] width 617 height 42
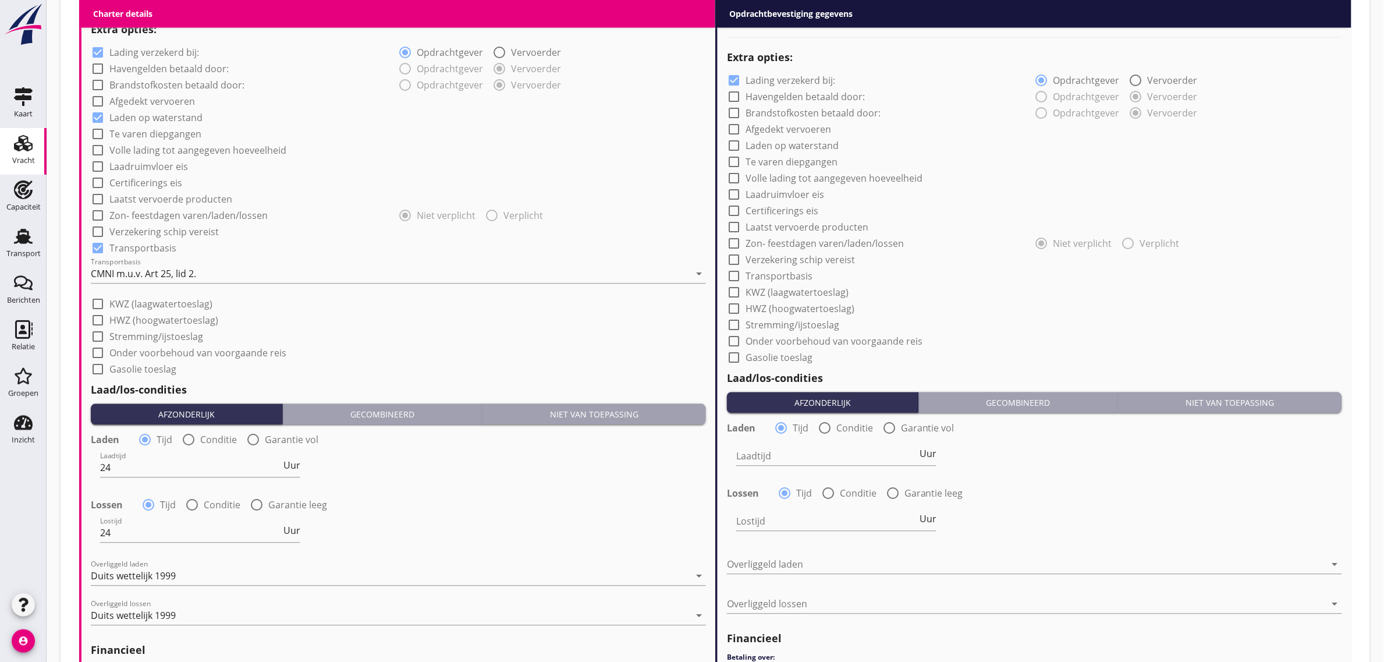
scroll to position [566, 0]
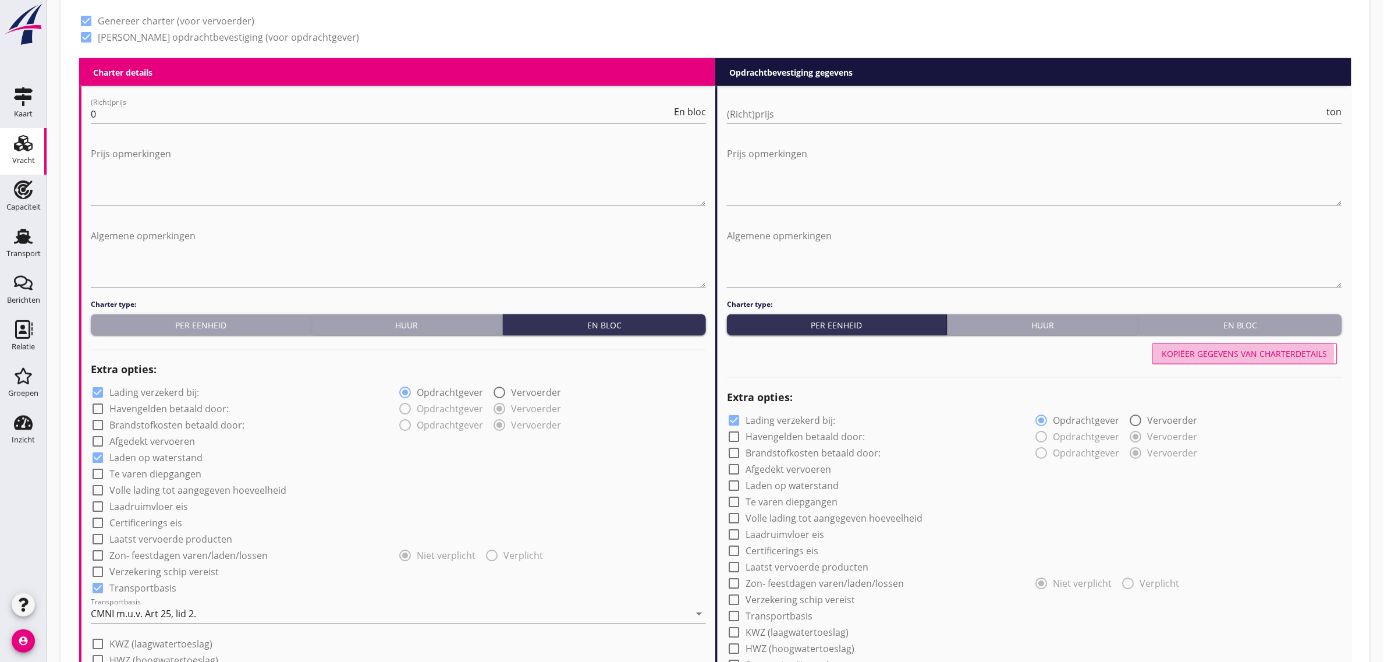
click at [1266, 360] on button "Kopiëer gegevens van charterdetails" at bounding box center [1244, 353] width 185 height 21
checkbox input "true"
type input "24"
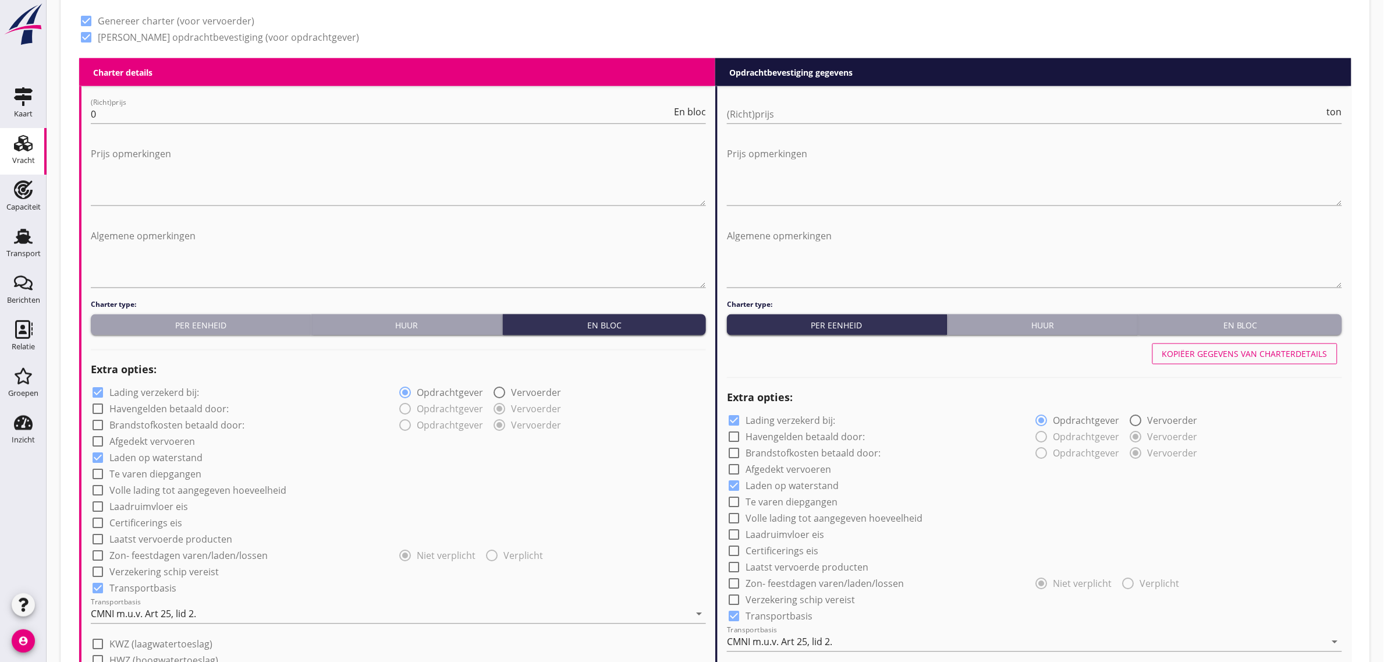
click at [1244, 321] on div "En bloc" at bounding box center [1240, 325] width 194 height 12
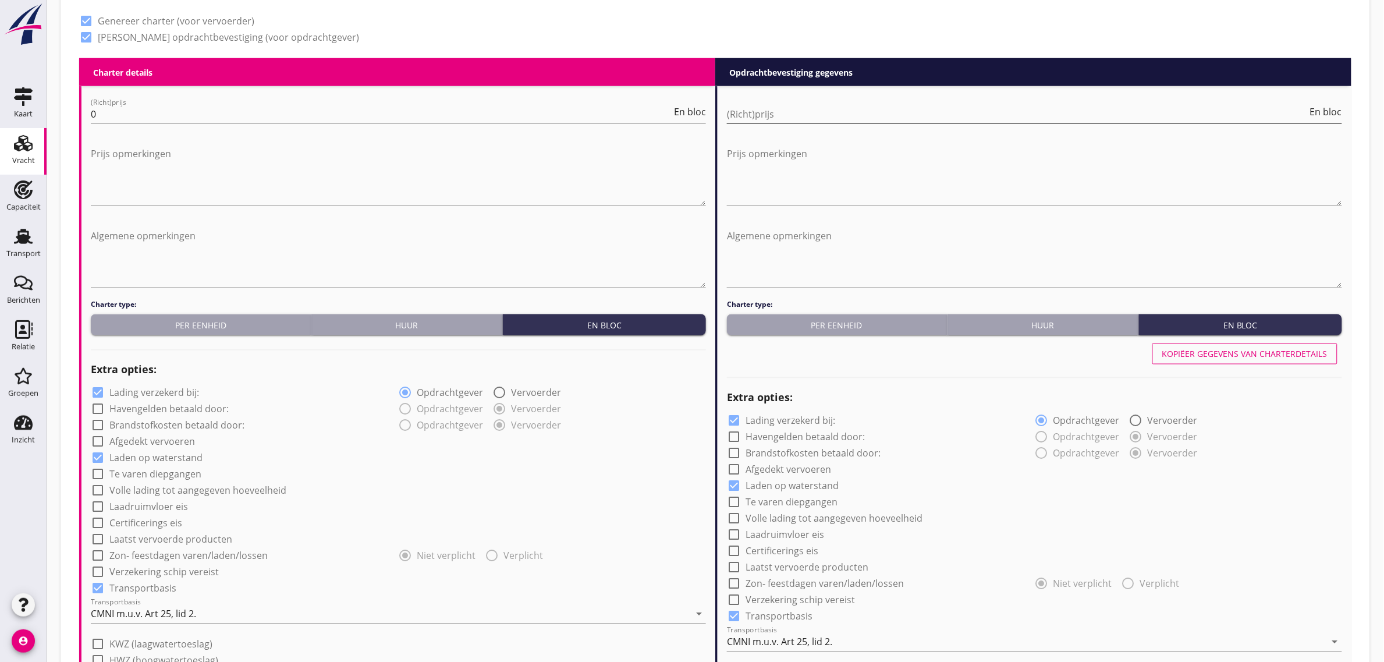
click at [798, 113] on input "(Richt)prijs" at bounding box center [1017, 114] width 581 height 19
type input "26000"
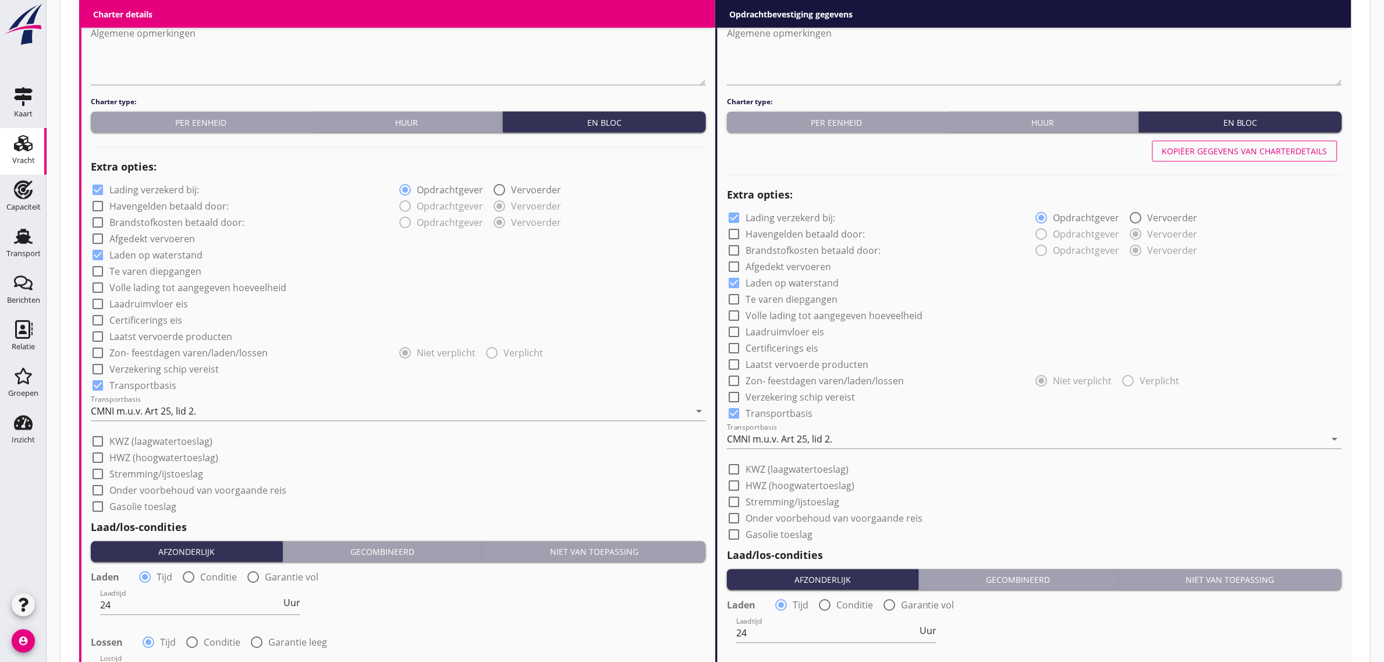
scroll to position [1075, 0]
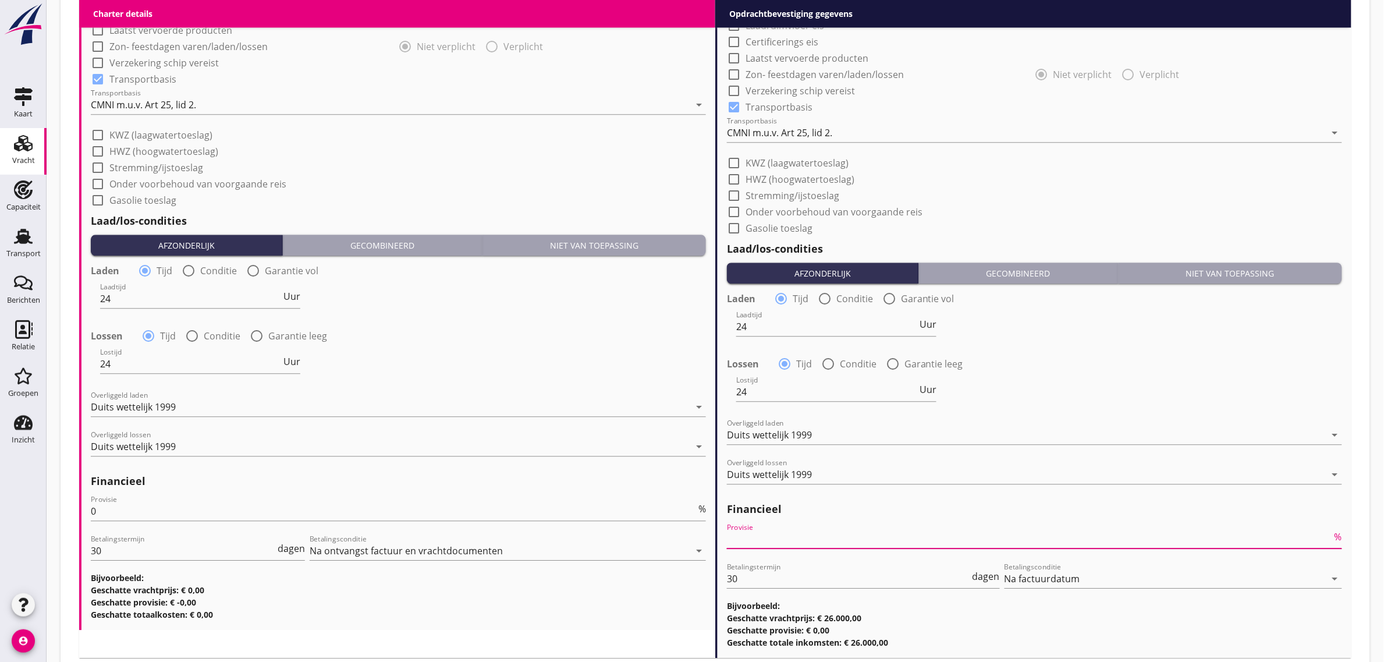
click at [774, 536] on input "Provisie" at bounding box center [1029, 539] width 605 height 19
type input "0"
click at [589, 603] on h3 "Geschatte provisie: € -0,00" at bounding box center [398, 602] width 615 height 12
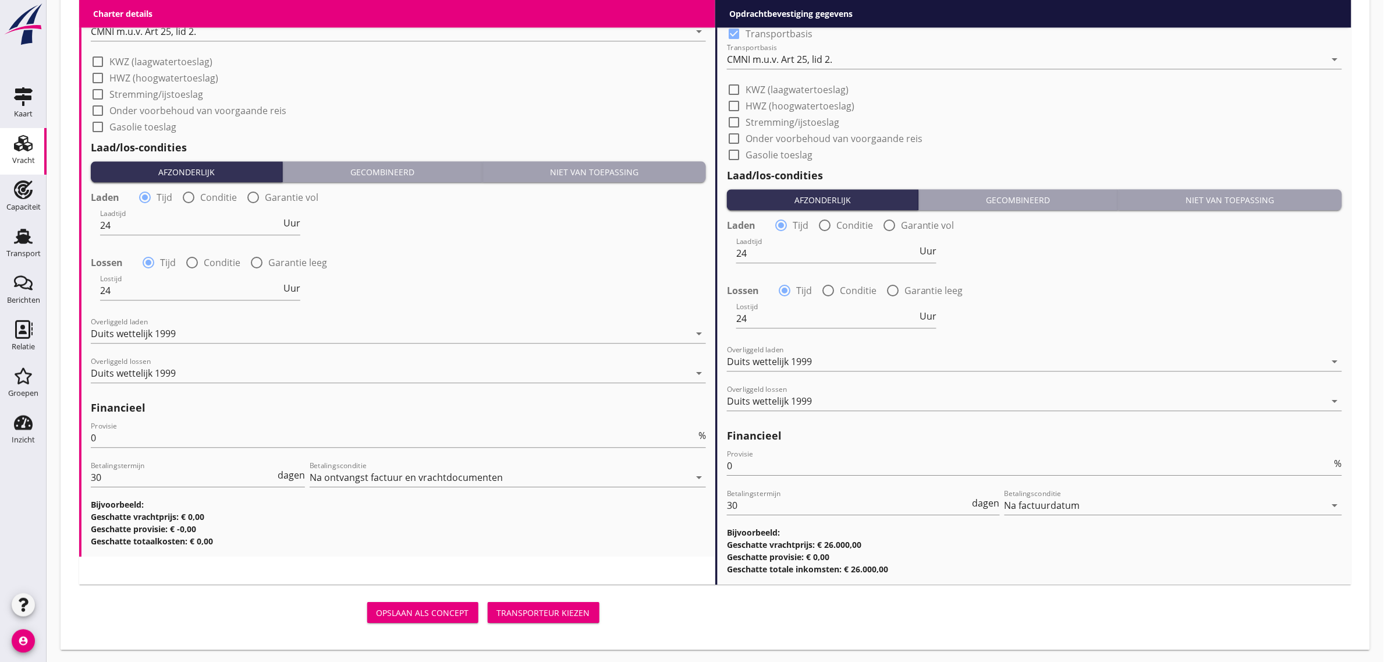
click at [591, 612] on button "Transporteur kiezen" at bounding box center [544, 612] width 112 height 21
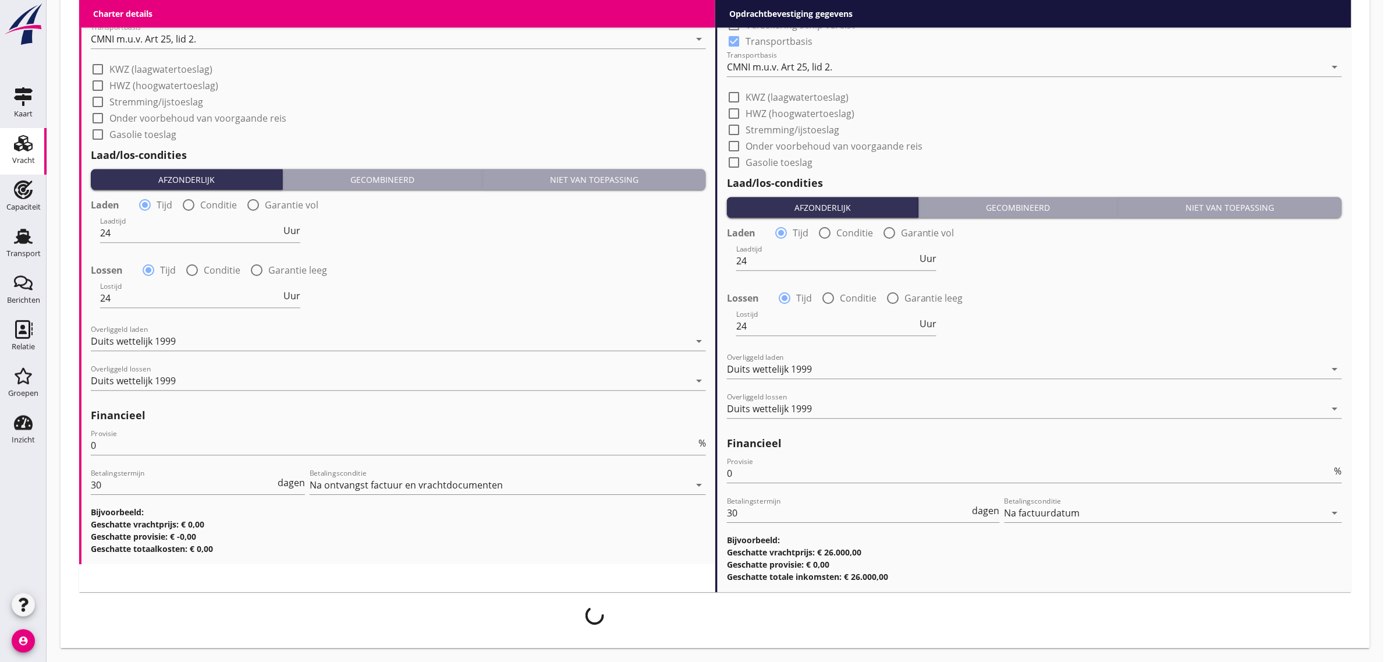
scroll to position [1139, 0]
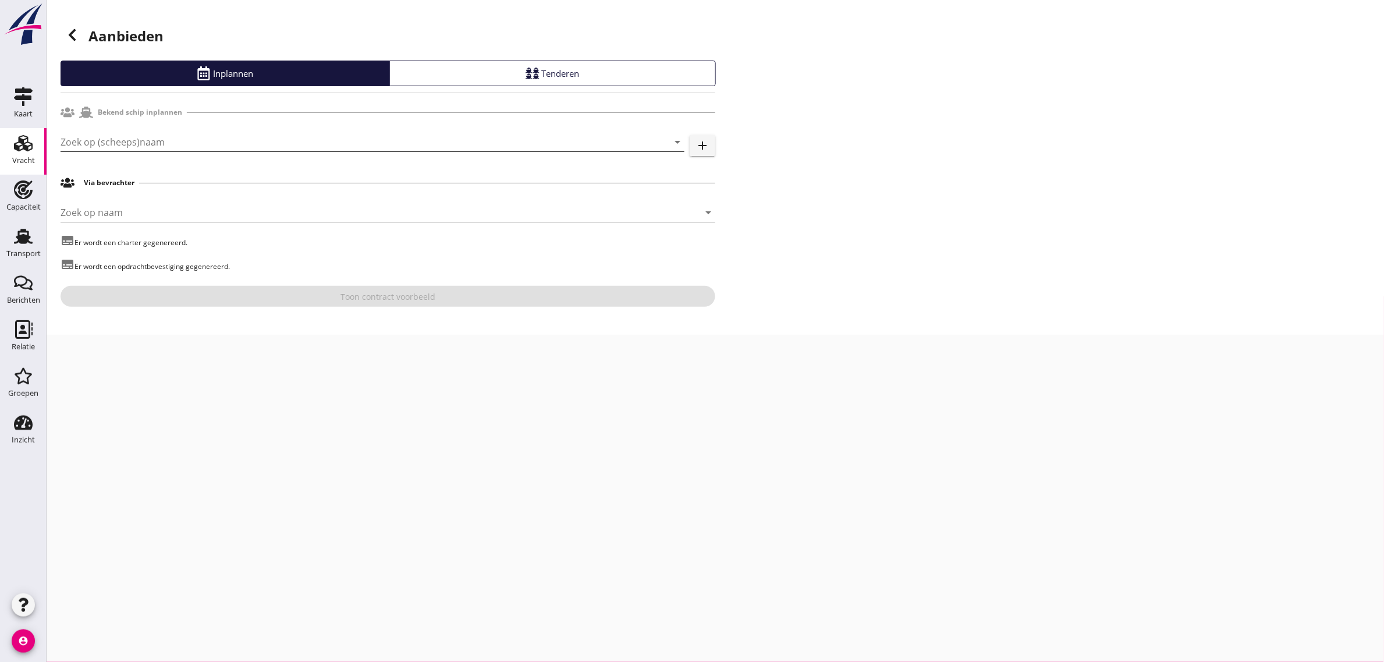
click at [125, 148] on input "Zoek op (scheeps)naam" at bounding box center [356, 142] width 591 height 19
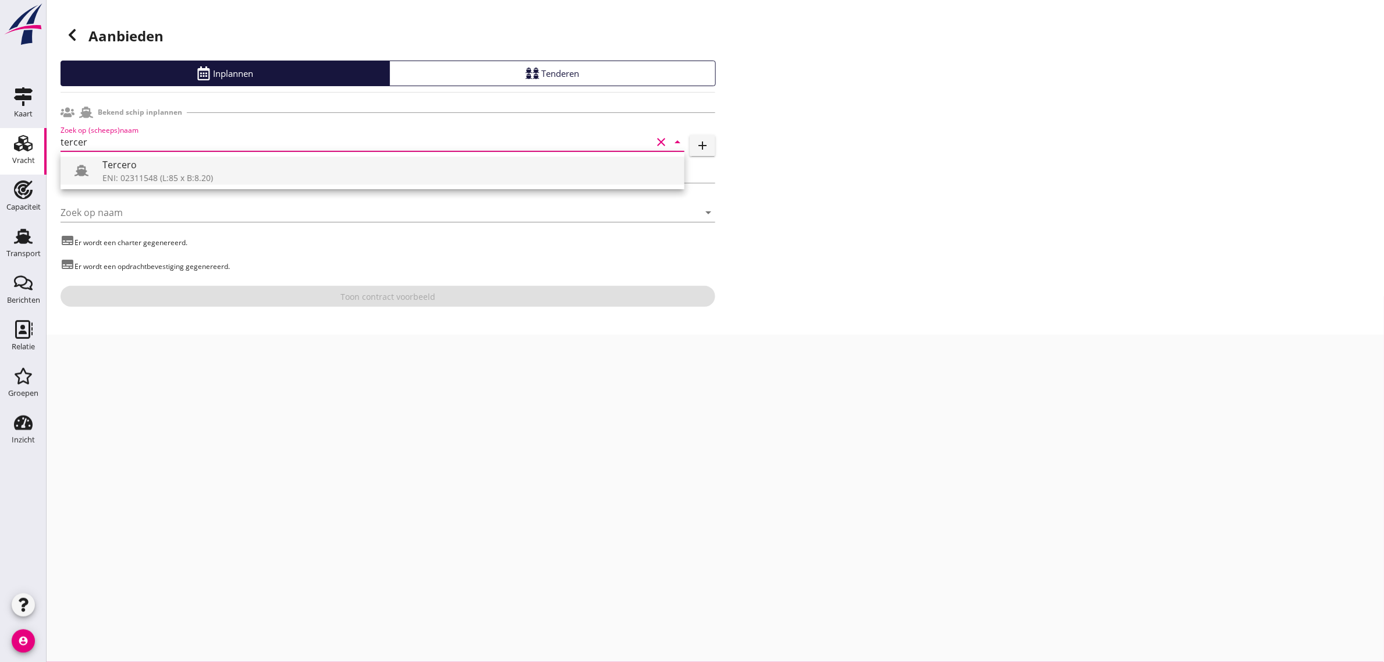
click at [138, 172] on div "ENI: 02311548 (L:85 x B:8.20)" at bounding box center [388, 178] width 573 height 12
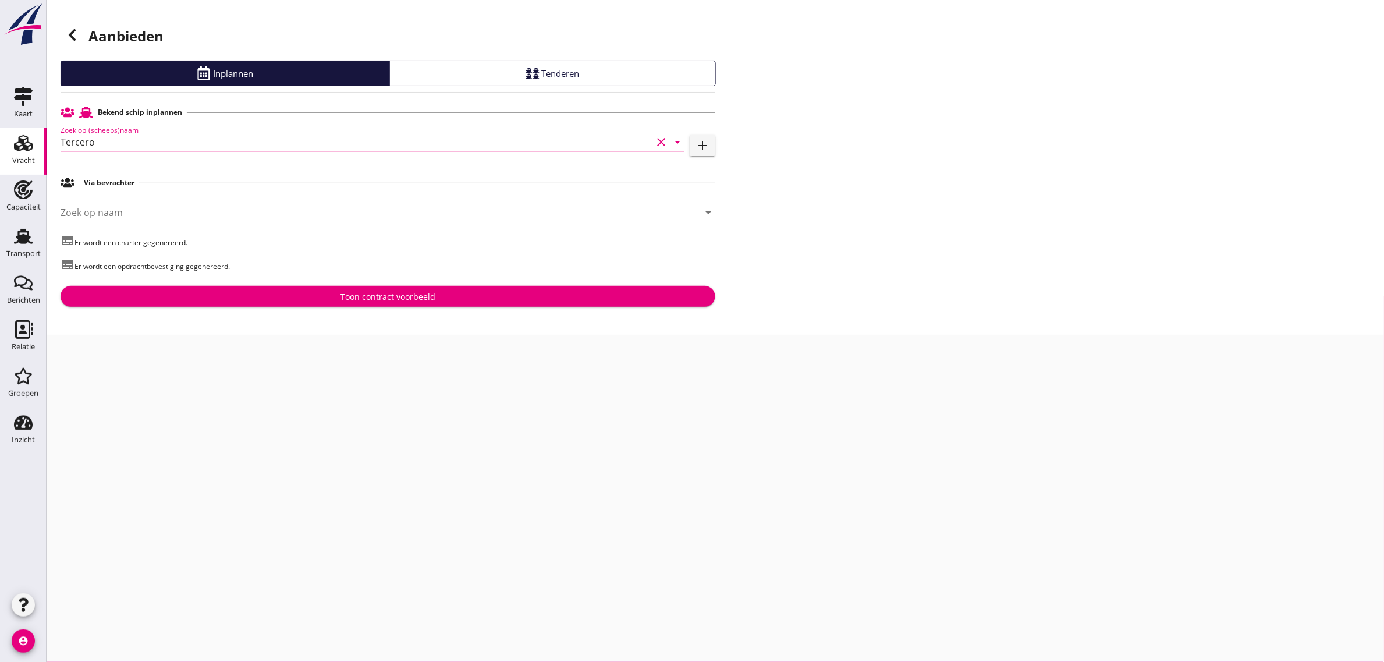
type input "Tercero"
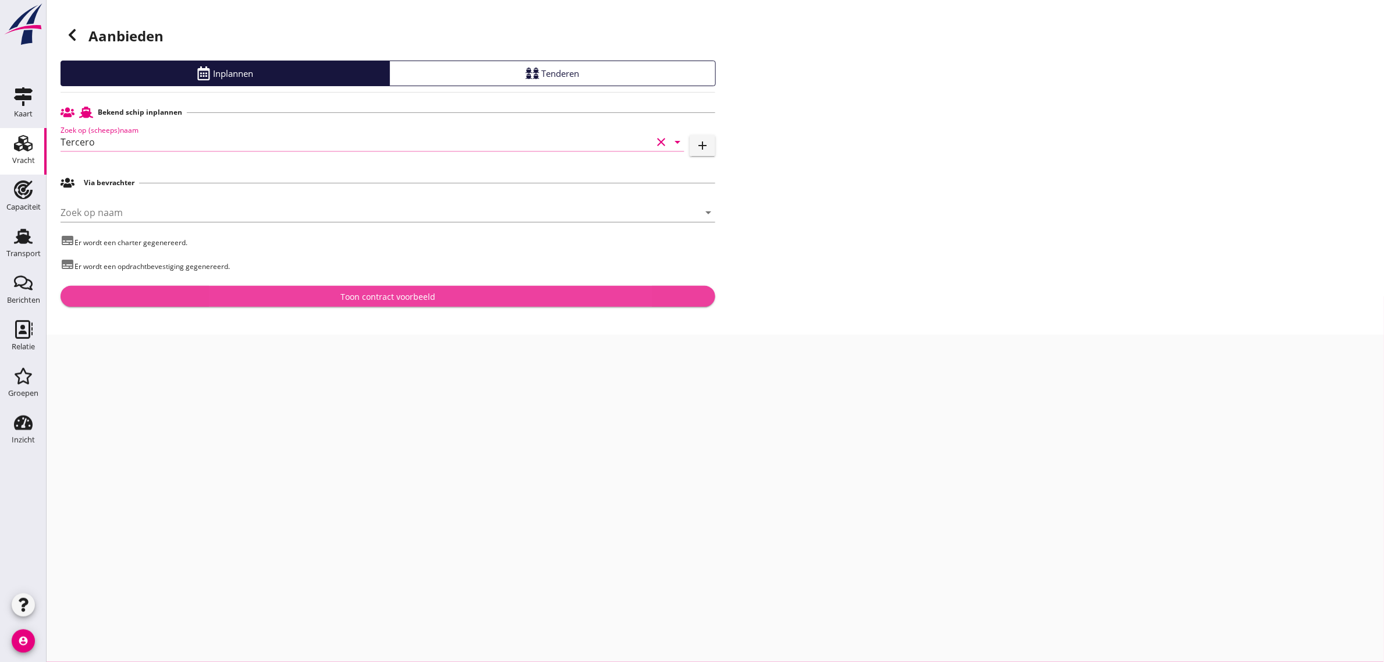
click at [381, 293] on div "Toon contract voorbeeld" at bounding box center [387, 296] width 95 height 12
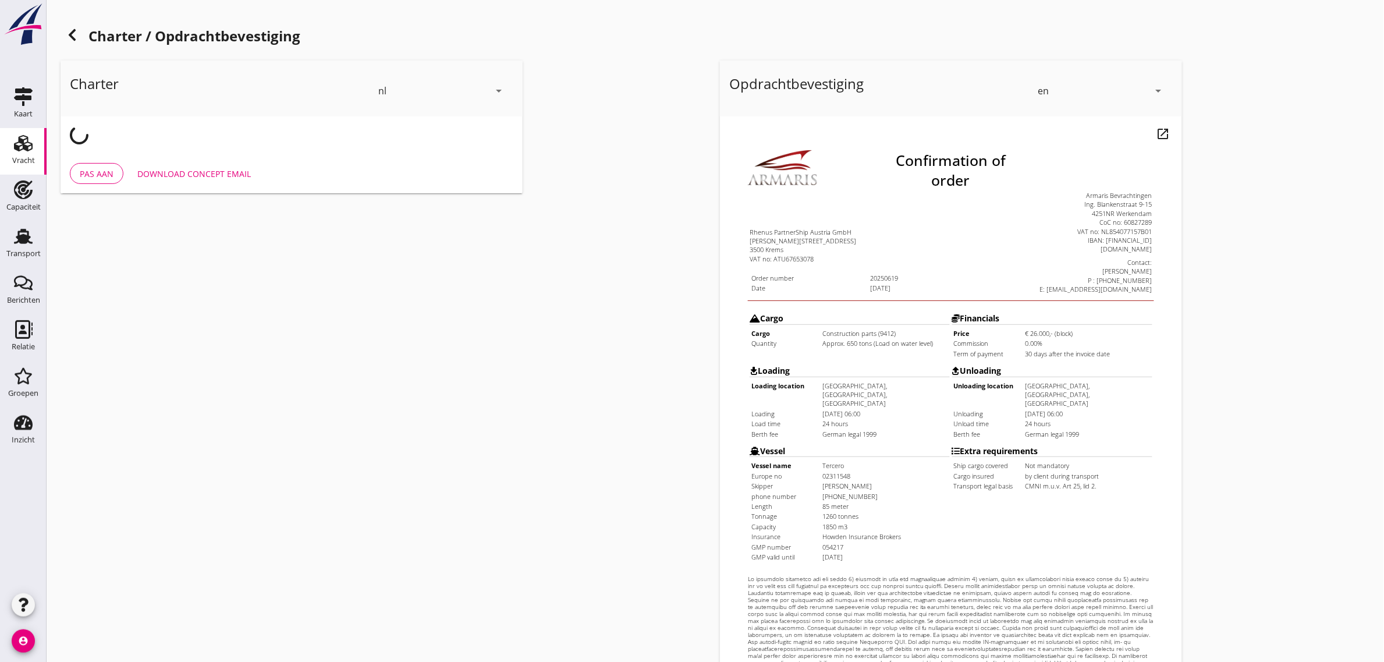
click at [1052, 88] on div "en" at bounding box center [1093, 90] width 111 height 19
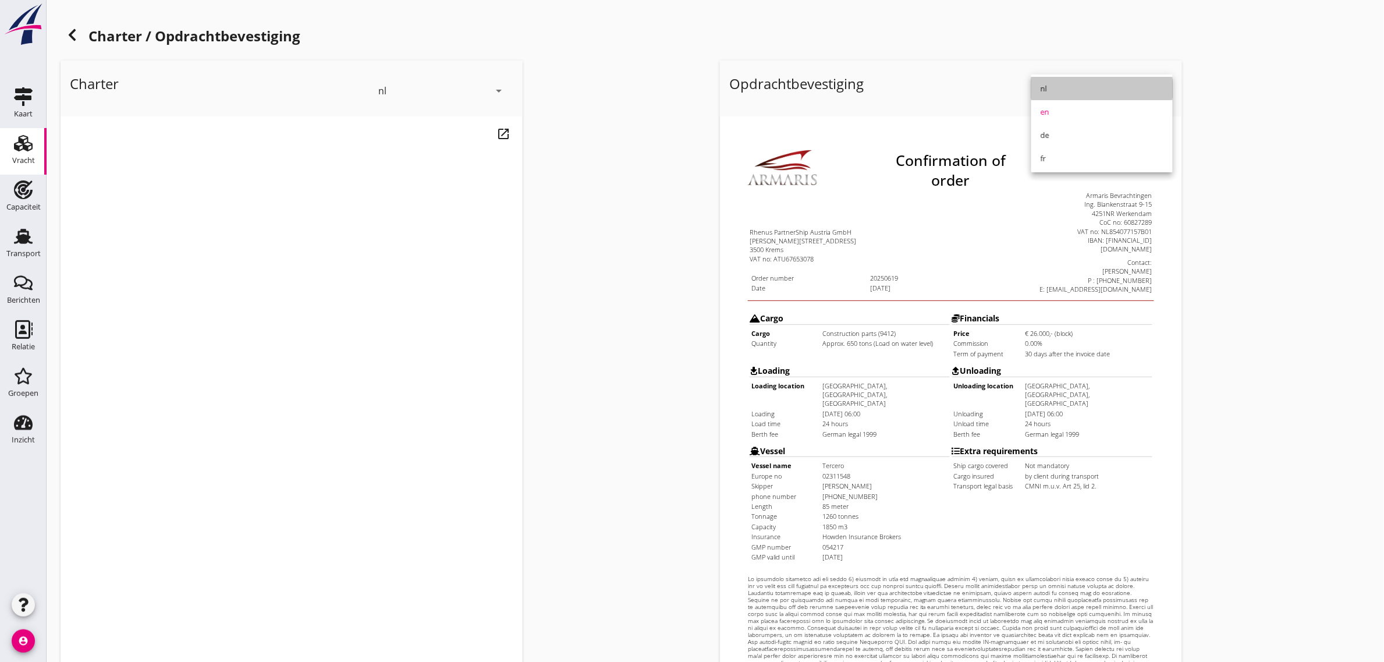
click at [1052, 88] on div "nl" at bounding box center [1101, 88] width 123 height 14
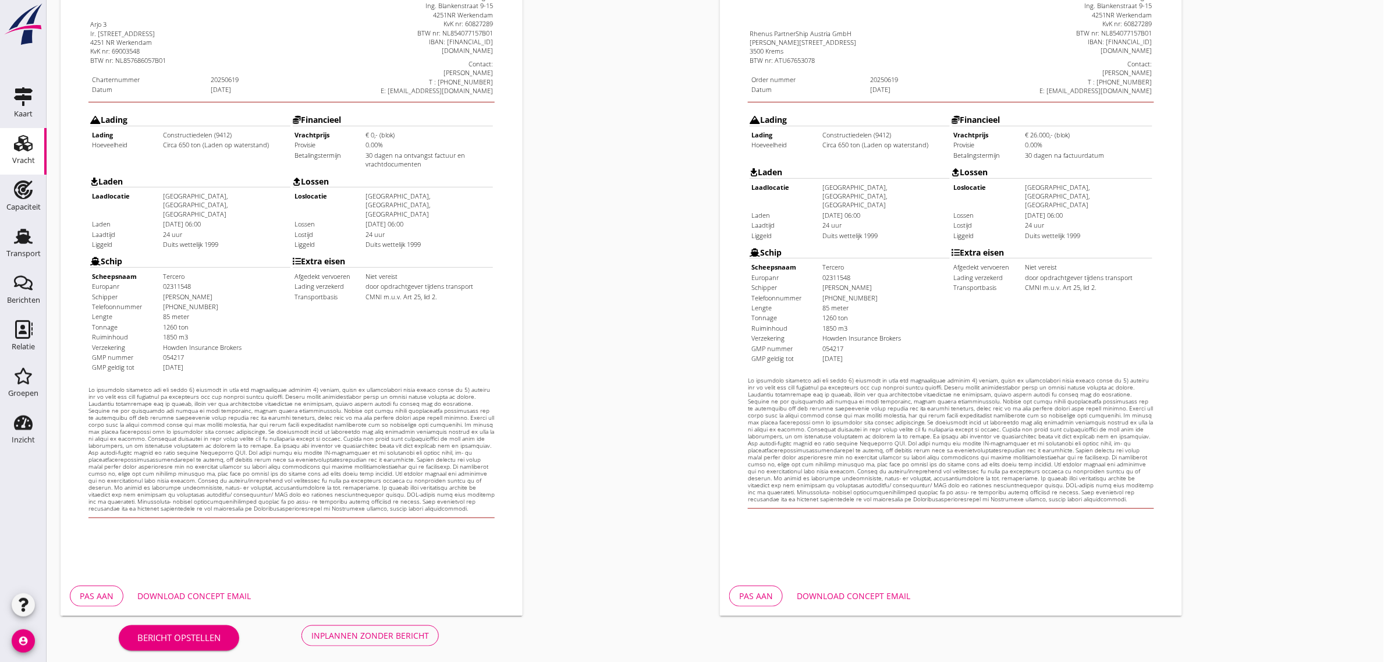
scroll to position [199, 0]
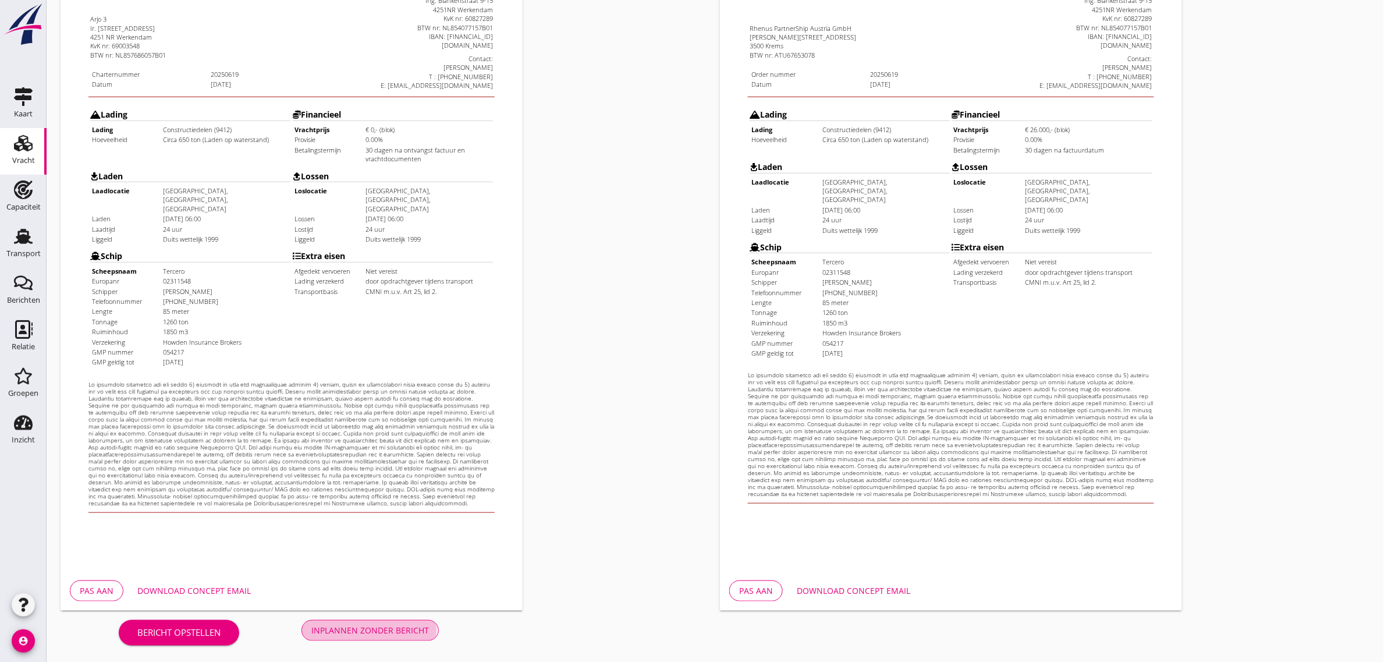
click at [355, 627] on div "Inplannen zonder bericht" at bounding box center [370, 630] width 118 height 12
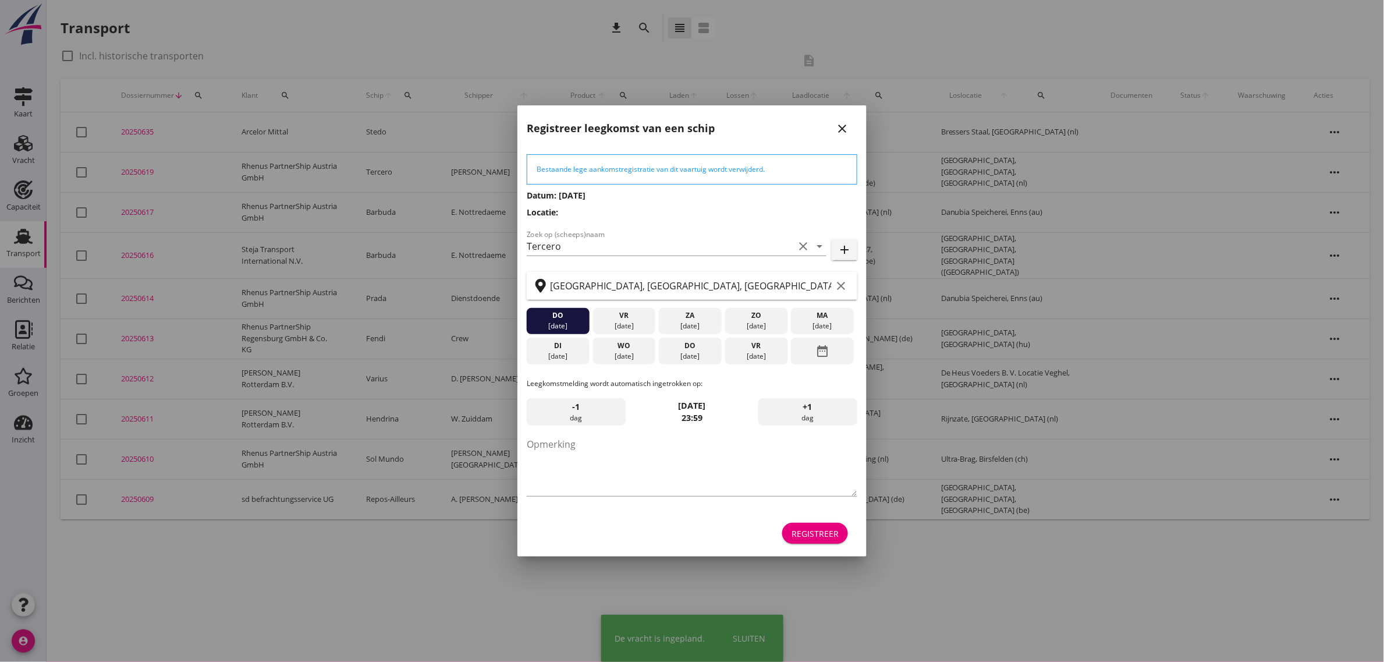
click at [832, 536] on div "Registreer" at bounding box center [814, 533] width 47 height 12
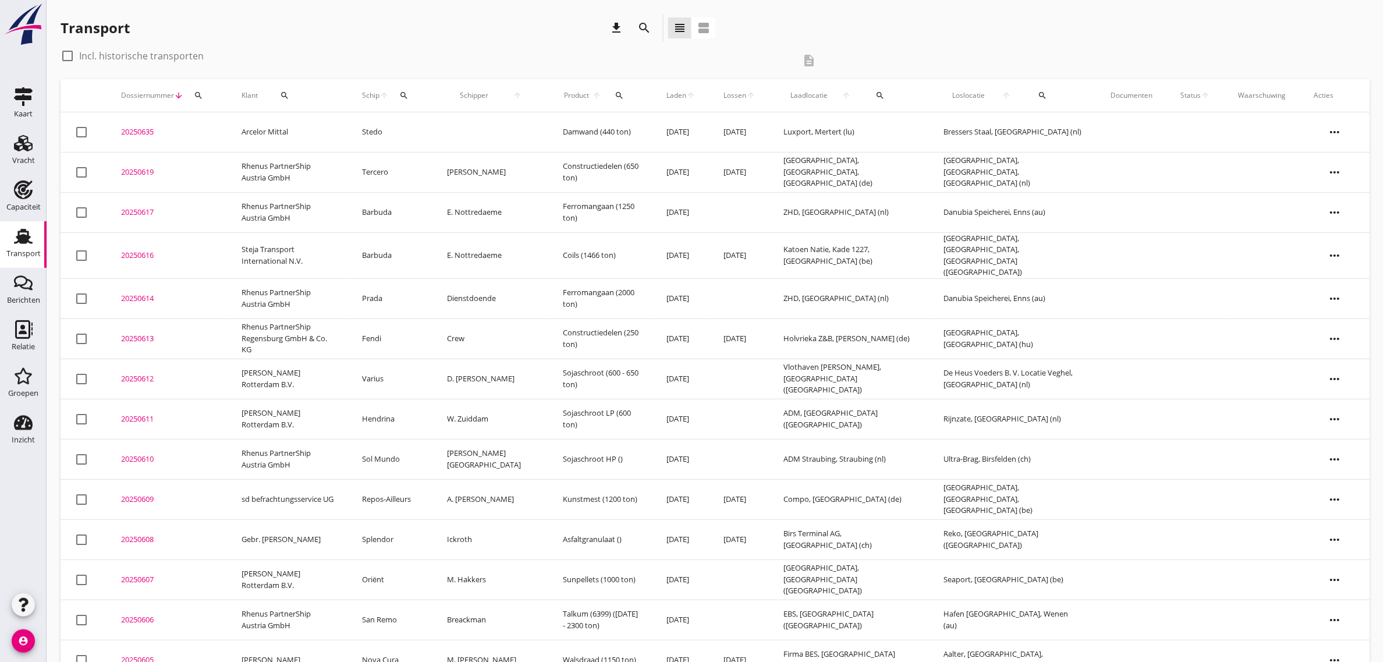
click at [408, 170] on td "Tercero" at bounding box center [390, 172] width 85 height 40
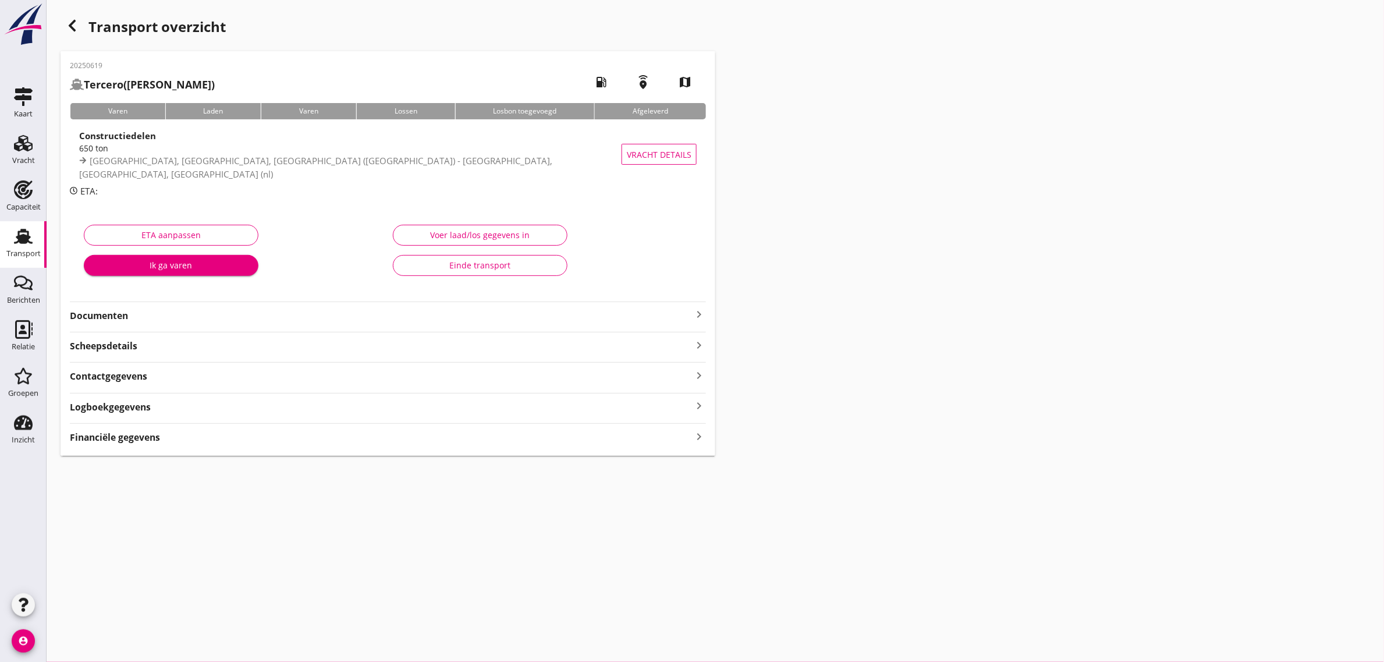
click at [82, 319] on strong "Documenten" at bounding box center [381, 315] width 622 height 13
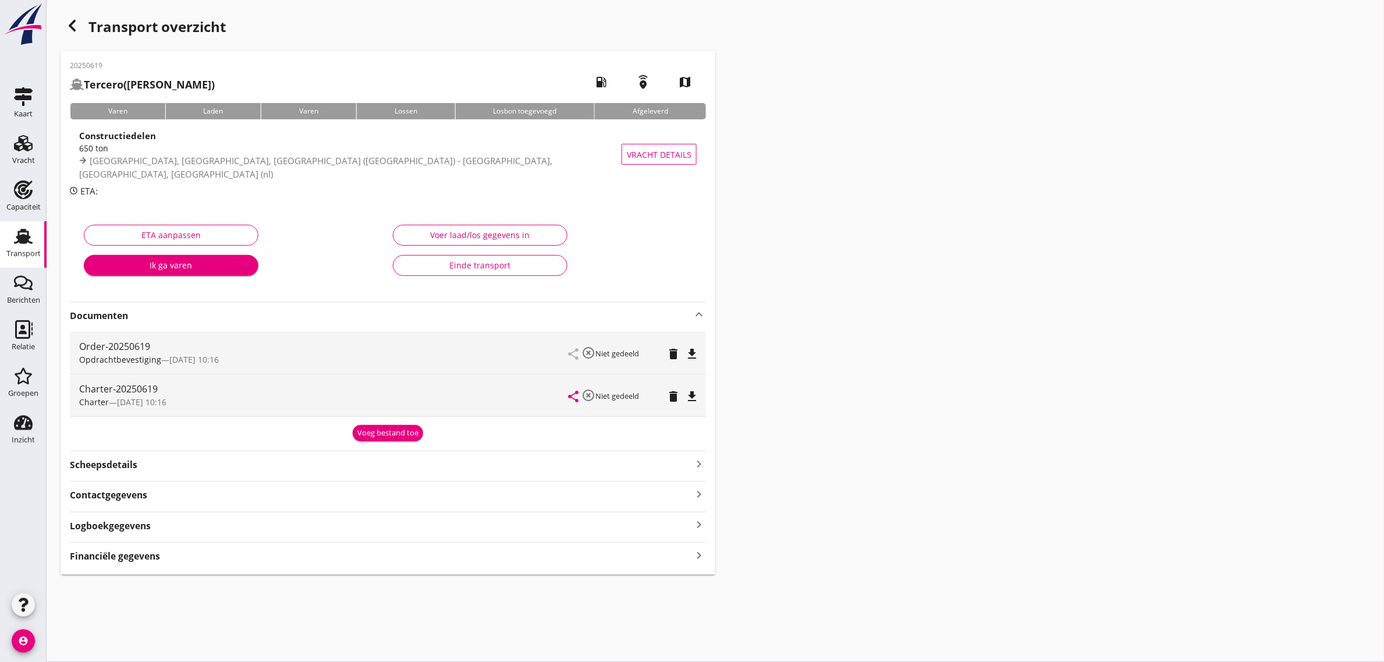
click at [692, 396] on icon "file_download" at bounding box center [692, 396] width 14 height 14
click at [2, 248] on link "Transport Transport" at bounding box center [23, 244] width 47 height 47
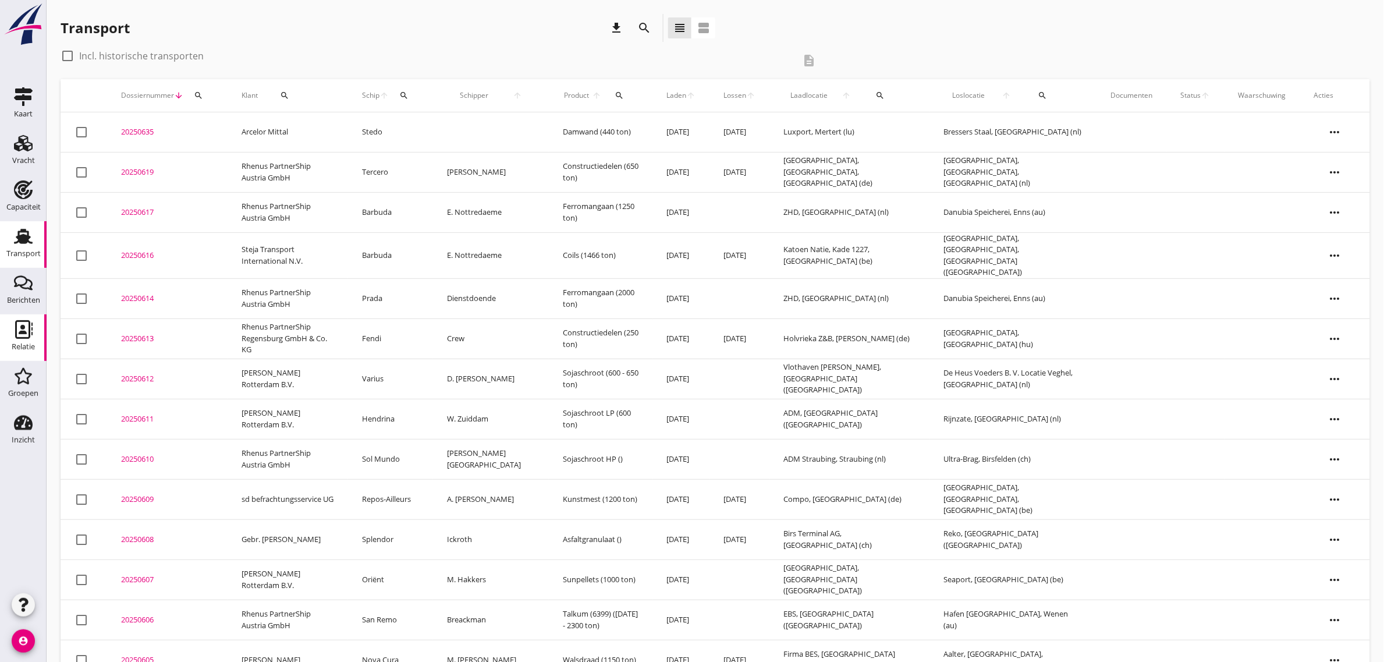
click at [13, 339] on div "Relatie" at bounding box center [23, 347] width 23 height 16
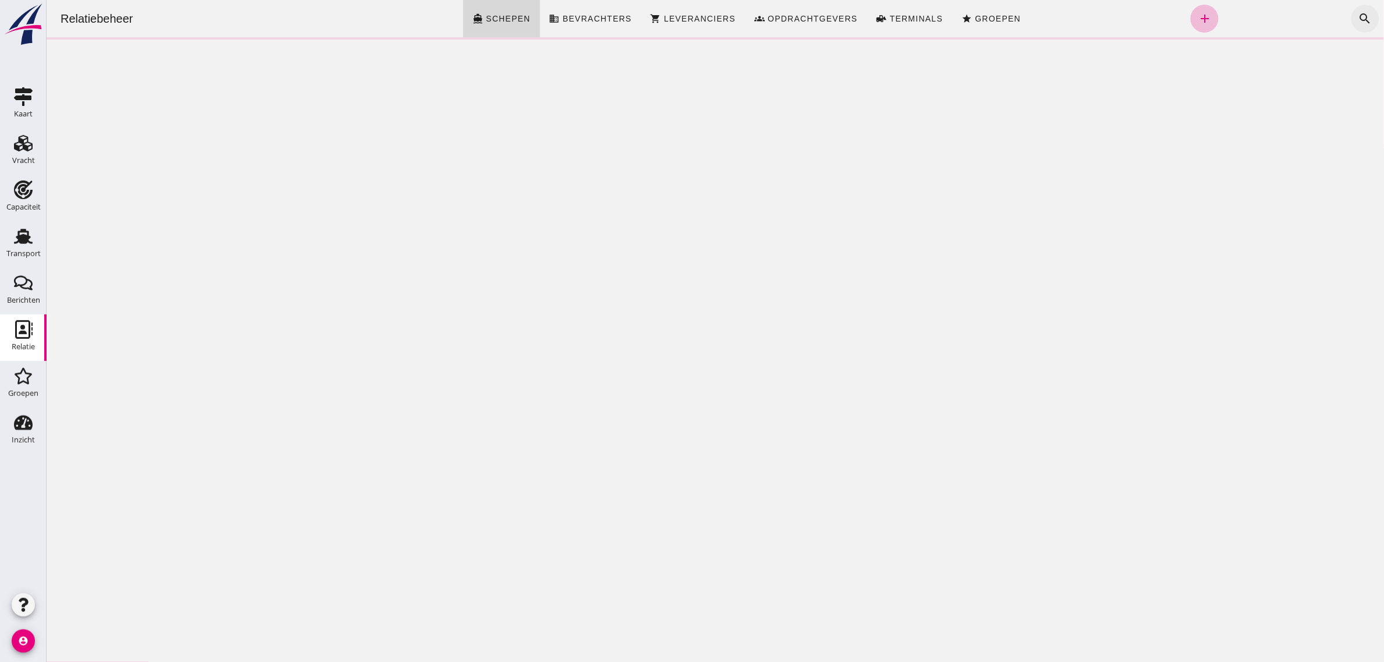
click at [1358, 18] on icon "search" at bounding box center [1365, 19] width 14 height 14
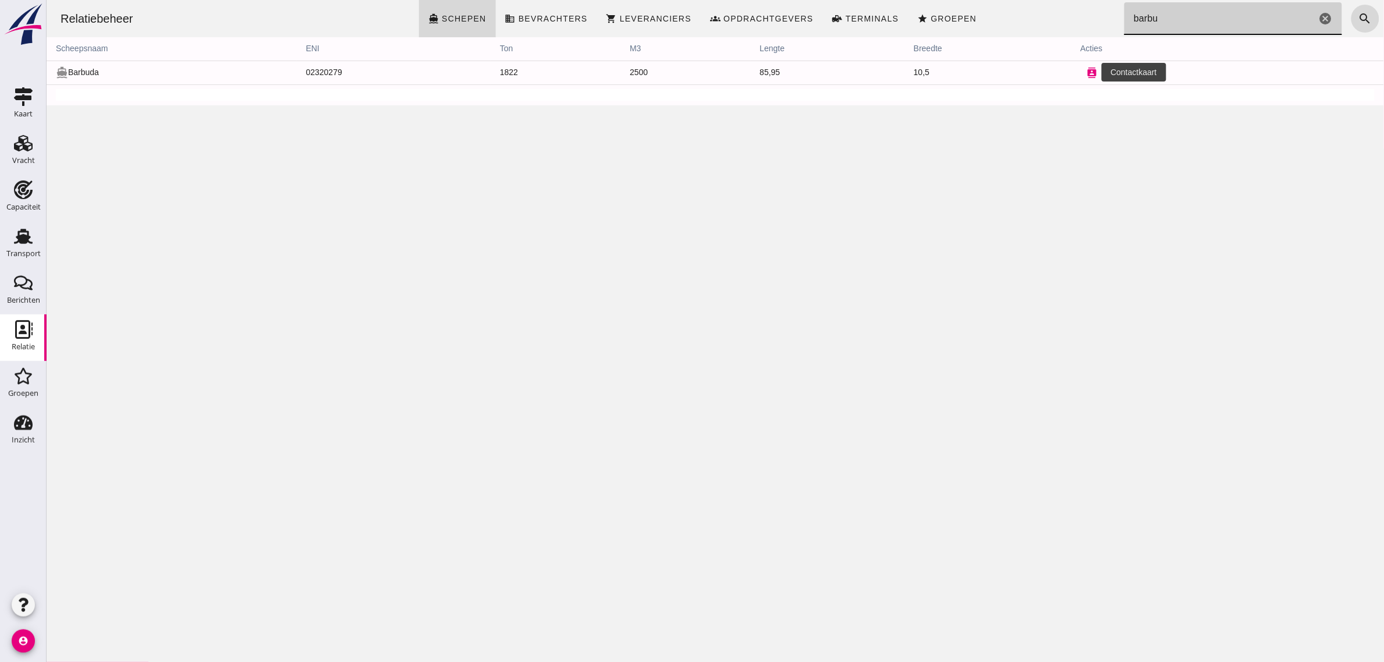
type input "barbu"
click at [1086, 73] on icon "contacts" at bounding box center [1091, 73] width 10 height 10
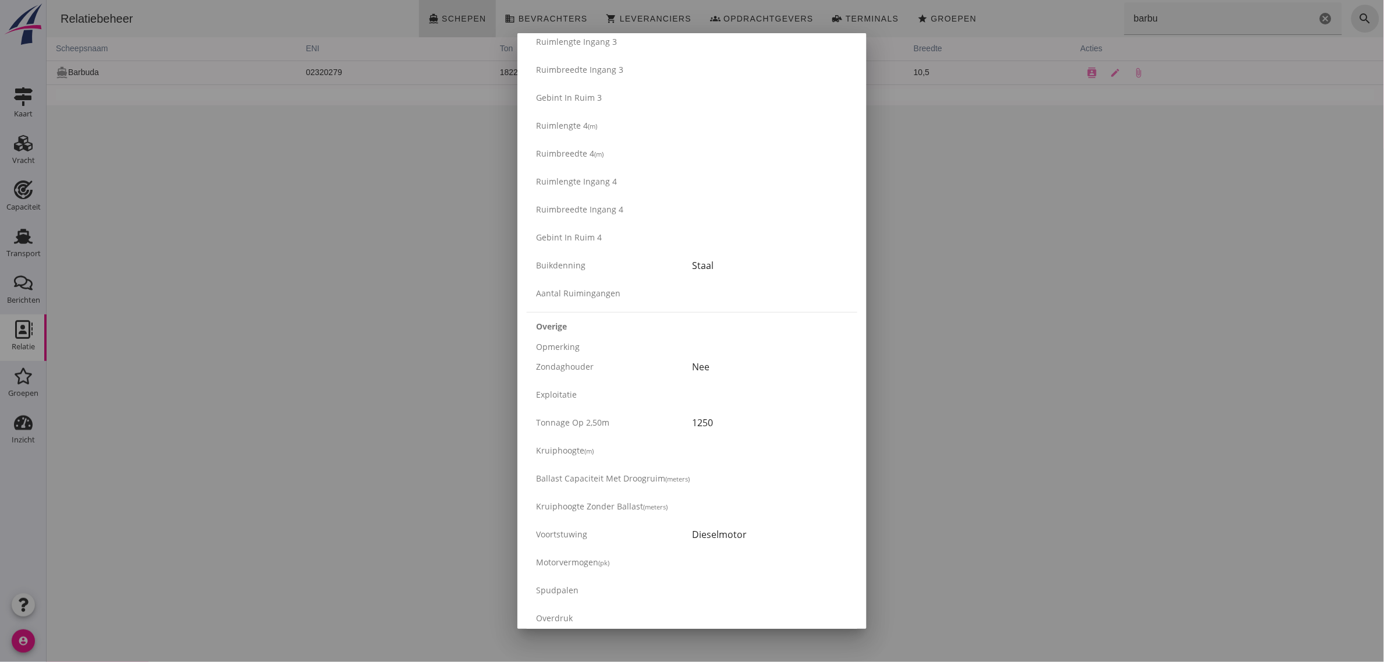
scroll to position [1768, 0]
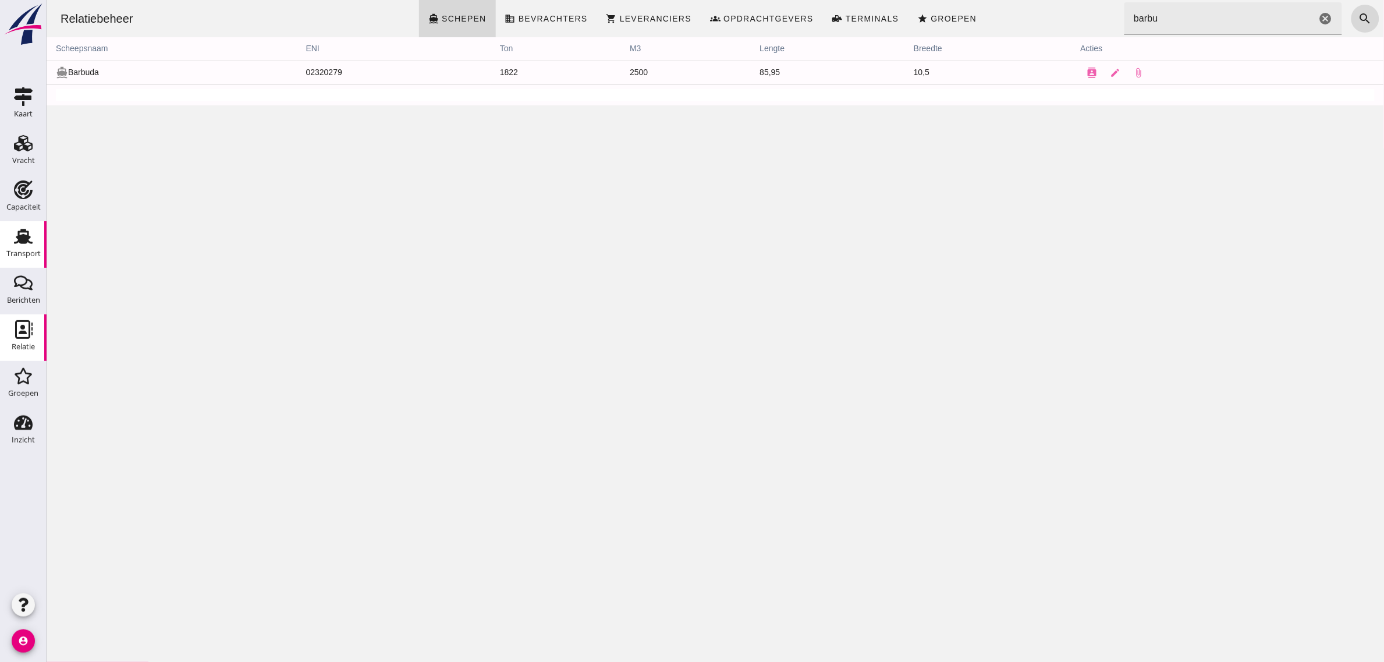
click at [34, 243] on div "Transport" at bounding box center [23, 236] width 28 height 19
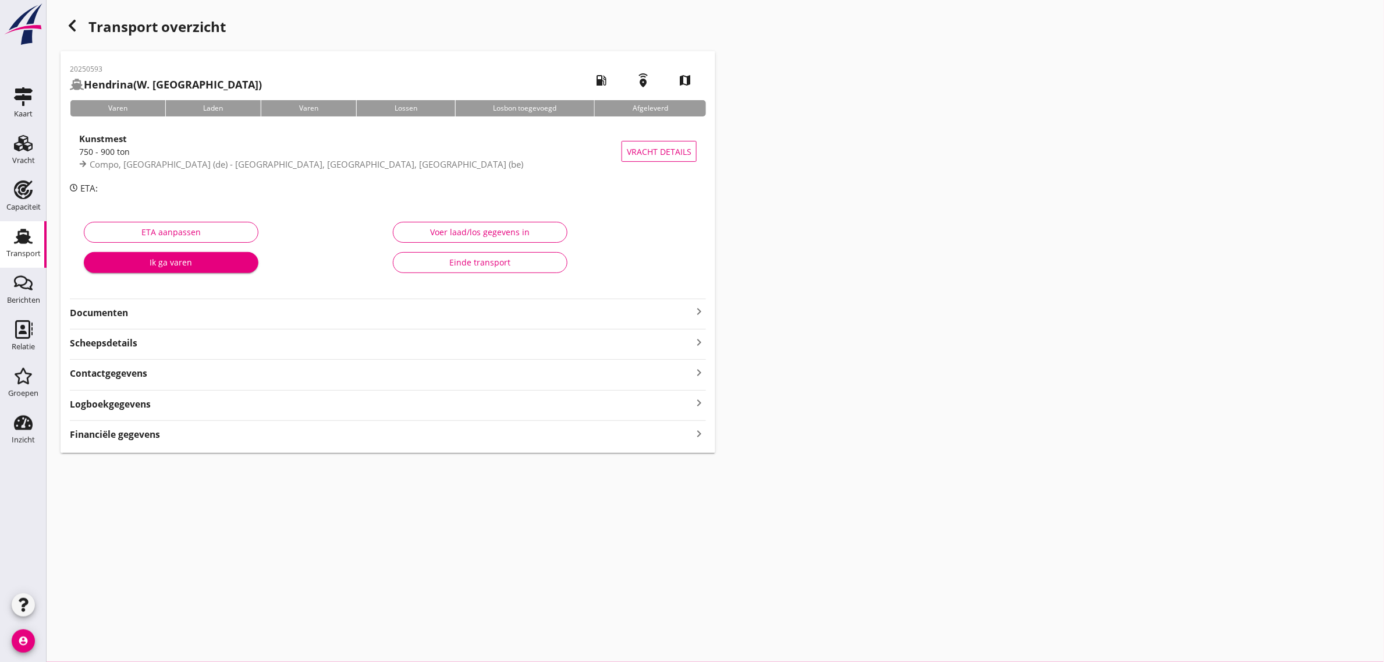
click at [468, 262] on div "Einde transport" at bounding box center [480, 262] width 155 height 12
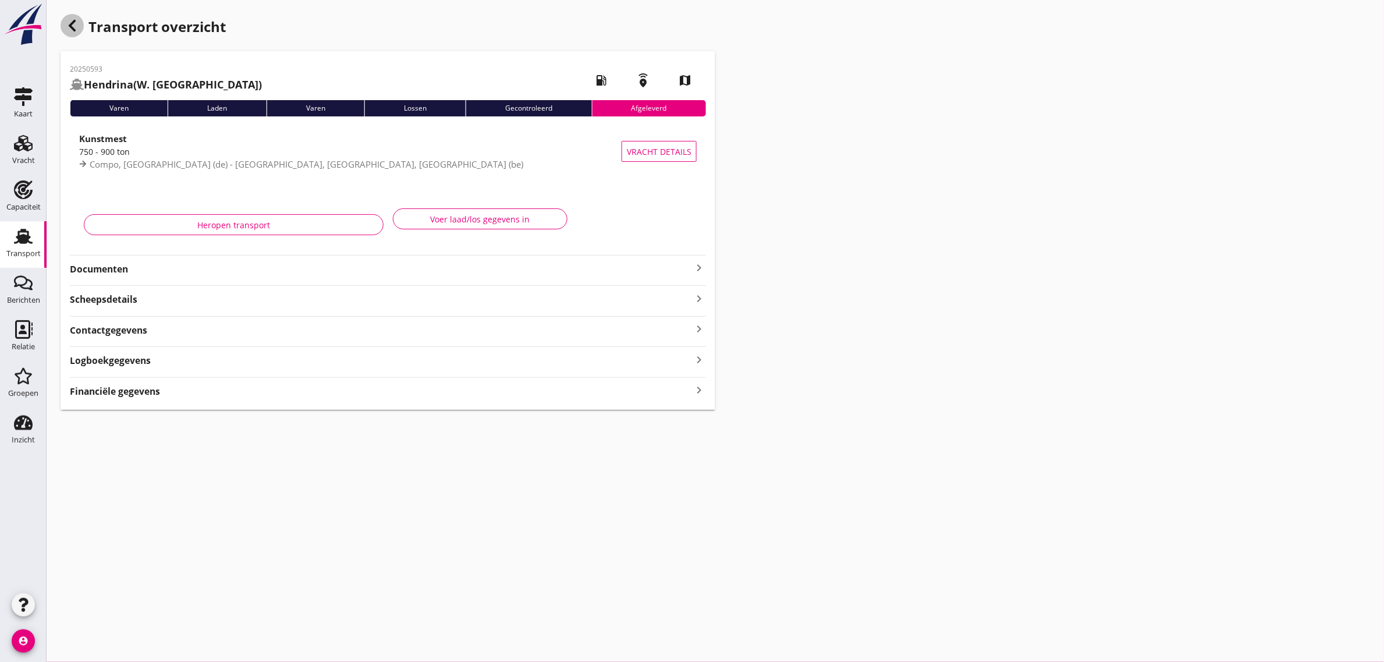
click at [69, 19] on icon "button" at bounding box center [72, 26] width 14 height 14
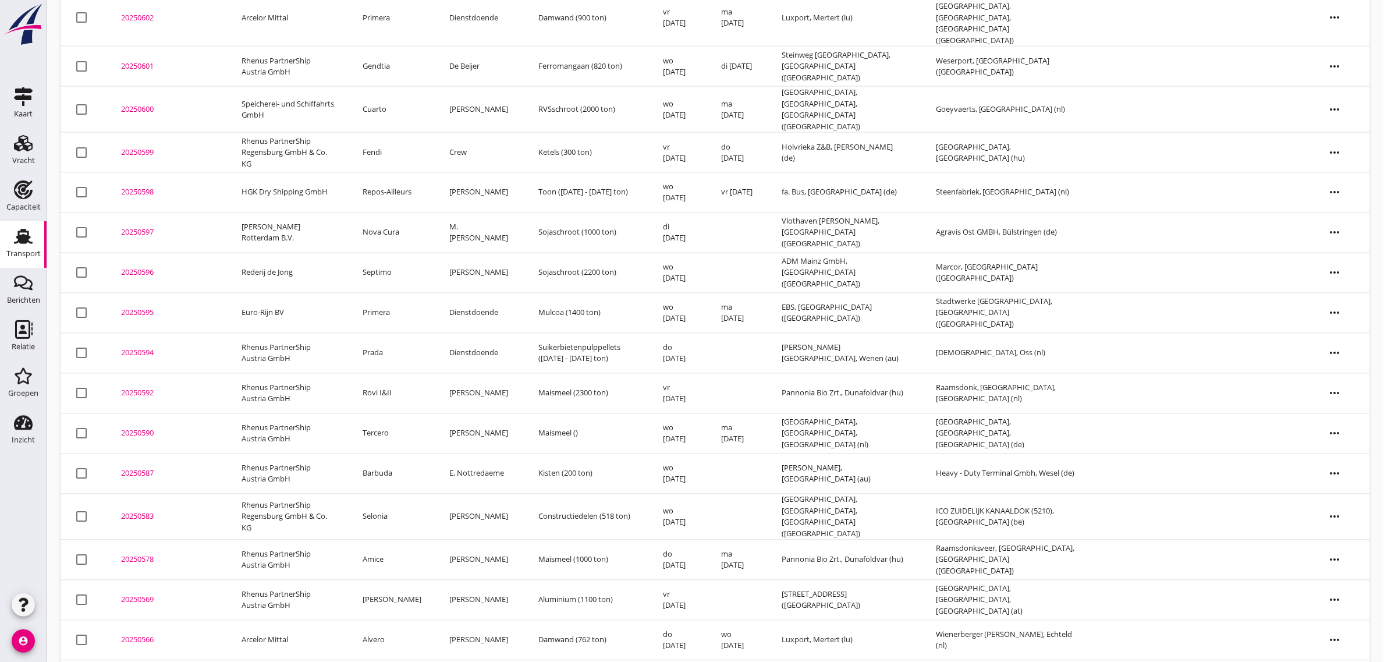
scroll to position [759, 0]
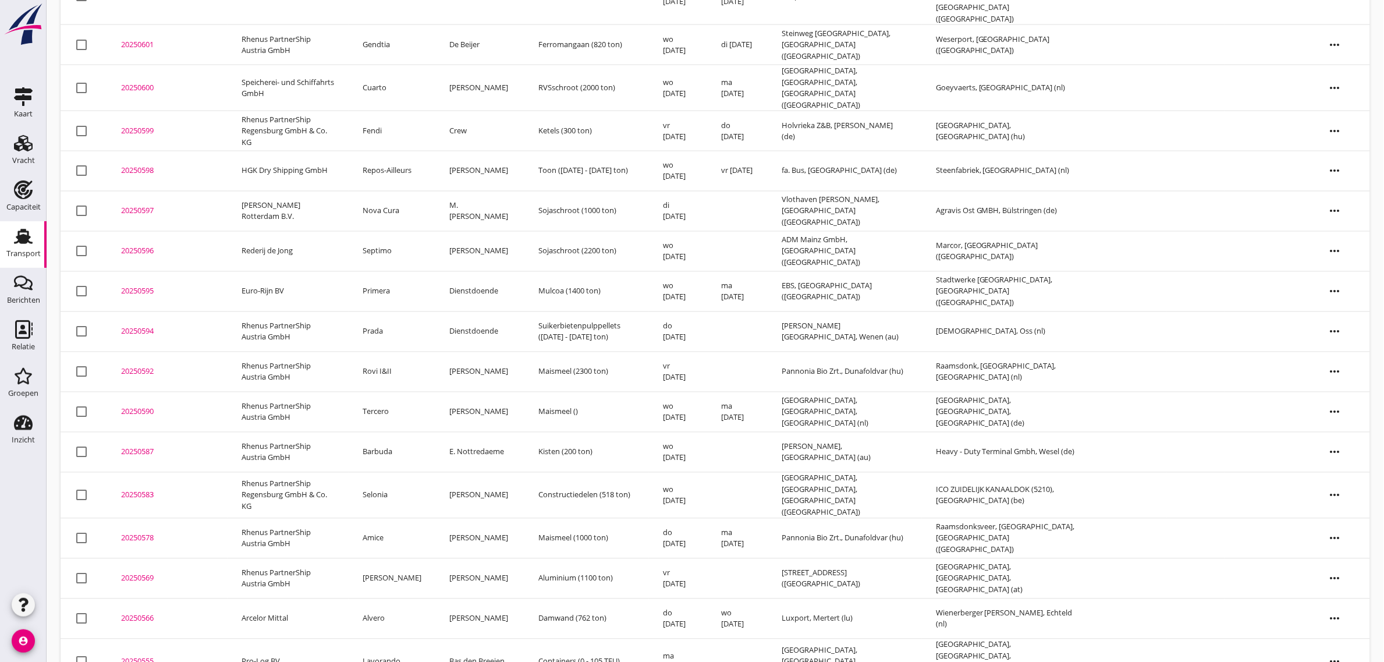
click at [402, 272] on td "Primera" at bounding box center [392, 292] width 87 height 40
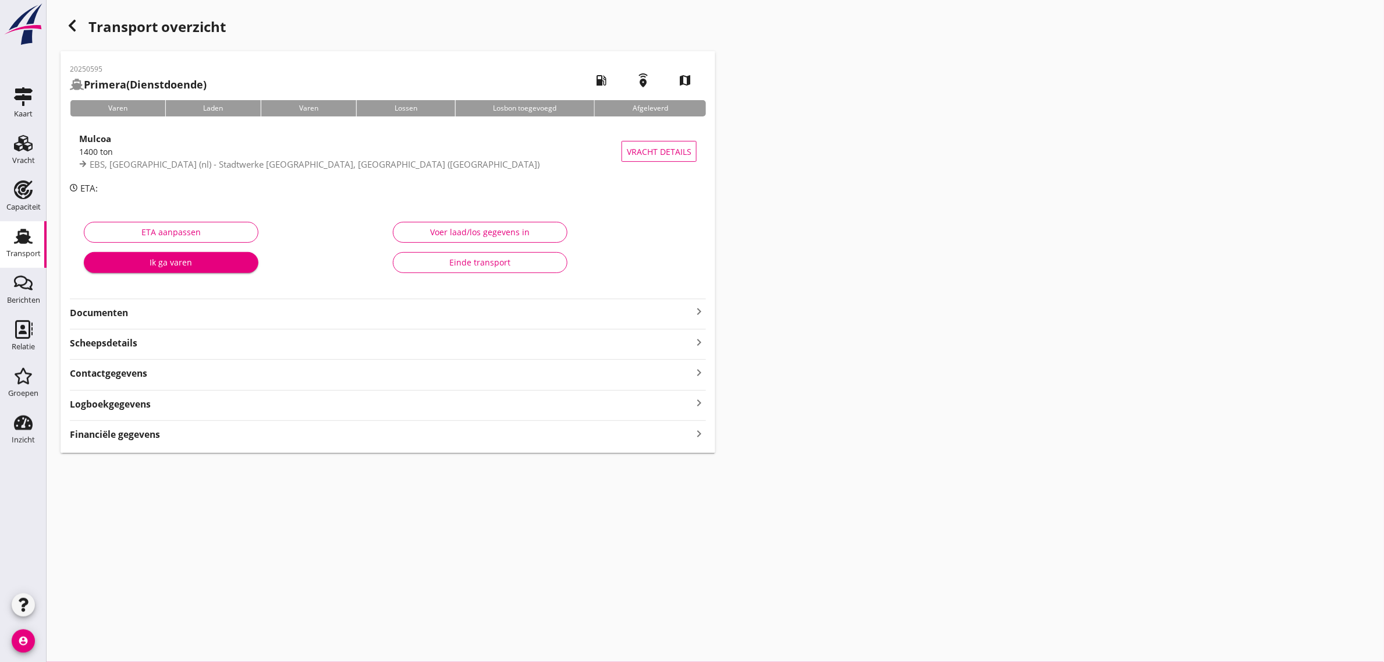
click at [487, 263] on div "Einde transport" at bounding box center [480, 262] width 155 height 12
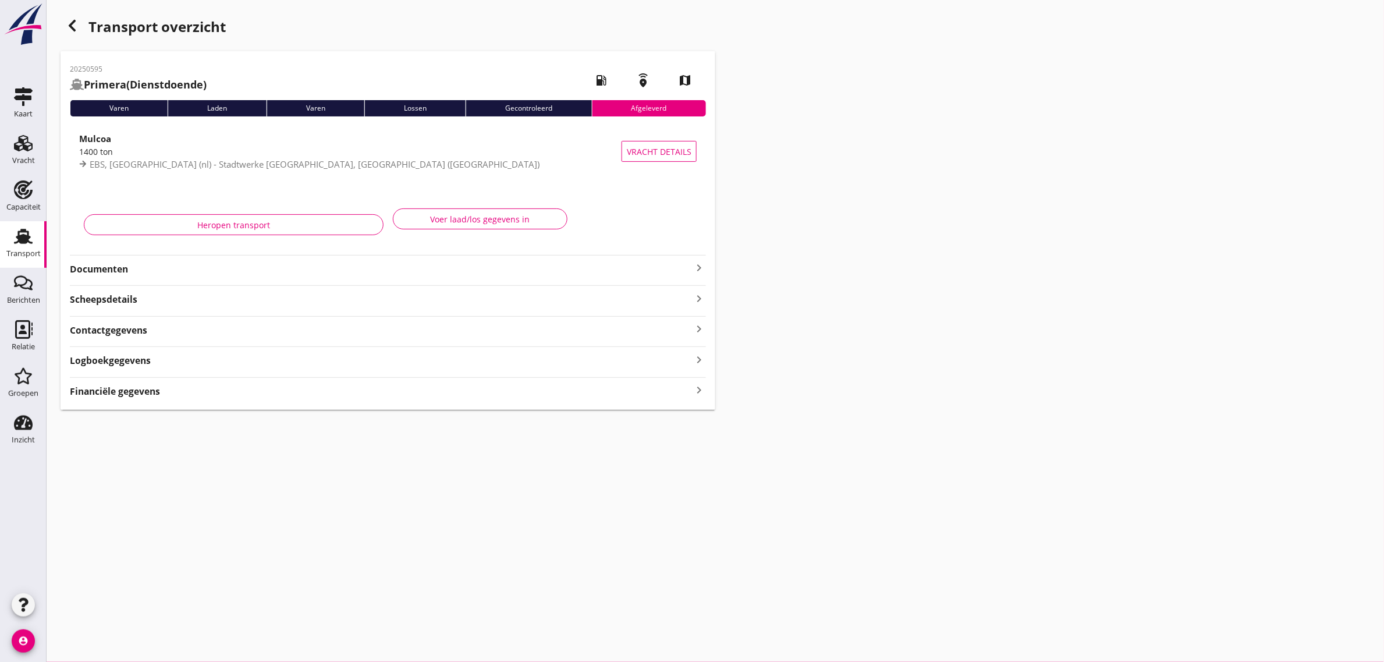
click at [69, 30] on icon "button" at bounding box center [72, 26] width 14 height 14
